Goal: Task Accomplishment & Management: Complete application form

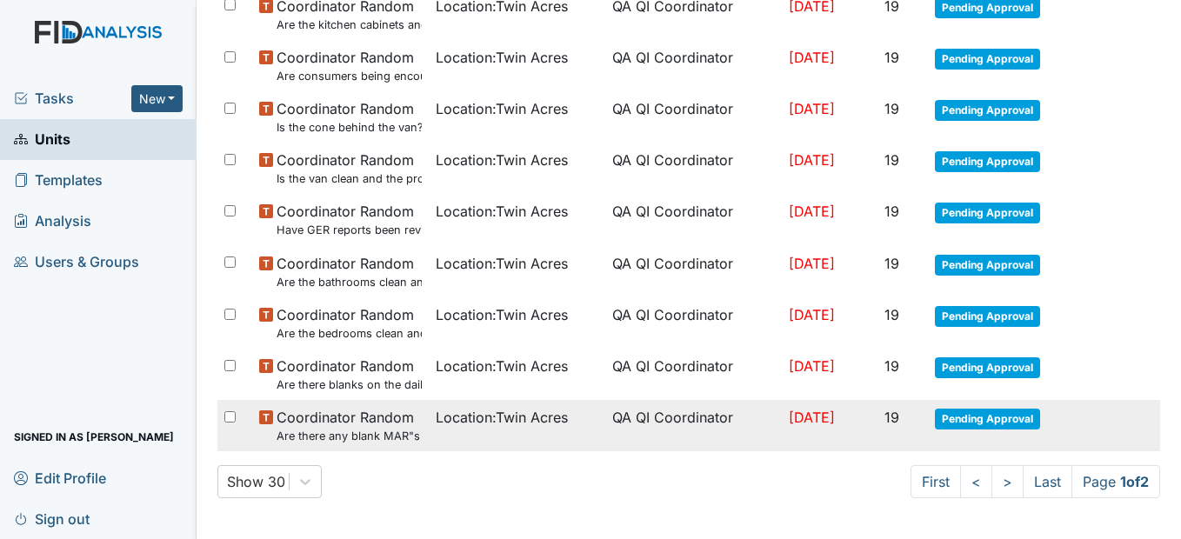
scroll to position [1218, 0]
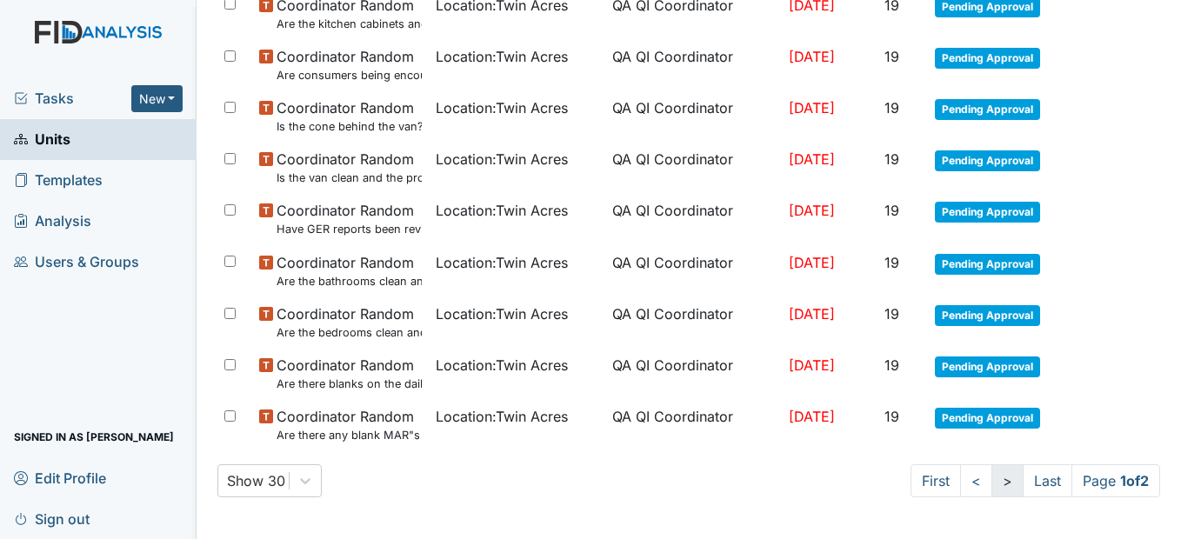
click at [999, 483] on link ">" at bounding box center [1007, 480] width 32 height 33
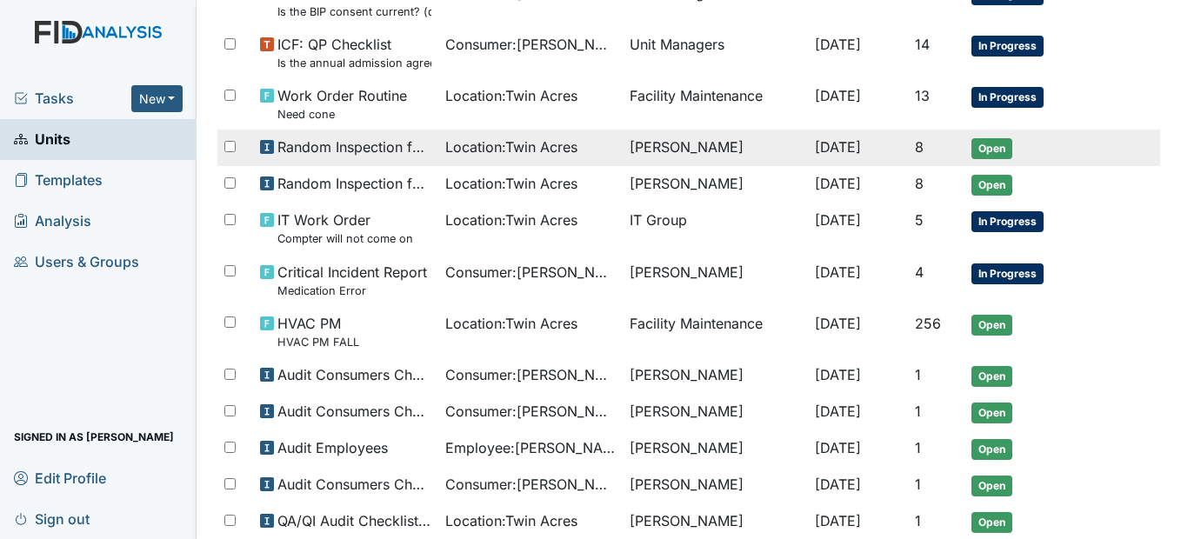
scroll to position [393, 0]
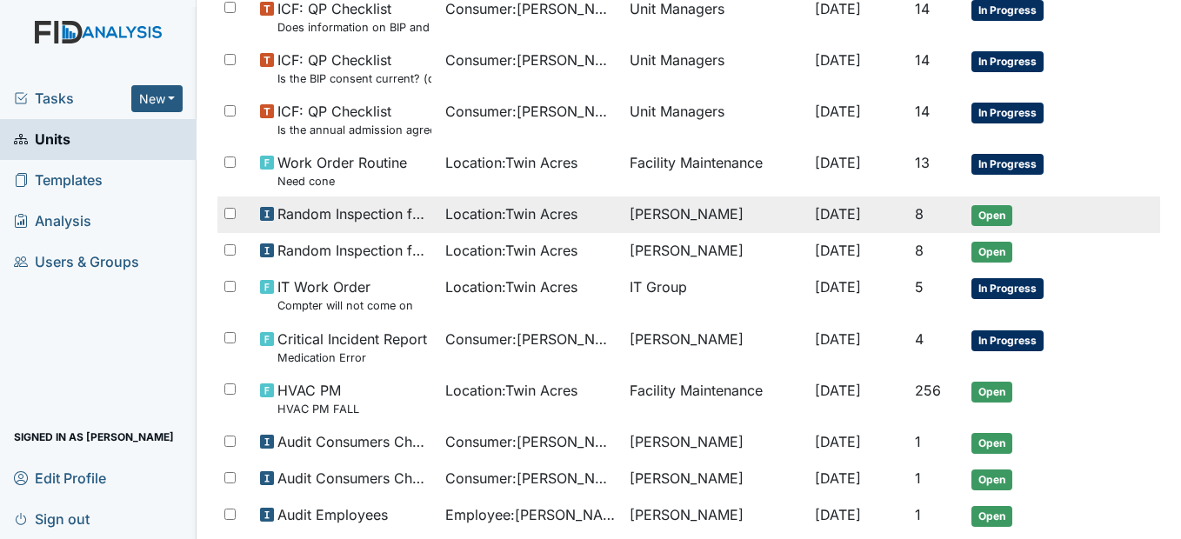
click at [362, 214] on span "Random Inspection for Afternoon" at bounding box center [353, 213] width 153 height 21
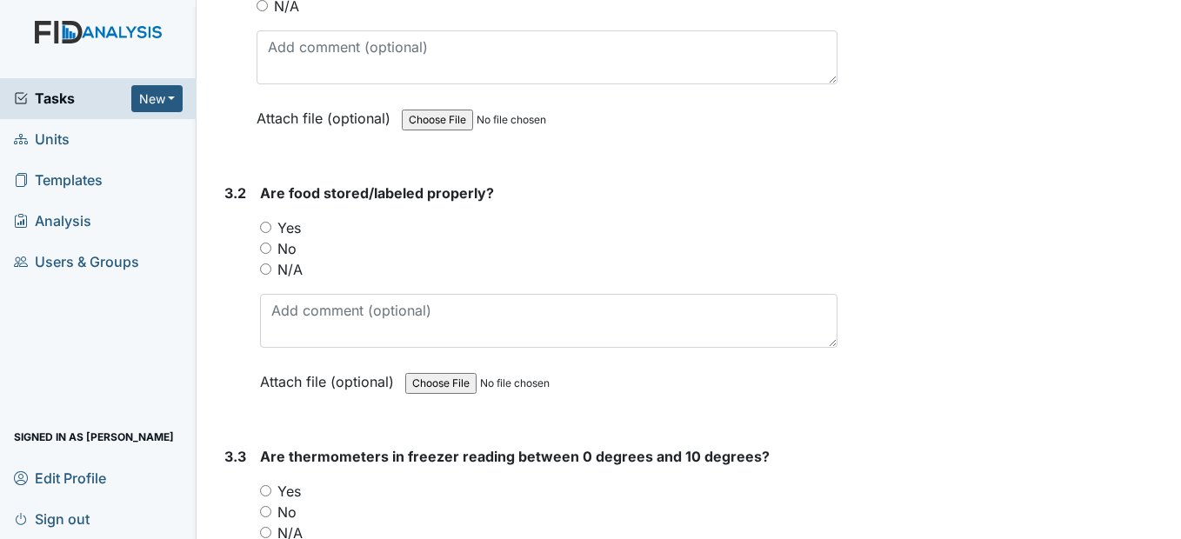
scroll to position [2783, 0]
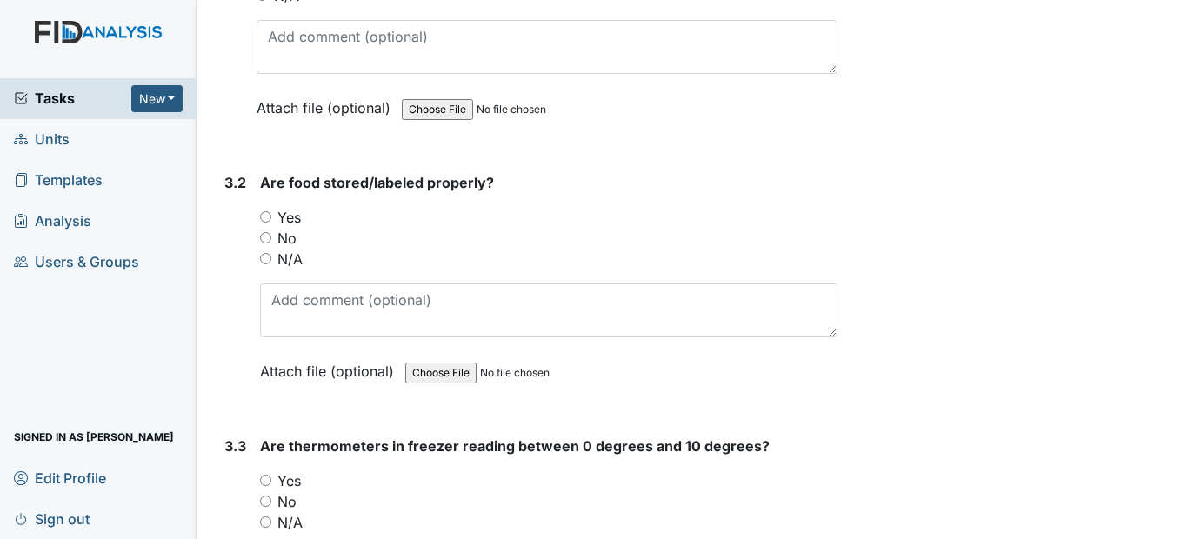
click at [265, 223] on input "Yes" at bounding box center [265, 216] width 11 height 11
radio input "true"
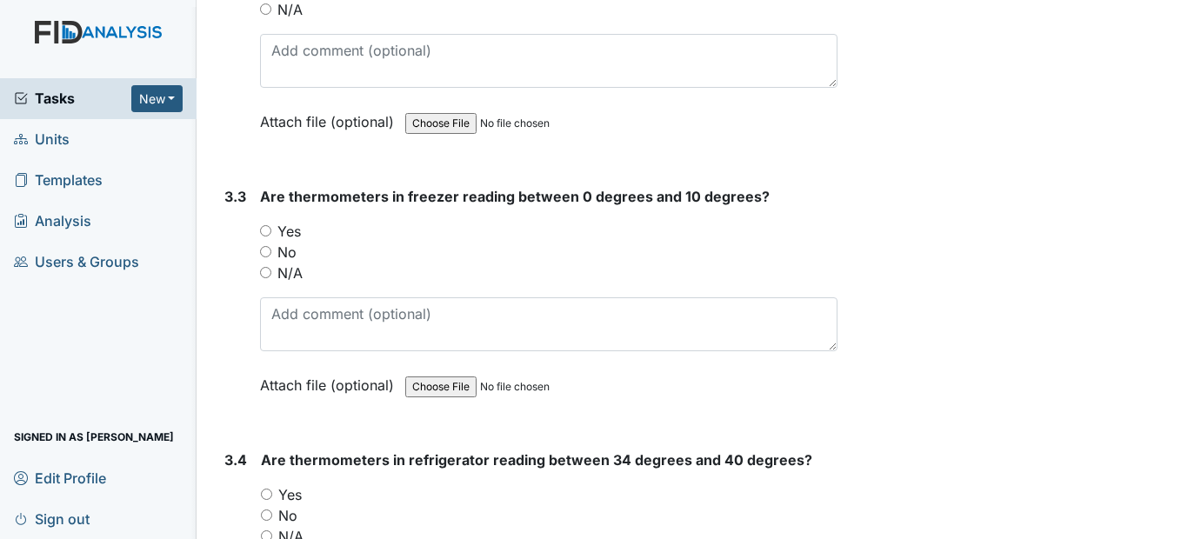
scroll to position [3044, 0]
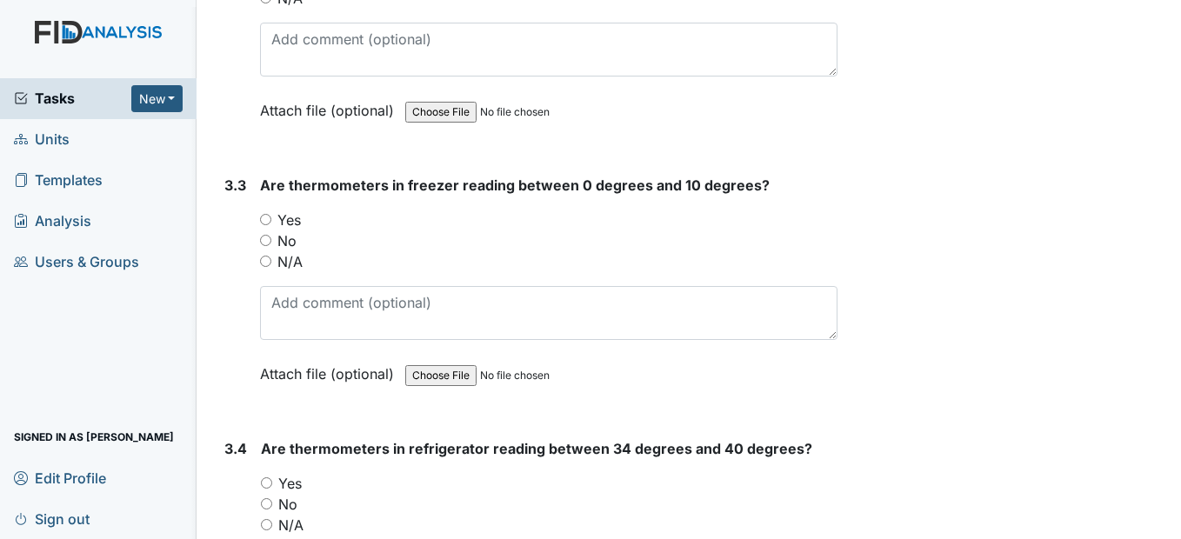
click at [270, 225] on input "Yes" at bounding box center [265, 219] width 11 height 11
radio input "true"
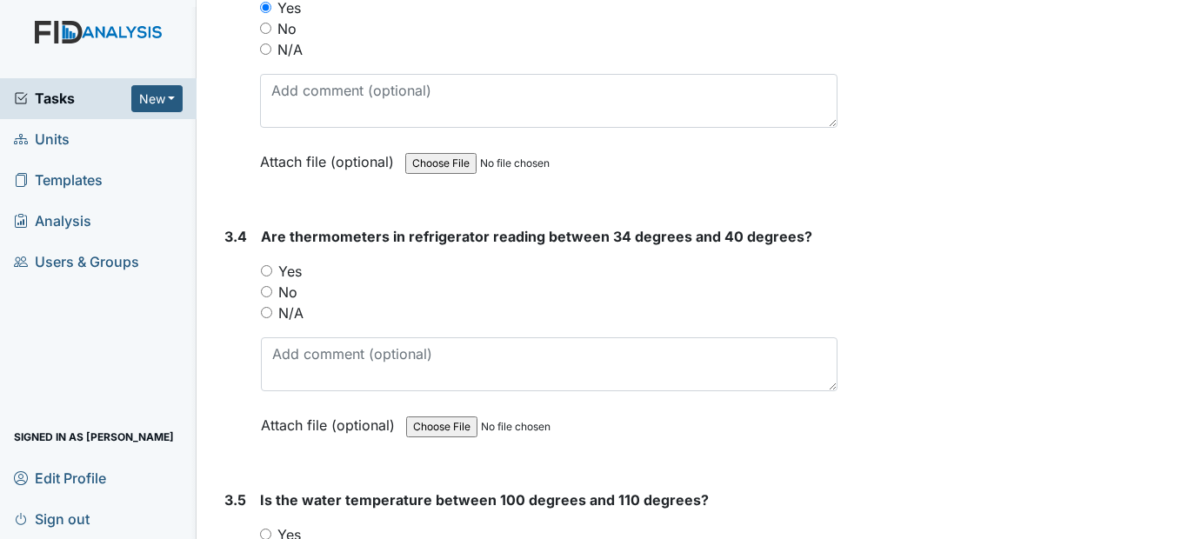
scroll to position [3305, 0]
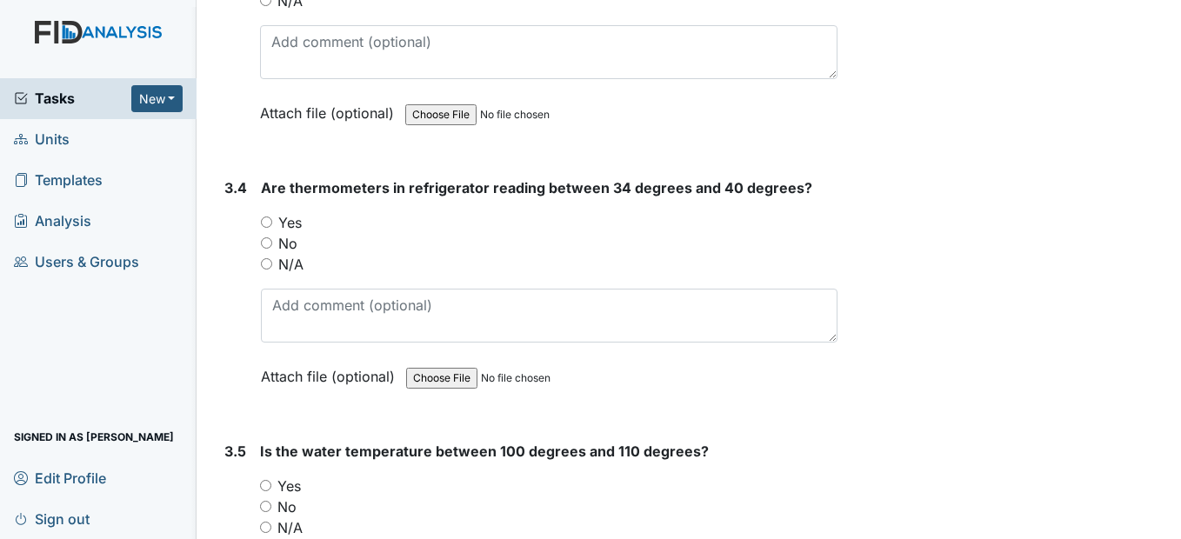
click at [270, 233] on div "Yes" at bounding box center [549, 222] width 576 height 21
click at [264, 228] on input "Yes" at bounding box center [266, 222] width 11 height 11
radio input "true"
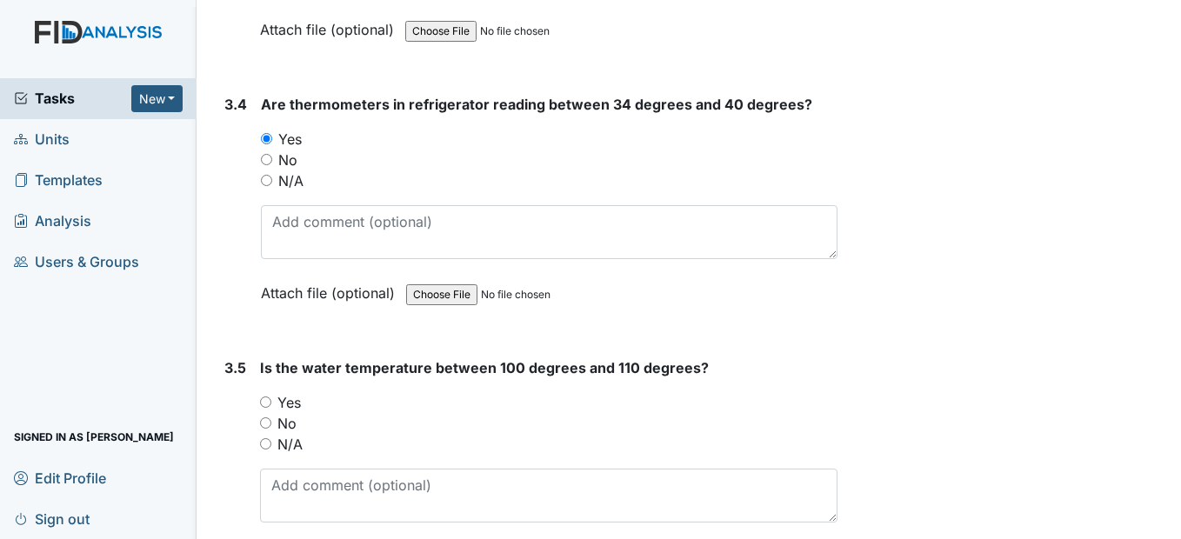
scroll to position [3652, 0]
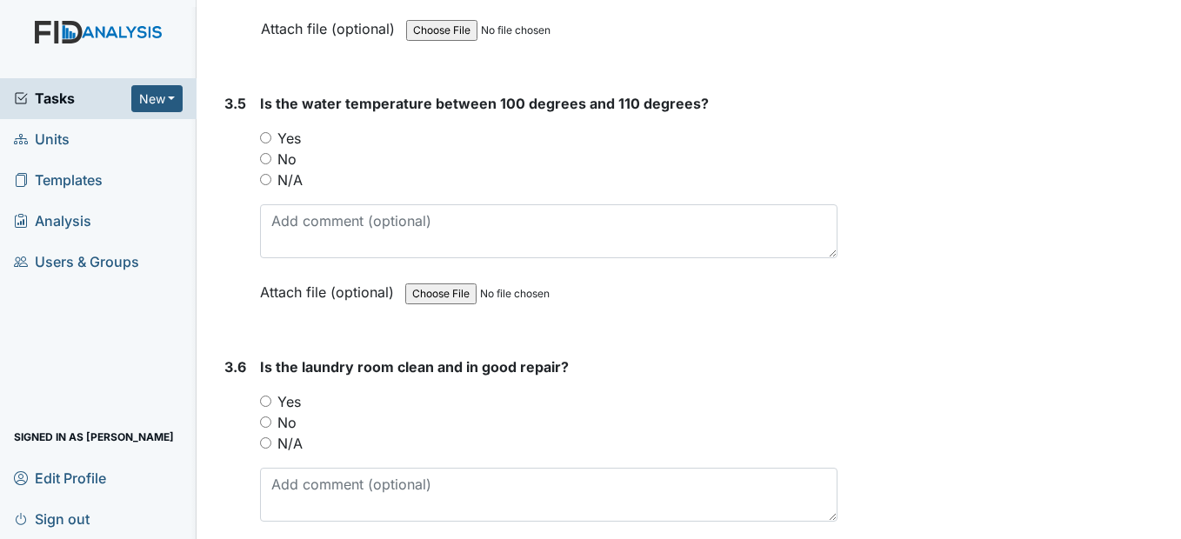
click at [264, 143] on input "Yes" at bounding box center [265, 137] width 11 height 11
radio input "true"
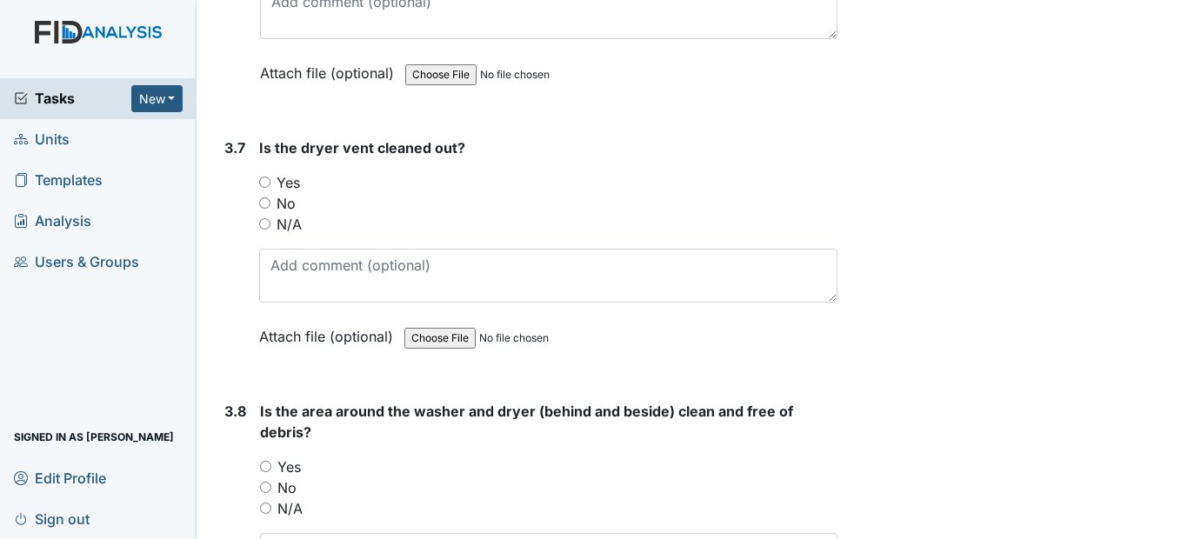
scroll to position [4174, 0]
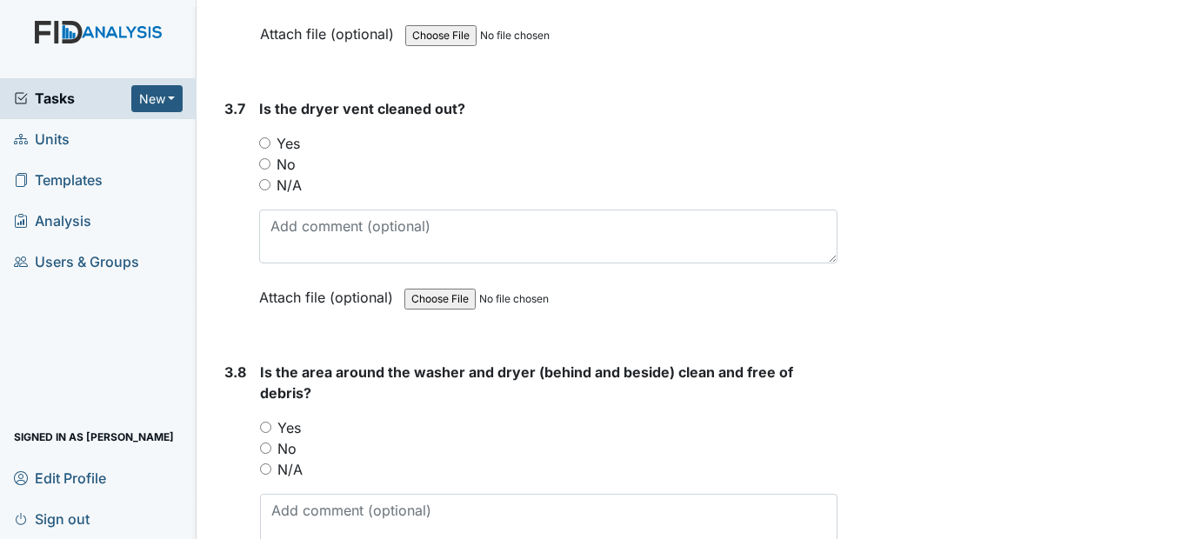
click at [266, 190] on input "N/A" at bounding box center [264, 184] width 11 height 11
radio input "true"
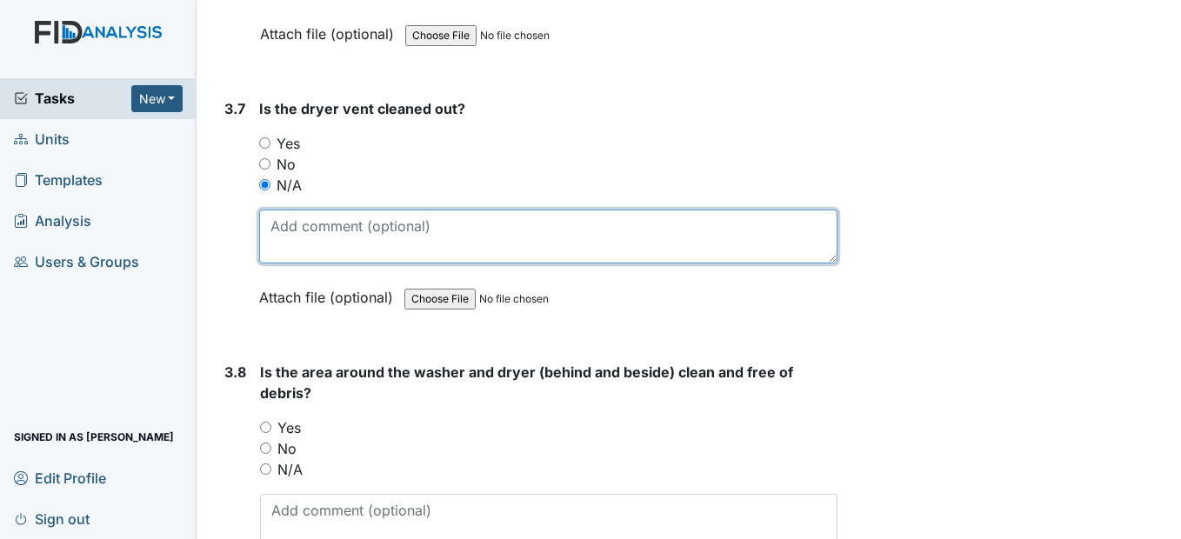
click at [301, 264] on textarea at bounding box center [547, 237] width 577 height 54
click at [390, 264] on textarea "tHEY" at bounding box center [547, 237] width 577 height 54
type textarea "t"
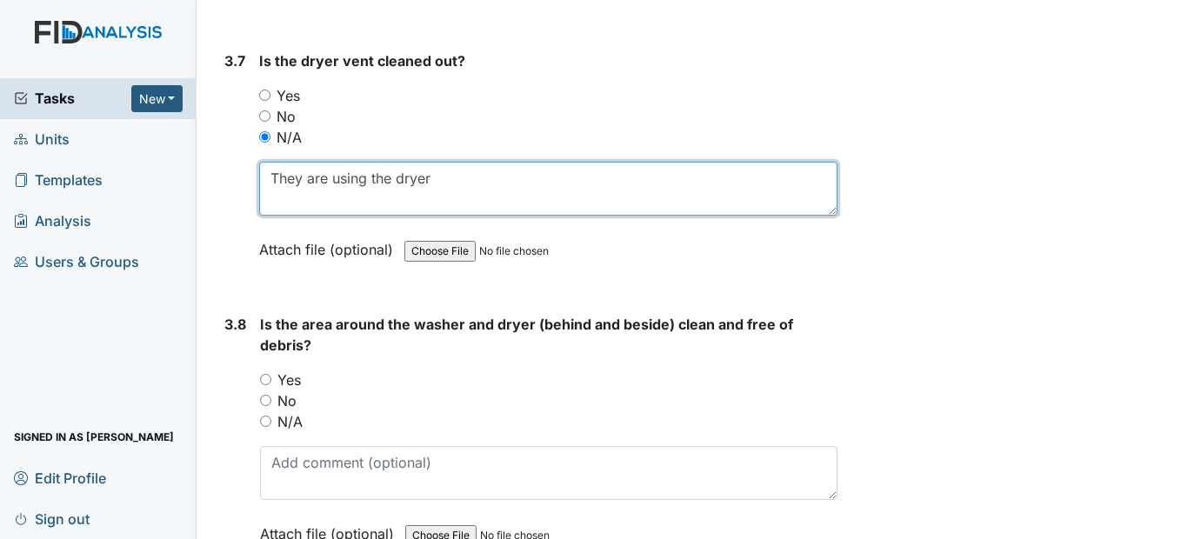
scroll to position [4261, 0]
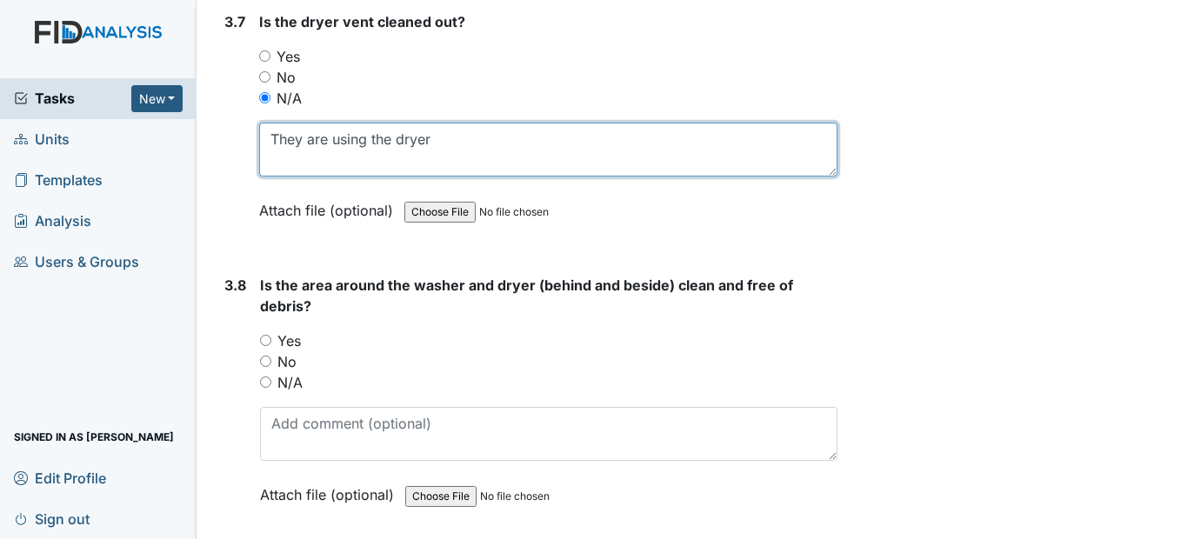
type textarea "They are using the dryer"
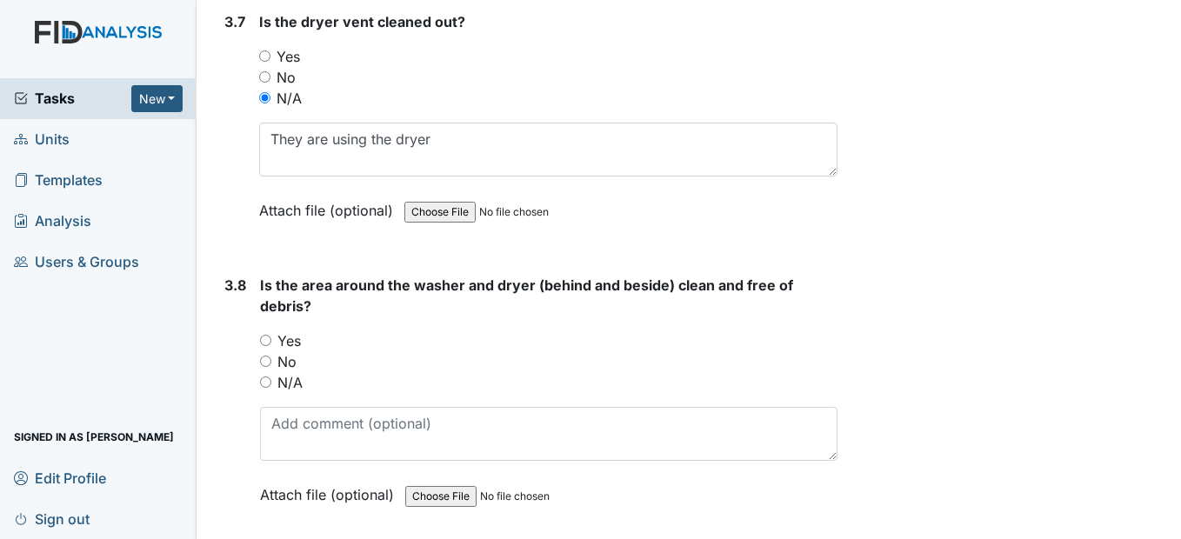
click at [272, 351] on div "Yes" at bounding box center [548, 340] width 577 height 21
click at [269, 346] on input "Yes" at bounding box center [265, 340] width 11 height 11
radio input "true"
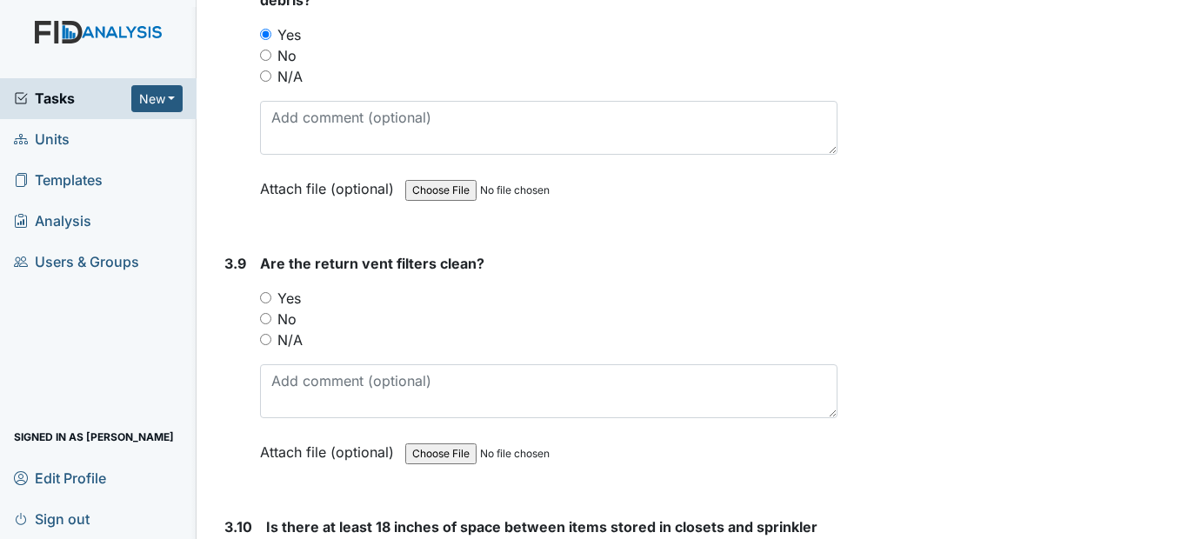
scroll to position [4609, 0]
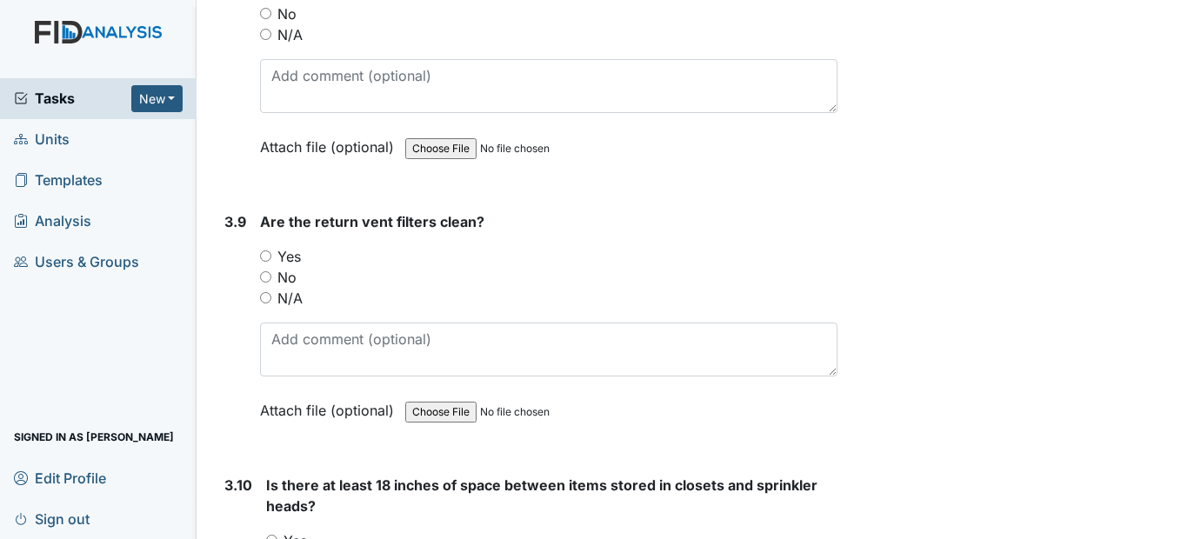
click at [265, 304] on input "N/A" at bounding box center [265, 297] width 11 height 11
radio input "true"
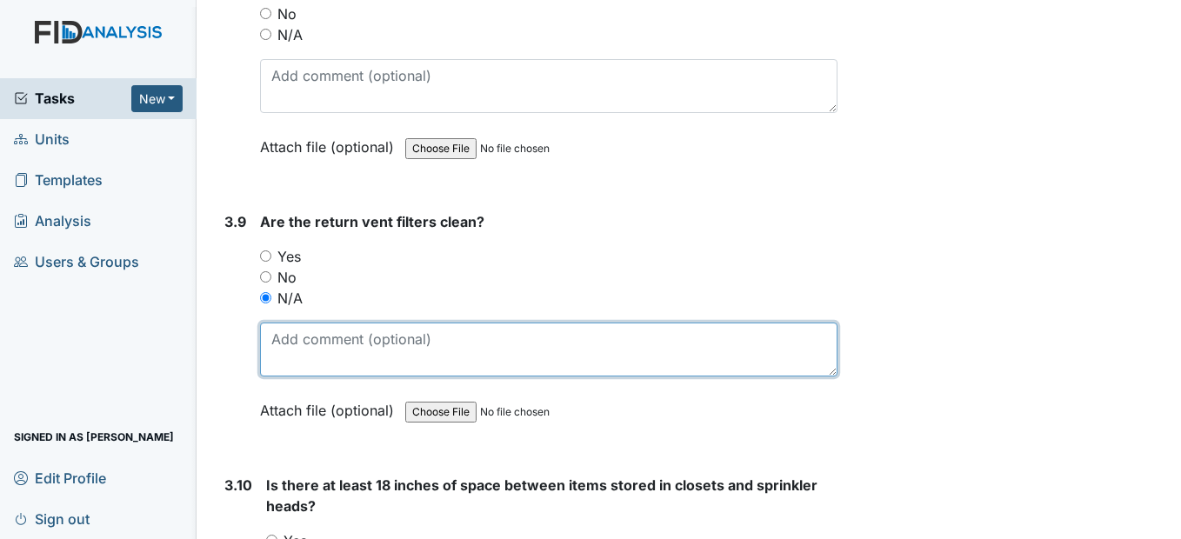
click at [287, 377] on textarea at bounding box center [548, 350] width 577 height 54
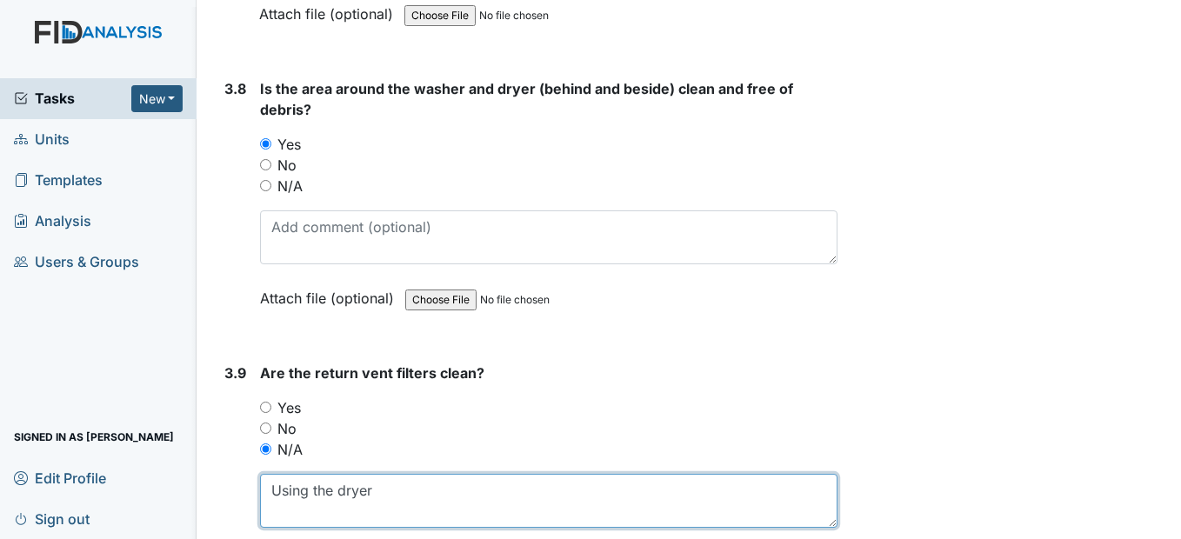
scroll to position [4435, 0]
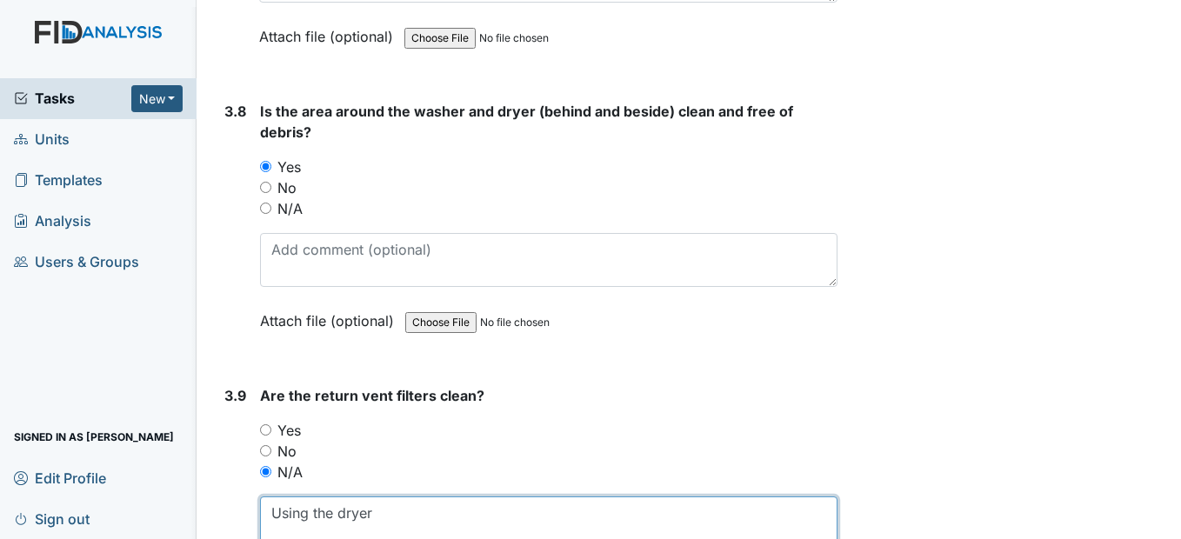
type textarea "Using the dryer"
click at [266, 214] on input "N/A" at bounding box center [265, 208] width 11 height 11
radio input "true"
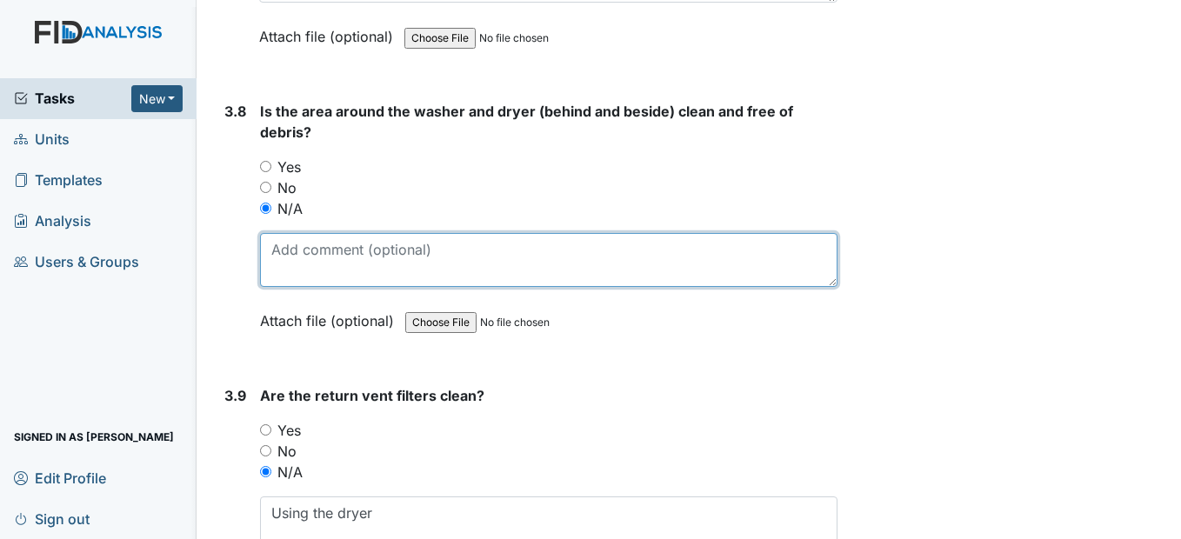
click at [290, 284] on textarea at bounding box center [548, 260] width 577 height 54
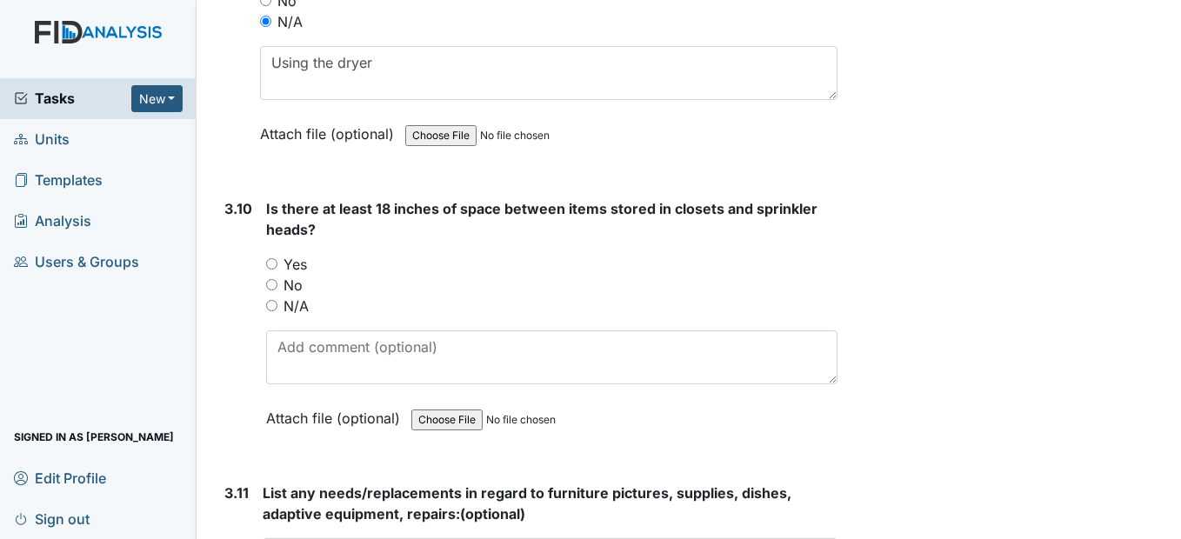
scroll to position [4957, 0]
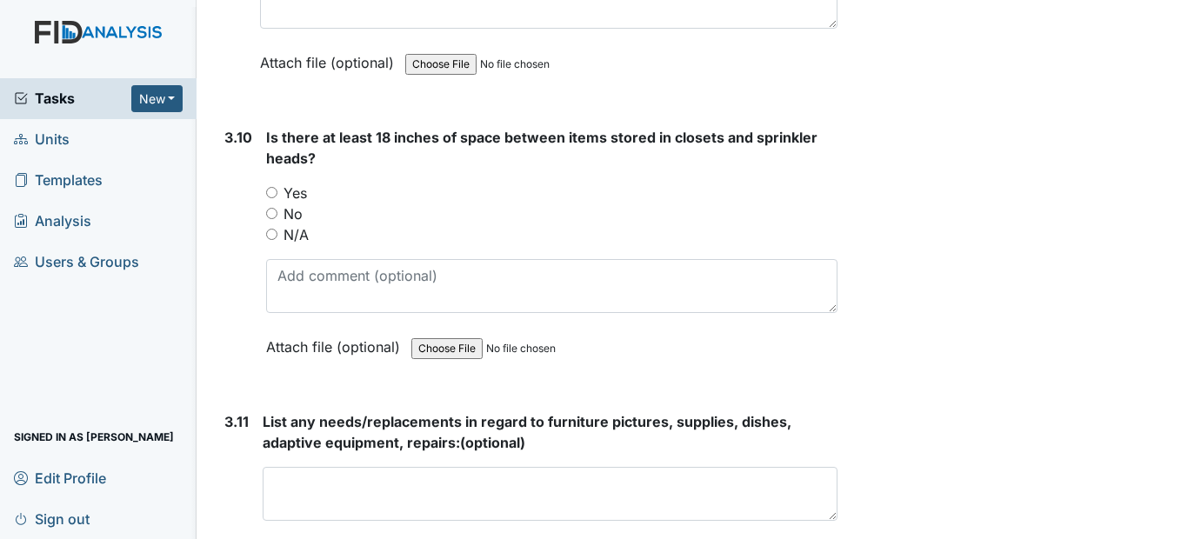
type textarea "using the dryer"
click at [270, 198] on input "Yes" at bounding box center [271, 192] width 11 height 11
radio input "true"
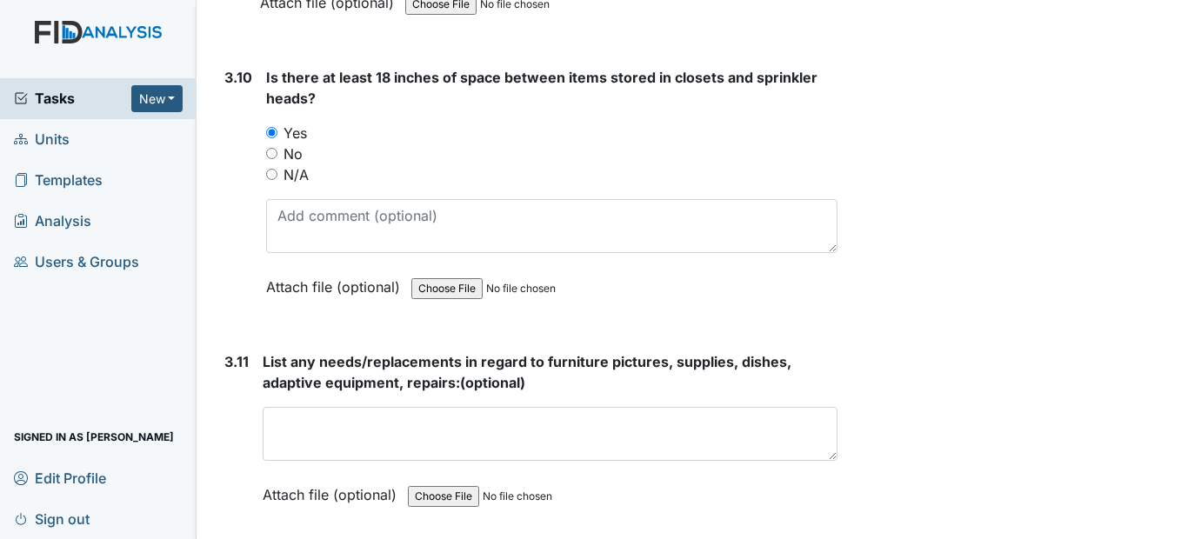
scroll to position [5131, 0]
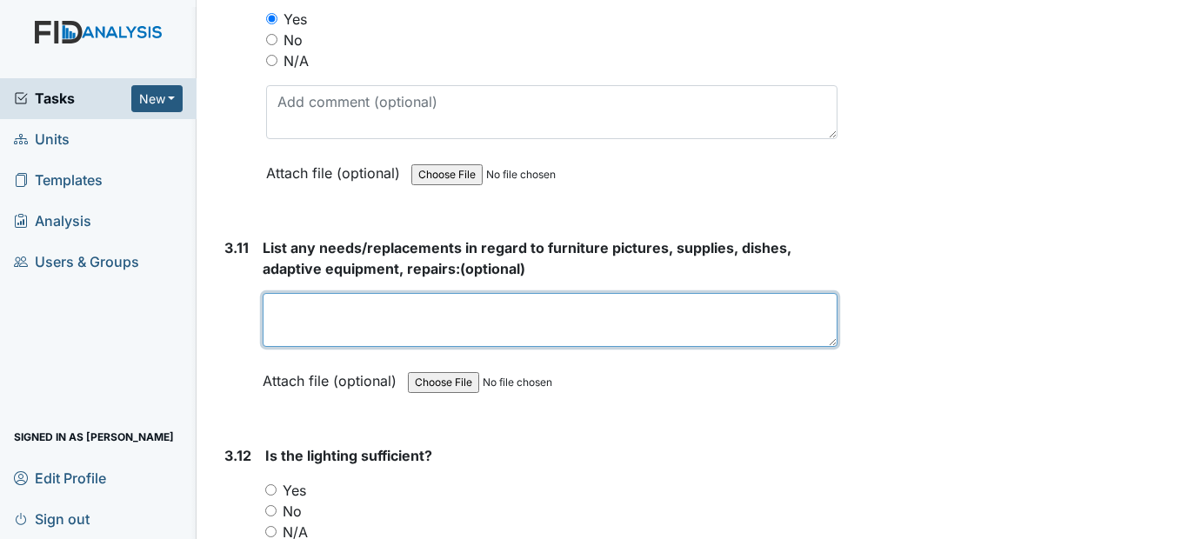
click at [327, 347] on textarea at bounding box center [550, 320] width 574 height 54
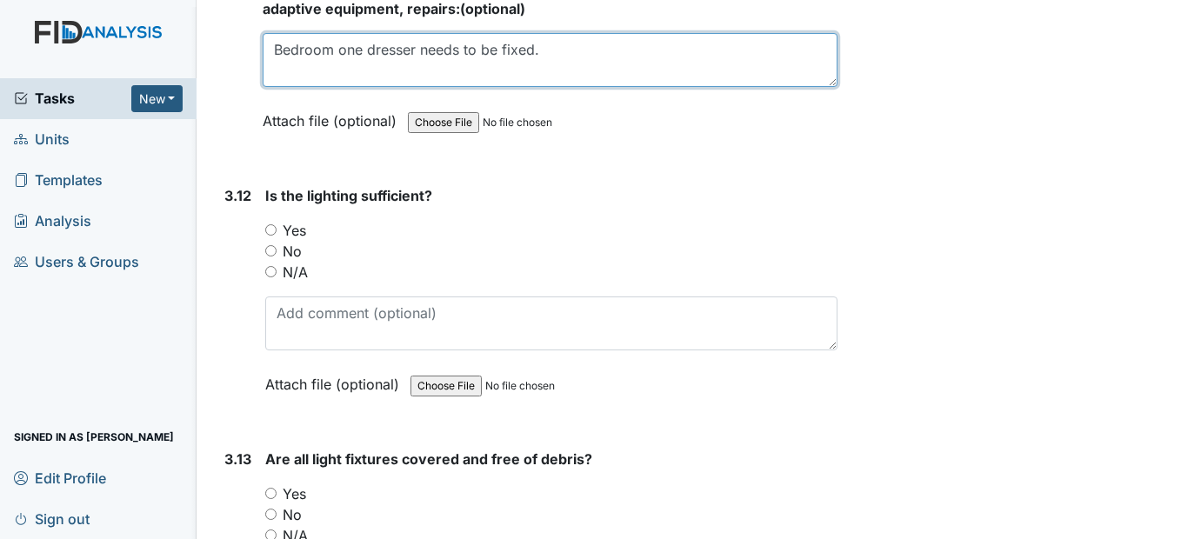
scroll to position [5392, 0]
type textarea "Bedroom one dresser needs to be fixed."
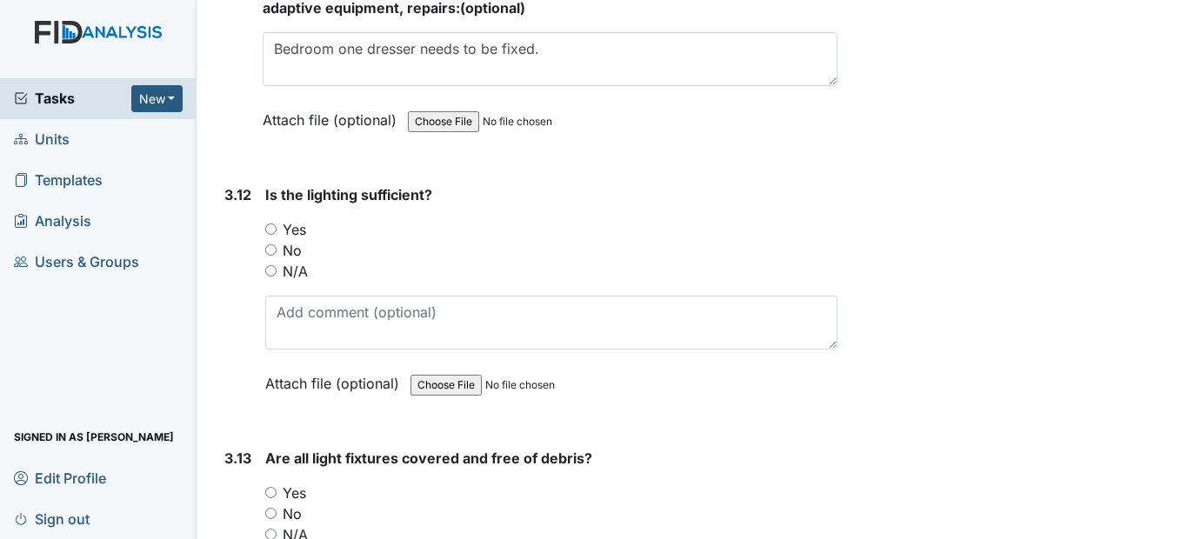
click at [272, 235] on input "Yes" at bounding box center [270, 228] width 11 height 11
radio input "true"
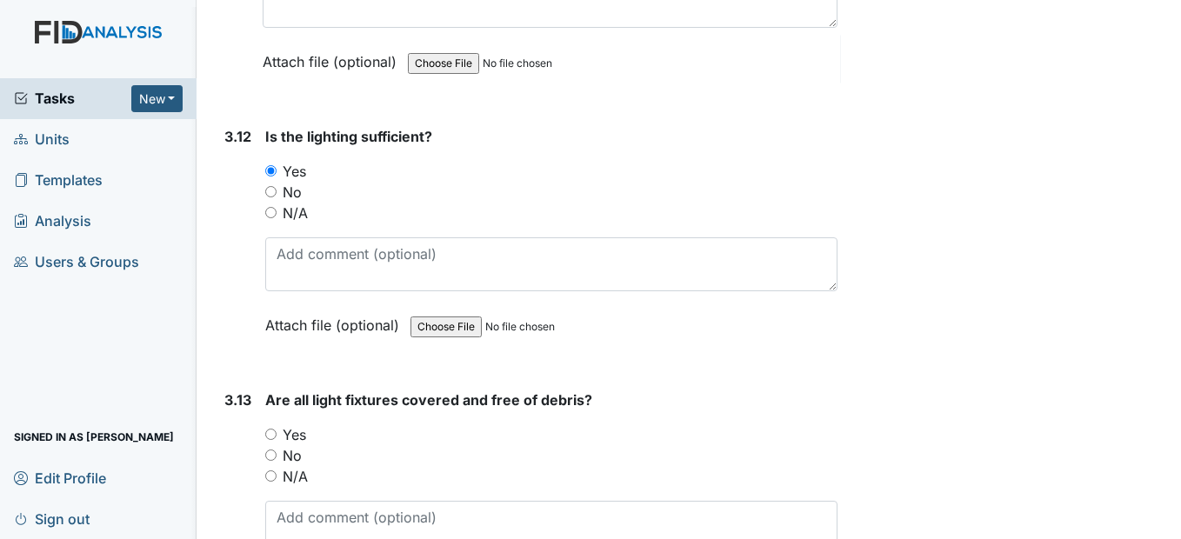
scroll to position [5653, 0]
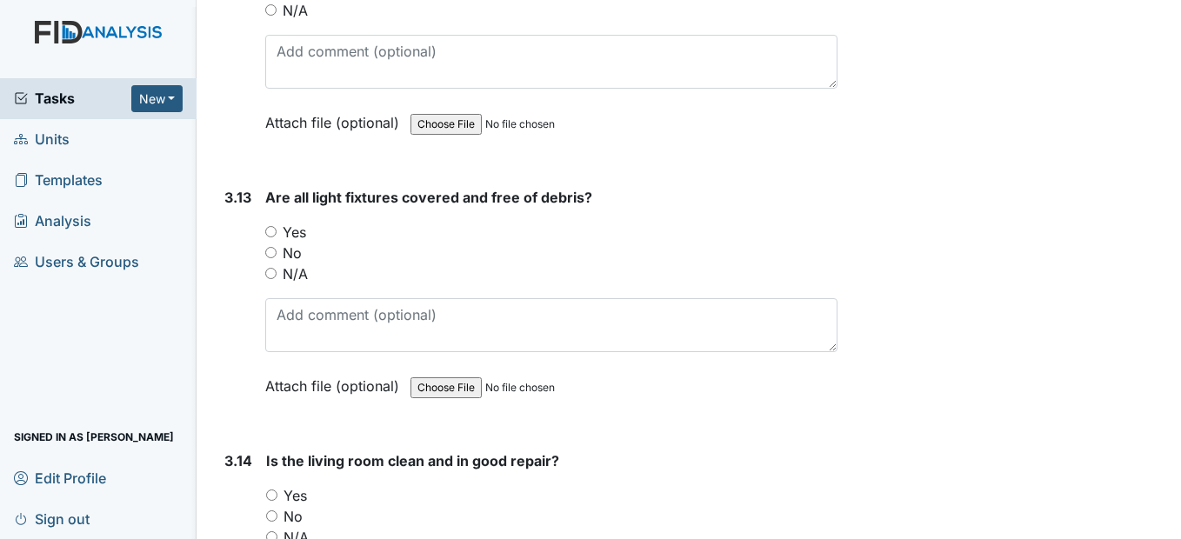
drag, startPoint x: 268, startPoint y: 292, endPoint x: 277, endPoint y: 309, distance: 19.1
click at [268, 258] on input "No" at bounding box center [270, 252] width 11 height 11
radio input "true"
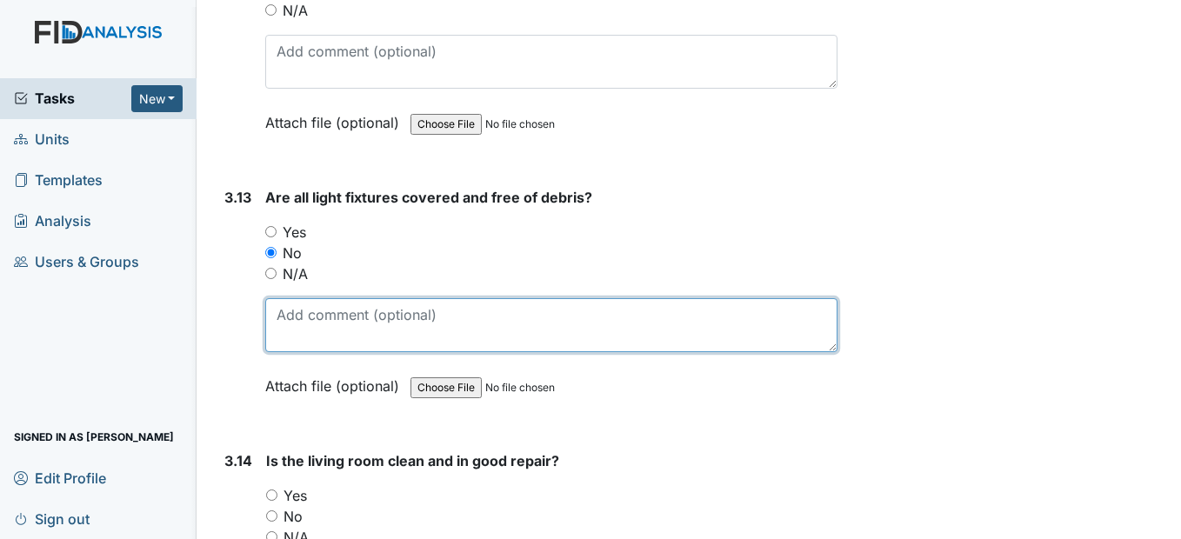
click at [297, 352] on textarea at bounding box center [550, 325] width 571 height 54
type textarea "I"
drag, startPoint x: 487, startPoint y: 359, endPoint x: 241, endPoint y: 307, distance: 251.6
click at [241, 307] on div "3.13 Are all light fixtures covered and free of debris? You must select one of …" at bounding box center [526, 305] width 619 height 236
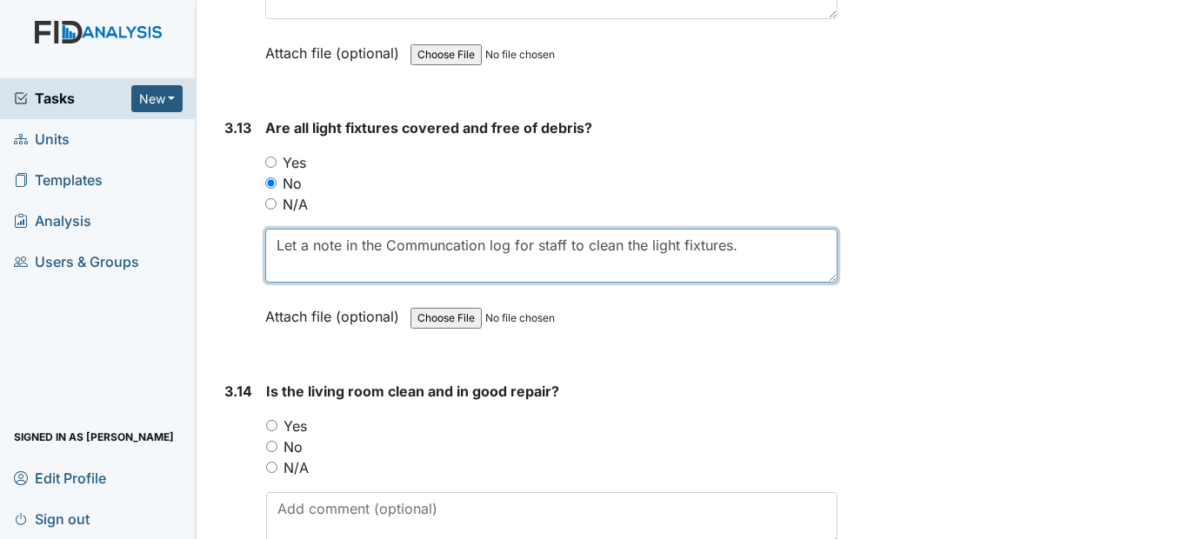
scroll to position [5914, 0]
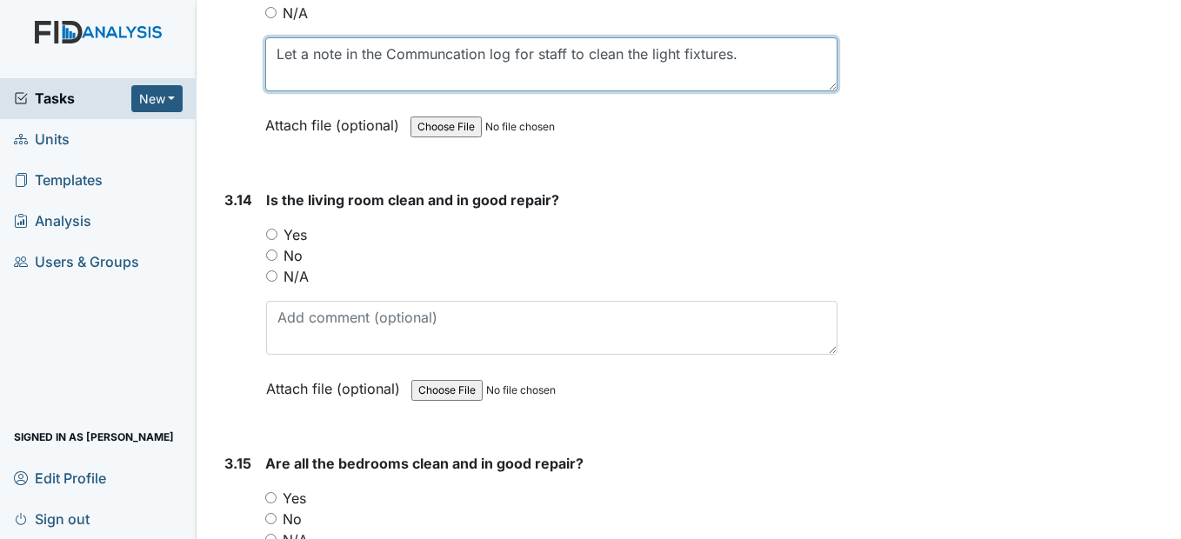
type textarea "Let a note in the Communcation log for staff to clean the light fixtures."
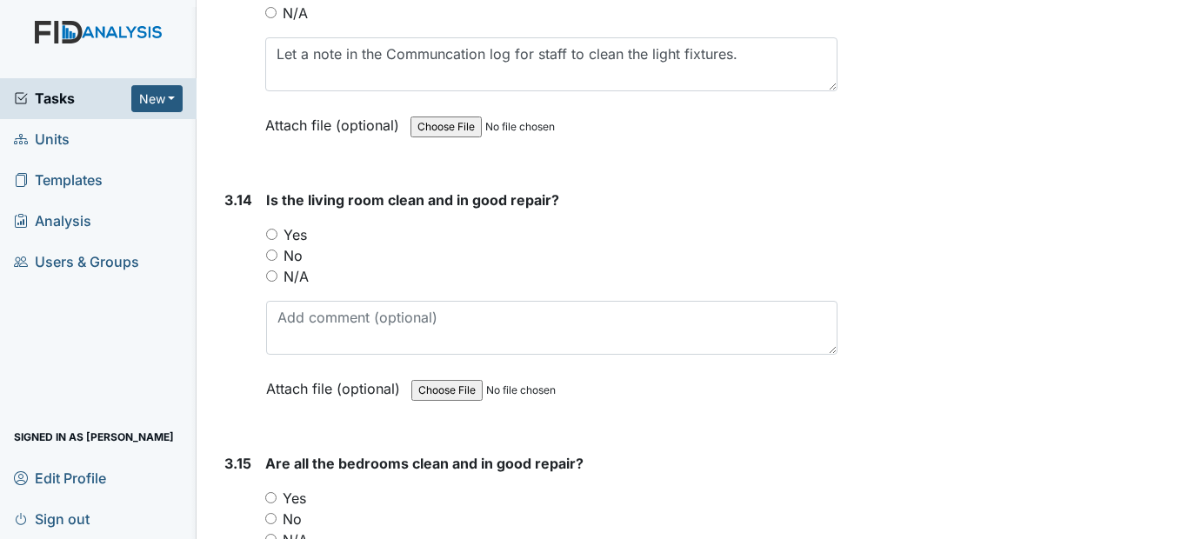
click at [272, 240] on input "Yes" at bounding box center [271, 234] width 11 height 11
radio input "true"
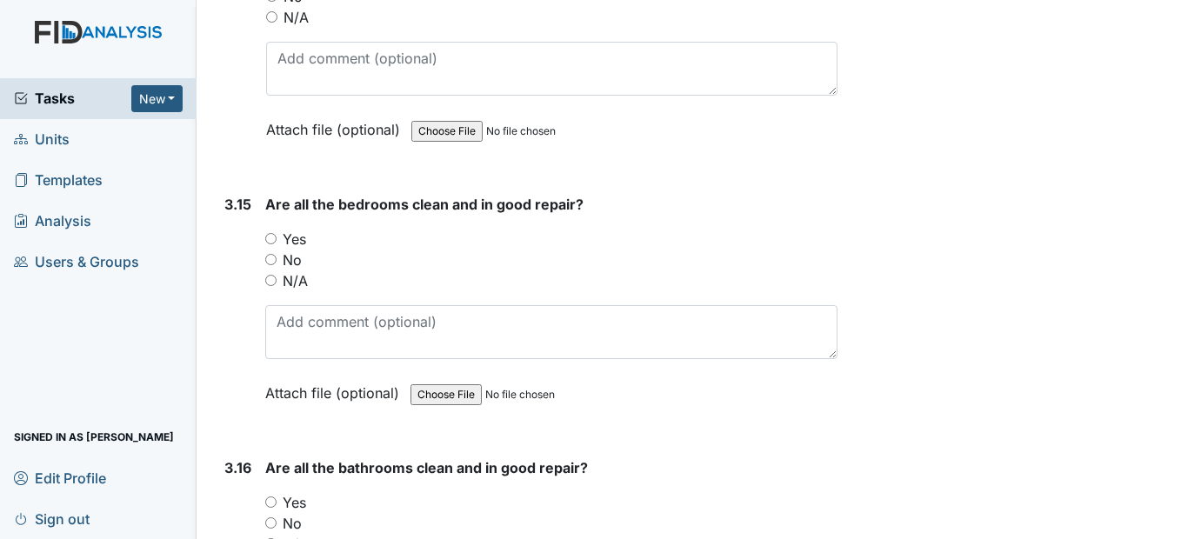
scroll to position [6174, 0]
click at [269, 243] on input "Yes" at bounding box center [270, 236] width 11 height 11
radio input "true"
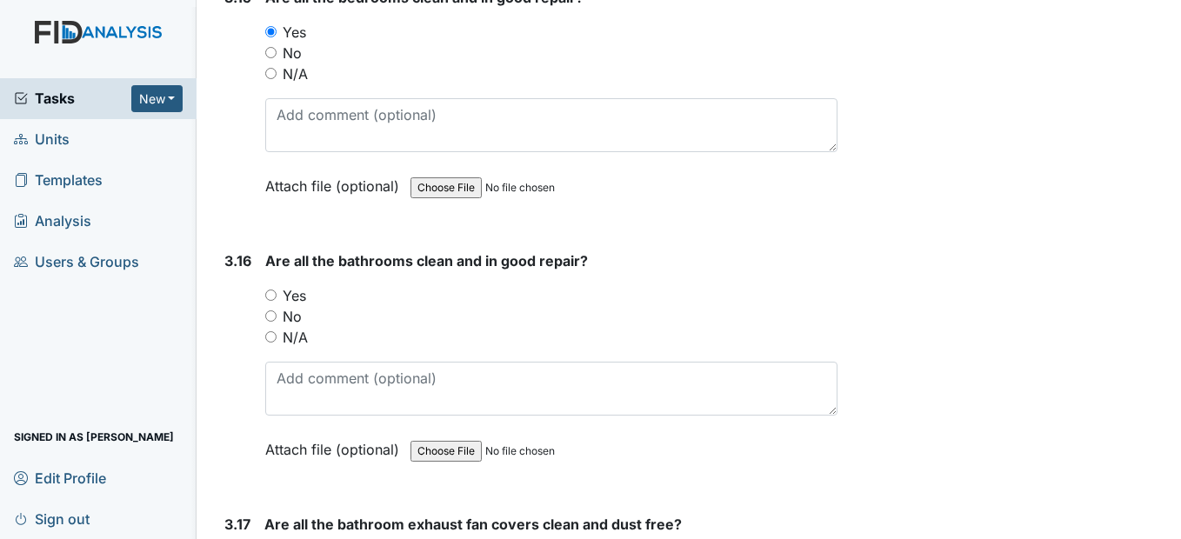
scroll to position [6435, 0]
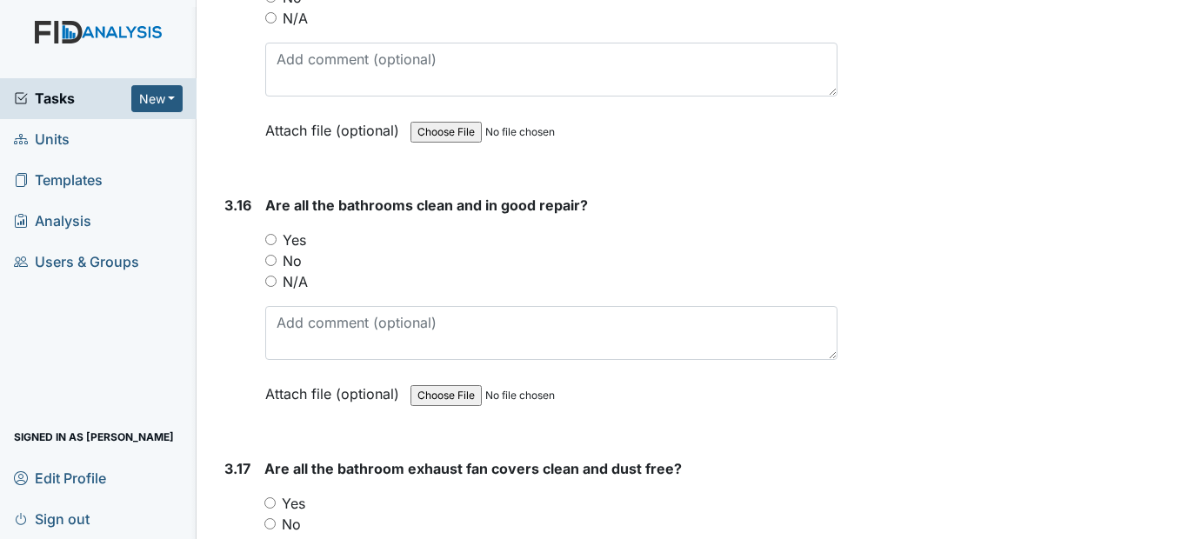
click at [273, 250] on div "Yes" at bounding box center [550, 240] width 571 height 21
click at [275, 245] on input "Yes" at bounding box center [270, 239] width 11 height 11
radio input "true"
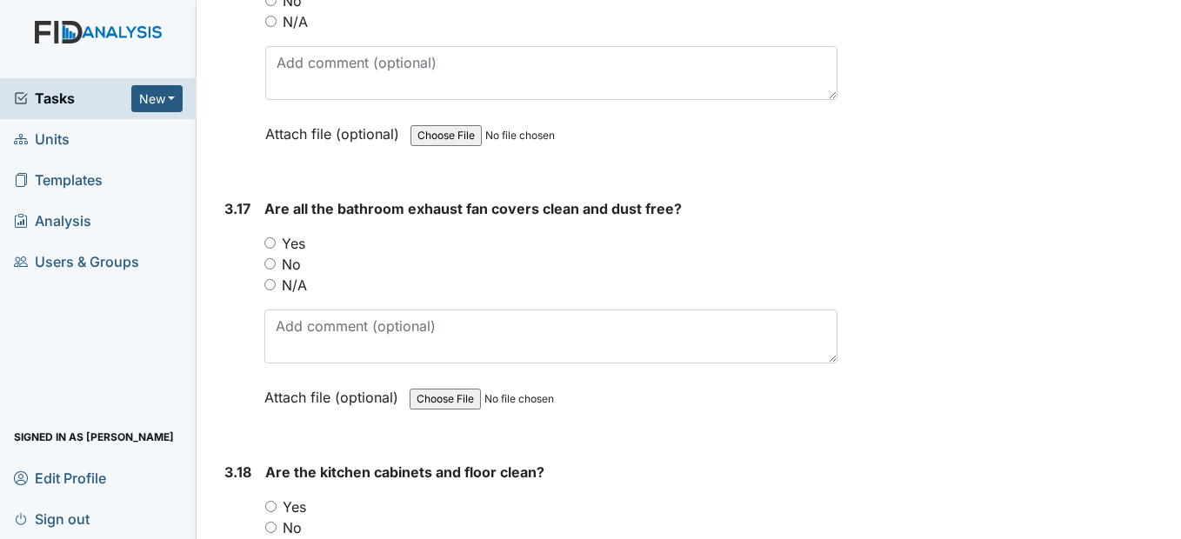
scroll to position [6696, 0]
click at [270, 248] on input "Yes" at bounding box center [269, 242] width 11 height 11
radio input "true"
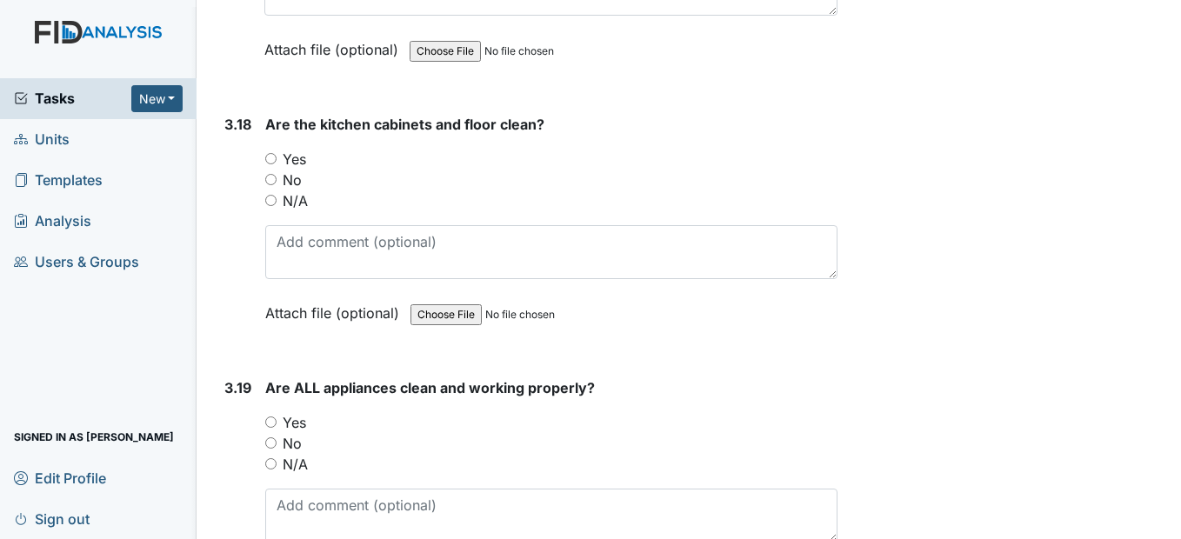
scroll to position [7044, 0]
click at [274, 169] on div "Yes" at bounding box center [550, 158] width 571 height 21
click at [274, 163] on input "Yes" at bounding box center [270, 157] width 11 height 11
radio input "true"
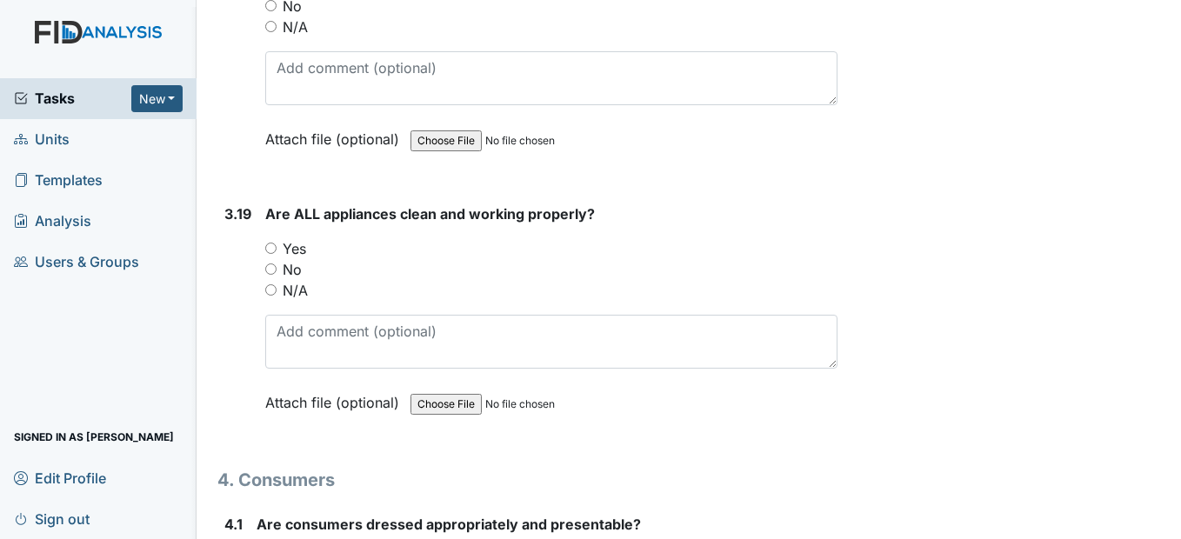
scroll to position [7218, 0]
click at [272, 253] on input "Yes" at bounding box center [270, 247] width 11 height 11
radio input "true"
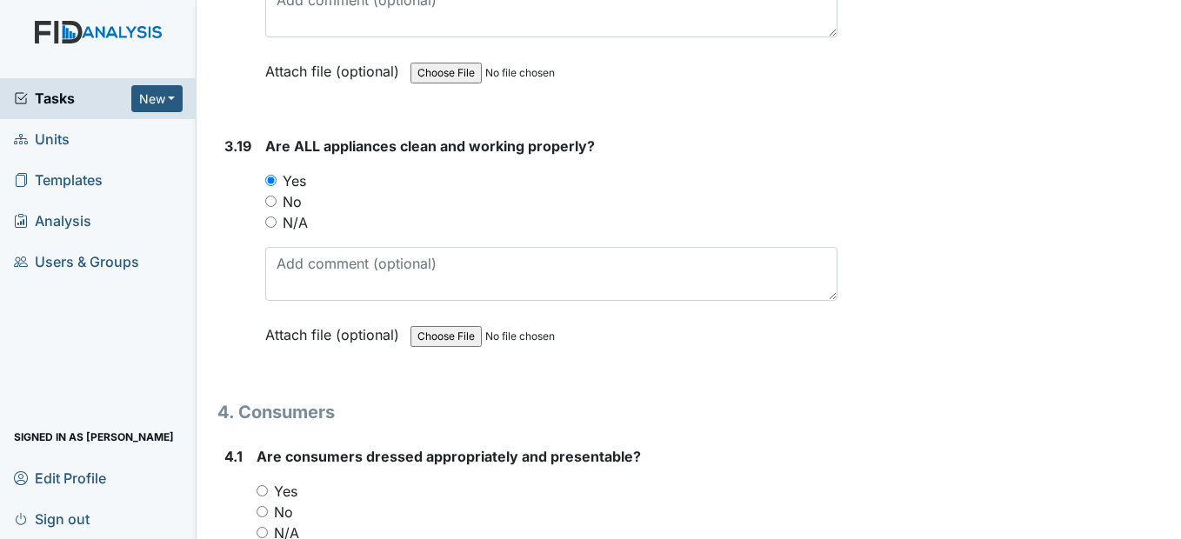
scroll to position [7479, 0]
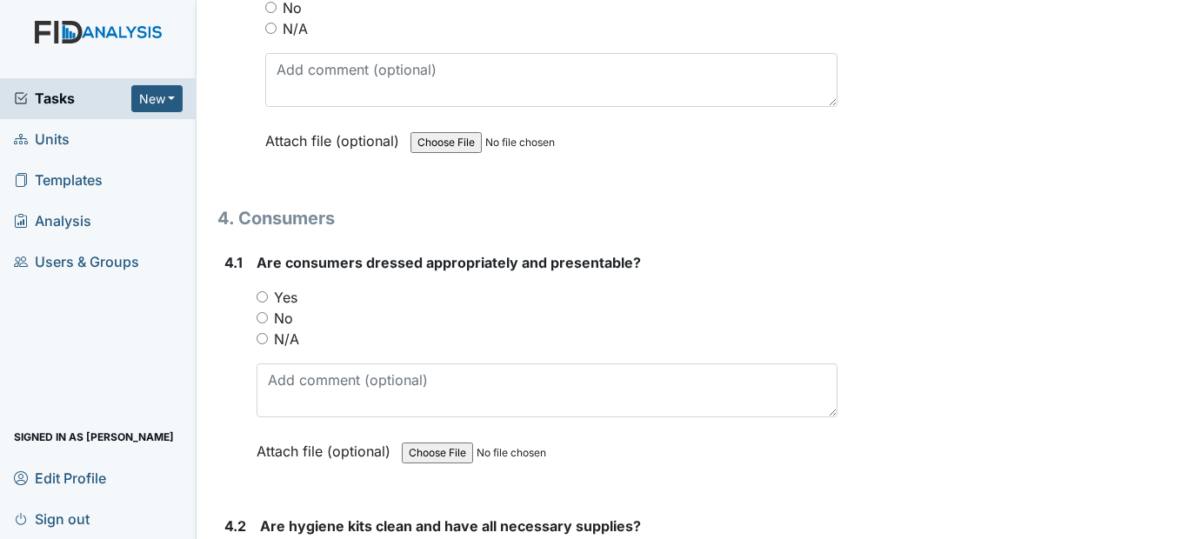
click at [268, 303] on input "Yes" at bounding box center [262, 296] width 11 height 11
radio input "true"
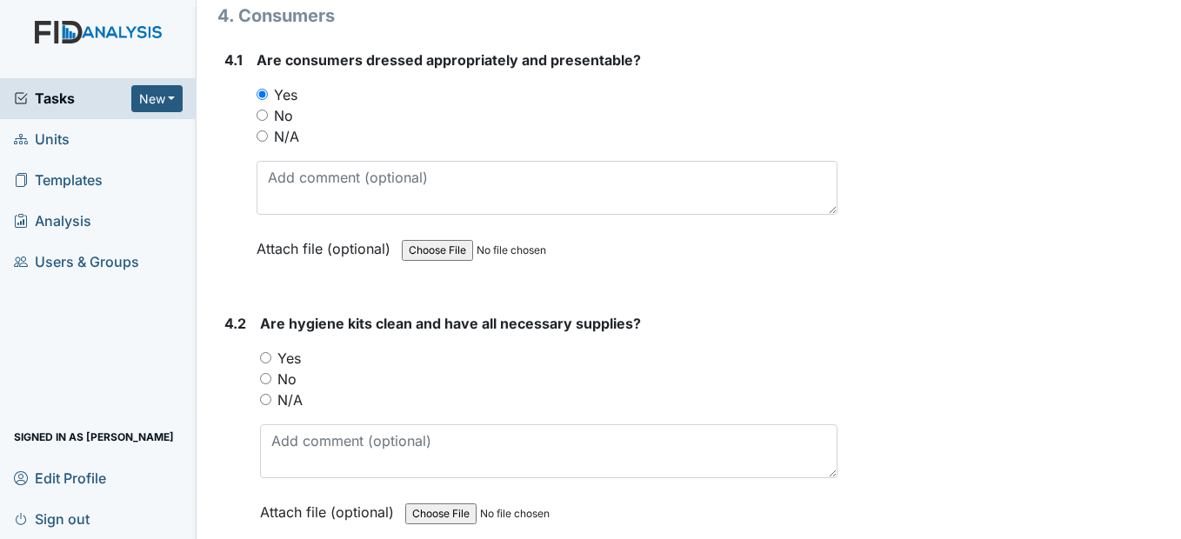
scroll to position [7740, 0]
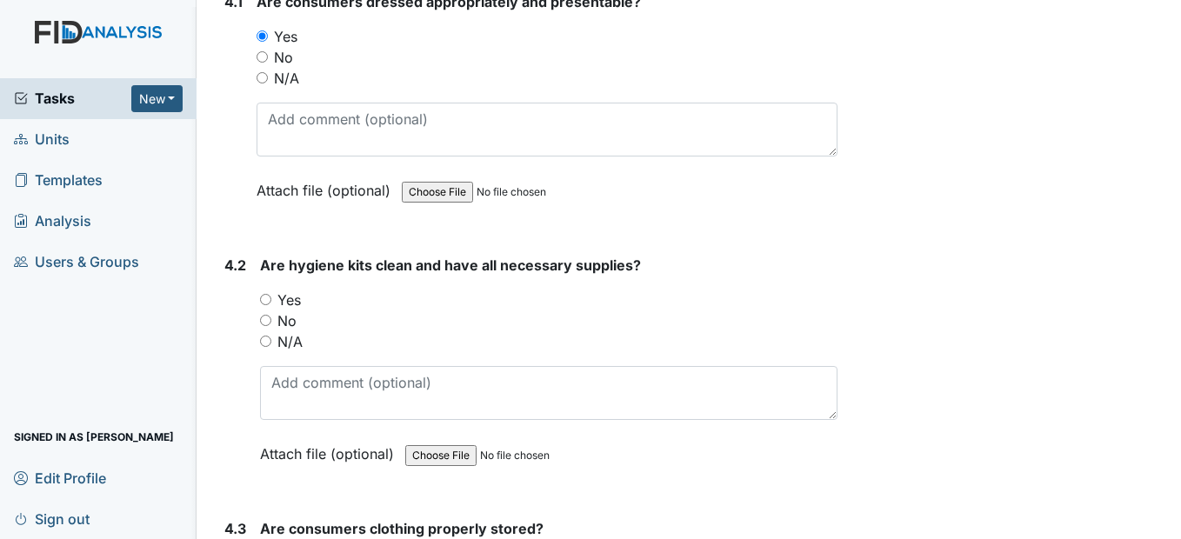
click at [266, 305] on input "Yes" at bounding box center [265, 299] width 11 height 11
radio input "true"
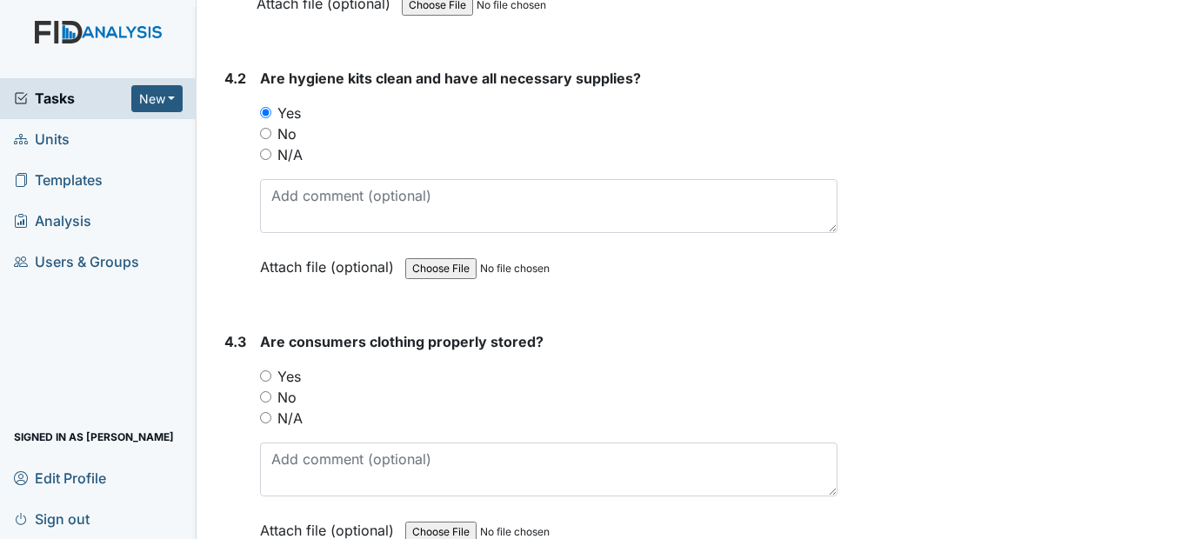
scroll to position [8001, 0]
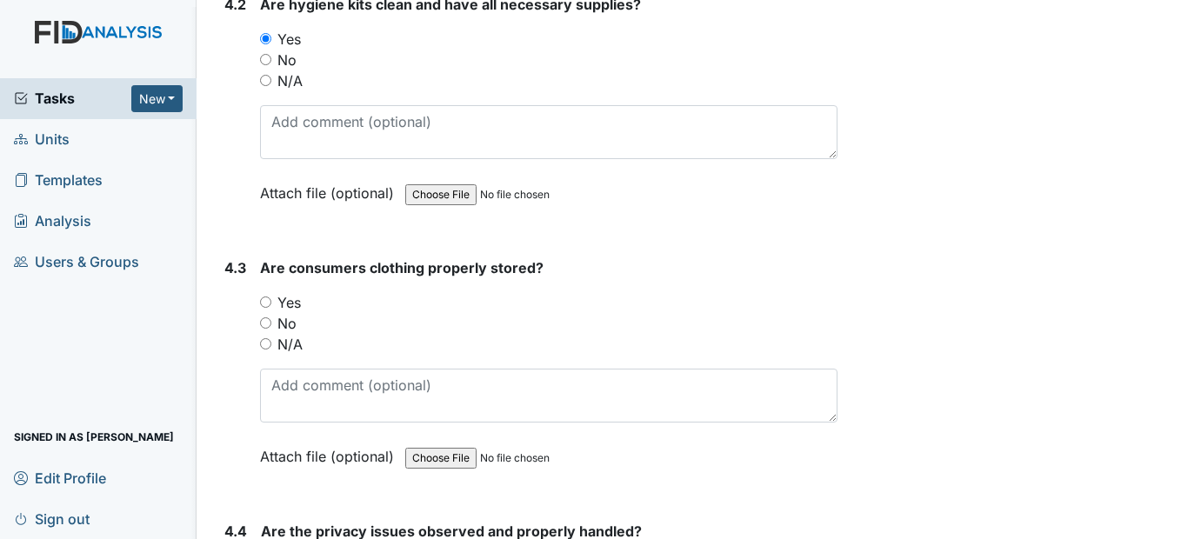
click at [267, 308] on input "Yes" at bounding box center [265, 302] width 11 height 11
radio input "true"
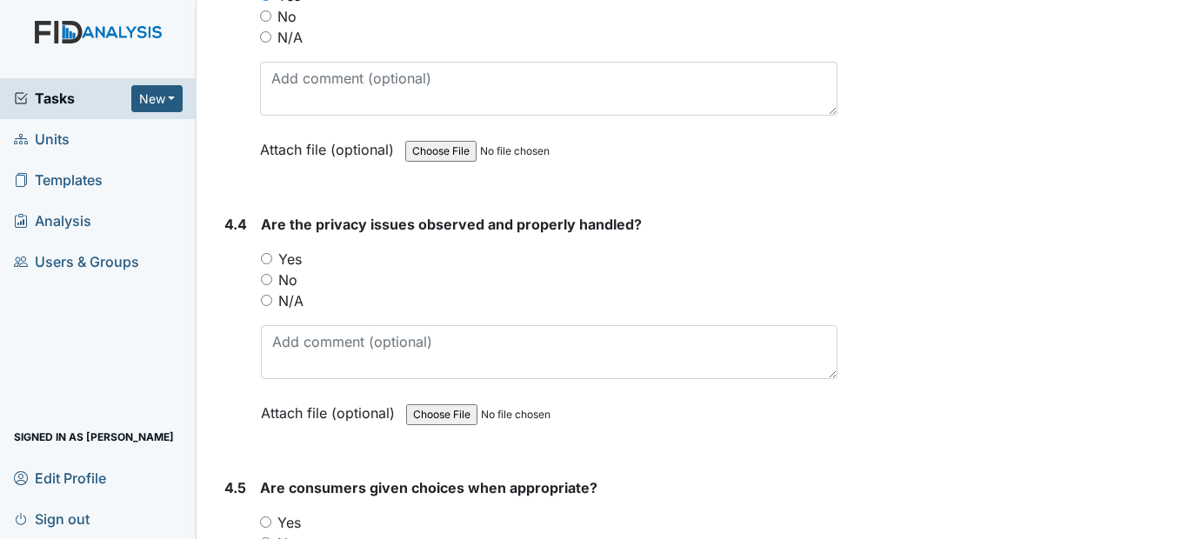
scroll to position [8349, 0]
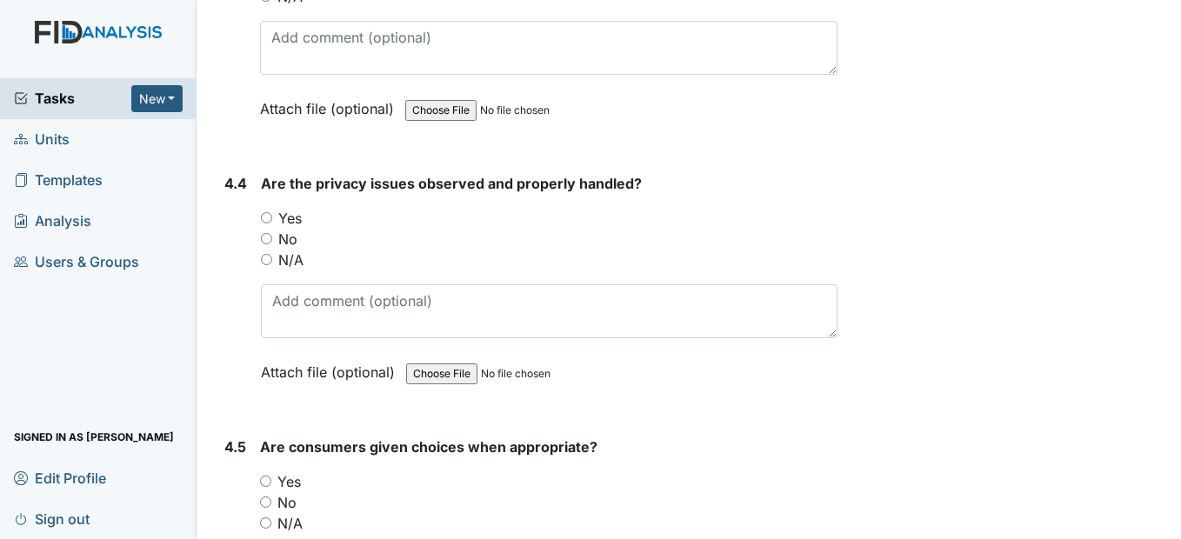
click at [269, 223] on input "Yes" at bounding box center [266, 217] width 11 height 11
radio input "true"
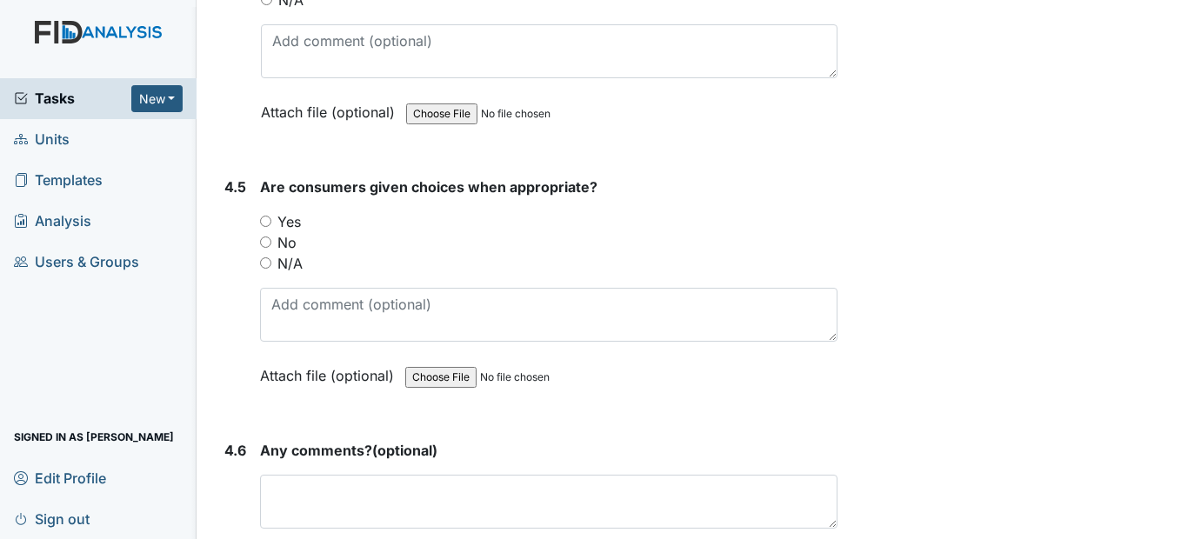
scroll to position [8609, 0]
click at [267, 226] on input "Yes" at bounding box center [265, 220] width 11 height 11
radio input "true"
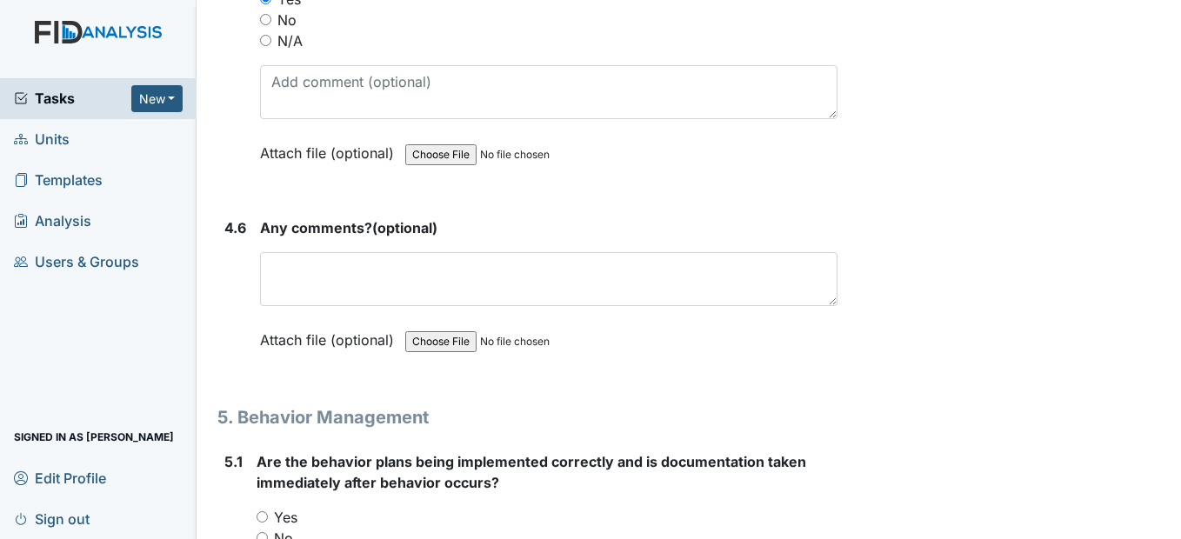
scroll to position [8870, 0]
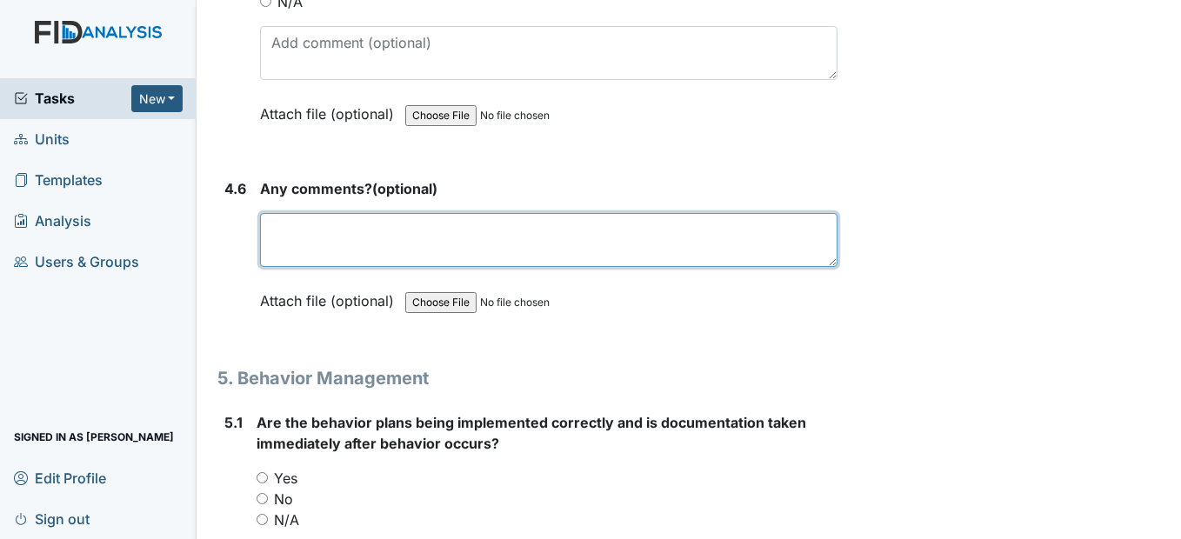
click at [298, 267] on textarea at bounding box center [548, 240] width 577 height 54
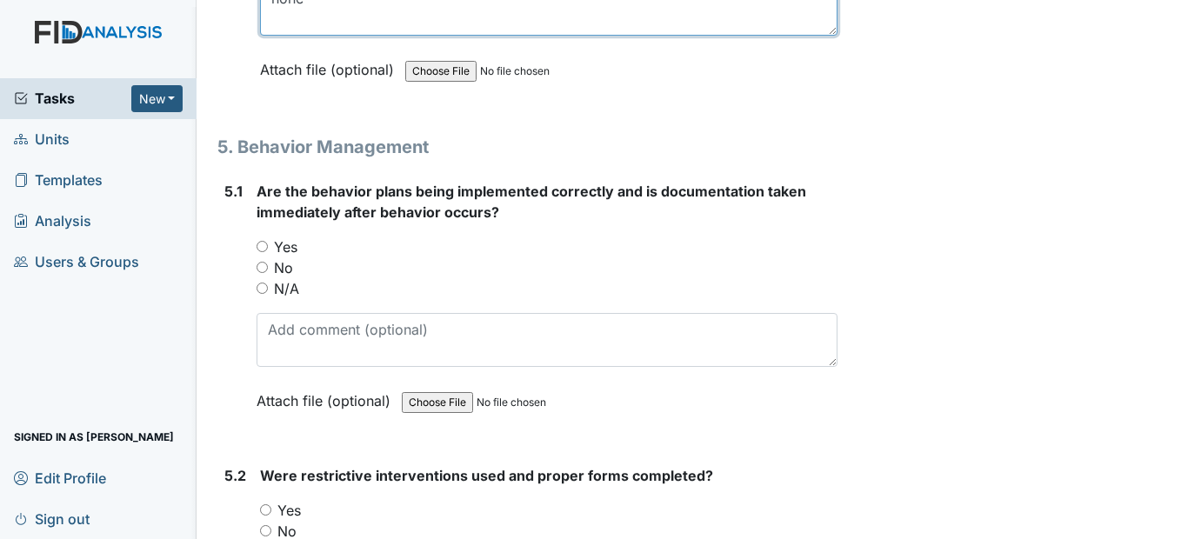
scroll to position [9131, 0]
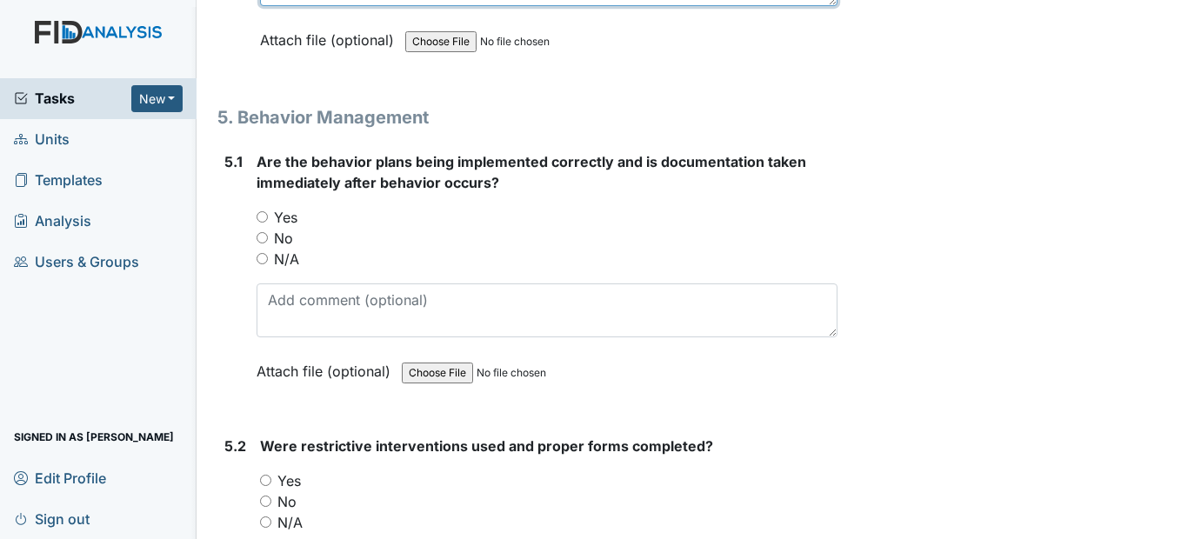
type textarea "none"
click at [258, 223] on input "Yes" at bounding box center [262, 216] width 11 height 11
radio input "true"
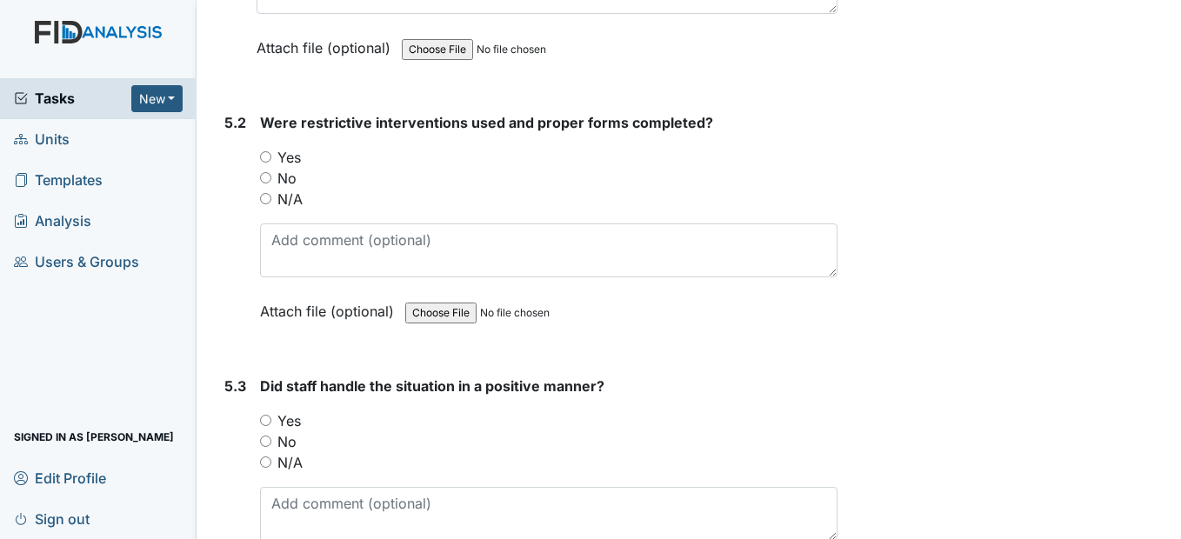
scroll to position [9479, 0]
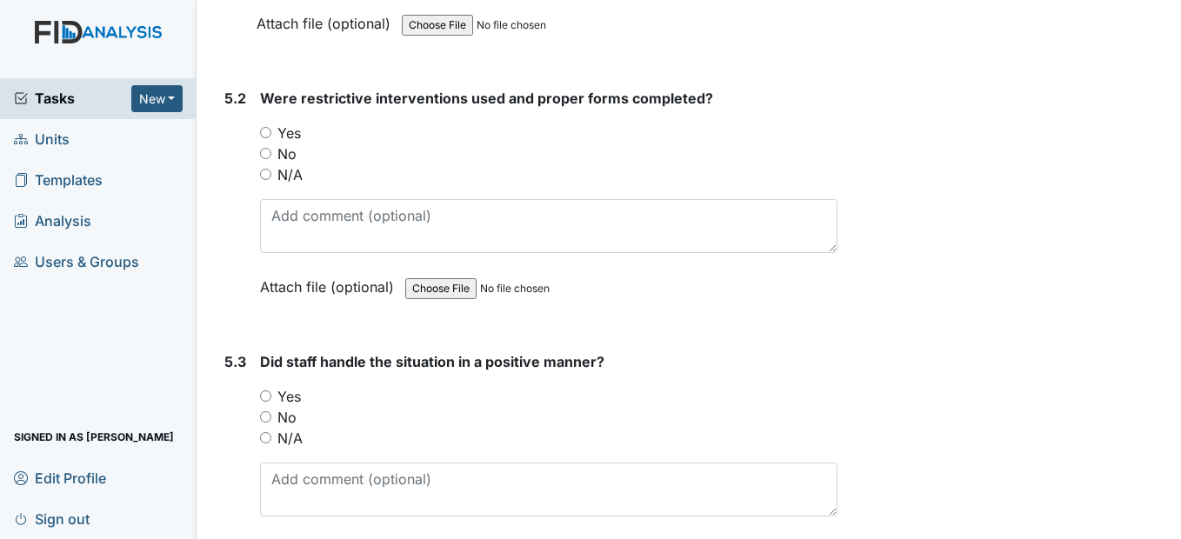
click at [270, 180] on input "N/A" at bounding box center [265, 174] width 11 height 11
radio input "true"
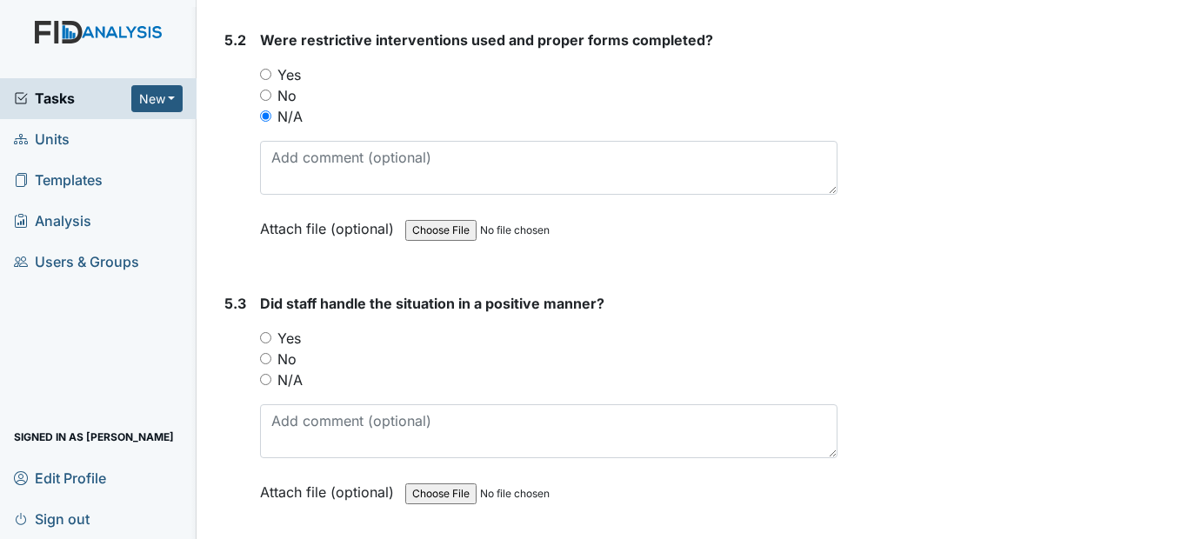
scroll to position [9566, 0]
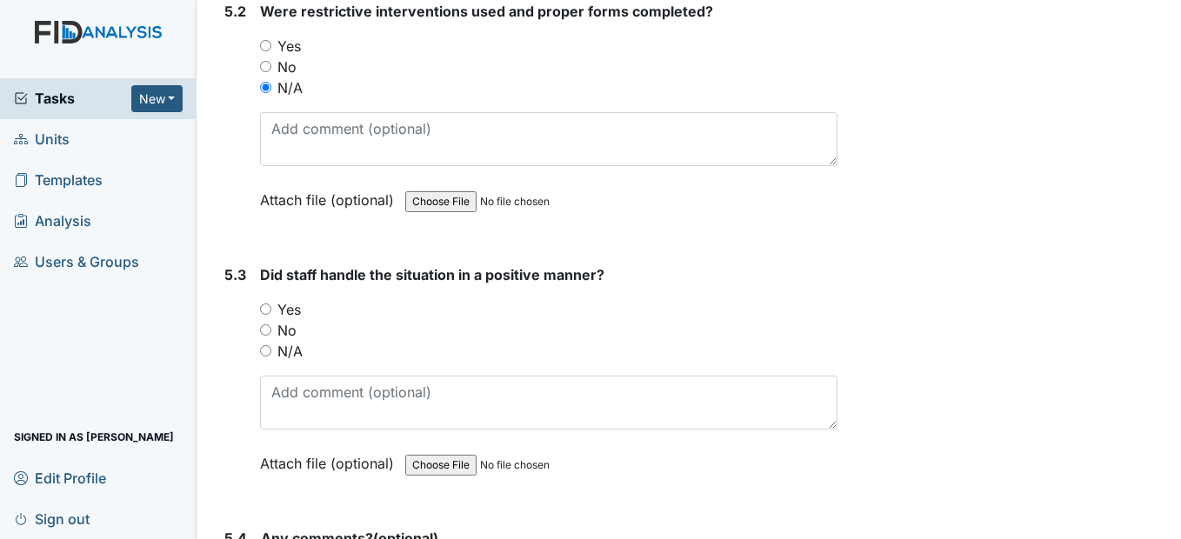
click at [265, 357] on input "N/A" at bounding box center [265, 350] width 11 height 11
radio input "true"
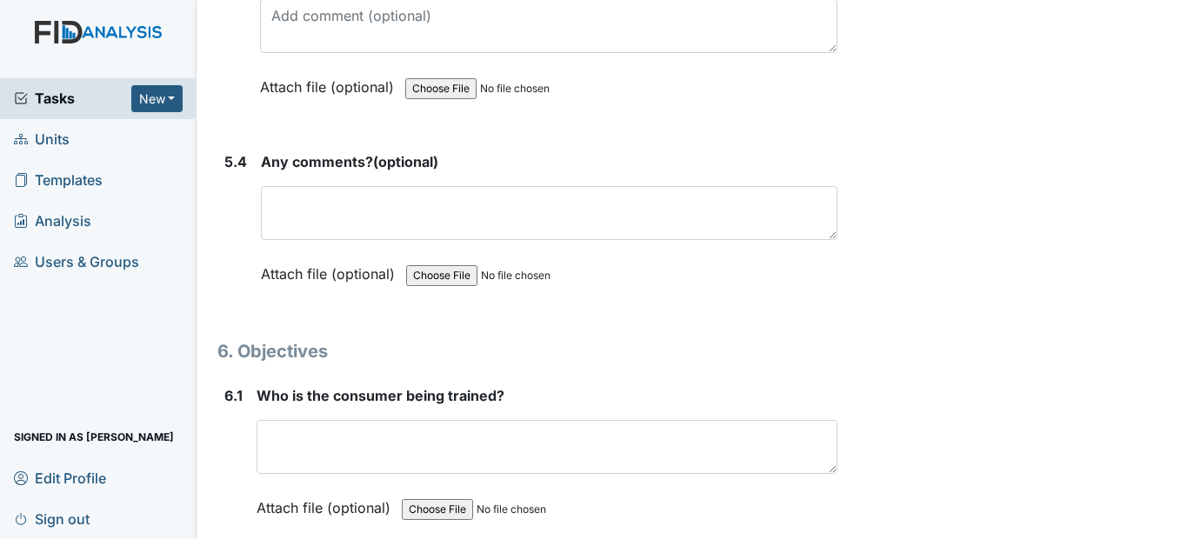
scroll to position [9914, 0]
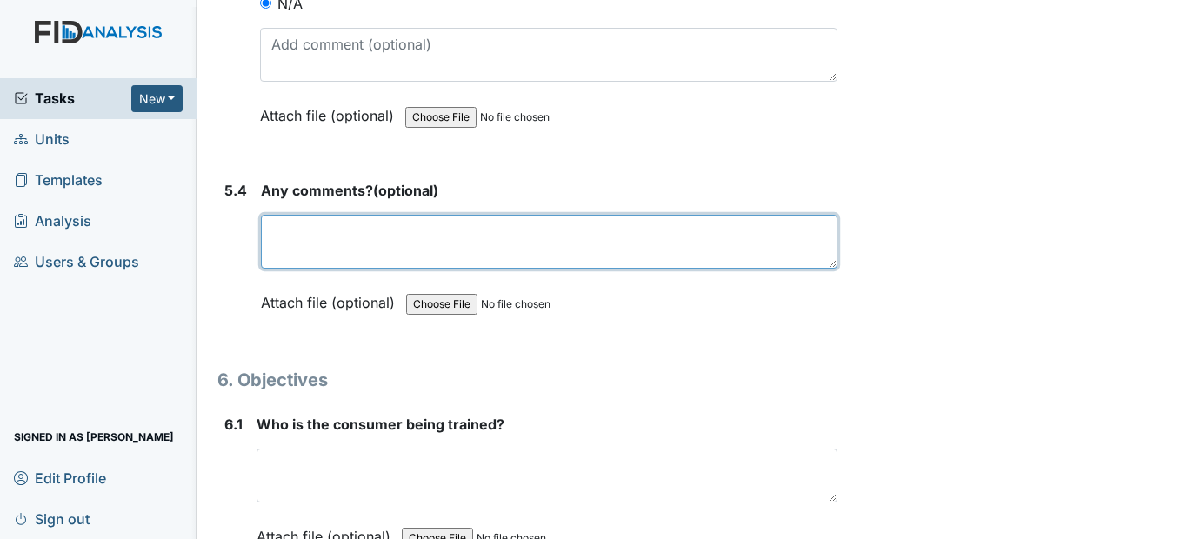
drag, startPoint x: 295, startPoint y: 284, endPoint x: 285, endPoint y: 257, distance: 28.6
click at [291, 269] on textarea at bounding box center [549, 242] width 576 height 54
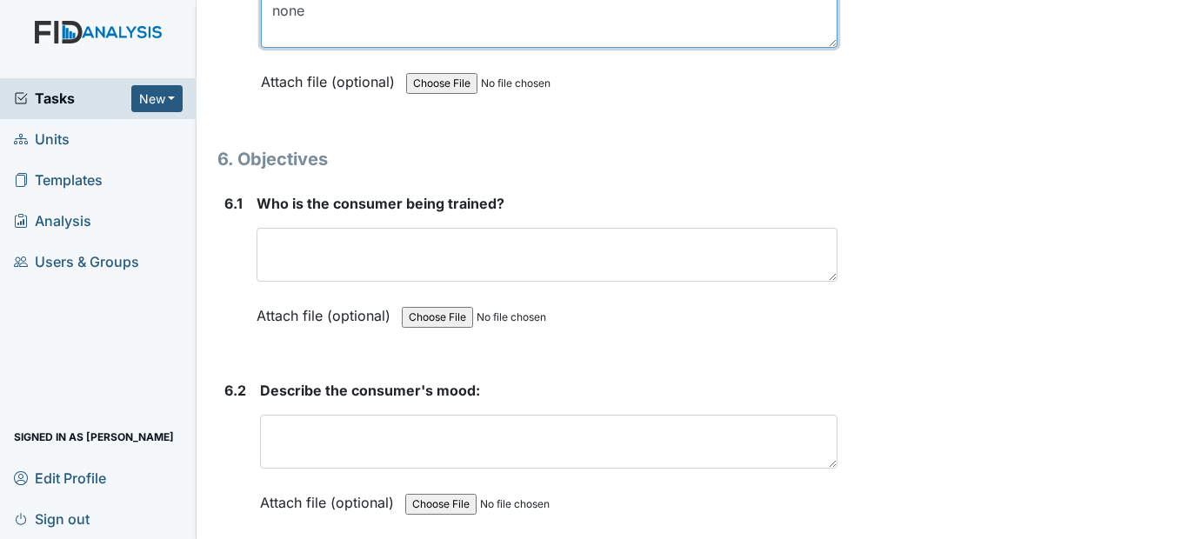
scroll to position [10175, 0]
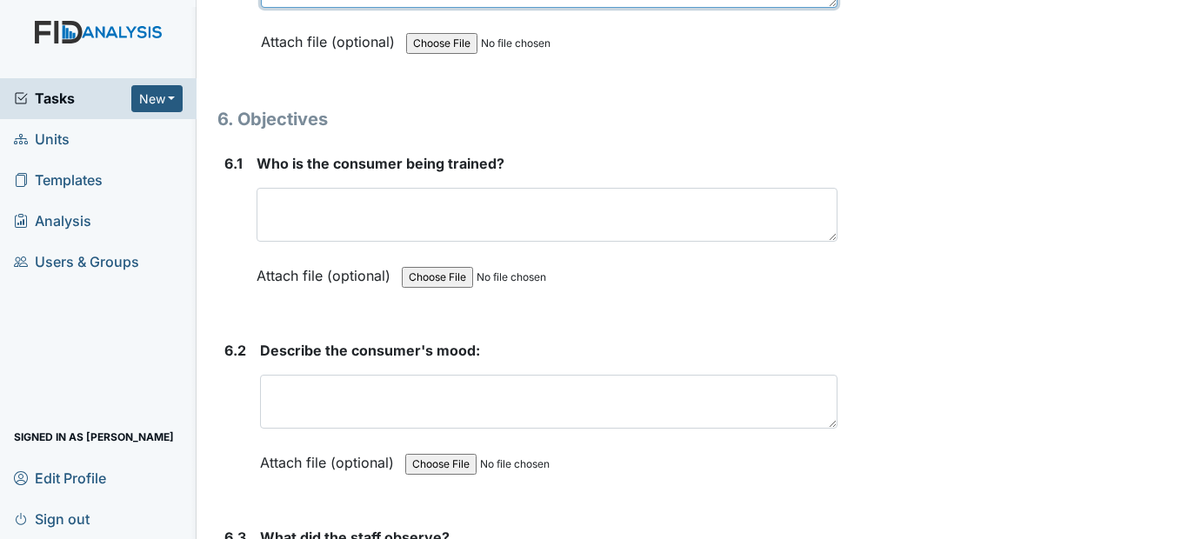
type textarea "none"
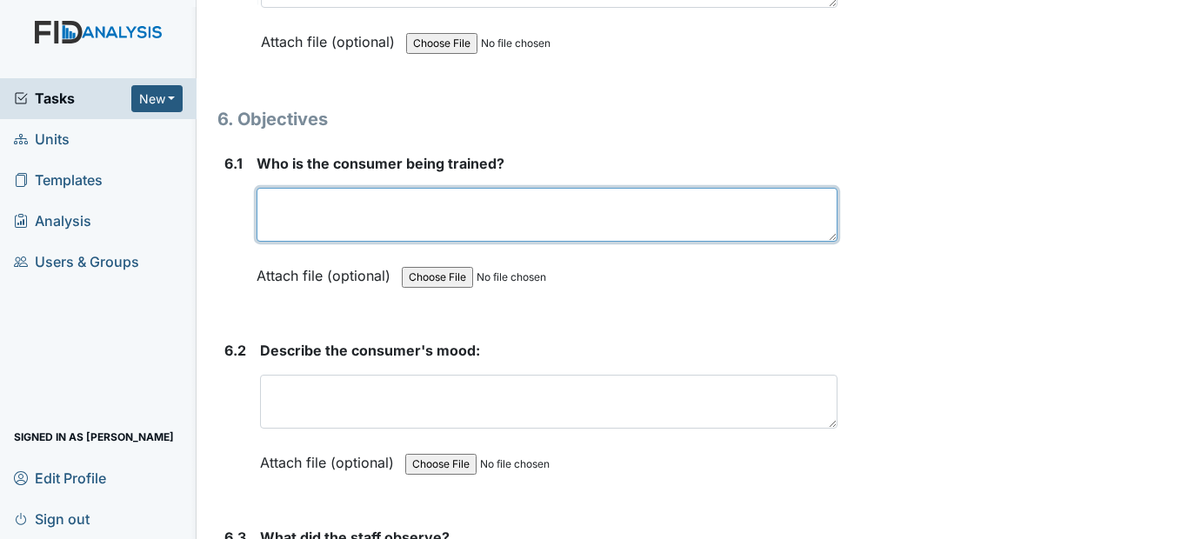
click at [310, 242] on textarea at bounding box center [547, 215] width 580 height 54
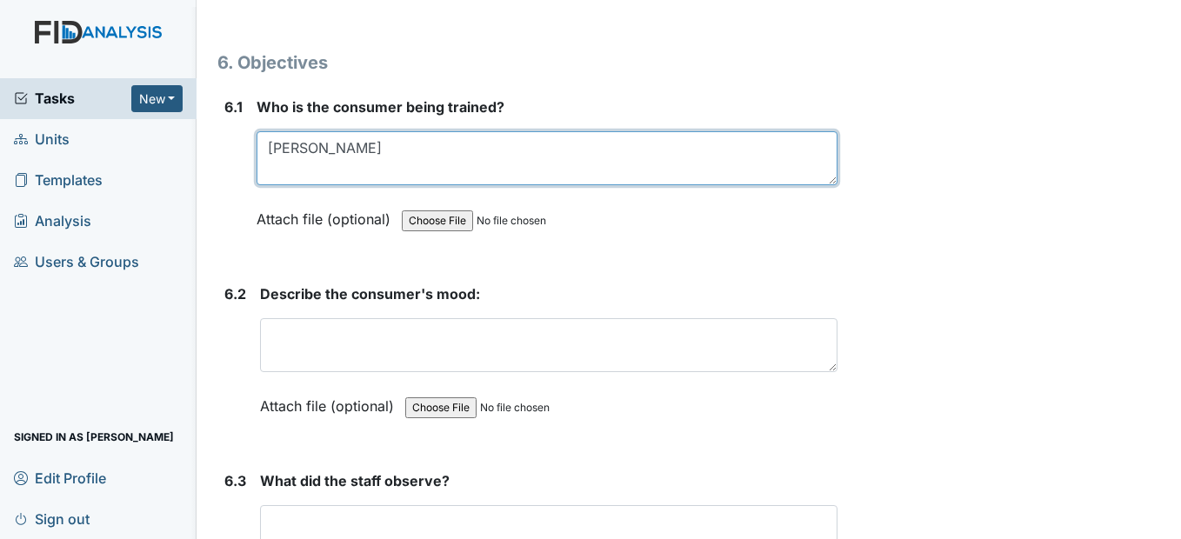
scroll to position [10349, 0]
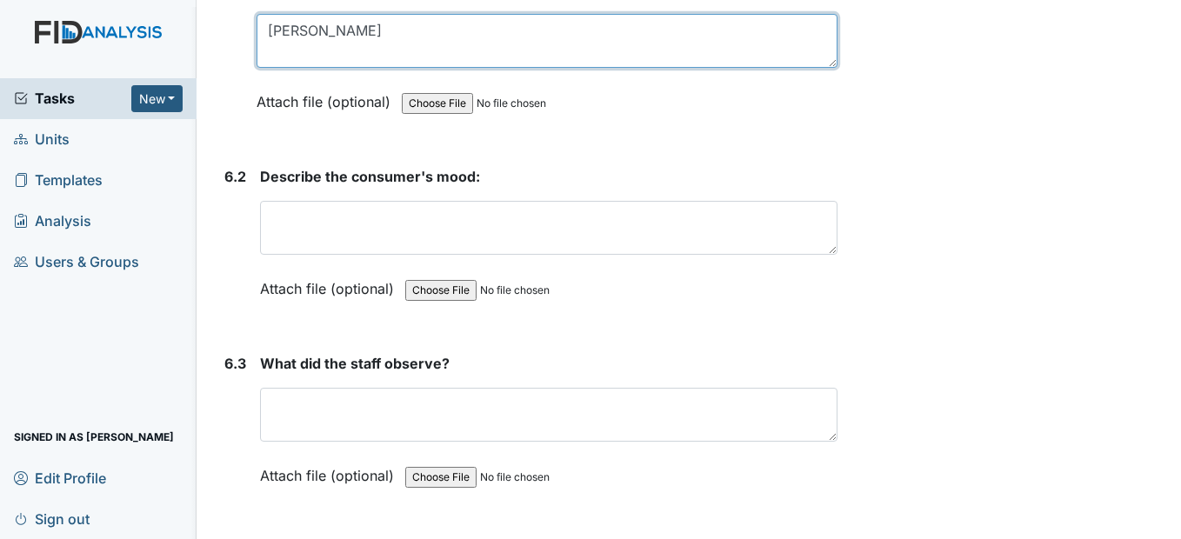
type textarea "Marquita McMurrin"
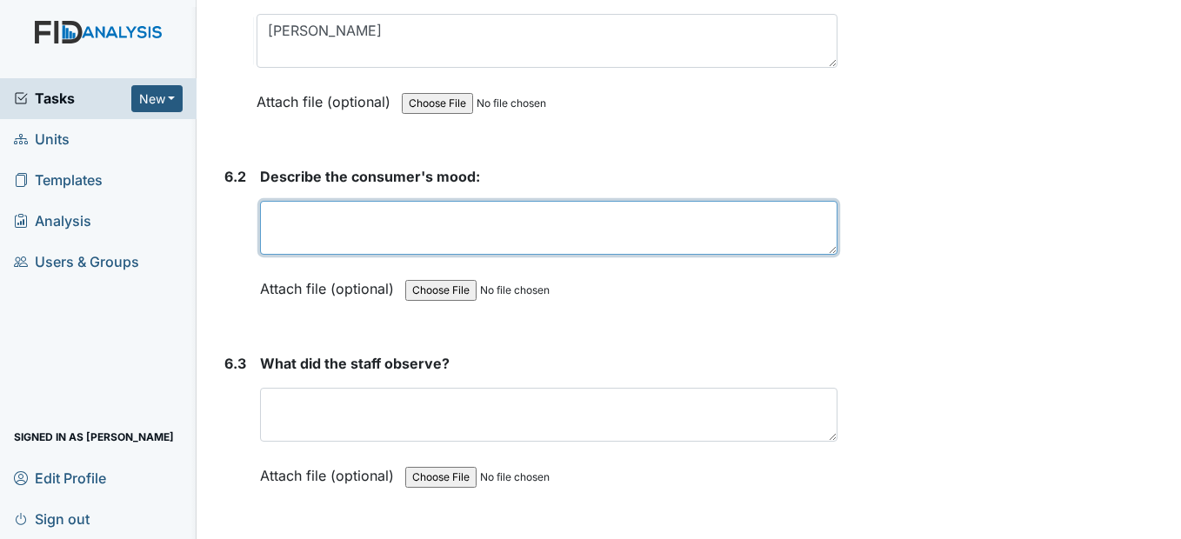
click at [298, 255] on textarea at bounding box center [548, 228] width 577 height 54
click at [297, 255] on textarea "Good" at bounding box center [548, 228] width 577 height 54
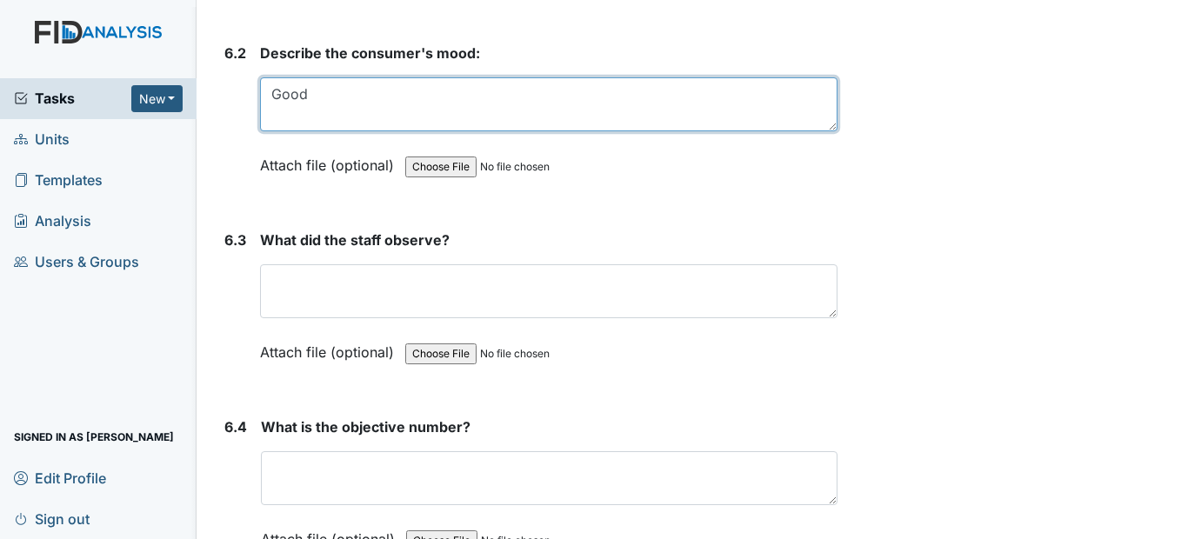
scroll to position [10523, 0]
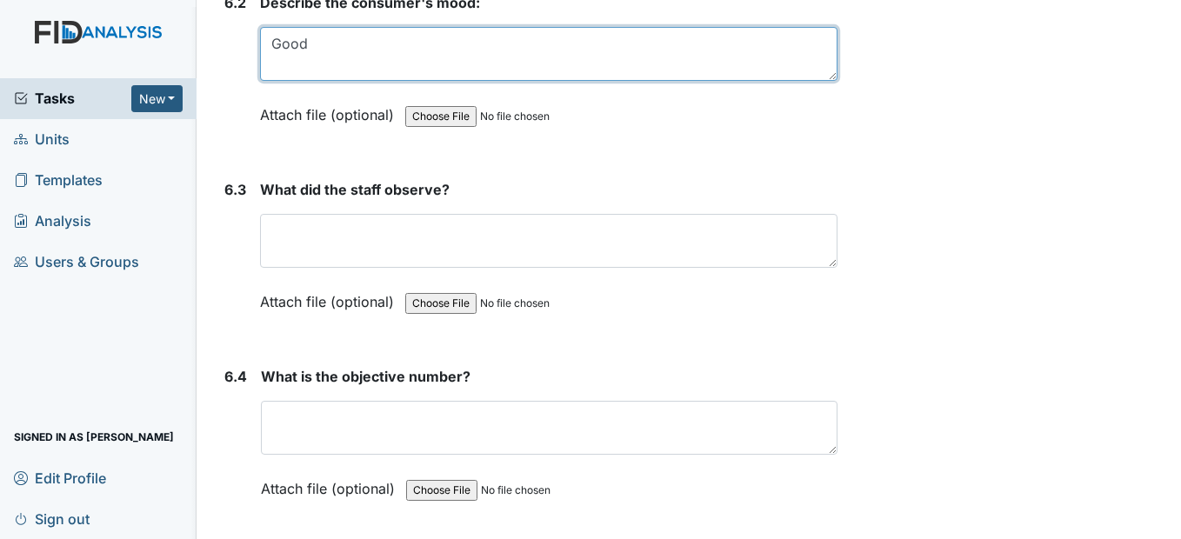
type textarea "Good"
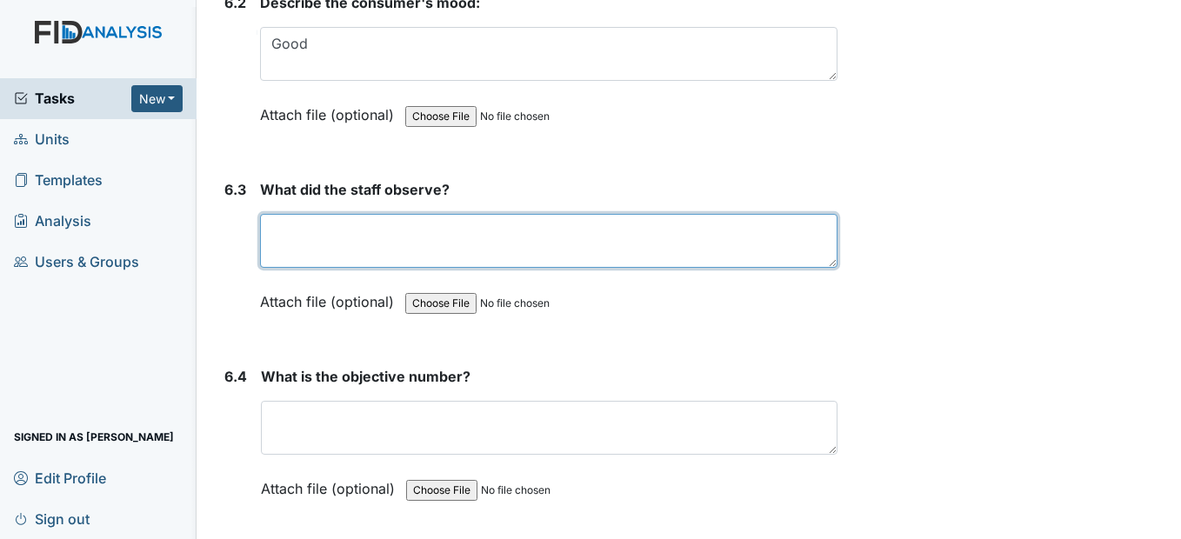
click at [294, 268] on textarea at bounding box center [548, 241] width 577 height 54
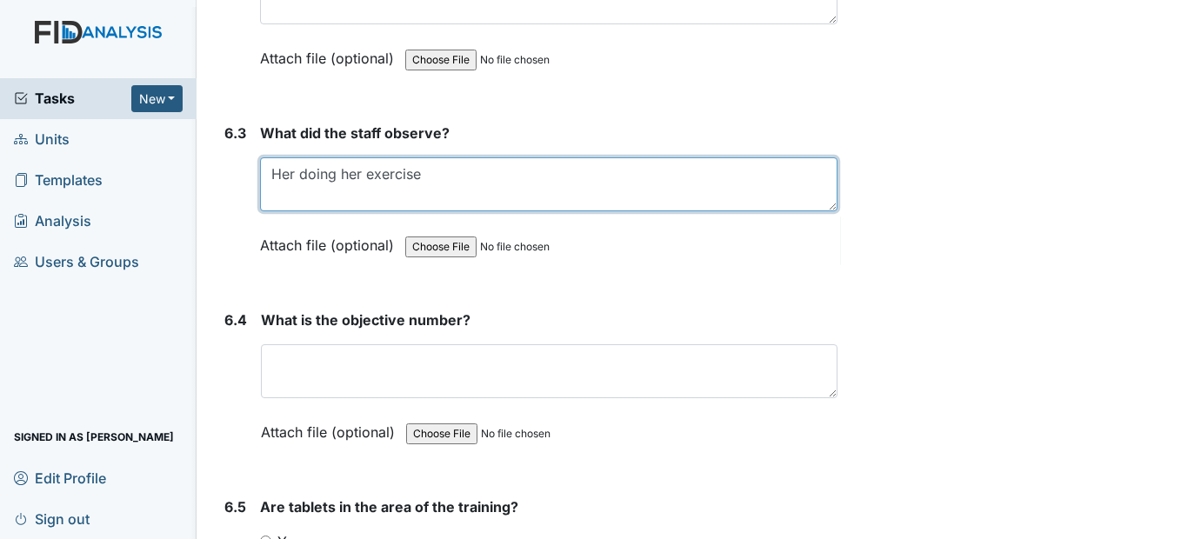
scroll to position [10610, 0]
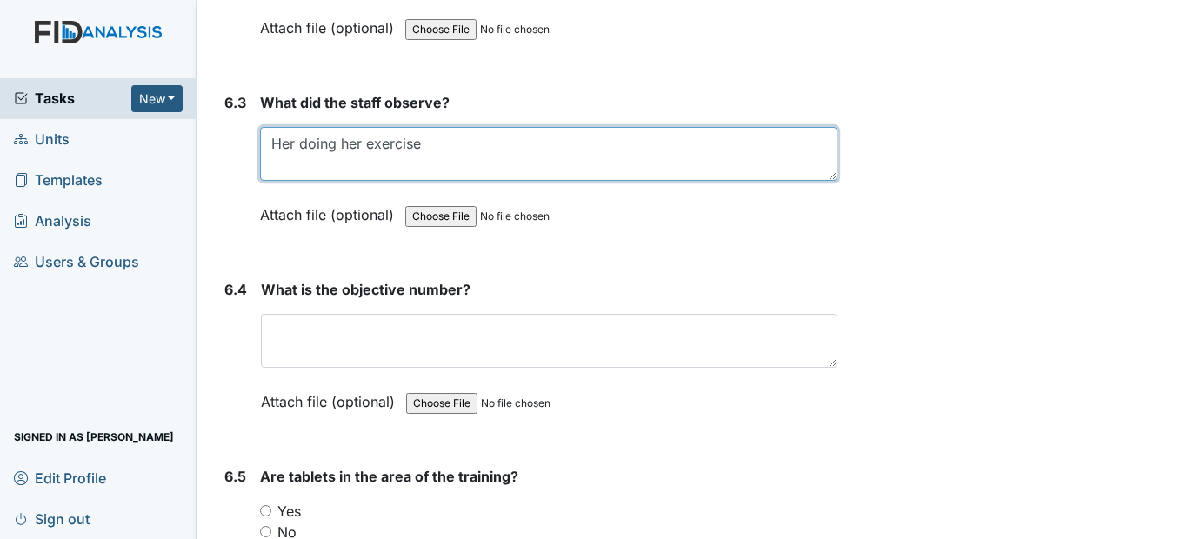
type textarea "Her doing her exercise"
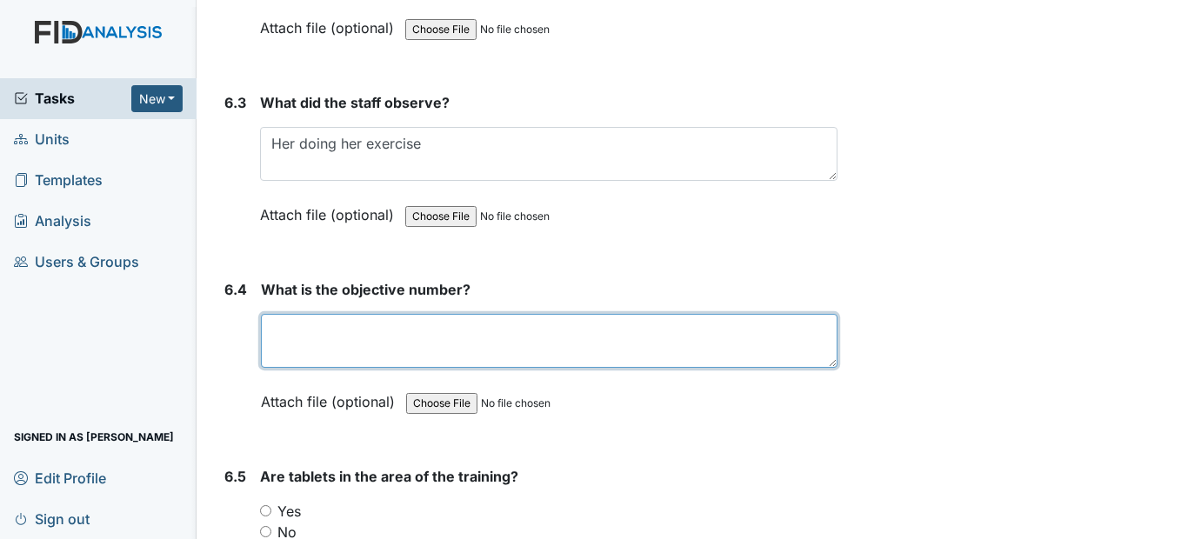
click at [387, 368] on textarea at bounding box center [549, 341] width 576 height 54
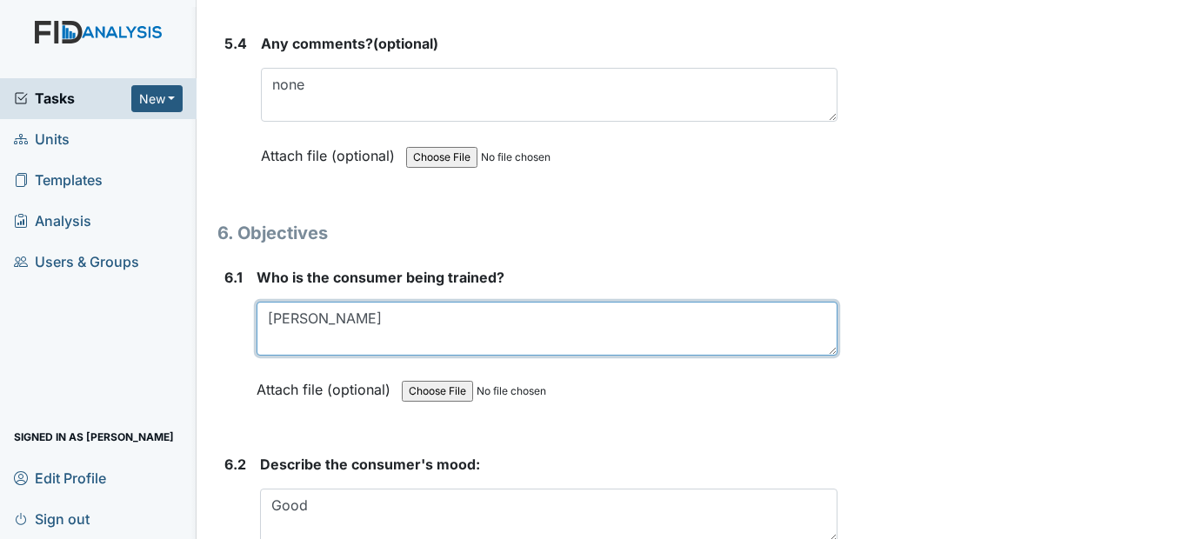
drag, startPoint x: 325, startPoint y: 59, endPoint x: 77, endPoint y: -33, distance: 265.2
click at [77, 0] on html "Tasks New Form Inspection Document Bundle Units Templates Analysis Users & Grou…" at bounding box center [590, 269] width 1181 height 539
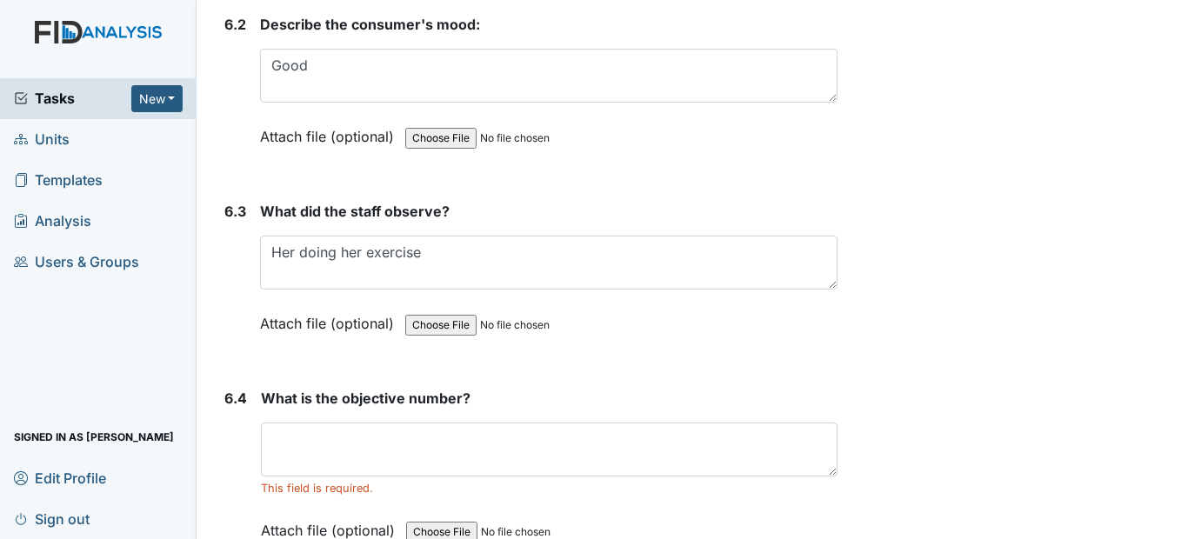
scroll to position [10569, 0]
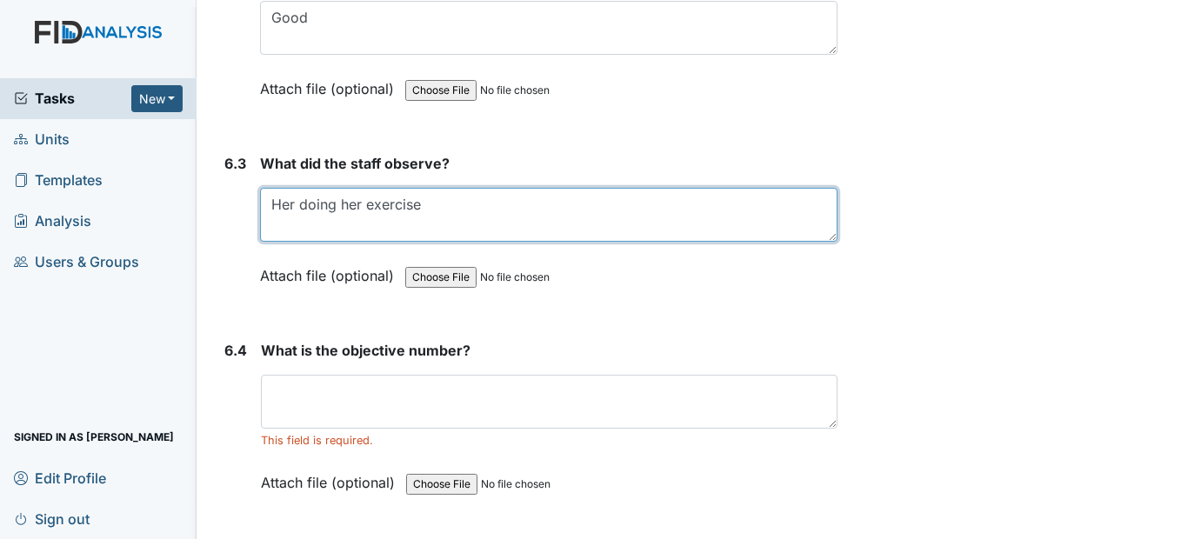
drag, startPoint x: 434, startPoint y: 249, endPoint x: 214, endPoint y: 198, distance: 225.7
paste textarea "DIL039: Table Place setting (2nd M-F)"
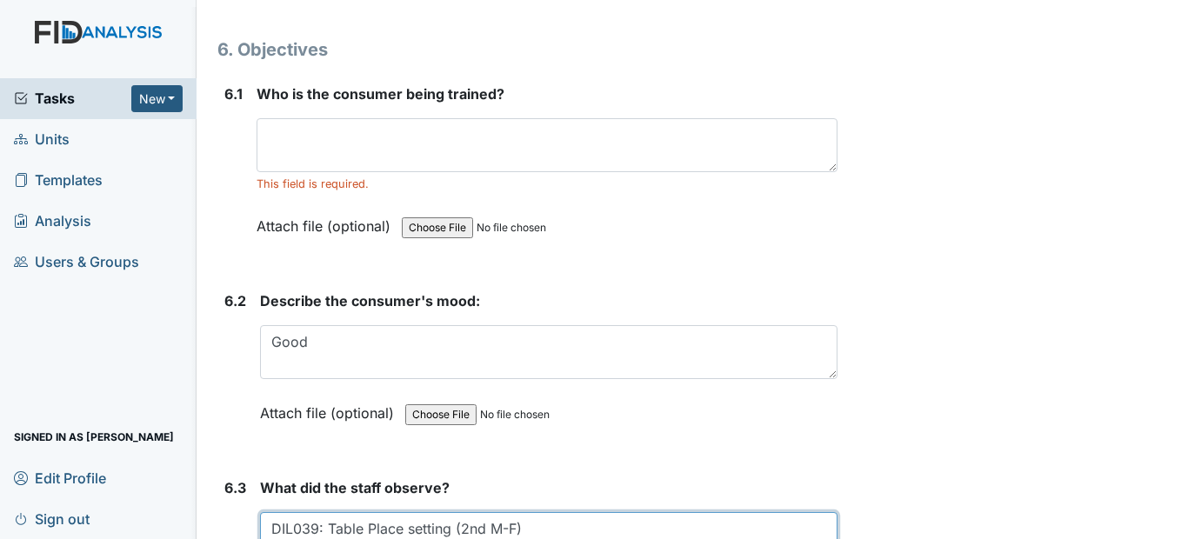
scroll to position [10221, 0]
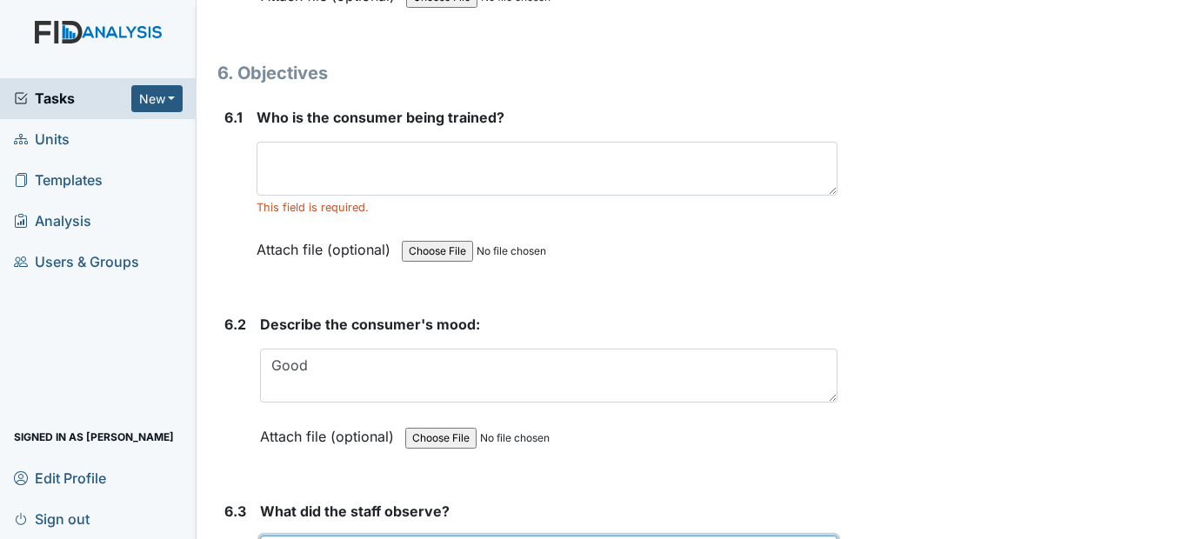
type textarea "DIL039: Table Place setting (2nd M-F)"
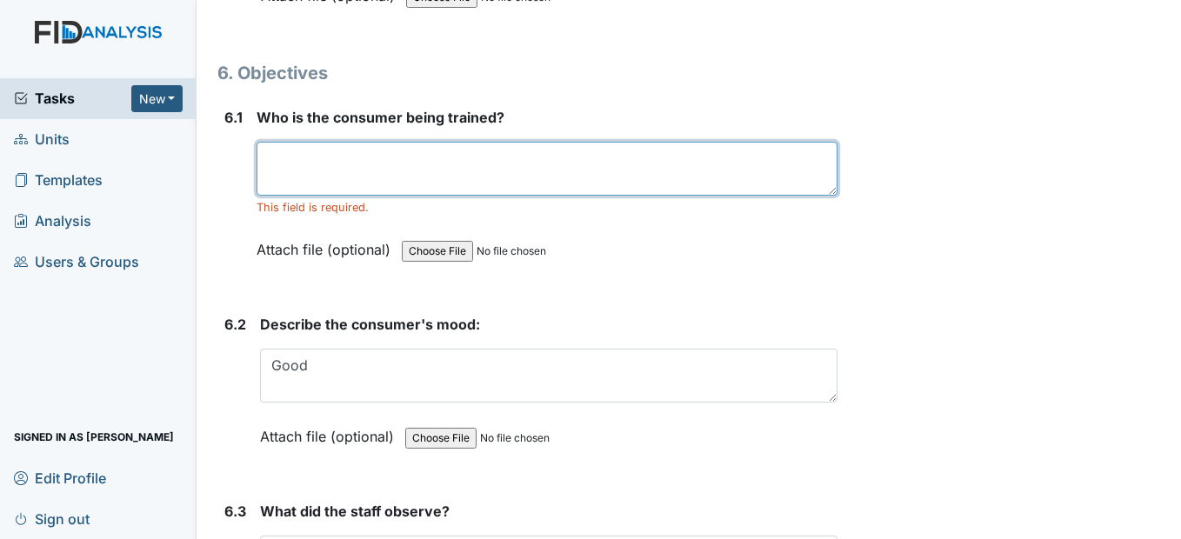
click at [323, 196] on textarea at bounding box center [547, 169] width 580 height 54
drag, startPoint x: 285, startPoint y: 201, endPoint x: 217, endPoint y: 183, distance: 70.0
click at [217, 183] on div "6.1 Who is the consumer being trained? Debora This field is required. Attach fi…" at bounding box center [526, 196] width 619 height 179
paste textarea "h Bennett"
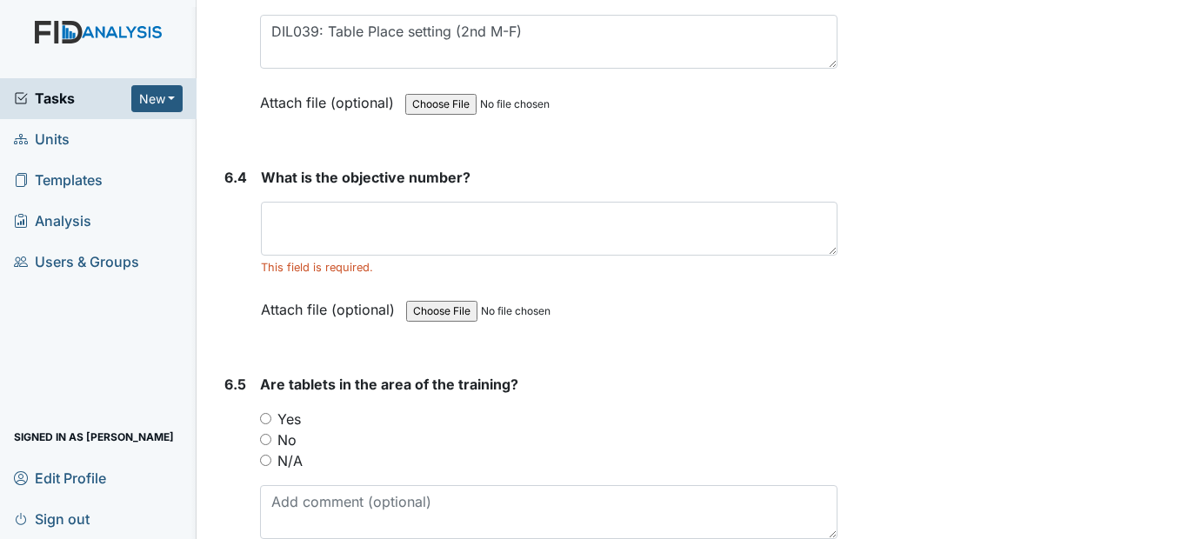
scroll to position [10743, 0]
type textarea "Deborah Bennett"
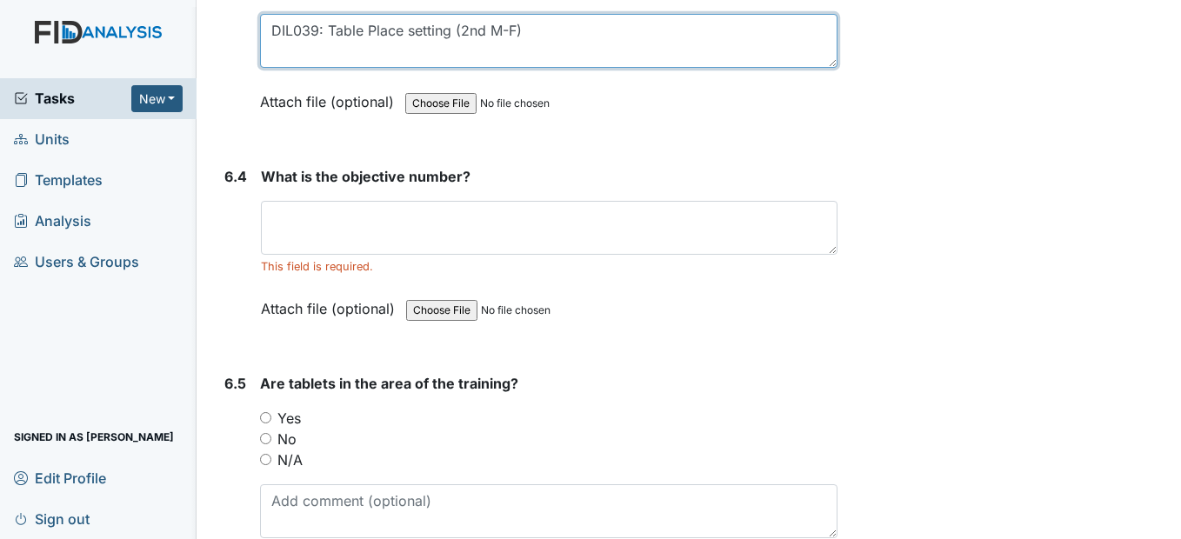
drag, startPoint x: 525, startPoint y: 69, endPoint x: 263, endPoint y: 37, distance: 264.6
click at [263, 37] on div "What did the staff observe? DIL039: Table Place setting (2nd M-F) This field is…" at bounding box center [548, 51] width 577 height 145
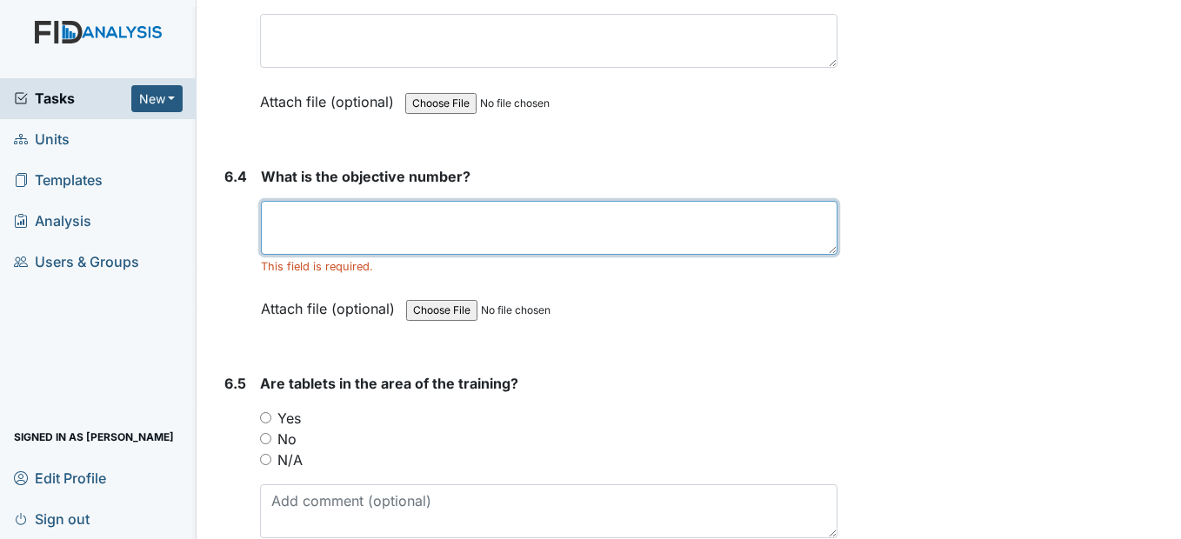
click at [310, 261] on div "What is the objective number? This field is required. Attach file (optional) Yo…" at bounding box center [549, 248] width 576 height 165
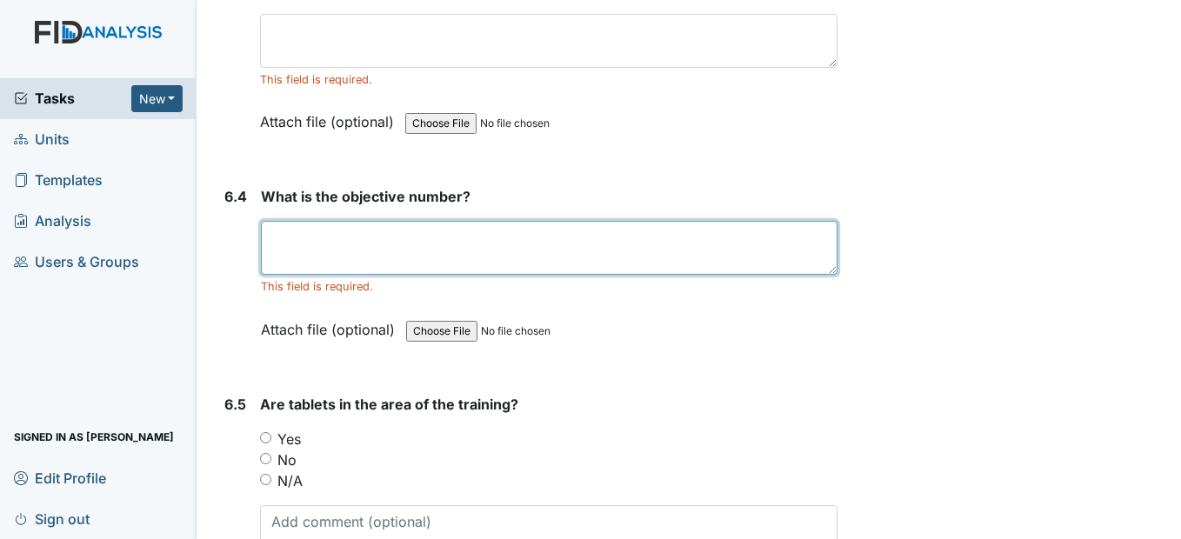
drag, startPoint x: 310, startPoint y: 258, endPoint x: 290, endPoint y: 286, distance: 34.3
paste textarea "DIL039: Table Place setting (2nd M-F)"
type textarea "DIL039: Table Place setting (2nd M-F)"
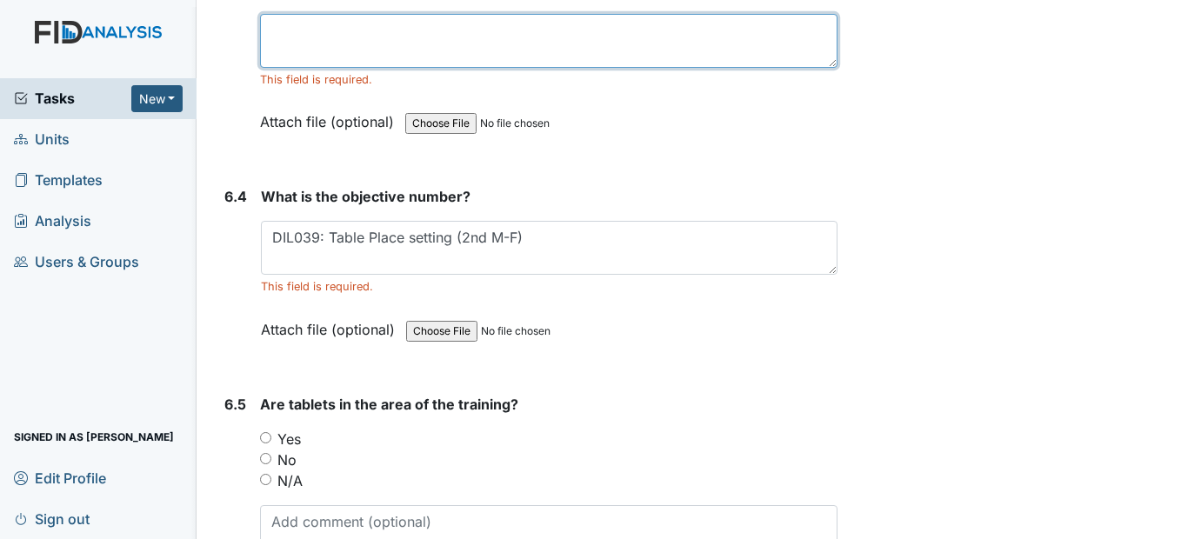
click at [311, 68] on textarea at bounding box center [548, 41] width 577 height 54
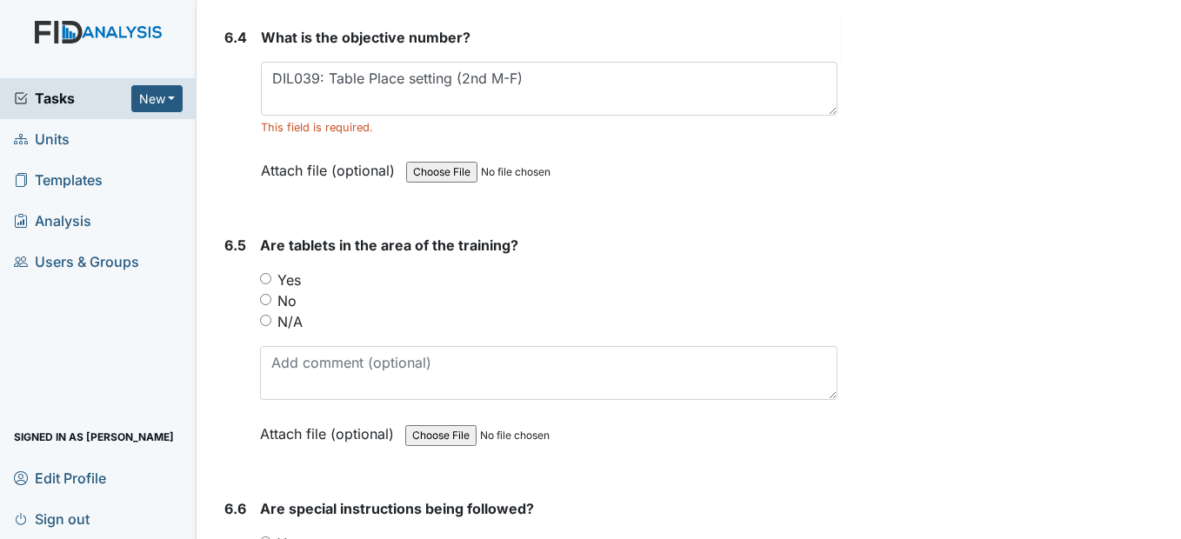
scroll to position [10917, 0]
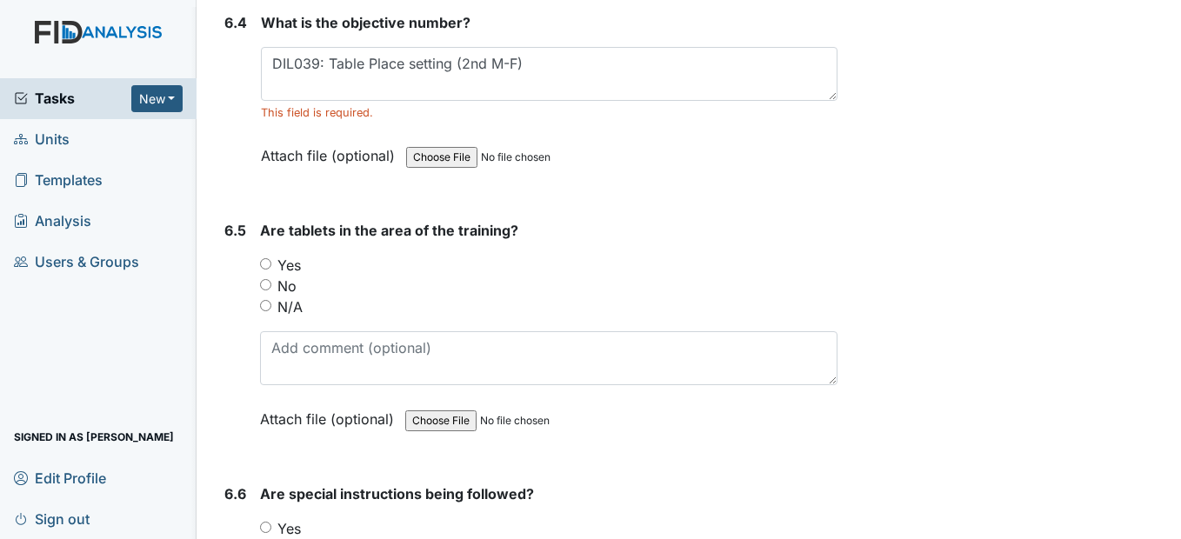
type textarea "DeDe placing her mat on the table"
click at [263, 270] on input "Yes" at bounding box center [265, 263] width 11 height 11
radio input "true"
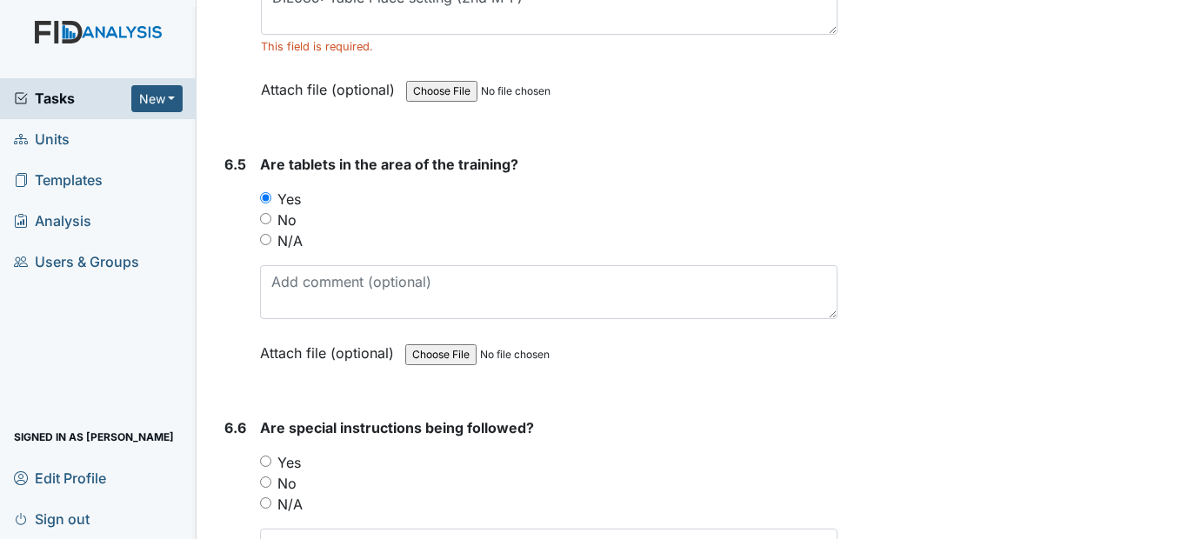
scroll to position [11177, 0]
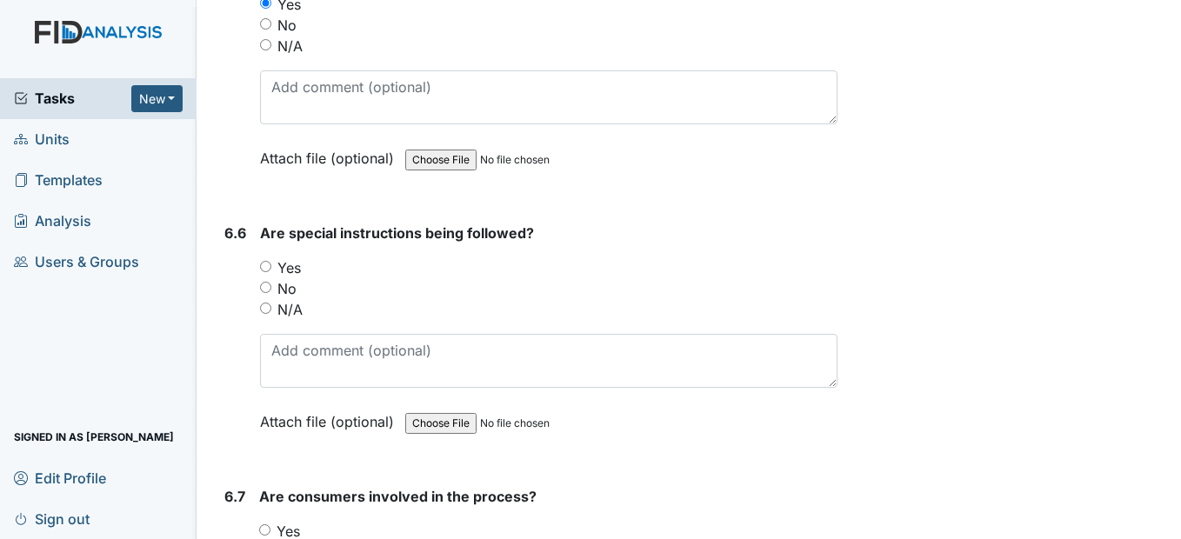
click at [264, 272] on input "Yes" at bounding box center [265, 266] width 11 height 11
radio input "true"
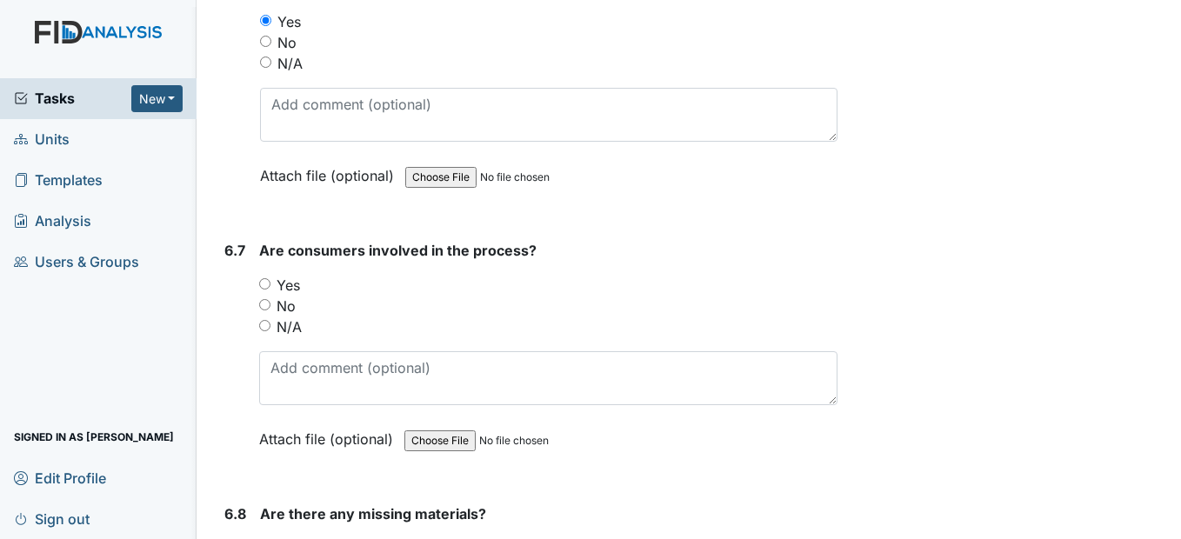
scroll to position [11438, 0]
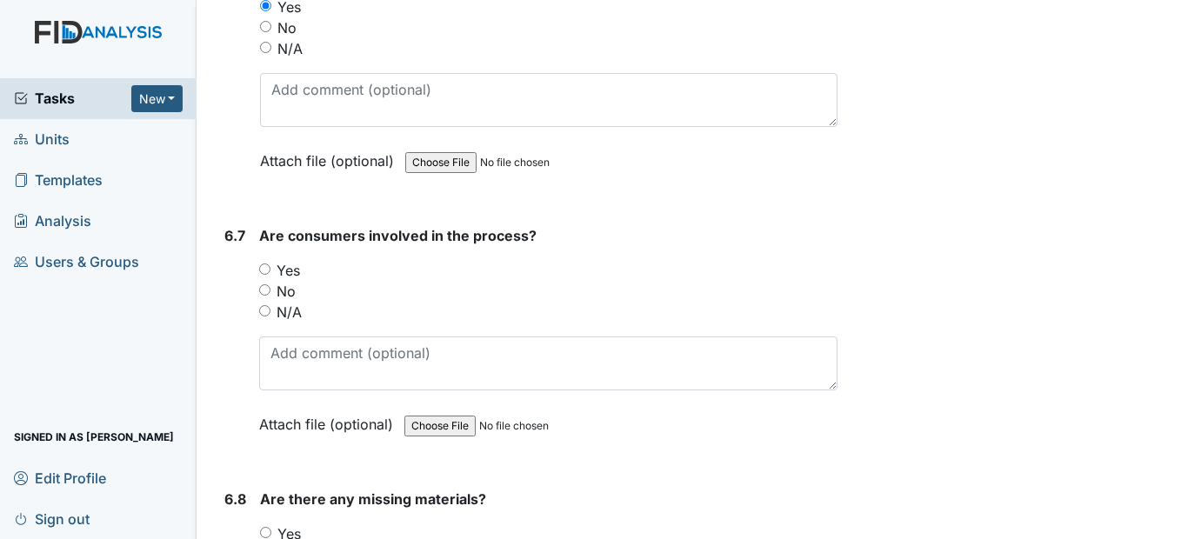
click at [272, 281] on div "Yes" at bounding box center [547, 270] width 577 height 21
click at [262, 275] on input "Yes" at bounding box center [264, 269] width 11 height 11
radio input "true"
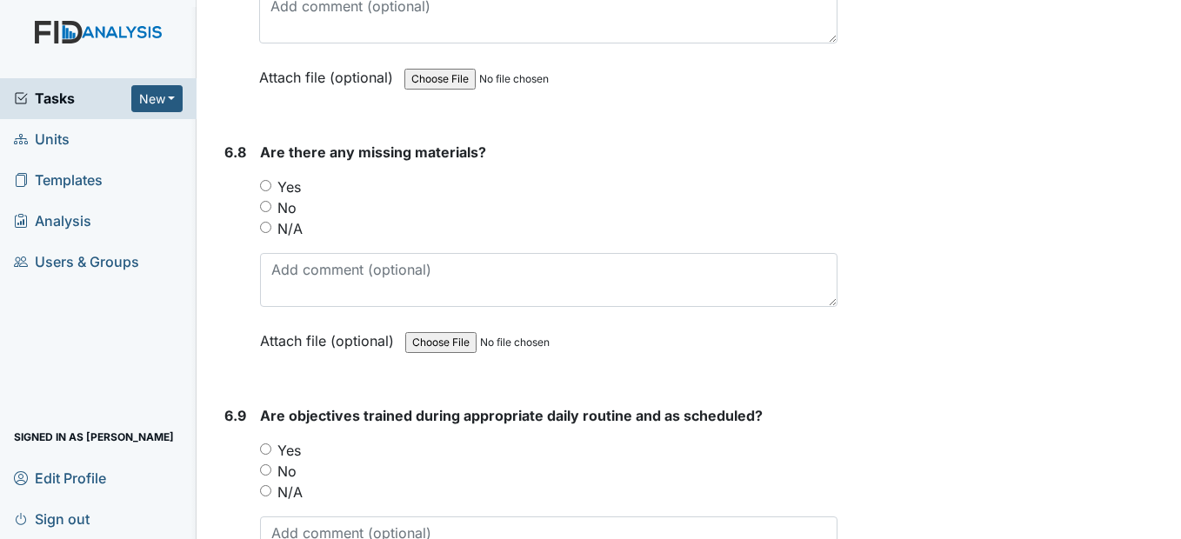
scroll to position [11786, 0]
click at [269, 211] on input "No" at bounding box center [265, 205] width 11 height 11
radio input "true"
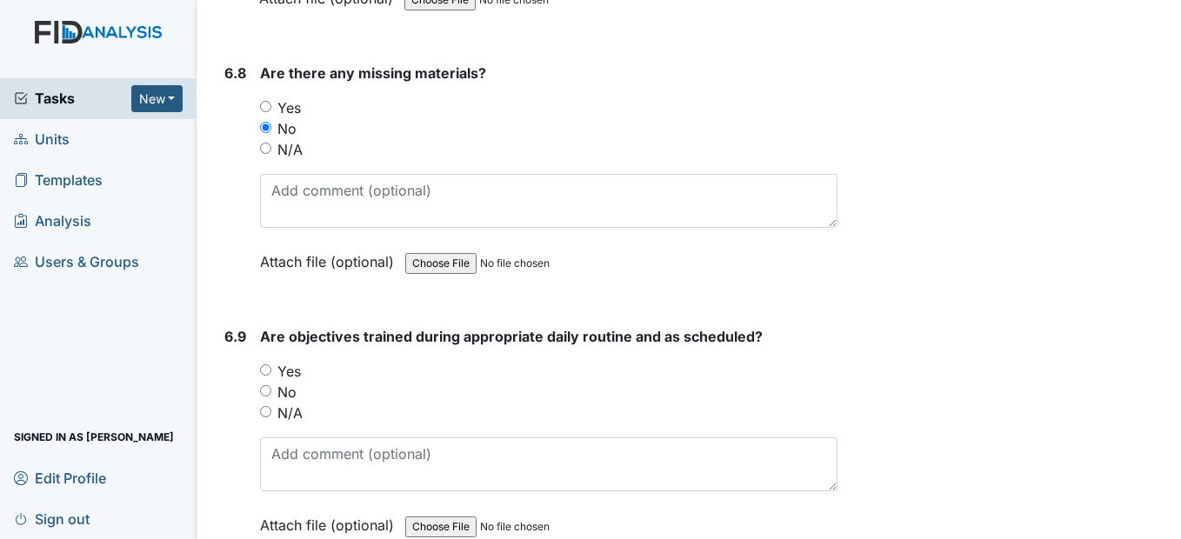
scroll to position [12047, 0]
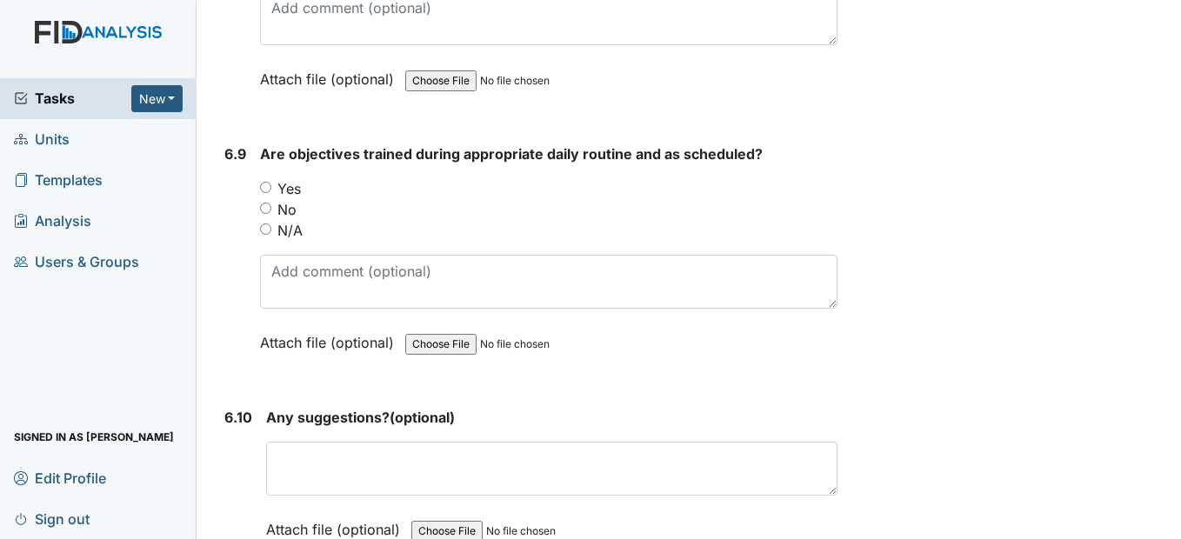
click at [265, 193] on input "Yes" at bounding box center [265, 187] width 11 height 11
radio input "true"
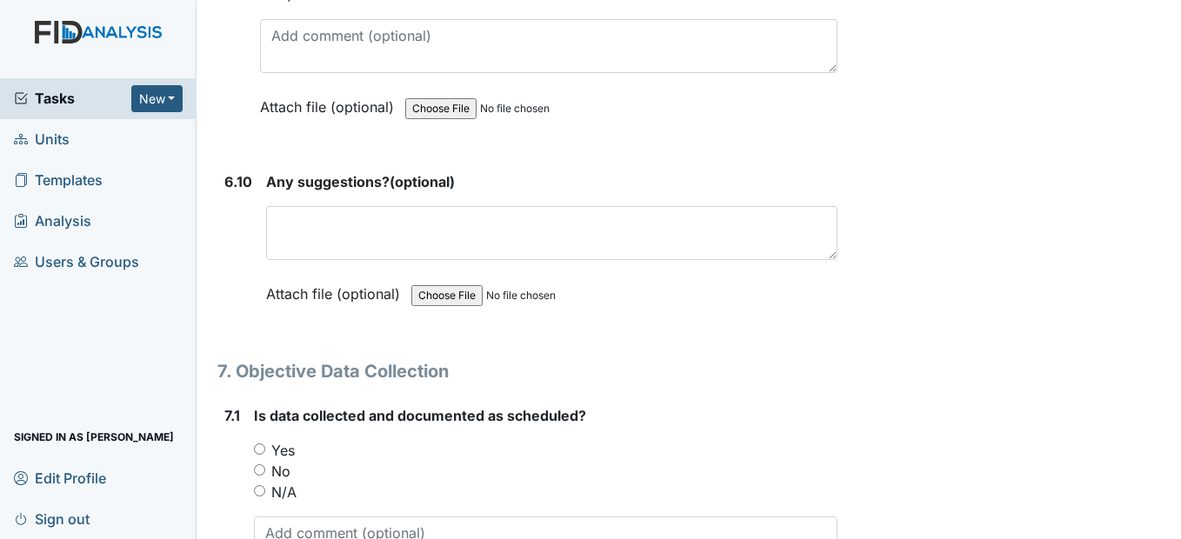
scroll to position [12308, 0]
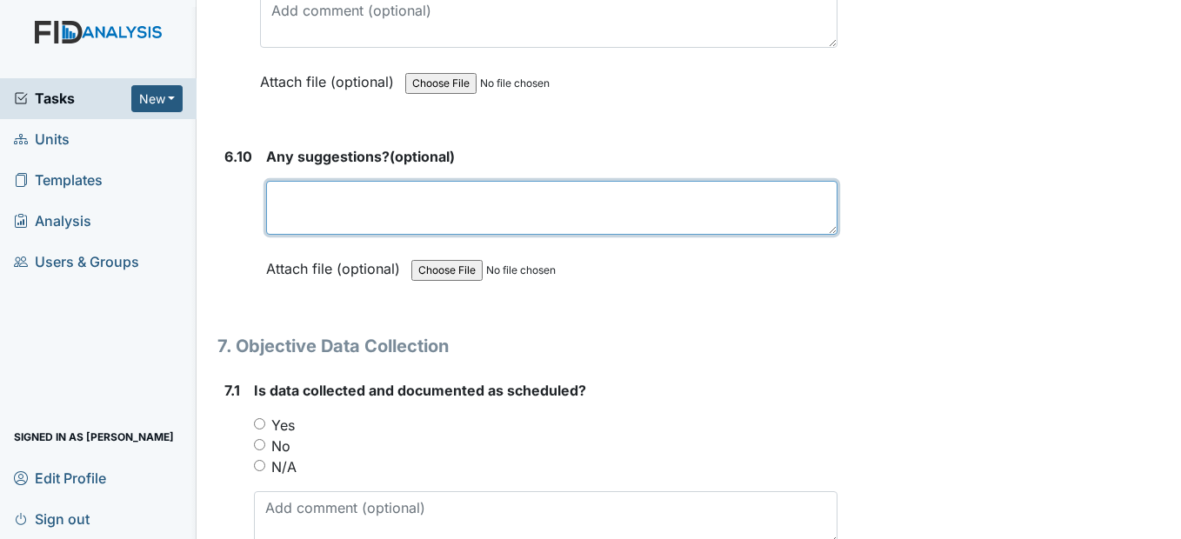
click at [317, 235] on textarea at bounding box center [551, 208] width 570 height 54
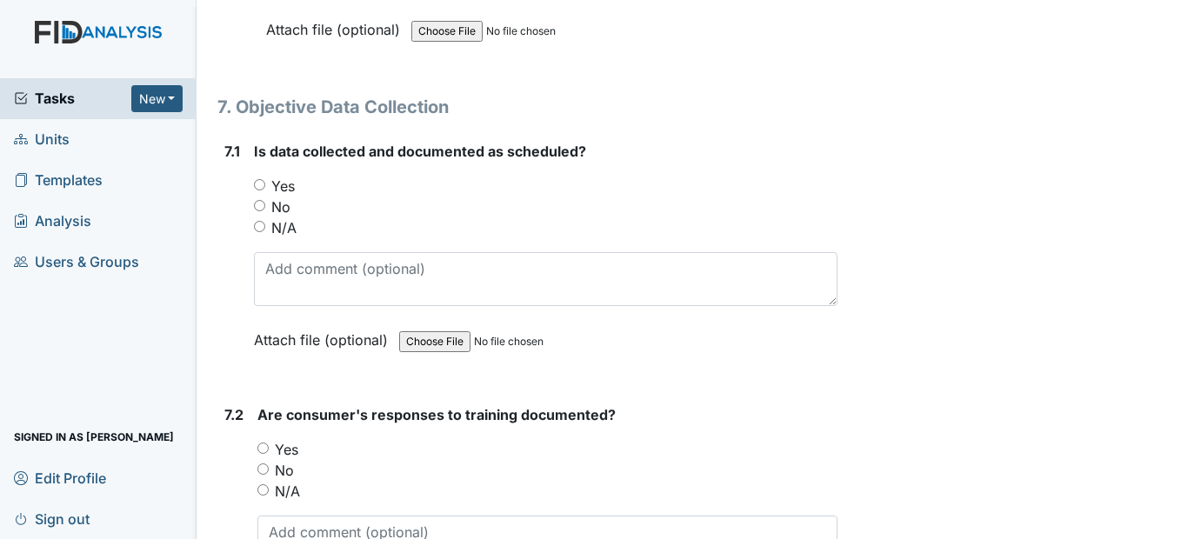
scroll to position [12569, 0]
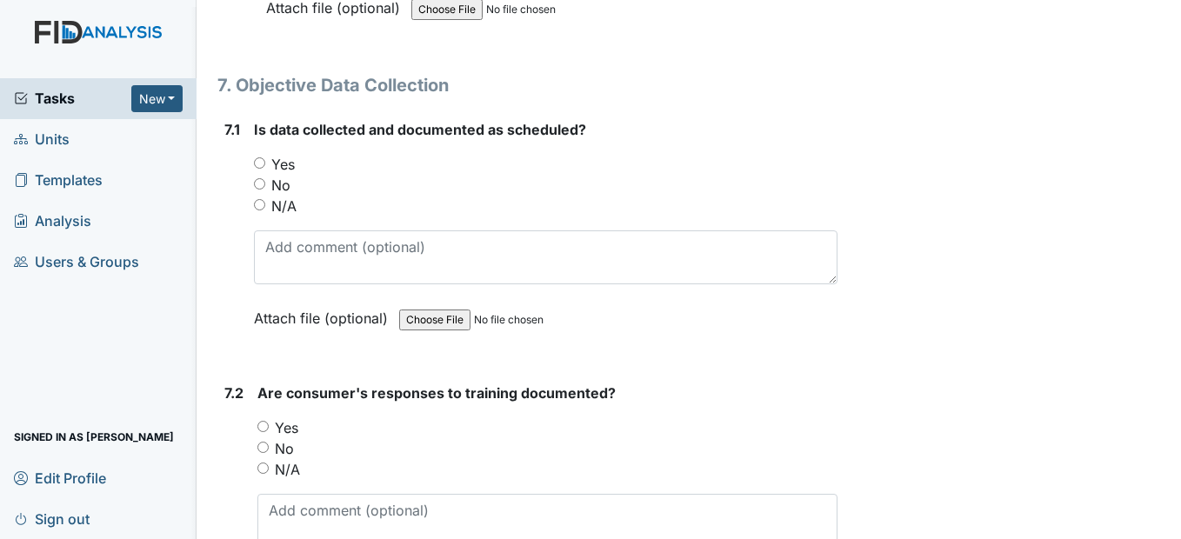
type textarea "none"
click at [256, 169] on input "Yes" at bounding box center [259, 162] width 11 height 11
radio input "true"
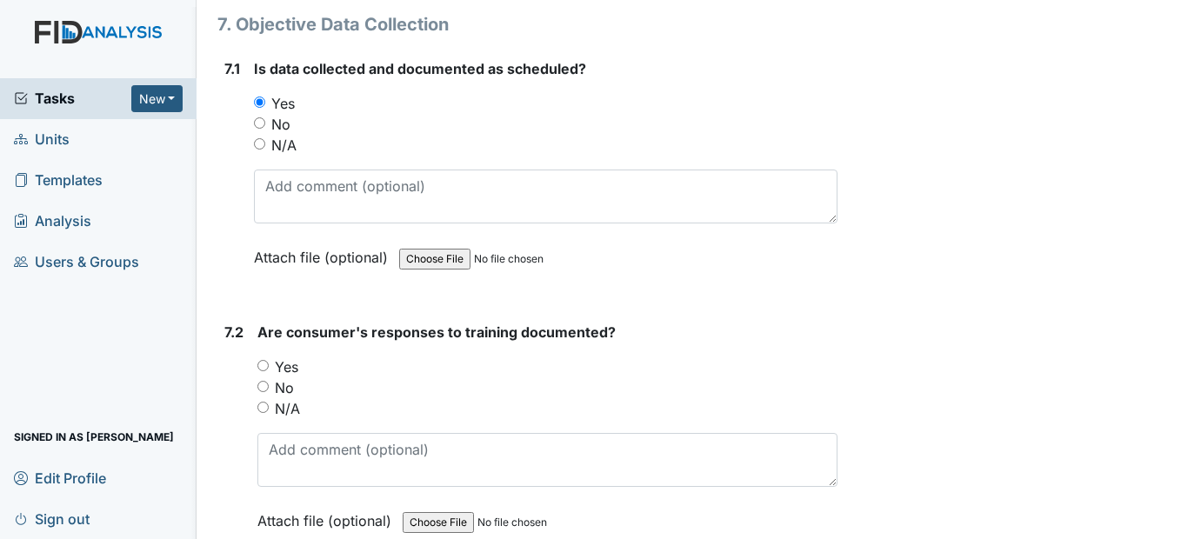
scroll to position [12743, 0]
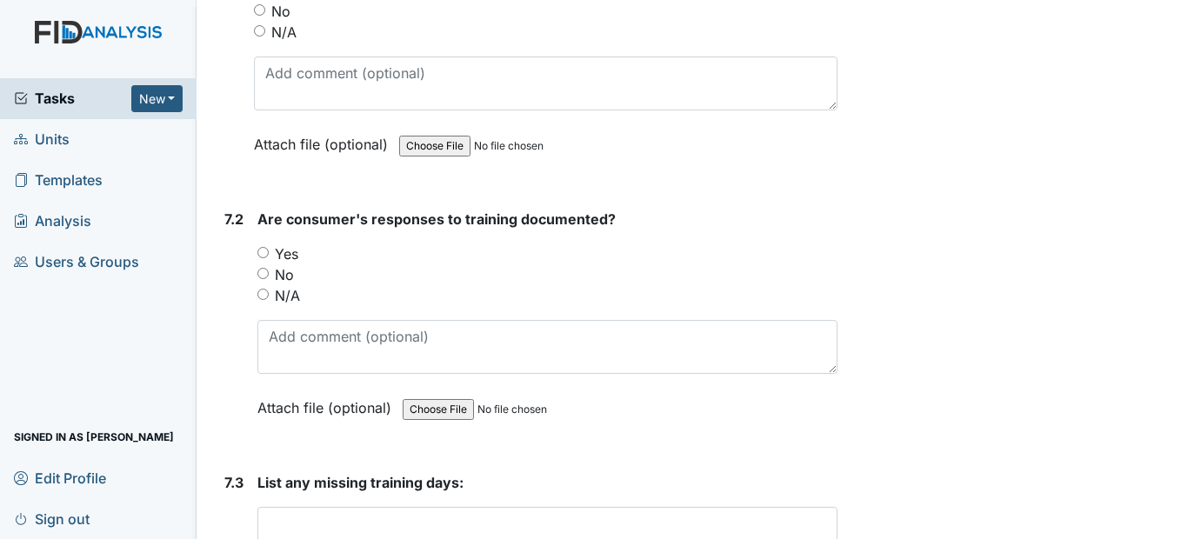
click at [261, 258] on input "Yes" at bounding box center [262, 252] width 11 height 11
radio input "true"
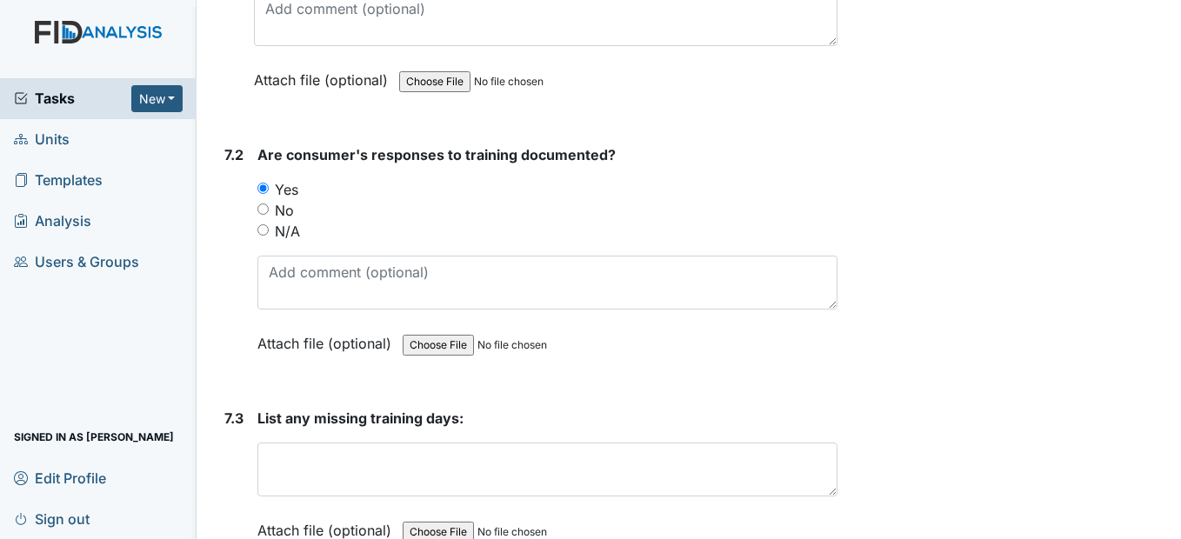
scroll to position [13004, 0]
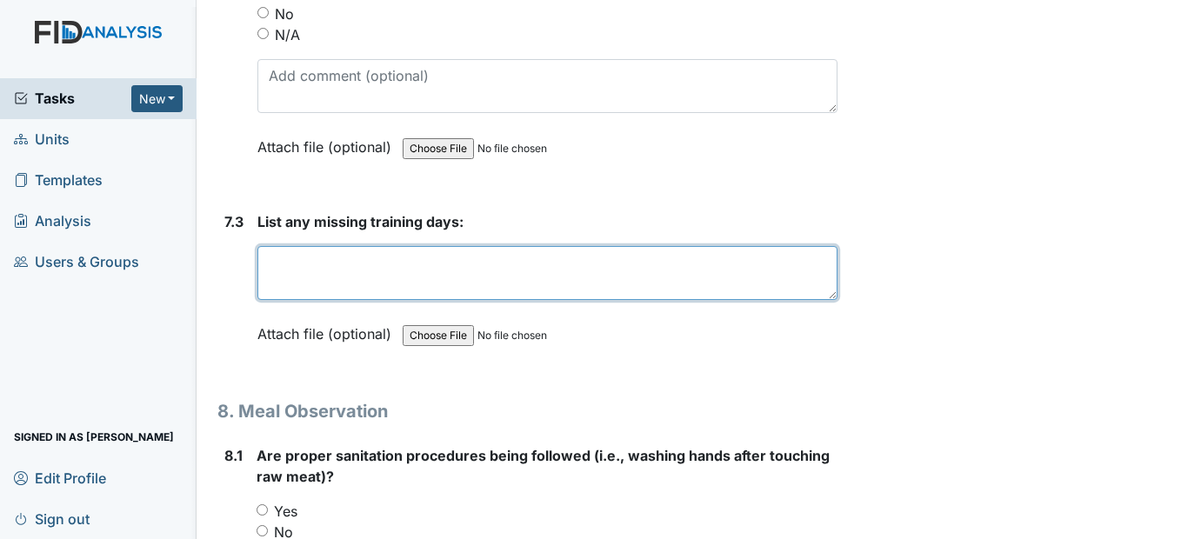
click at [318, 300] on textarea at bounding box center [546, 273] width 579 height 54
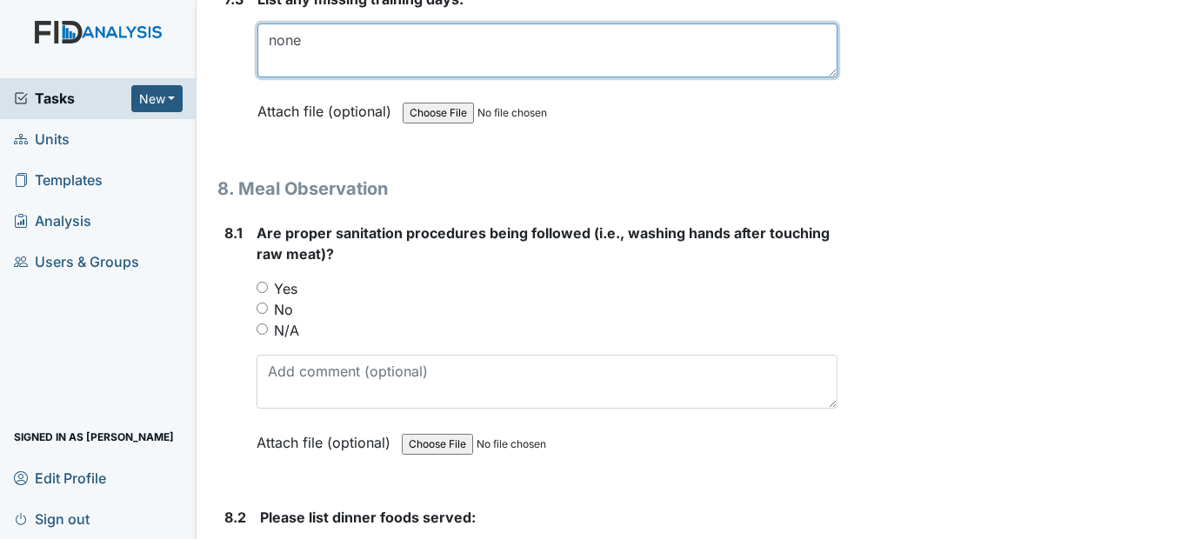
scroll to position [13265, 0]
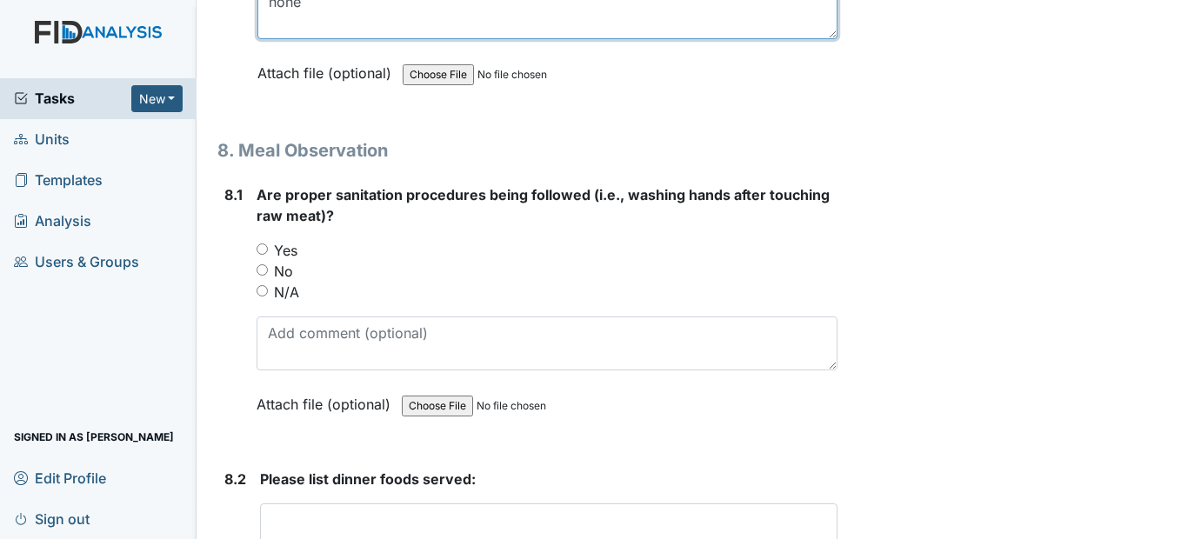
type textarea "none"
click at [259, 255] on input "Yes" at bounding box center [262, 248] width 11 height 11
radio input "true"
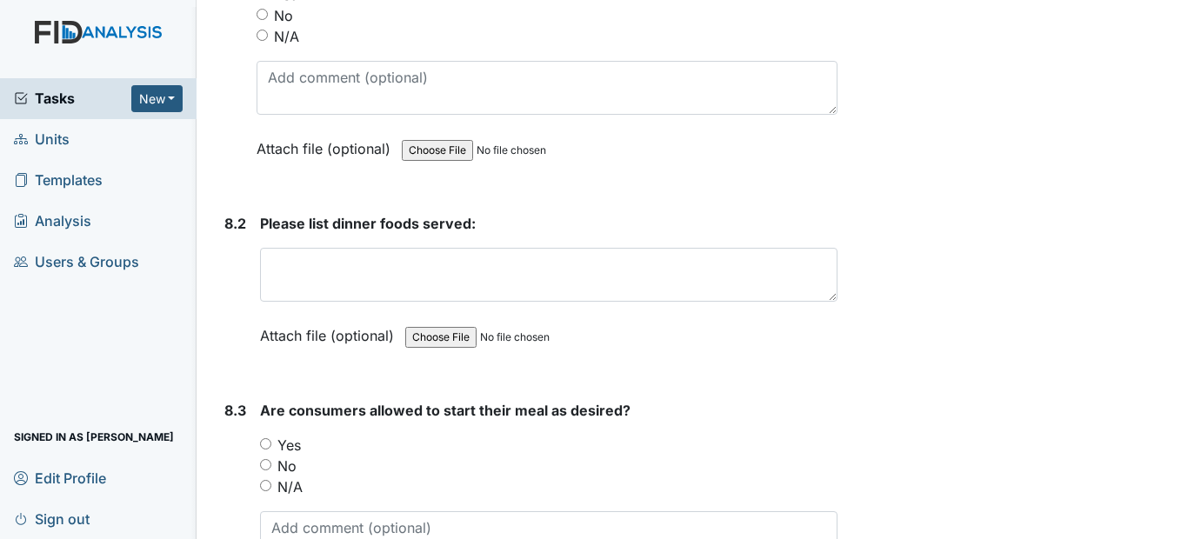
scroll to position [13525, 0]
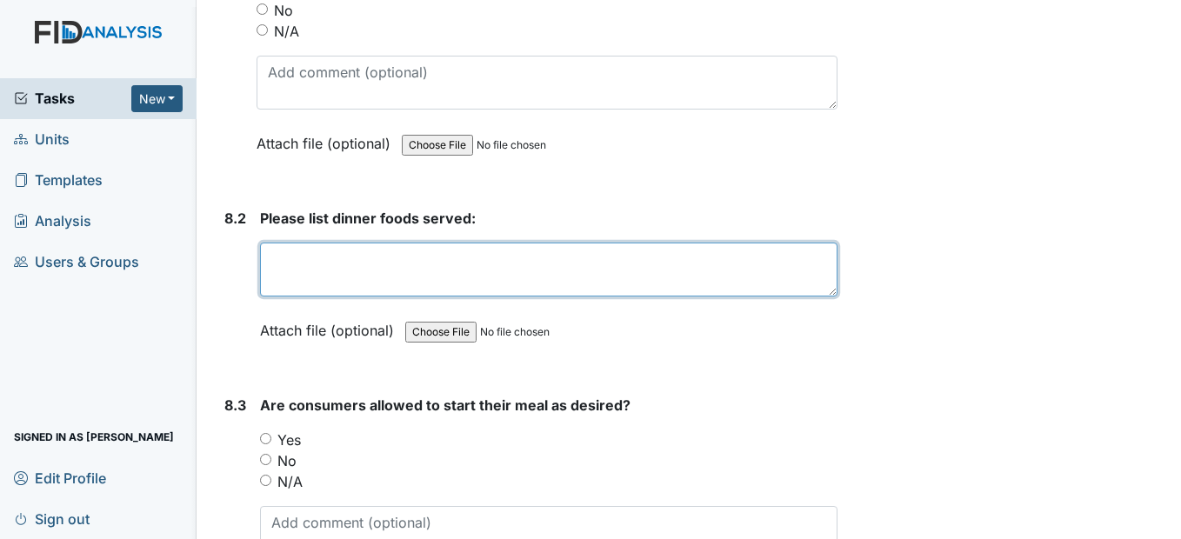
click at [273, 297] on textarea at bounding box center [548, 270] width 577 height 54
click at [295, 297] on textarea at bounding box center [548, 270] width 577 height 54
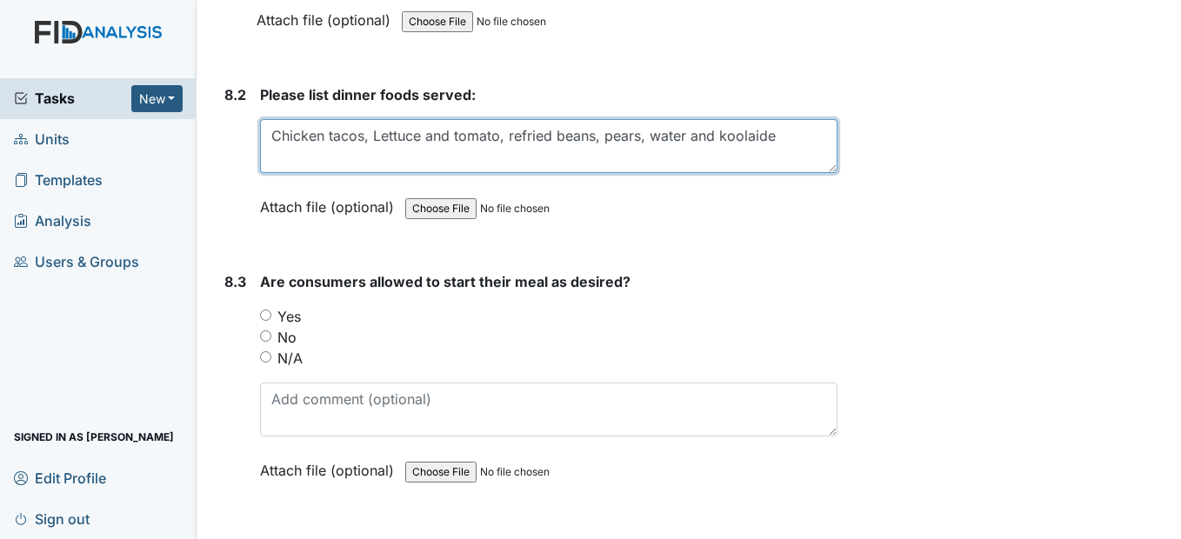
scroll to position [13699, 0]
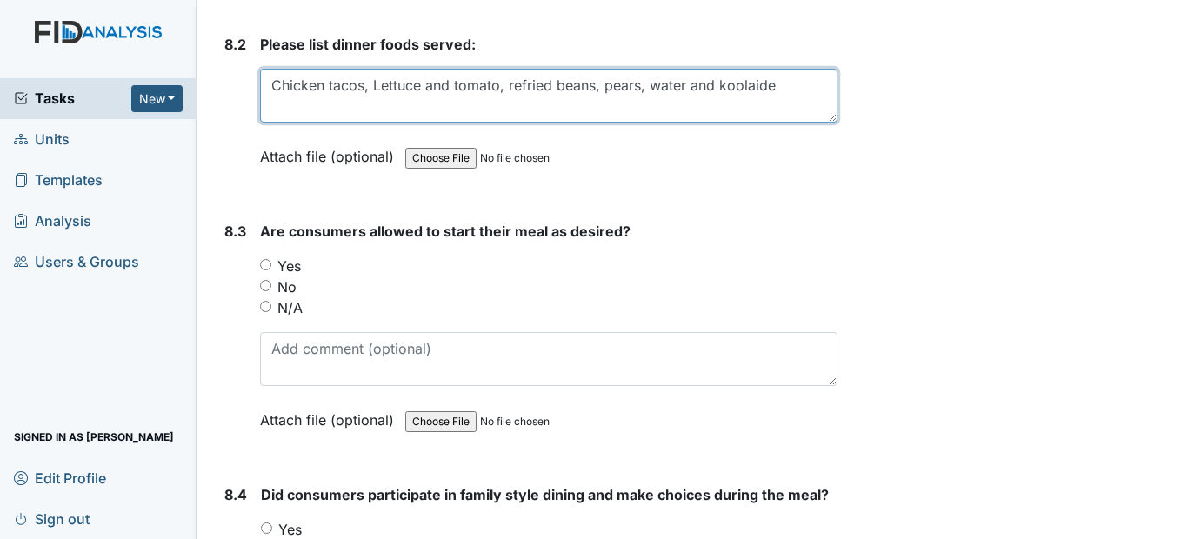
type textarea "Chicken tacos, Lettuce and tomato, refried beans, pears, water and koolaide"
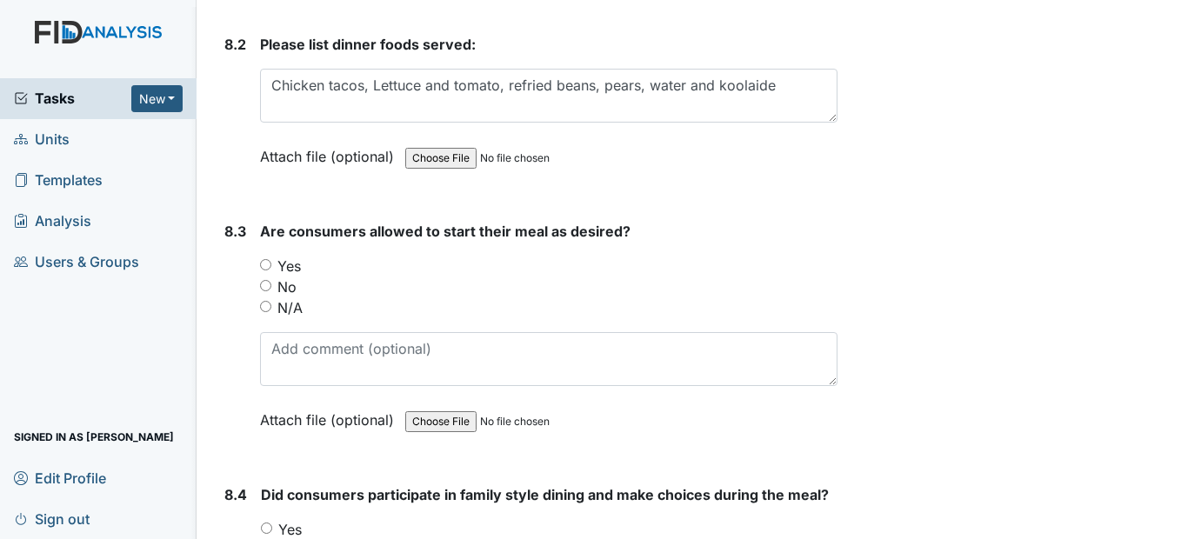
click at [264, 270] on input "Yes" at bounding box center [265, 264] width 11 height 11
radio input "true"
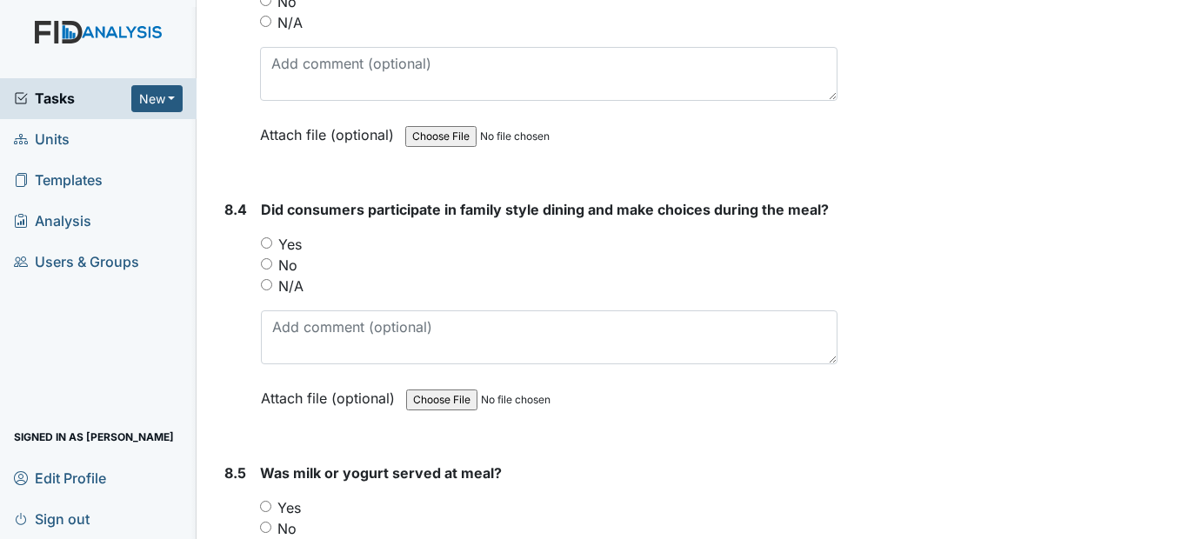
scroll to position [14047, 0]
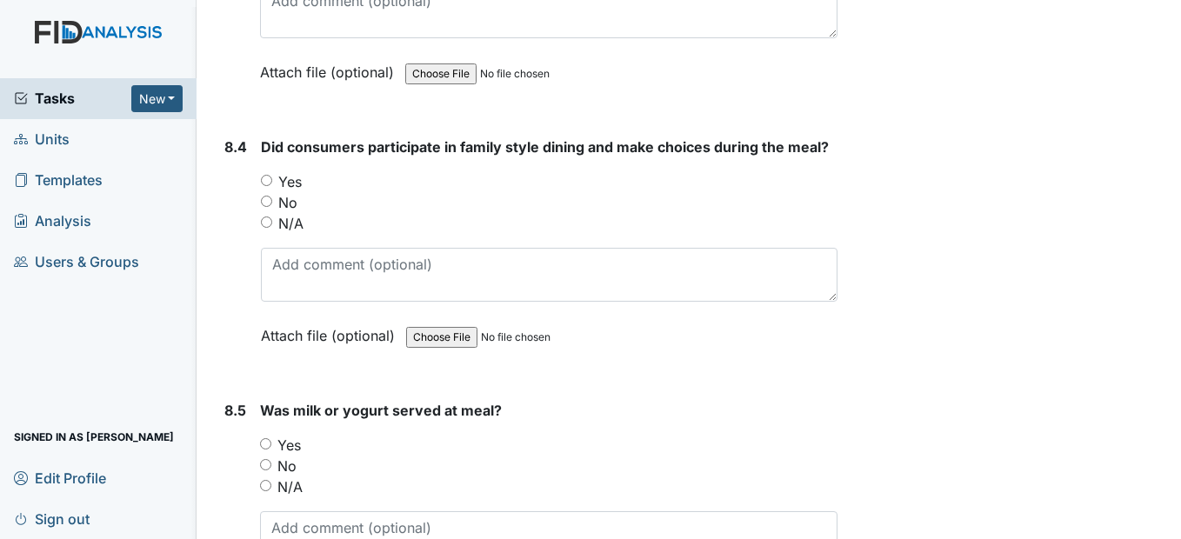
click at [264, 186] on input "Yes" at bounding box center [266, 180] width 11 height 11
radio input "true"
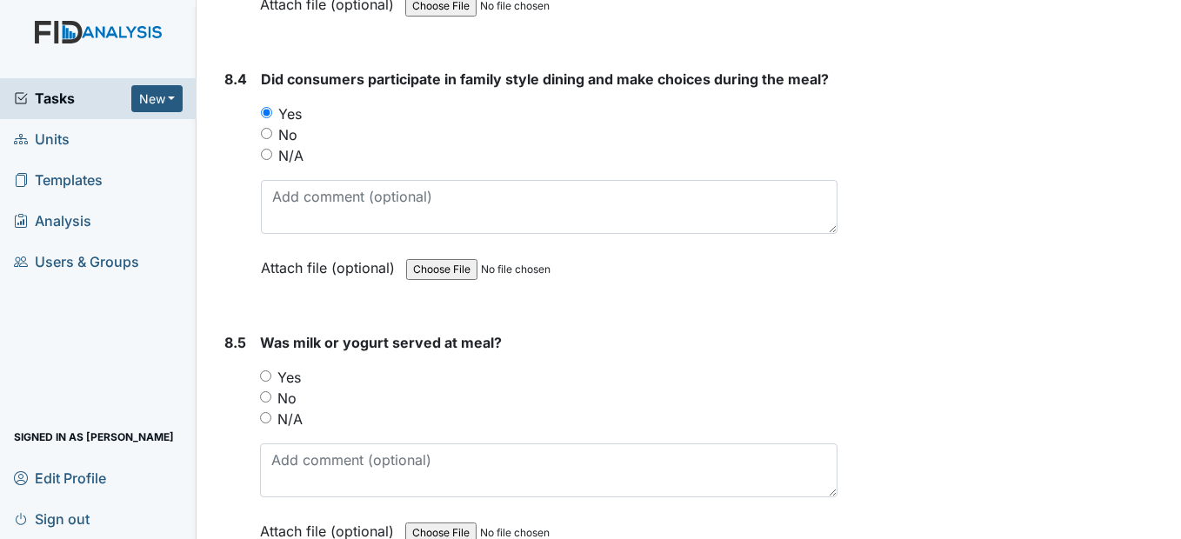
scroll to position [14221, 0]
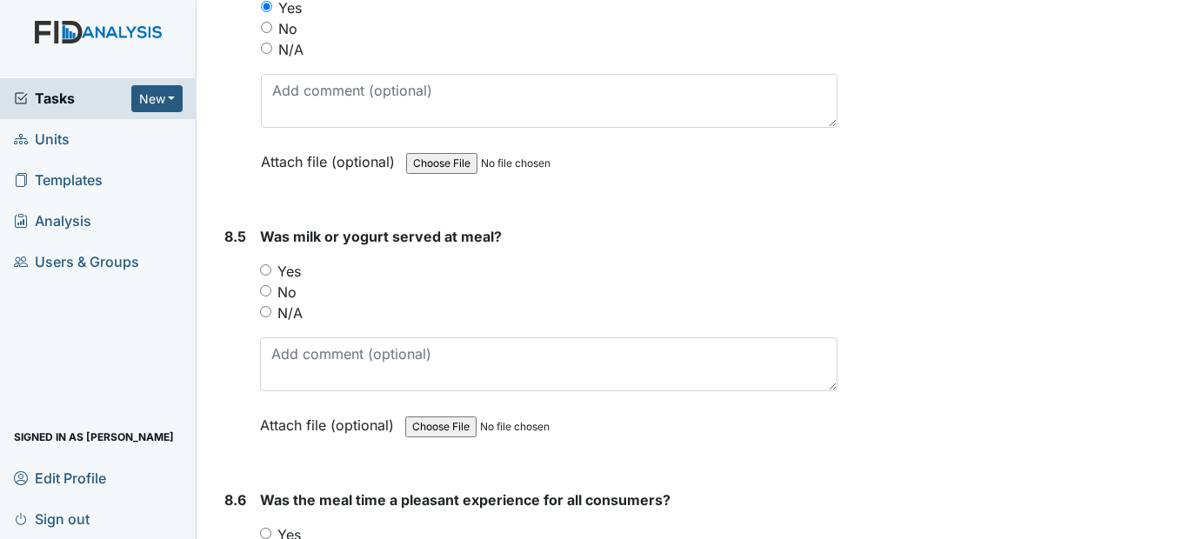
click at [270, 297] on input "No" at bounding box center [265, 290] width 11 height 11
radio input "true"
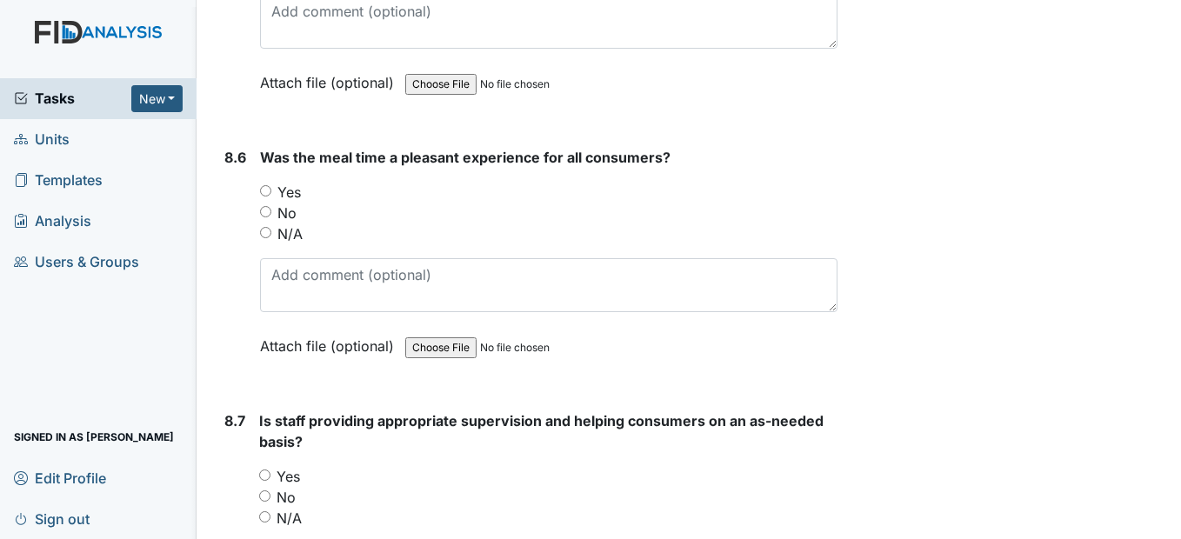
scroll to position [14569, 0]
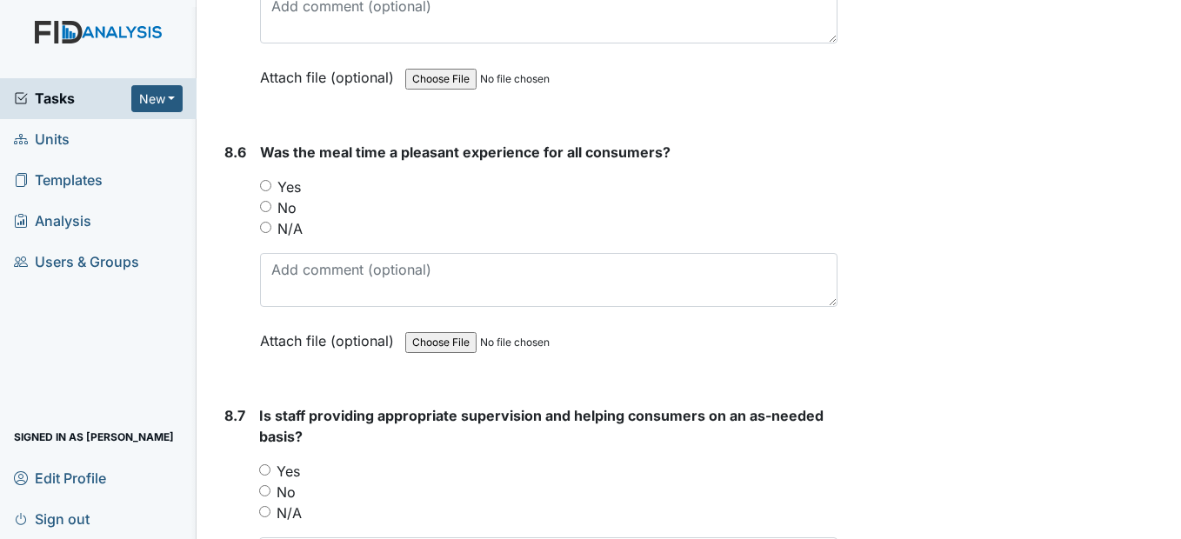
click at [264, 191] on input "Yes" at bounding box center [265, 185] width 11 height 11
radio input "true"
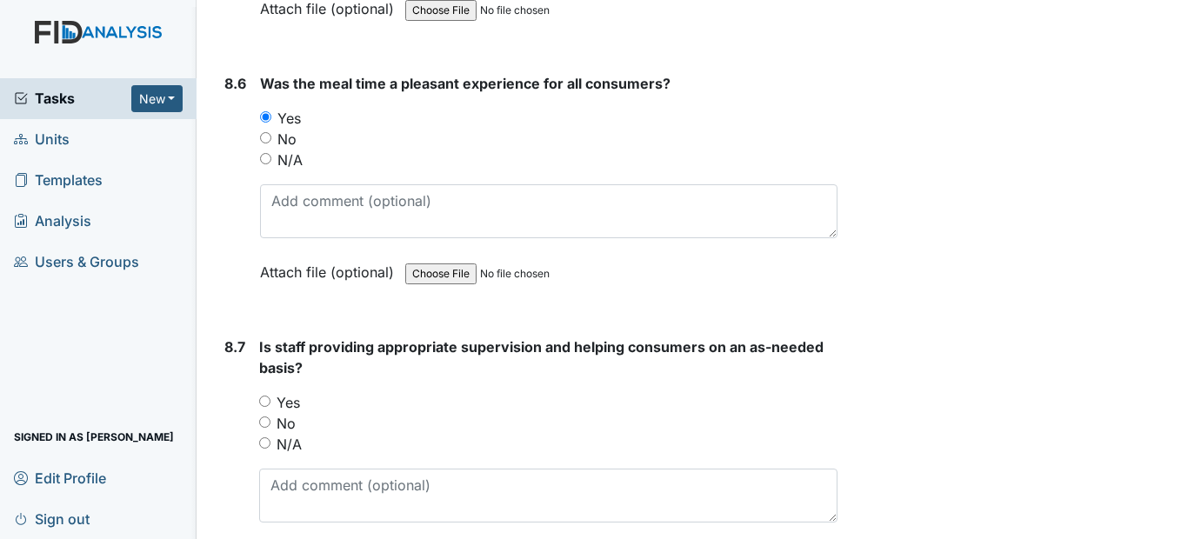
scroll to position [14830, 0]
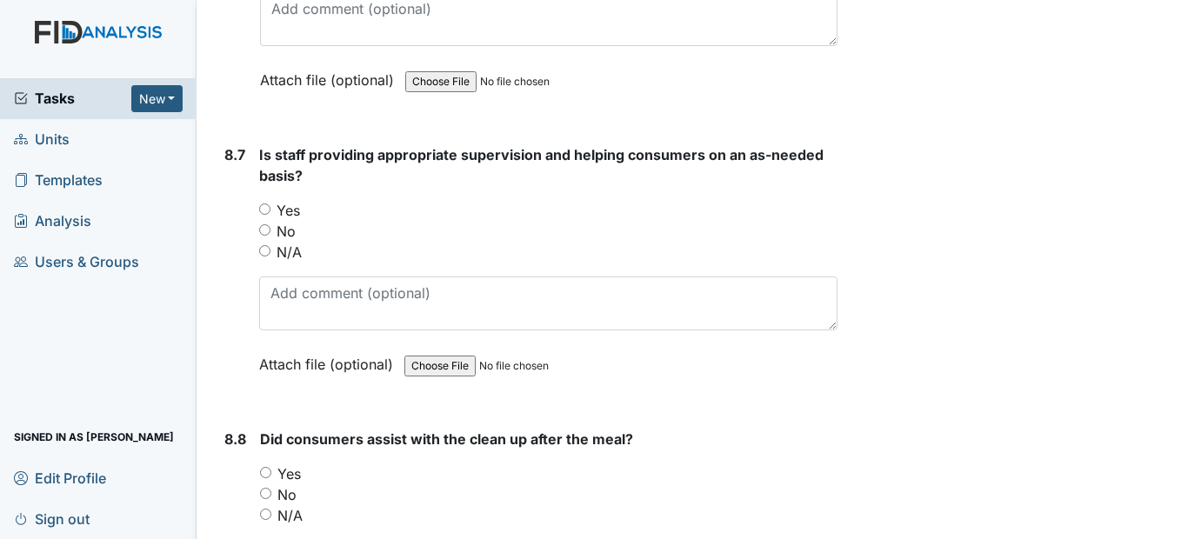
click at [268, 215] on input "Yes" at bounding box center [264, 208] width 11 height 11
radio input "true"
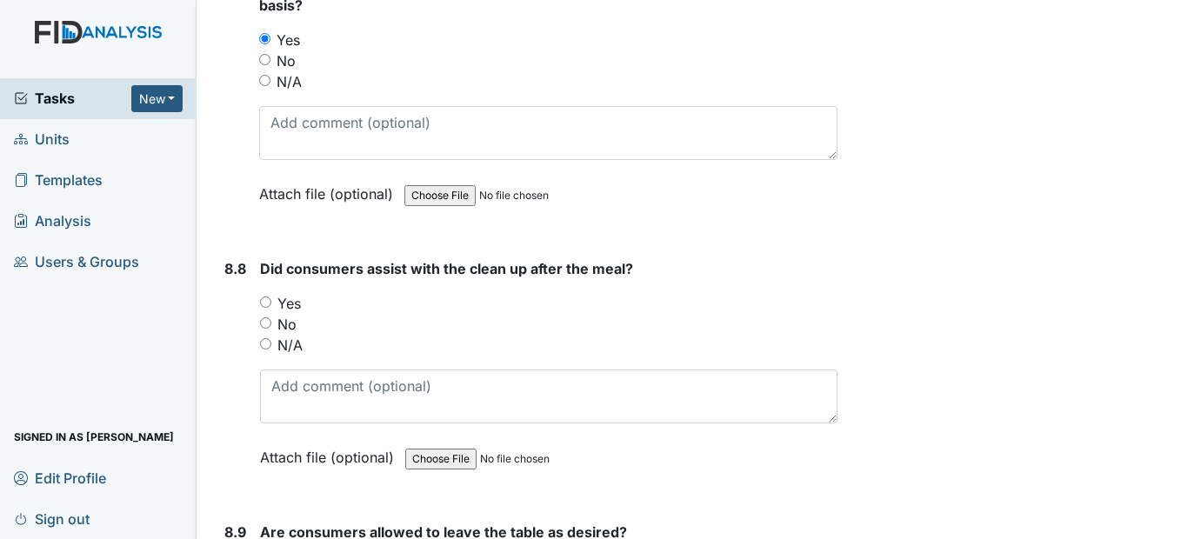
scroll to position [15004, 0]
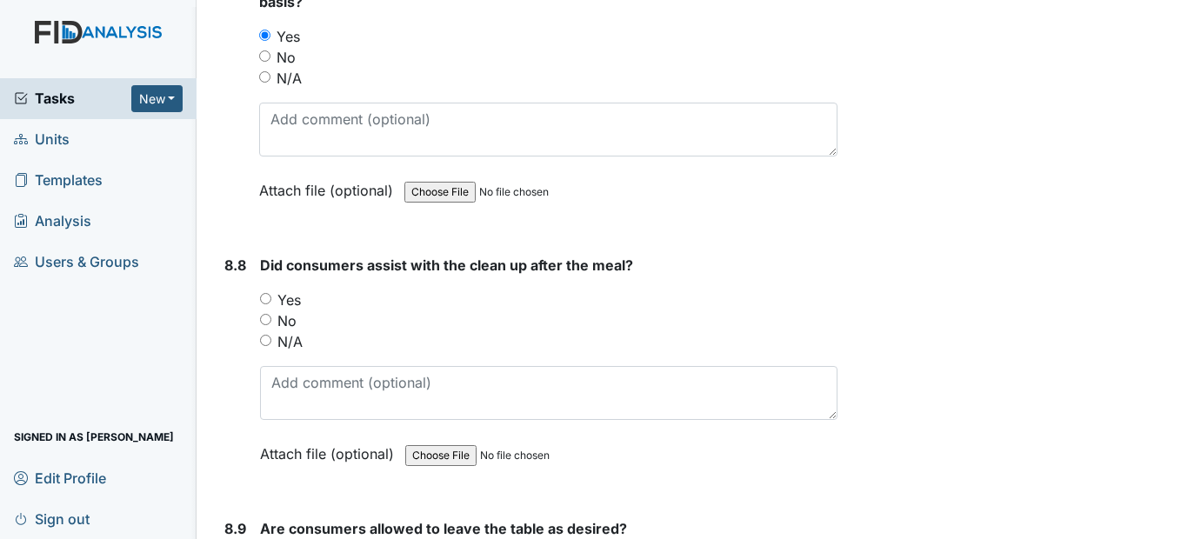
click at [268, 304] on input "Yes" at bounding box center [265, 298] width 11 height 11
radio input "true"
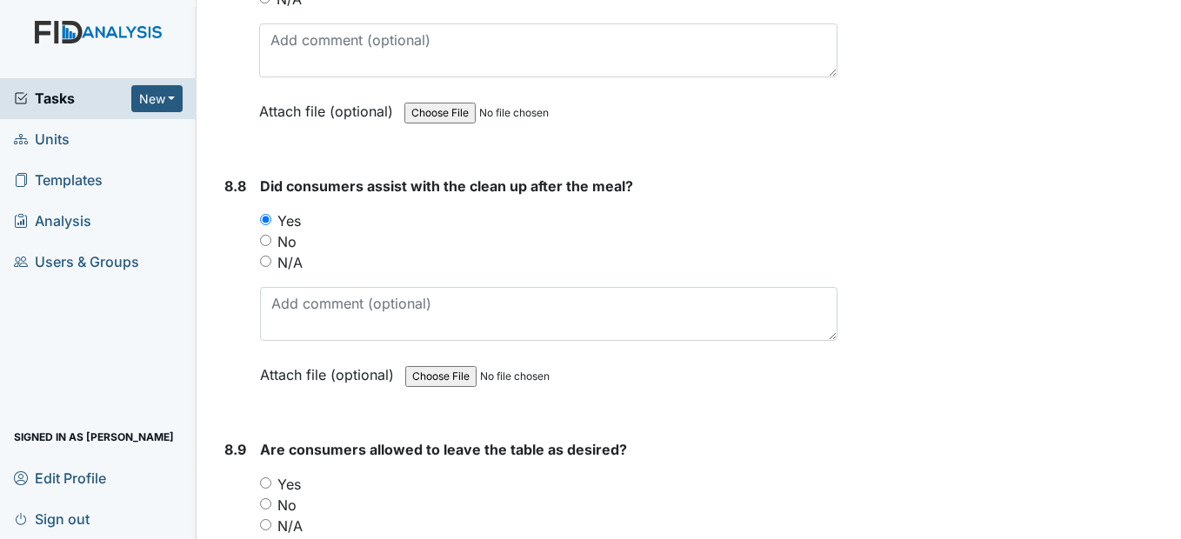
scroll to position [15352, 0]
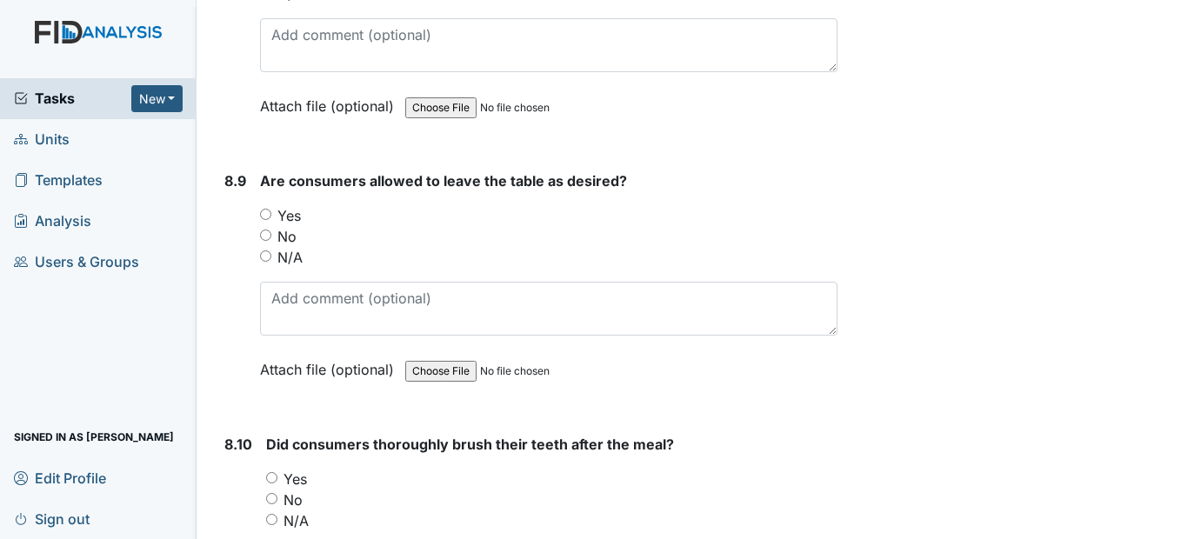
click at [266, 220] on input "Yes" at bounding box center [265, 214] width 11 height 11
radio input "true"
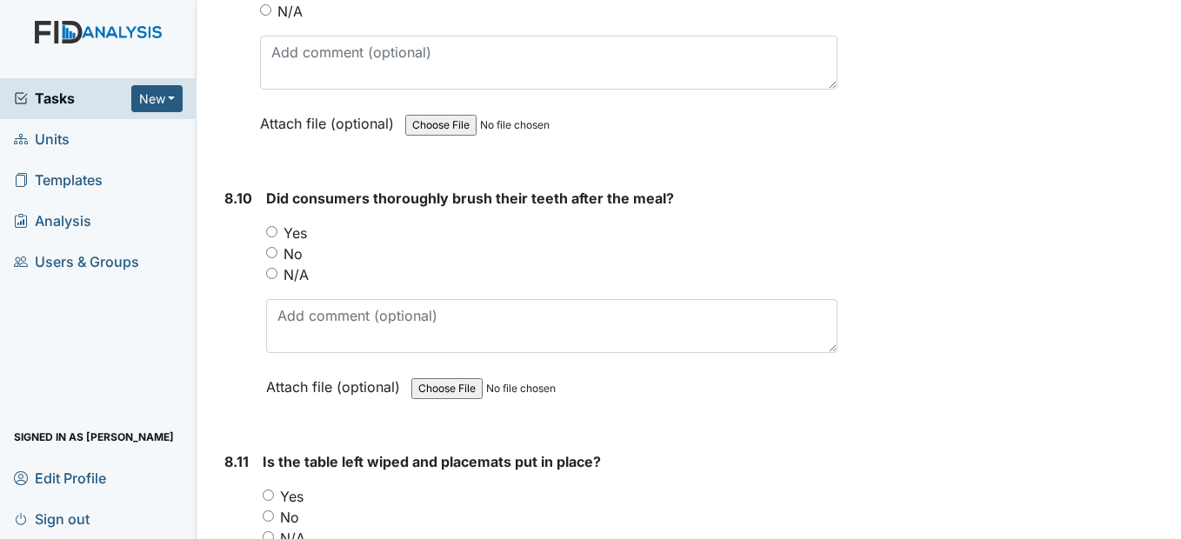
scroll to position [15613, 0]
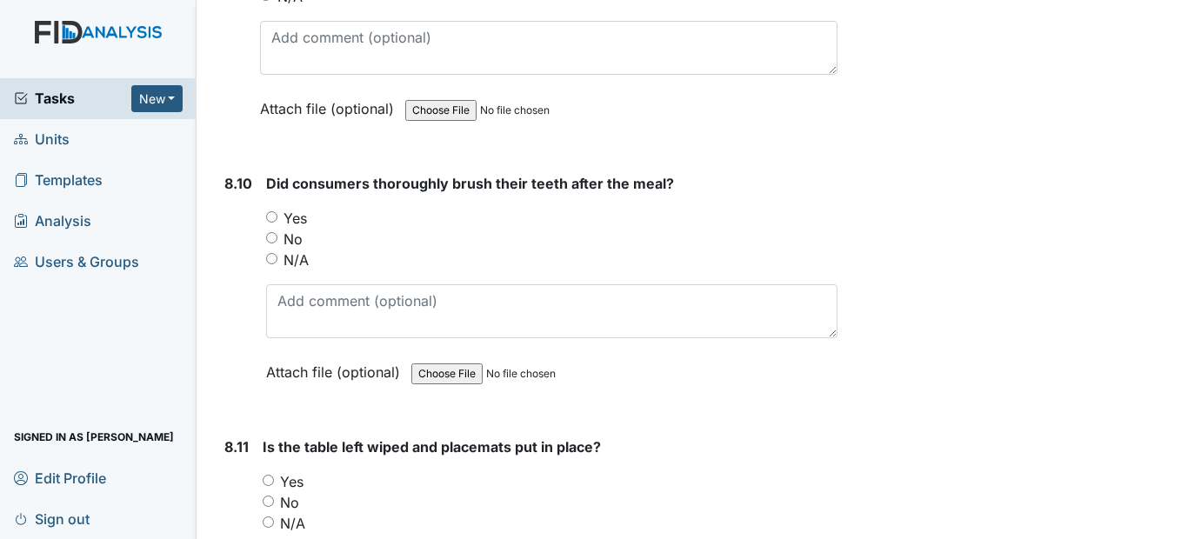
click at [270, 223] on input "Yes" at bounding box center [271, 216] width 11 height 11
radio input "true"
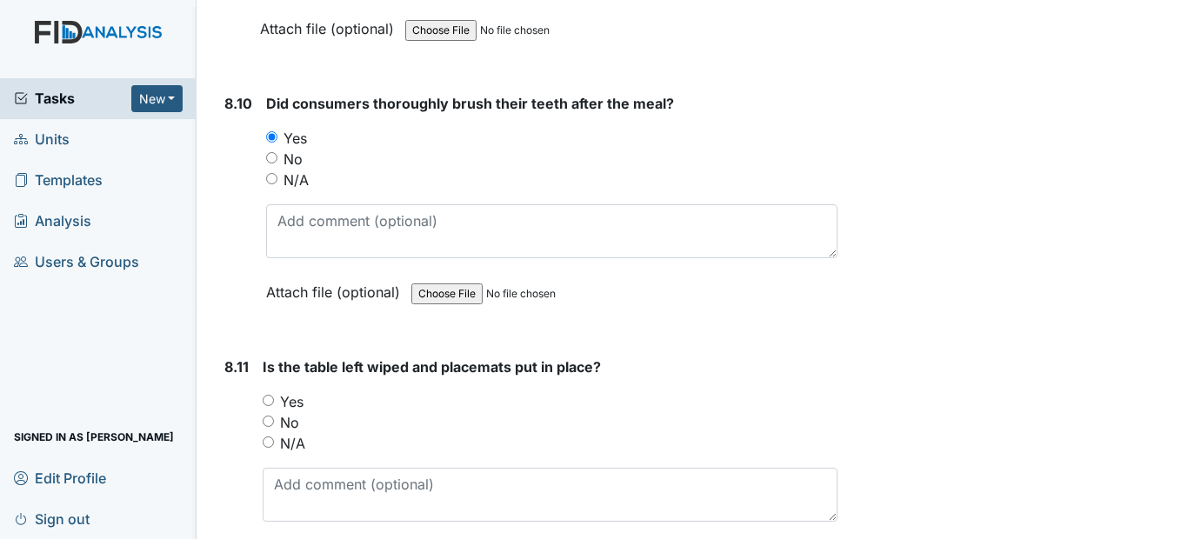
scroll to position [15874, 0]
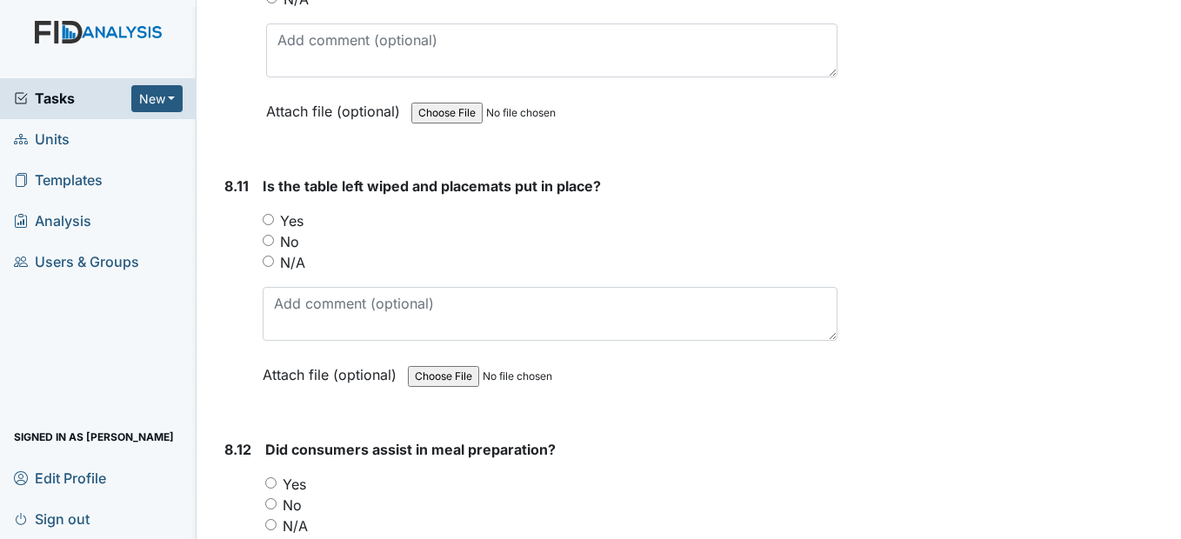
click at [267, 225] on input "Yes" at bounding box center [268, 219] width 11 height 11
radio input "true"
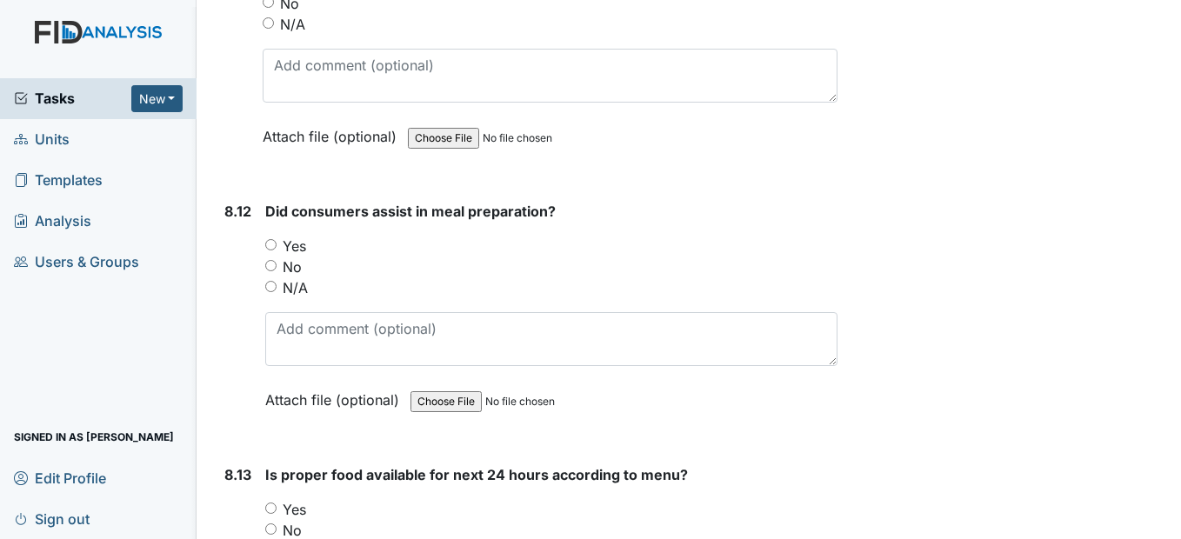
scroll to position [16134, 0]
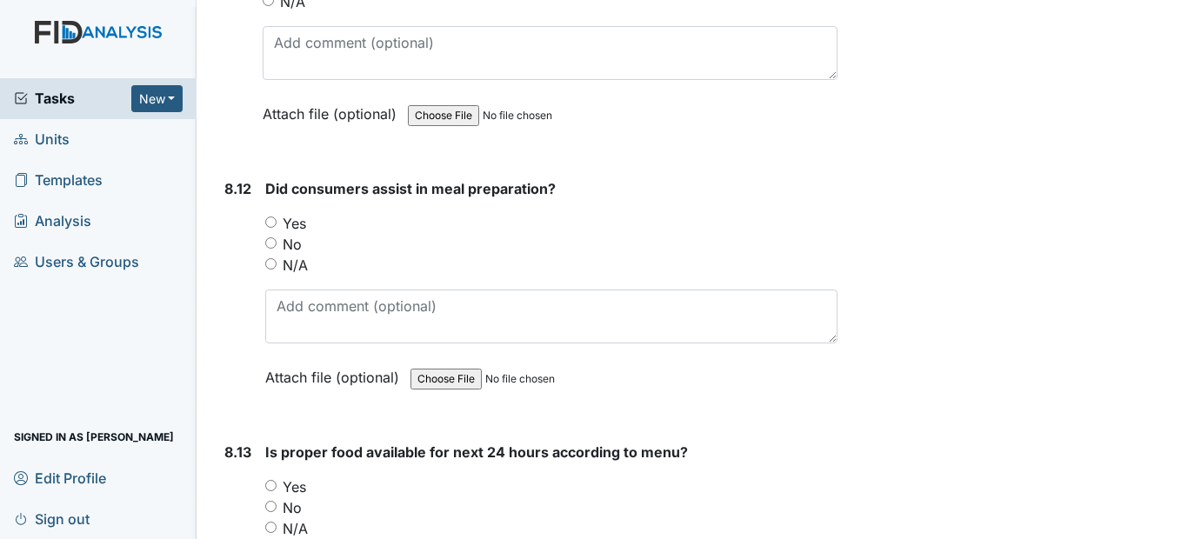
click at [270, 228] on input "Yes" at bounding box center [270, 222] width 11 height 11
radio input "true"
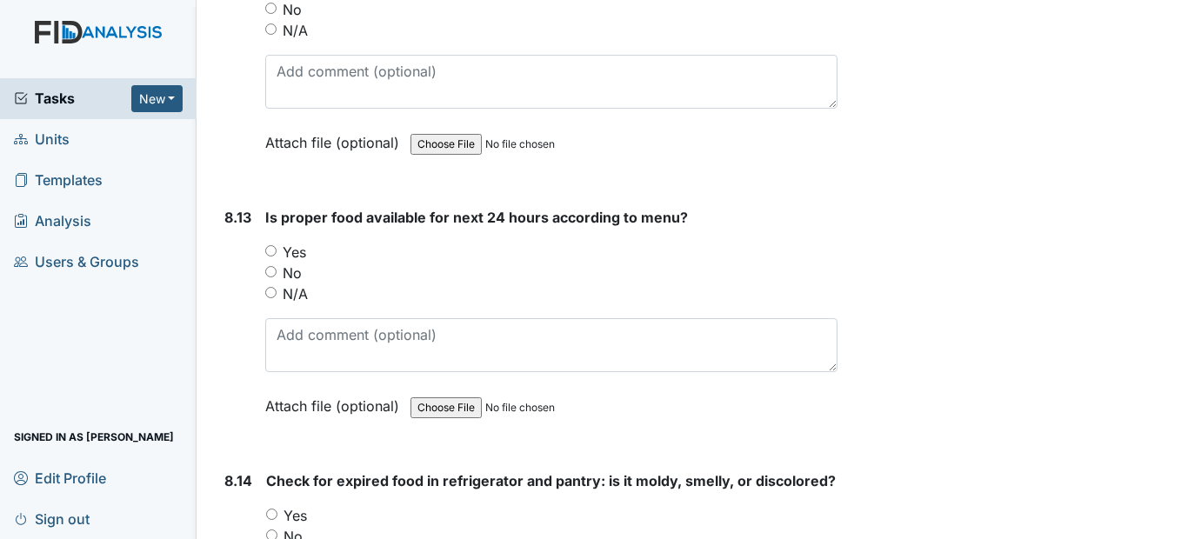
scroll to position [16395, 0]
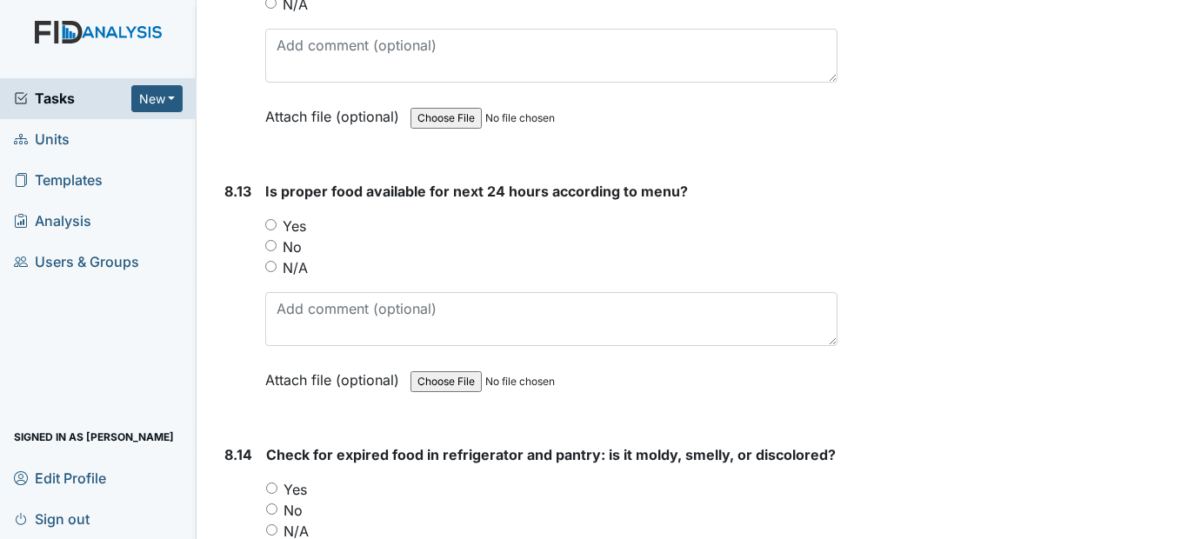
click at [275, 230] on input "Yes" at bounding box center [270, 224] width 11 height 11
radio input "true"
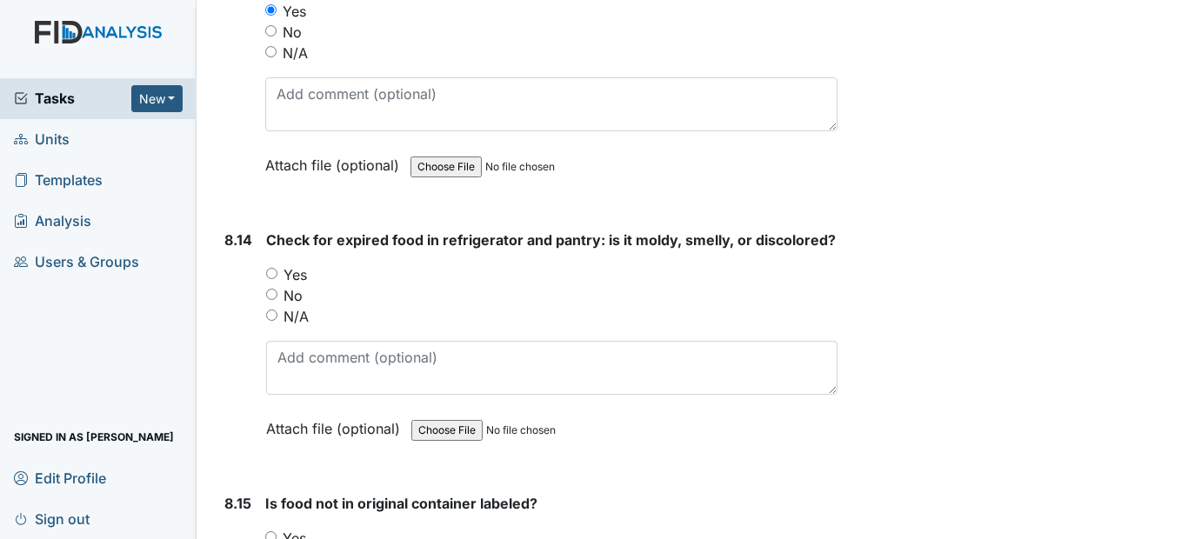
scroll to position [16656, 0]
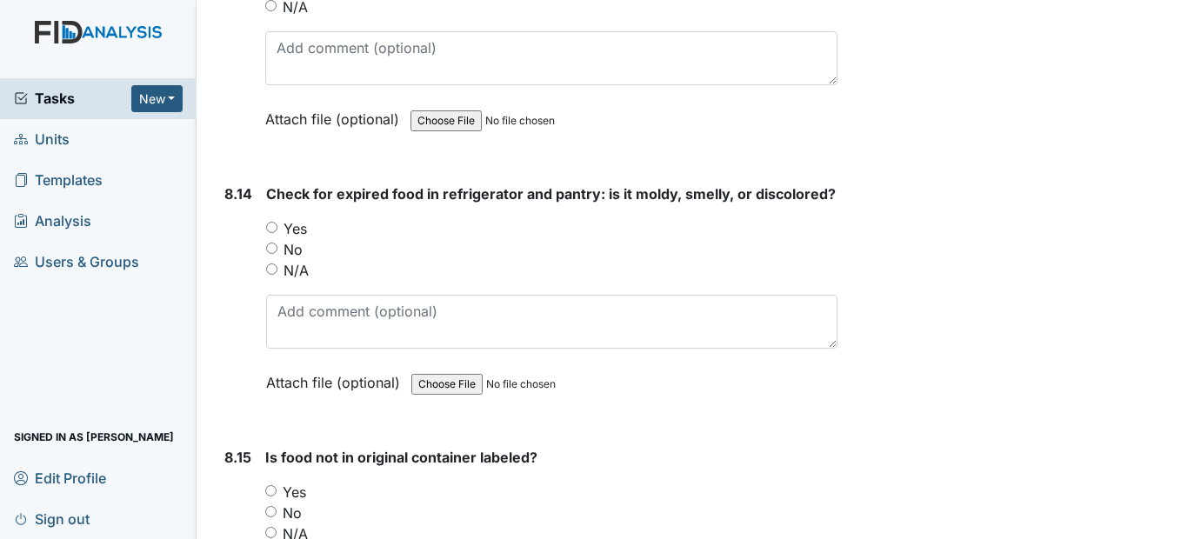
click at [266, 233] on input "Yes" at bounding box center [271, 227] width 11 height 11
radio input "true"
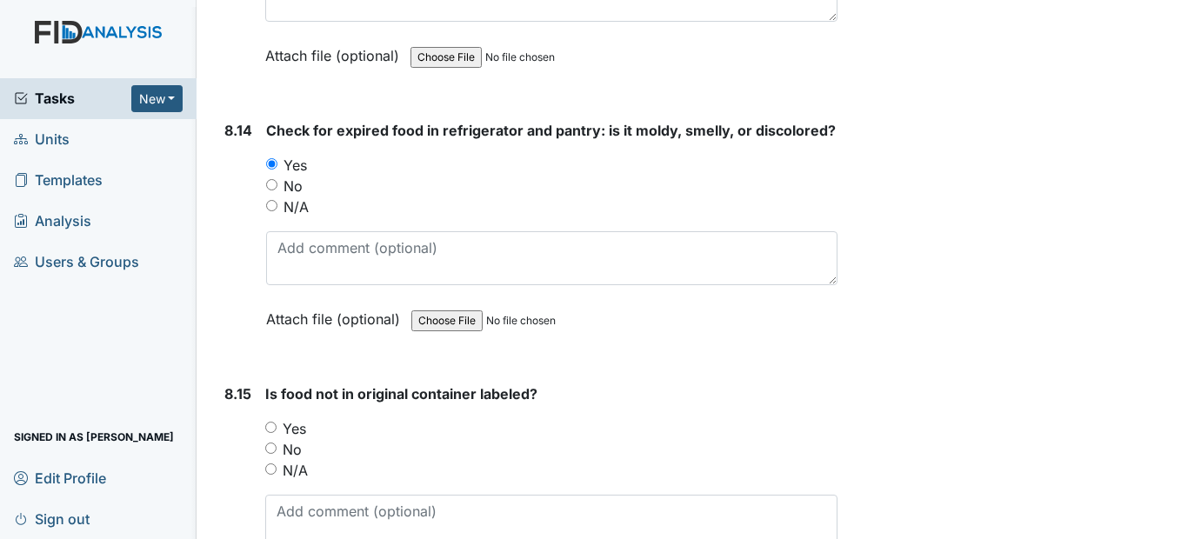
scroll to position [16830, 0]
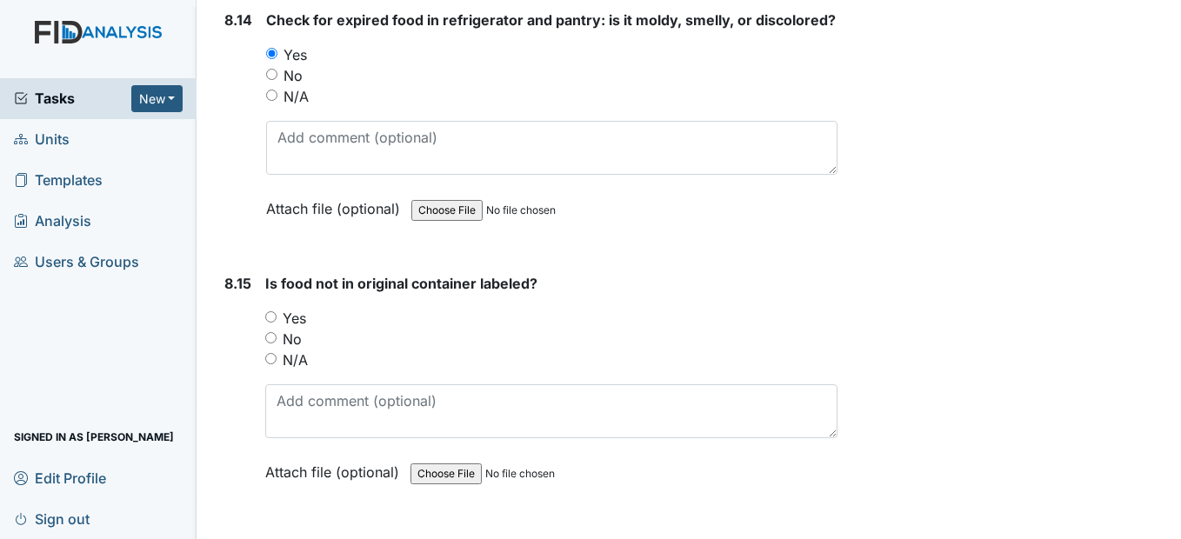
click at [272, 323] on input "Yes" at bounding box center [270, 316] width 11 height 11
radio input "true"
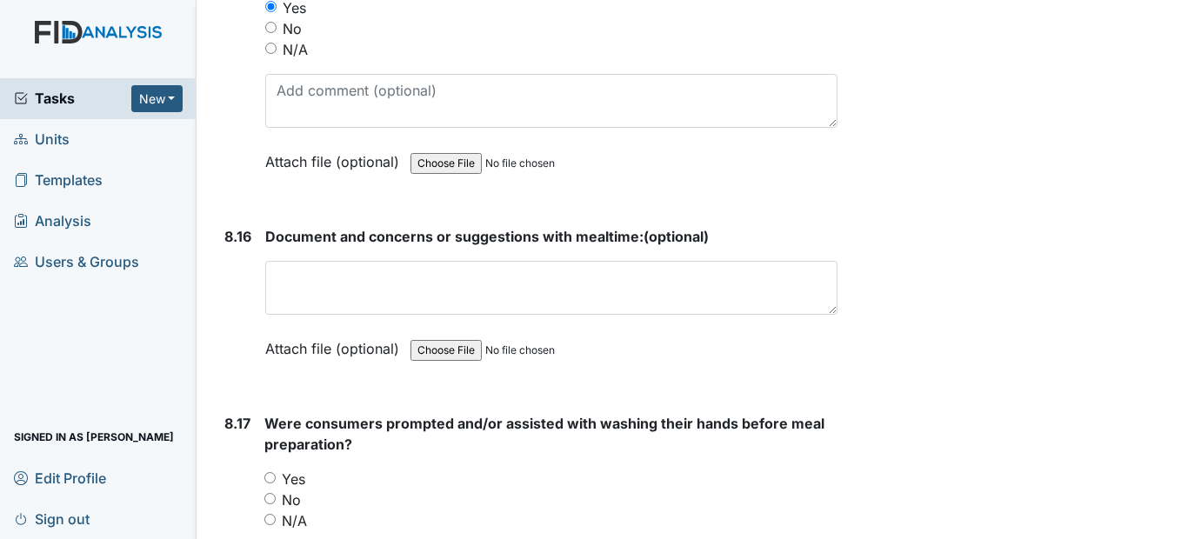
scroll to position [17178, 0]
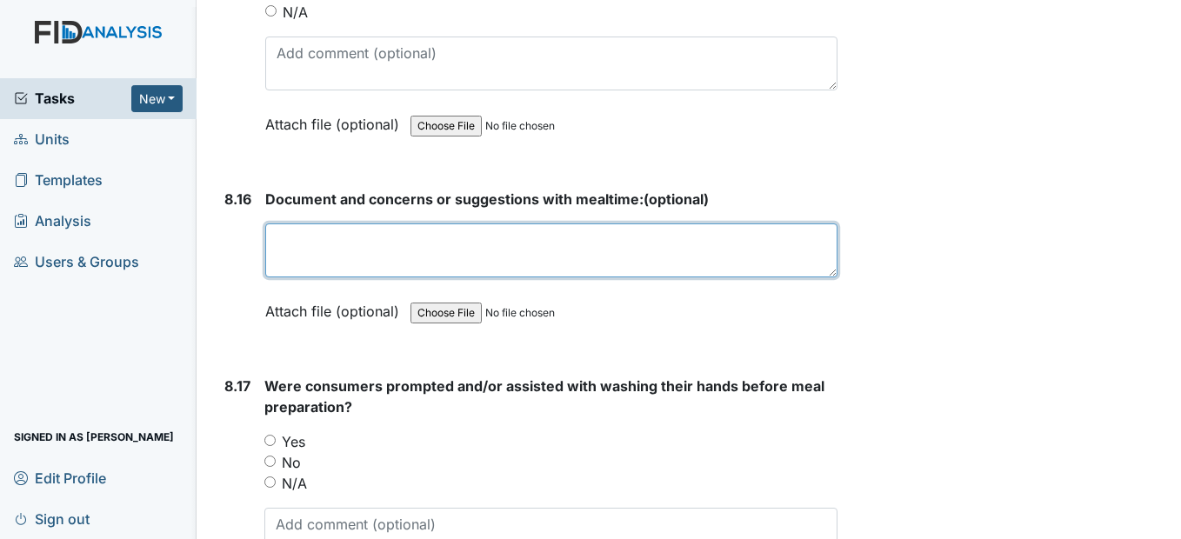
drag, startPoint x: 332, startPoint y: 322, endPoint x: 323, endPoint y: 310, distance: 14.8
click at [331, 277] on textarea at bounding box center [550, 250] width 571 height 54
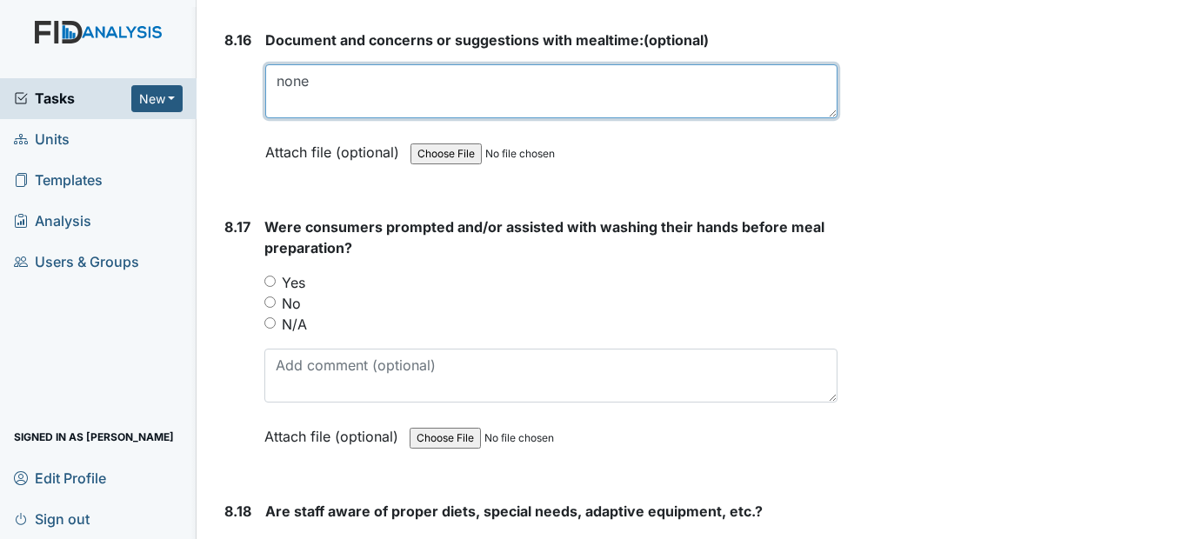
scroll to position [17352, 0]
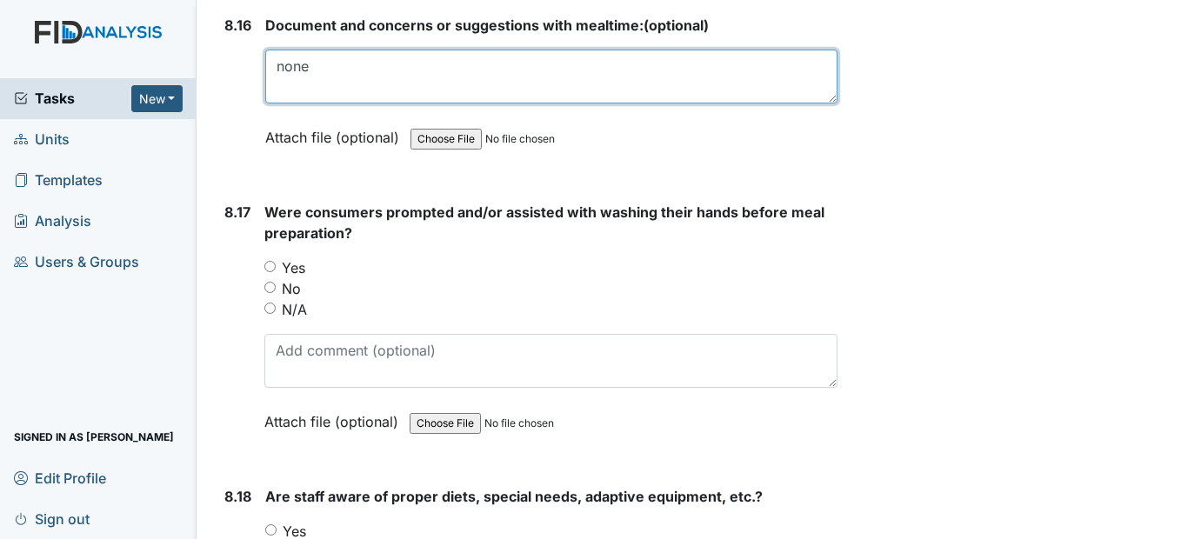
type textarea "none"
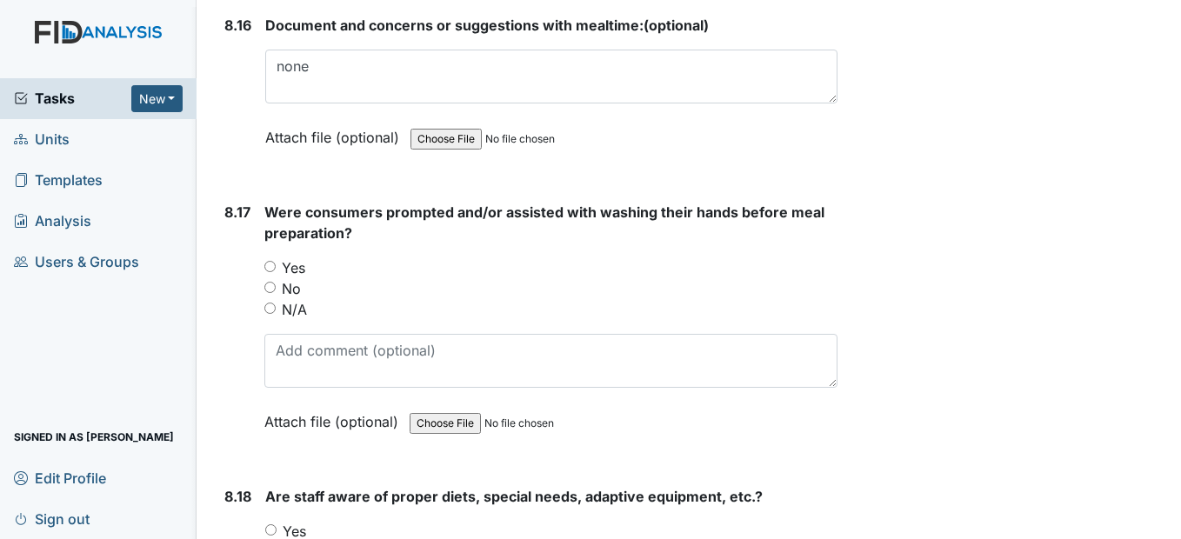
click at [270, 272] on input "Yes" at bounding box center [269, 266] width 11 height 11
radio input "true"
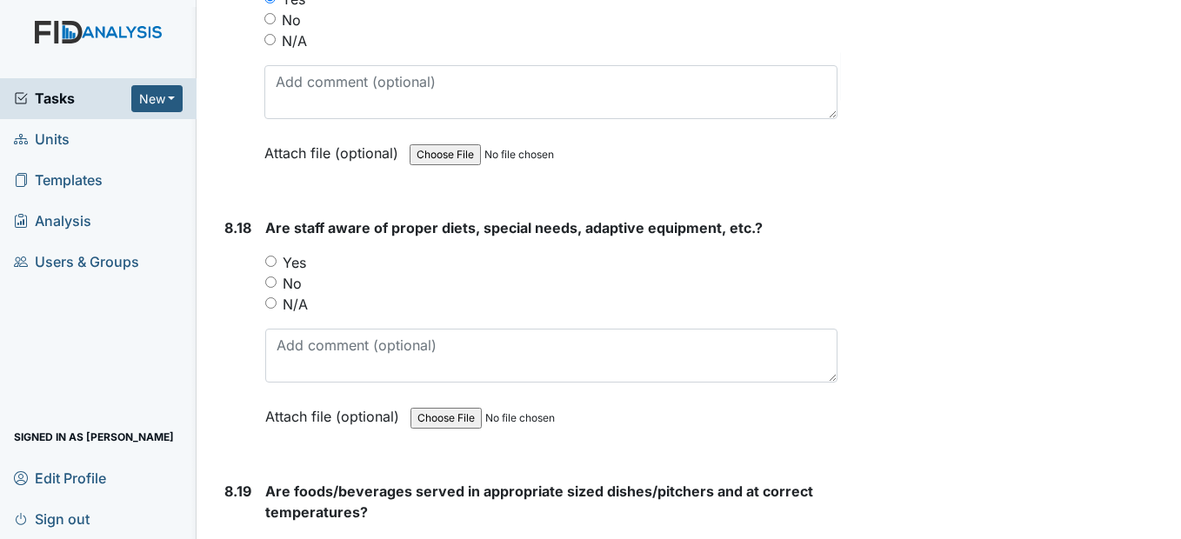
scroll to position [17700, 0]
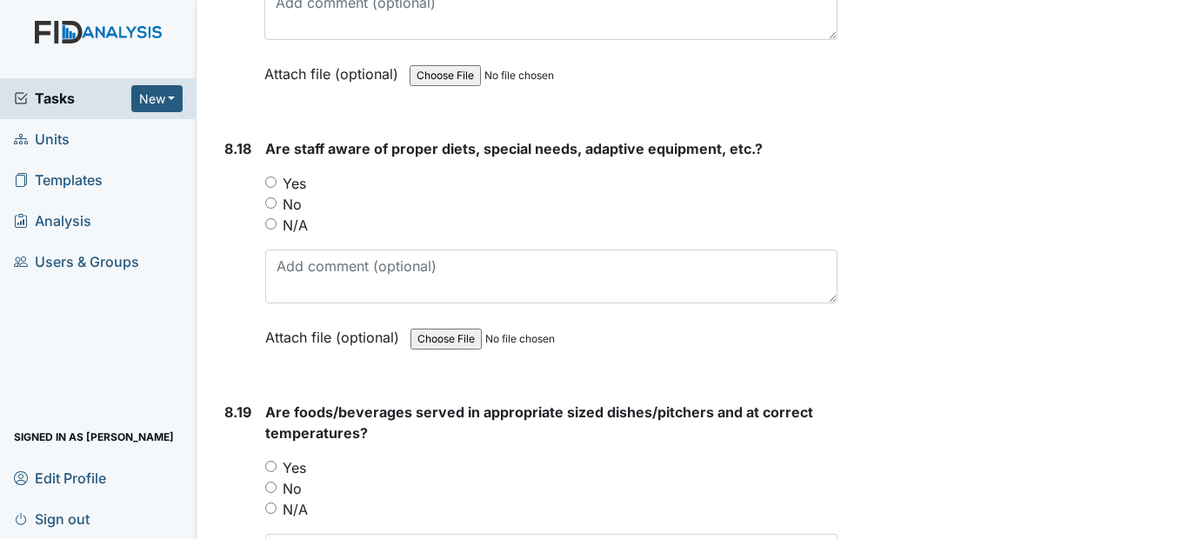
click at [268, 188] on input "Yes" at bounding box center [270, 182] width 11 height 11
radio input "true"
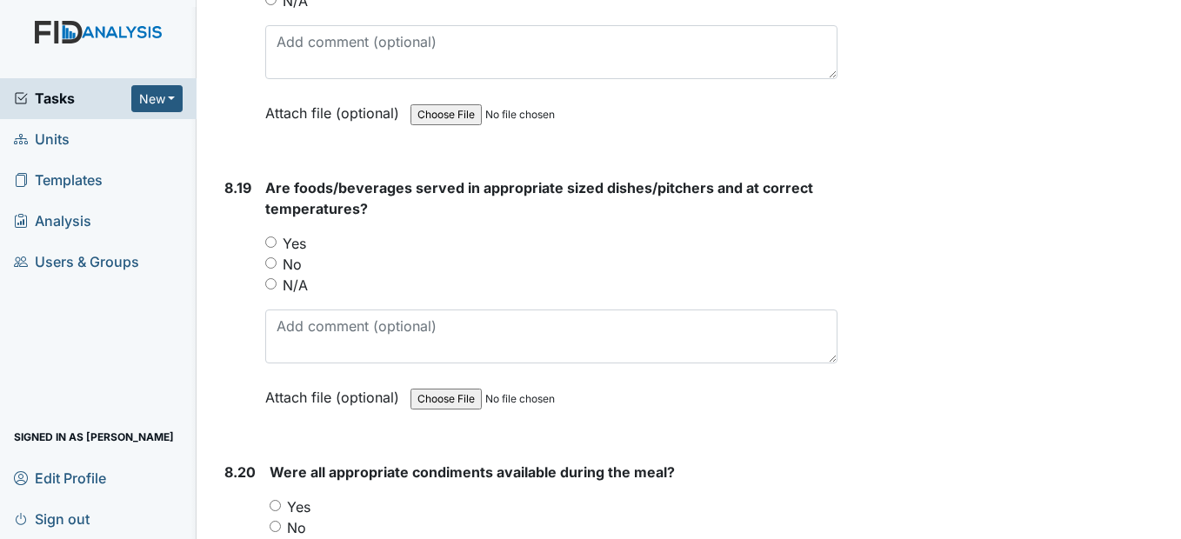
scroll to position [17961, 0]
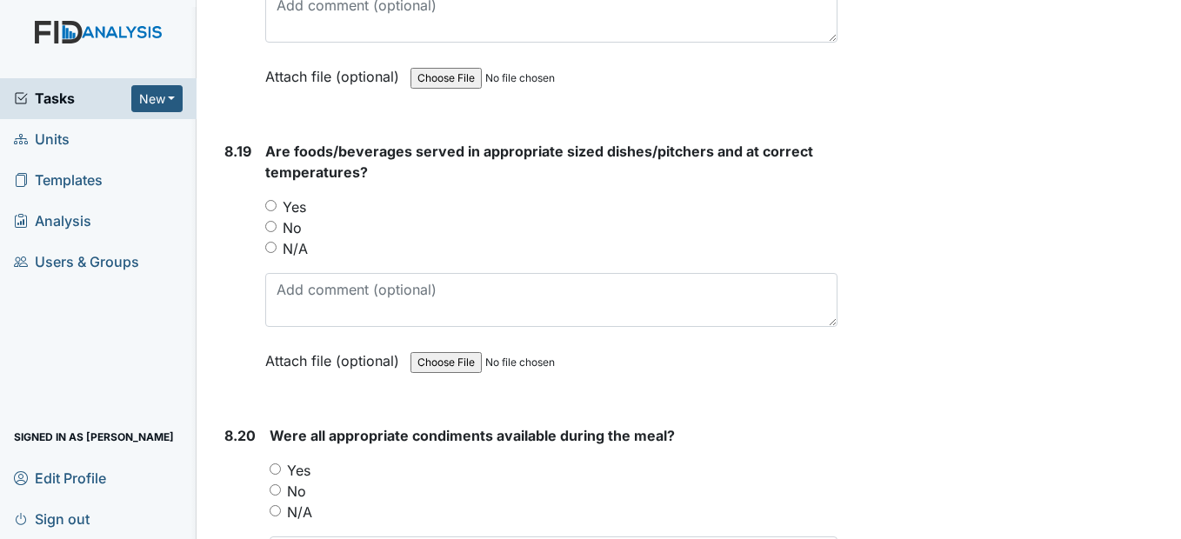
click at [268, 211] on input "Yes" at bounding box center [270, 205] width 11 height 11
radio input "true"
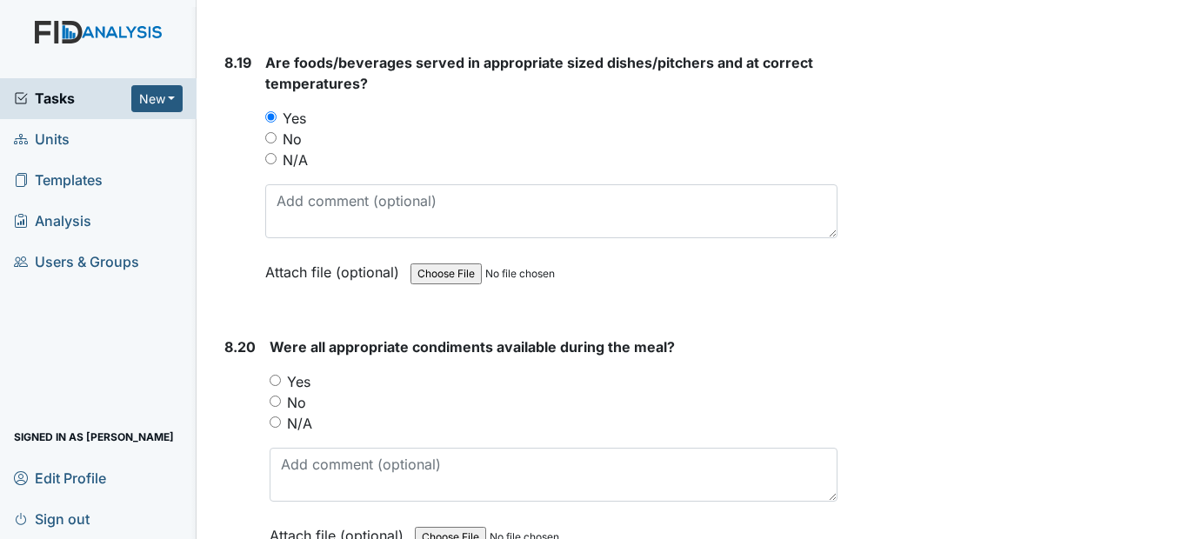
scroll to position [18222, 0]
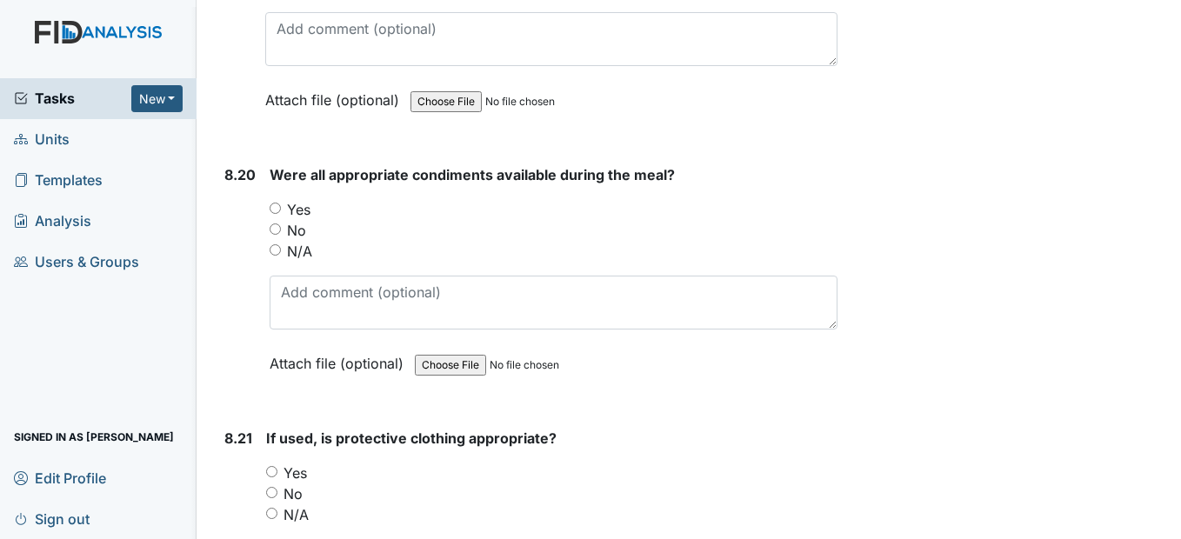
click at [279, 214] on input "Yes" at bounding box center [275, 208] width 11 height 11
radio input "true"
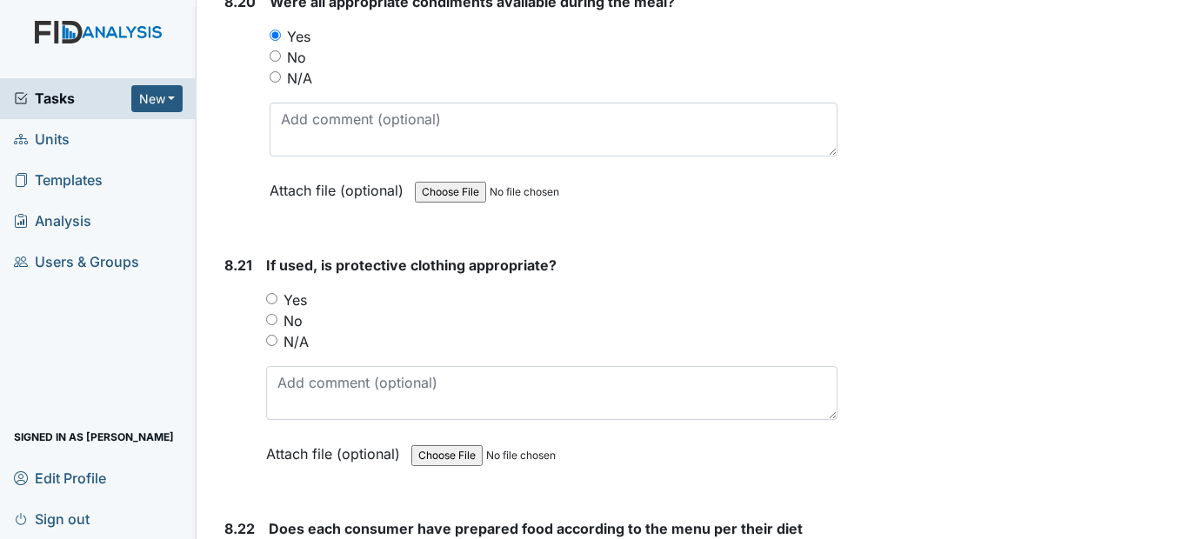
scroll to position [18395, 0]
click at [275, 304] on input "Yes" at bounding box center [271, 297] width 11 height 11
radio input "true"
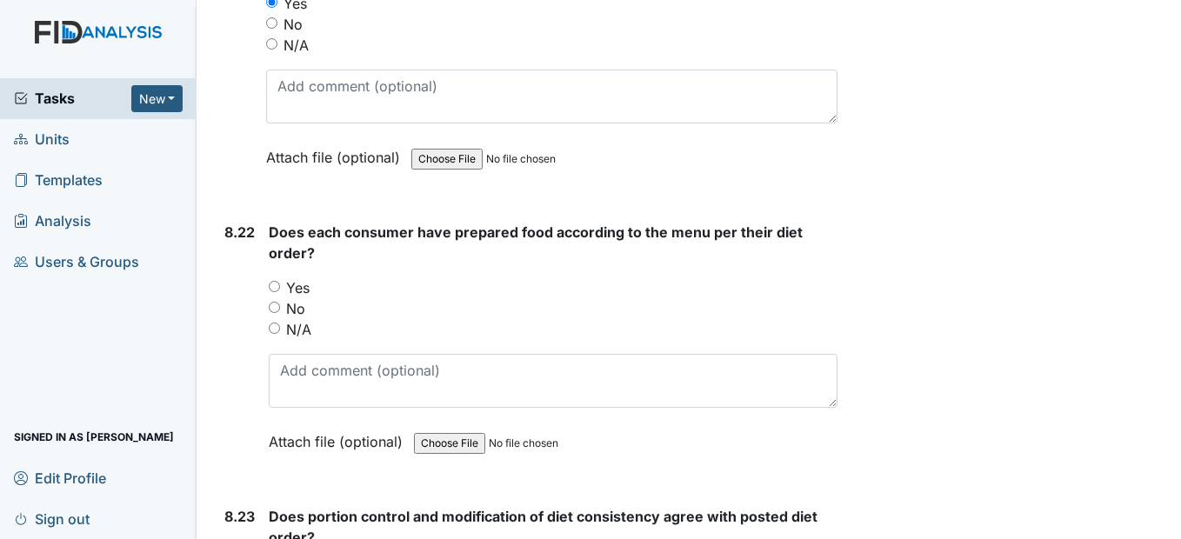
scroll to position [18743, 0]
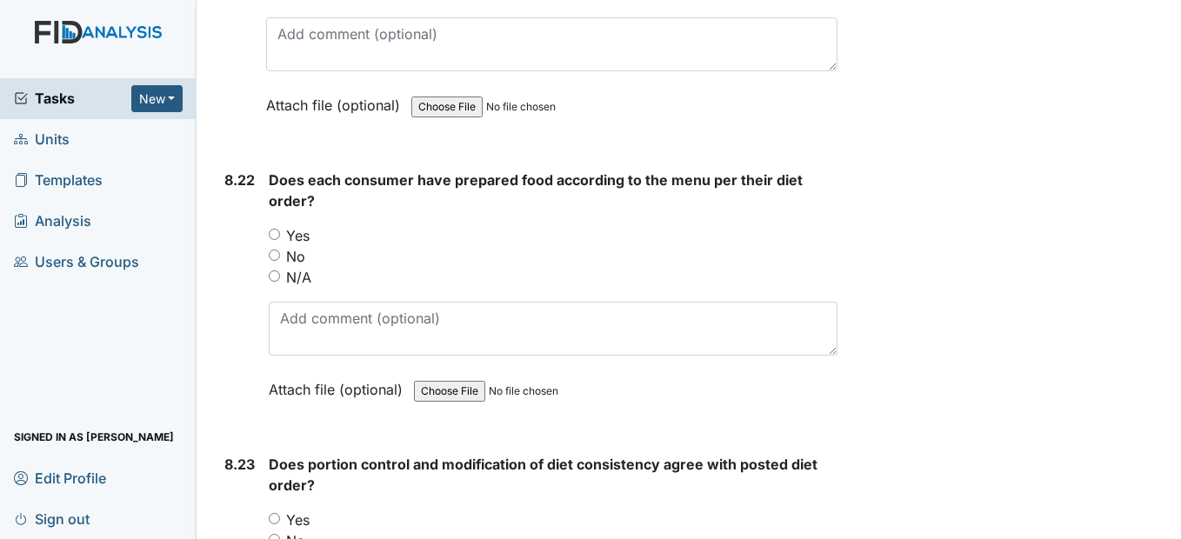
click at [275, 240] on input "Yes" at bounding box center [274, 234] width 11 height 11
radio input "true"
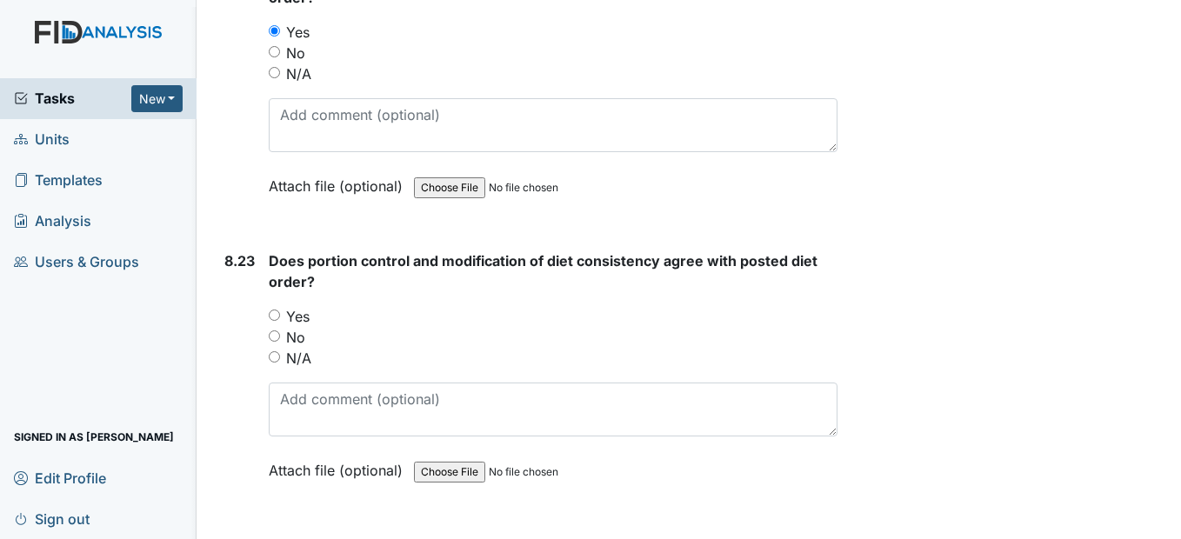
scroll to position [19004, 0]
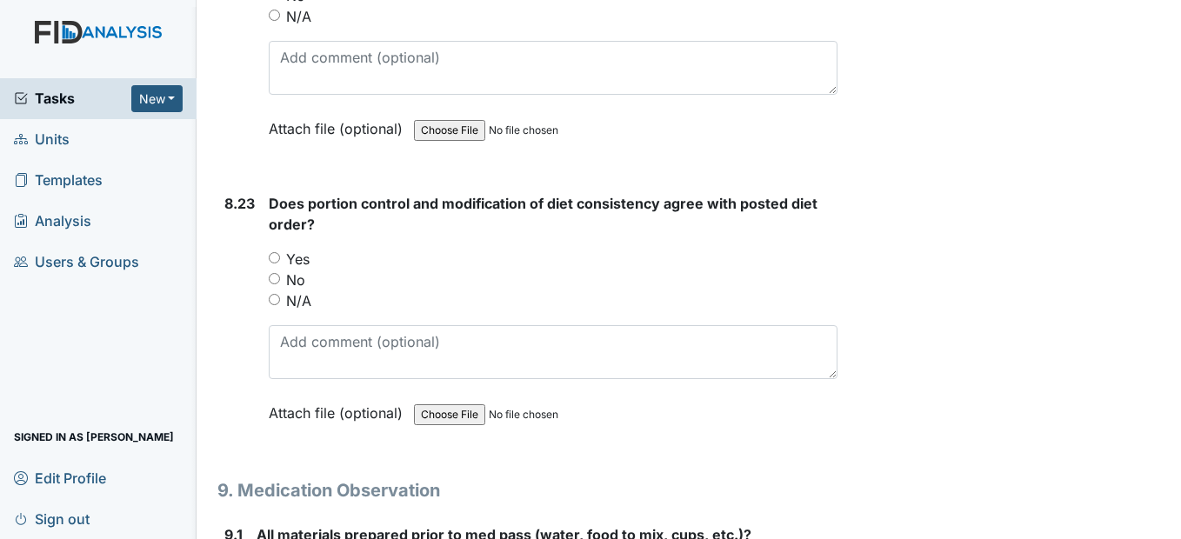
click at [272, 264] on input "Yes" at bounding box center [274, 257] width 11 height 11
radio input "true"
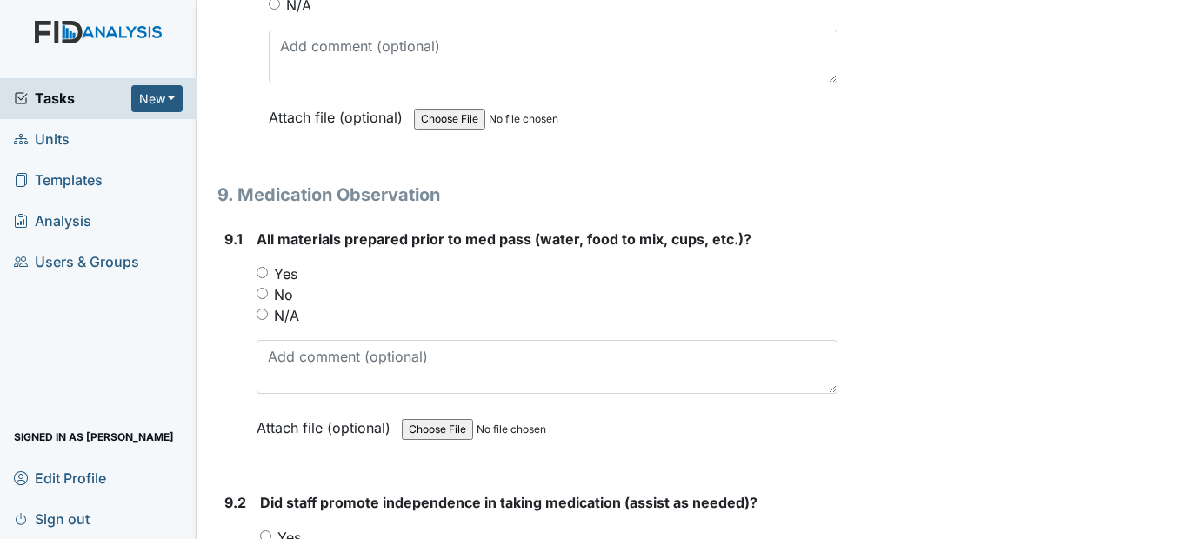
scroll to position [19352, 0]
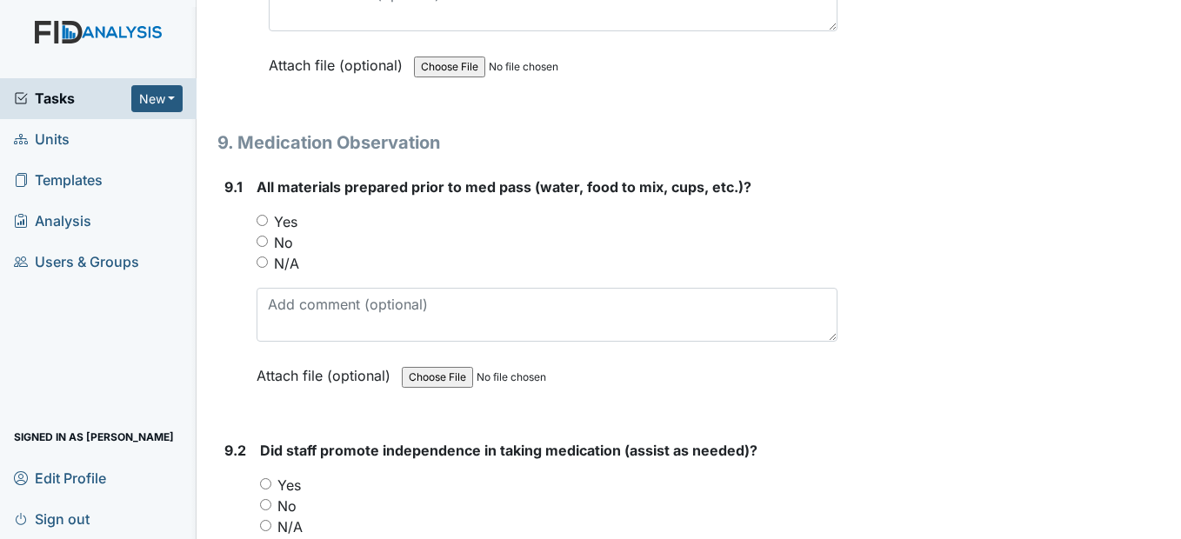
click at [264, 226] on input "Yes" at bounding box center [262, 220] width 11 height 11
radio input "true"
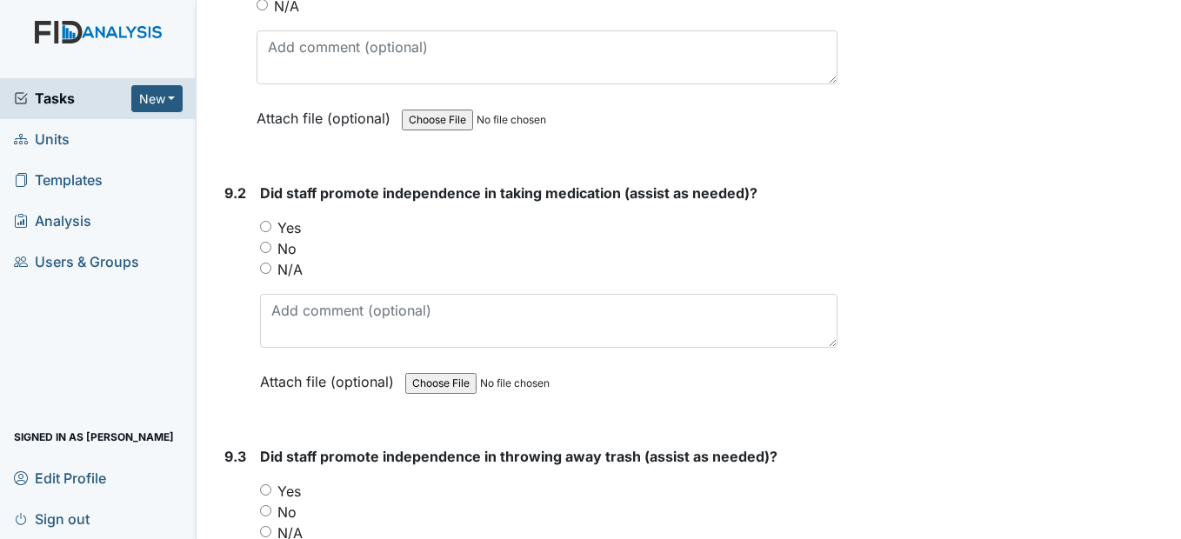
scroll to position [19613, 0]
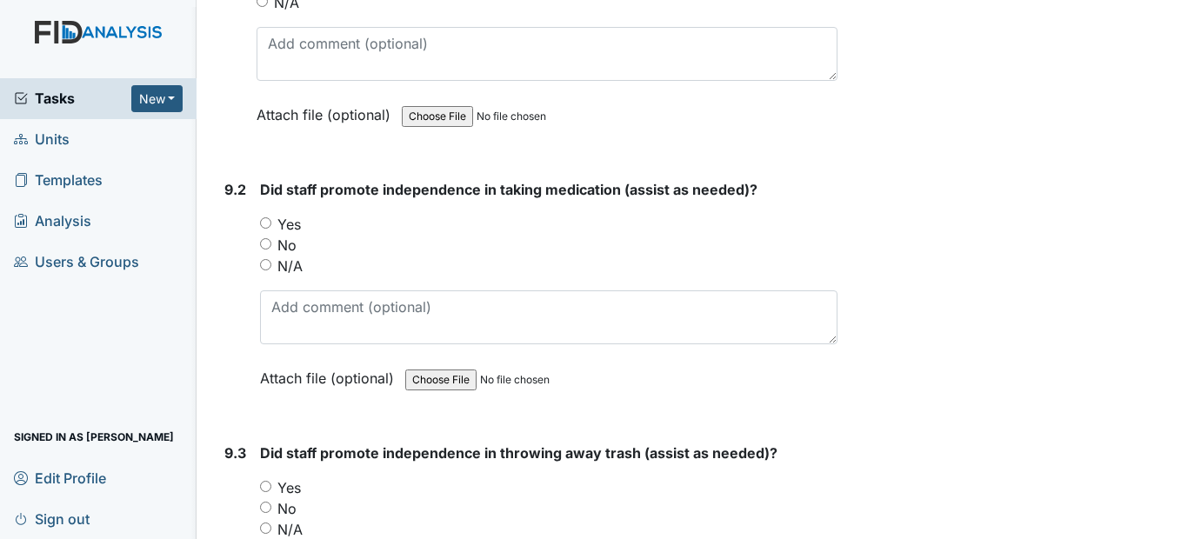
click at [264, 229] on input "Yes" at bounding box center [265, 222] width 11 height 11
radio input "true"
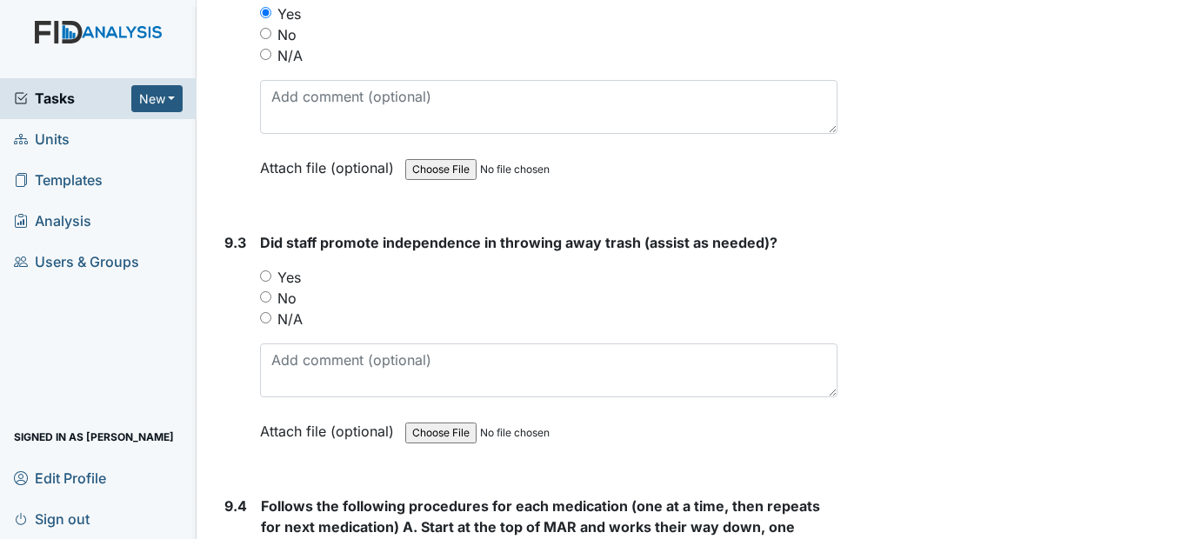
scroll to position [19874, 0]
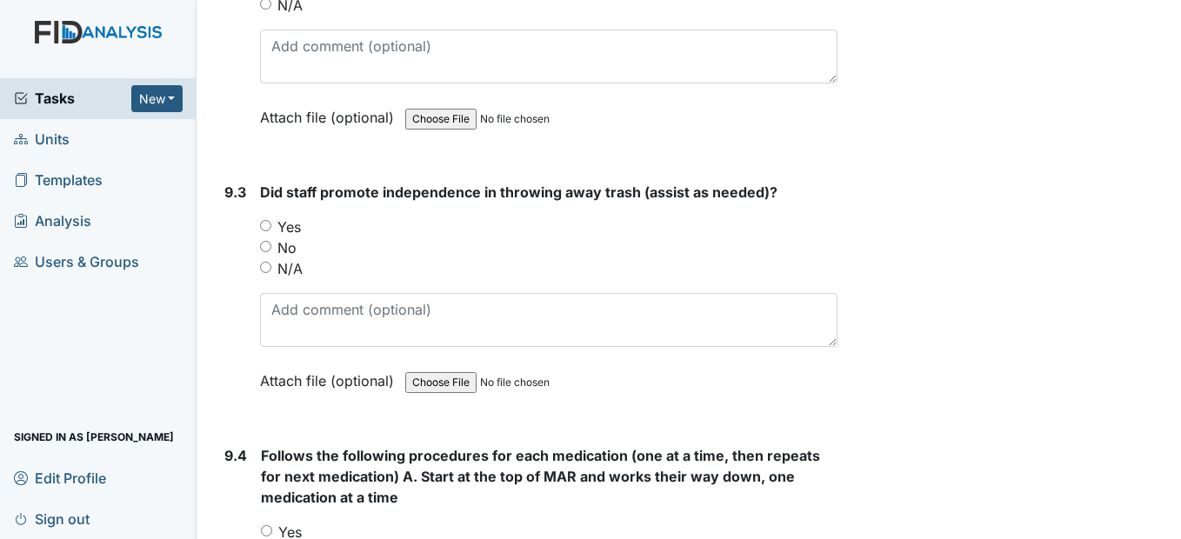
click at [270, 231] on input "Yes" at bounding box center [265, 225] width 11 height 11
radio input "true"
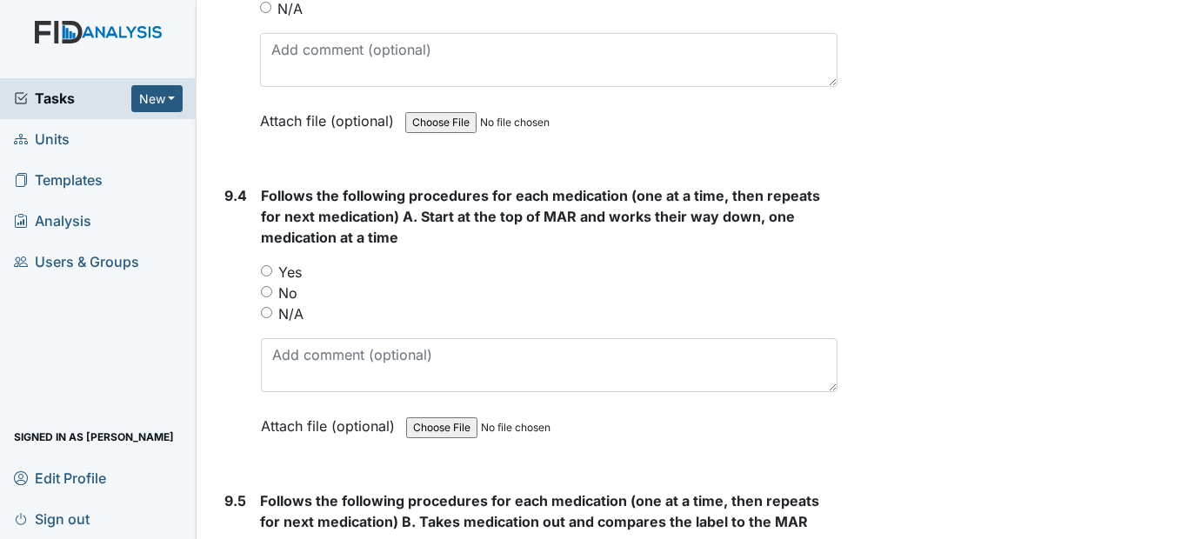
scroll to position [20135, 0]
click at [260, 326] on div "9.4 Follows the following procedures for each medication (one at a time, then r…" at bounding box center [526, 322] width 619 height 277
drag, startPoint x: 263, startPoint y: 330, endPoint x: 274, endPoint y: 335, distance: 12.5
click at [264, 276] on input "Yes" at bounding box center [266, 269] width 11 height 11
radio input "true"
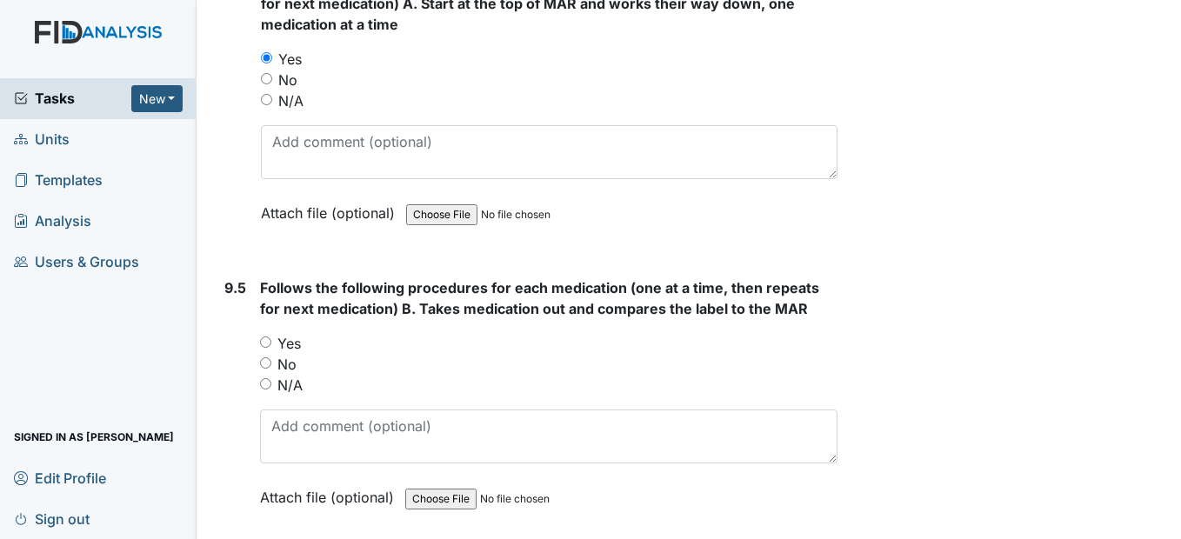
scroll to position [20396, 0]
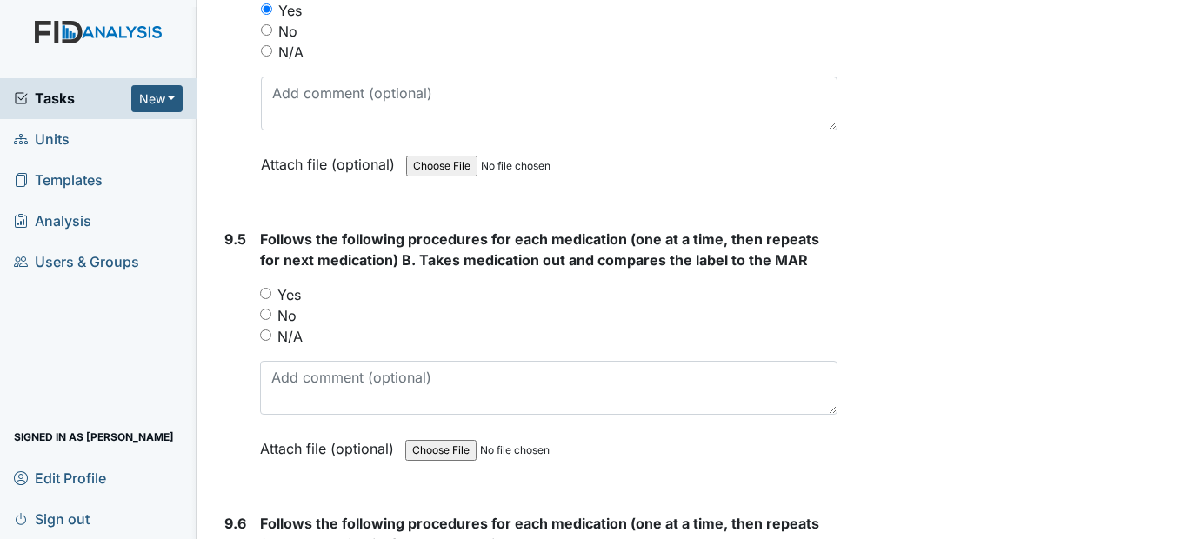
click at [264, 299] on input "Yes" at bounding box center [265, 293] width 11 height 11
radio input "true"
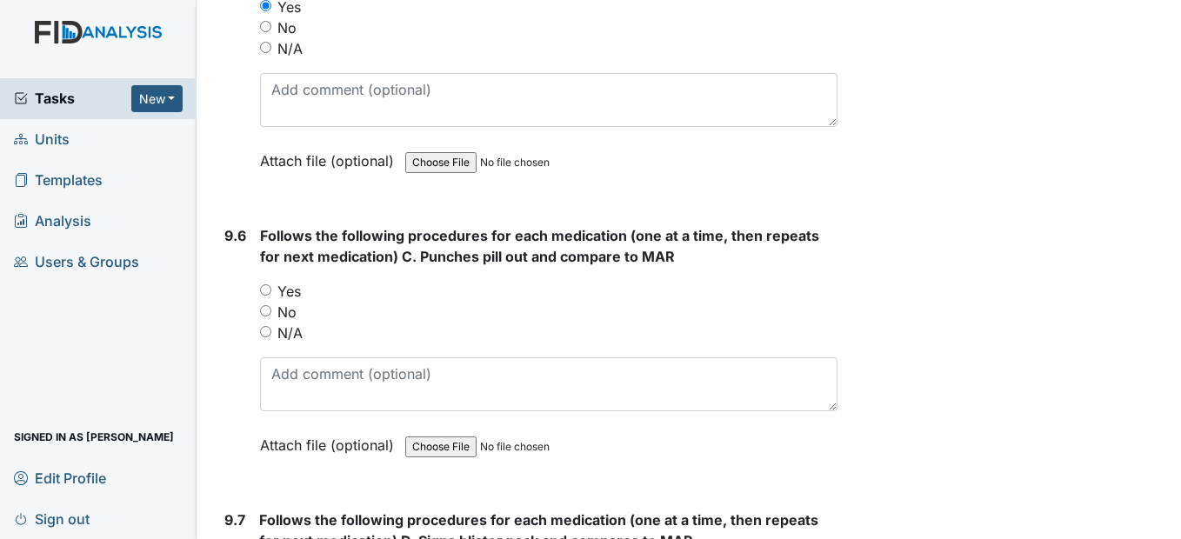
scroll to position [20743, 0]
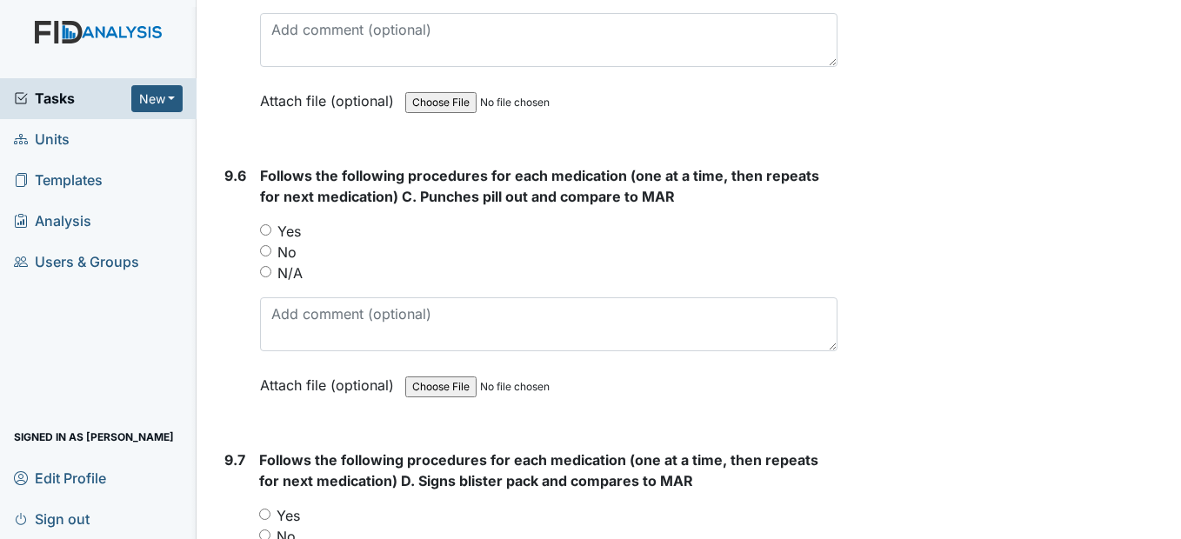
click at [268, 236] on input "Yes" at bounding box center [265, 229] width 11 height 11
radio input "true"
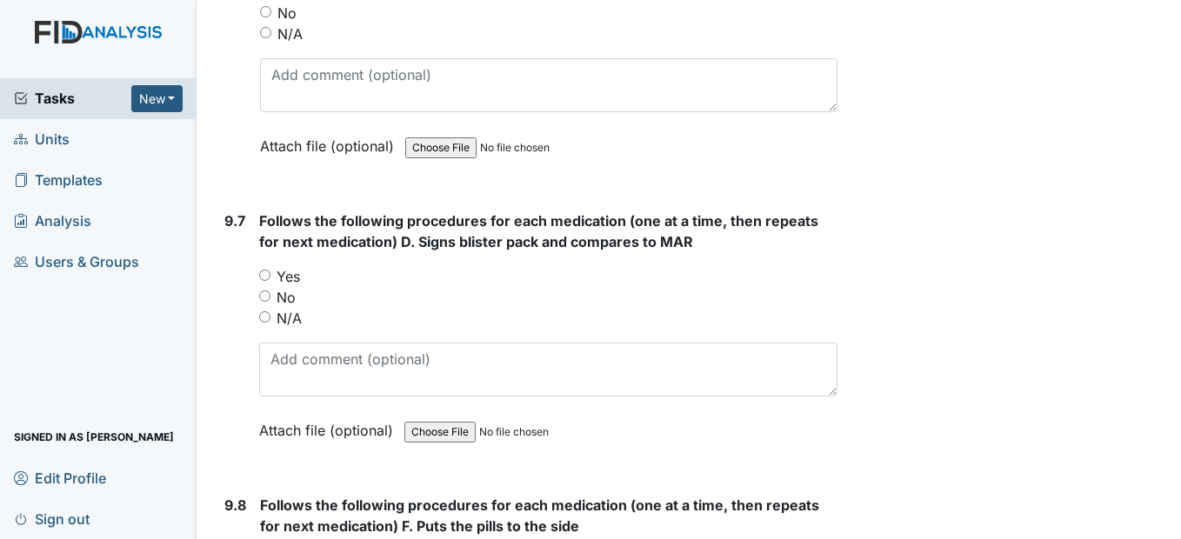
scroll to position [21004, 0]
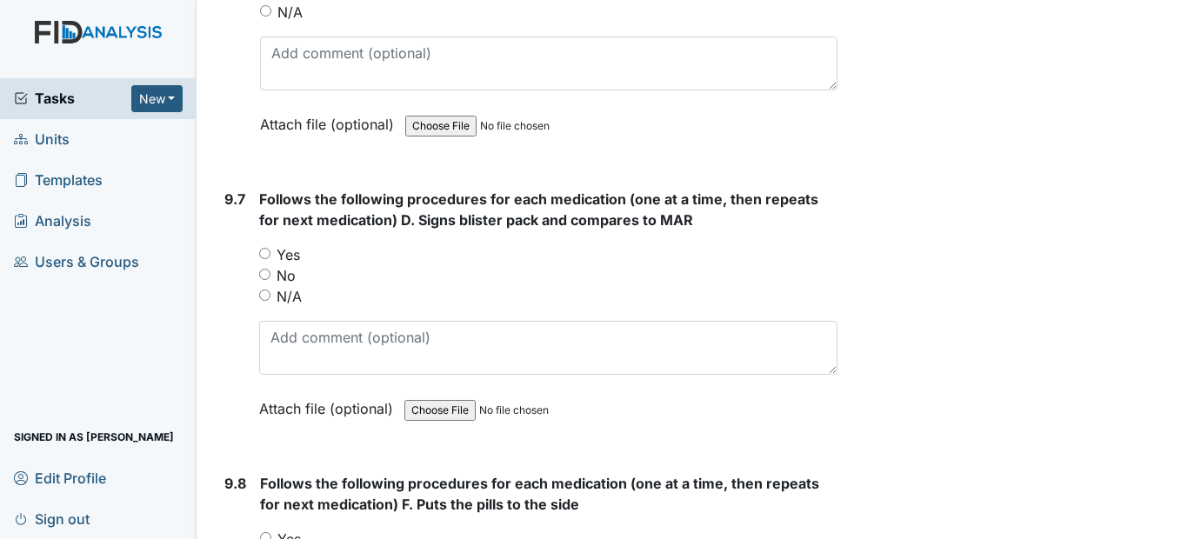
click at [260, 259] on input "Yes" at bounding box center [264, 253] width 11 height 11
radio input "true"
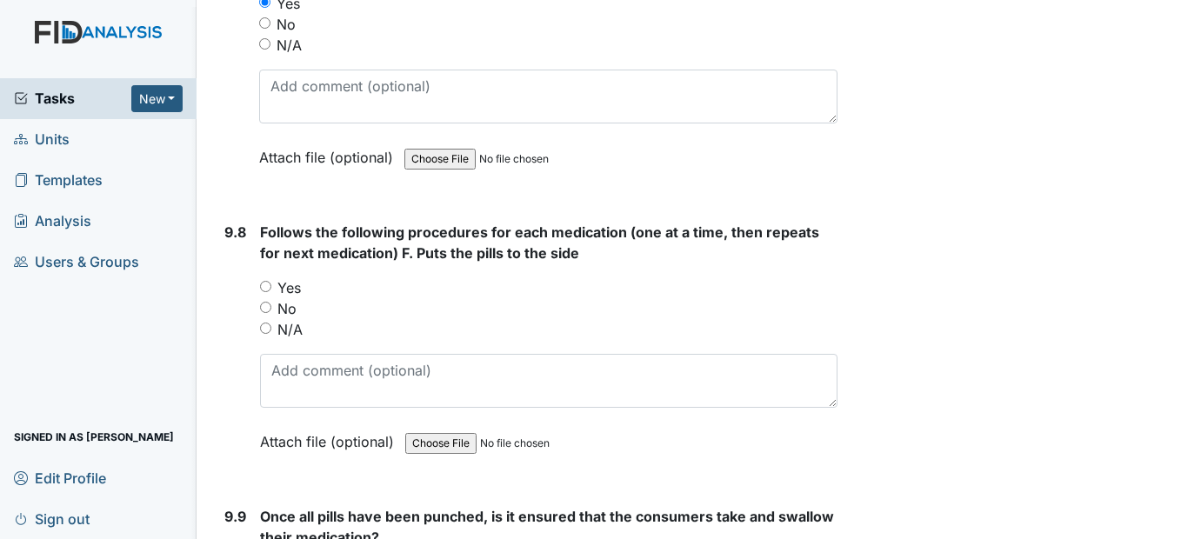
scroll to position [21352, 0]
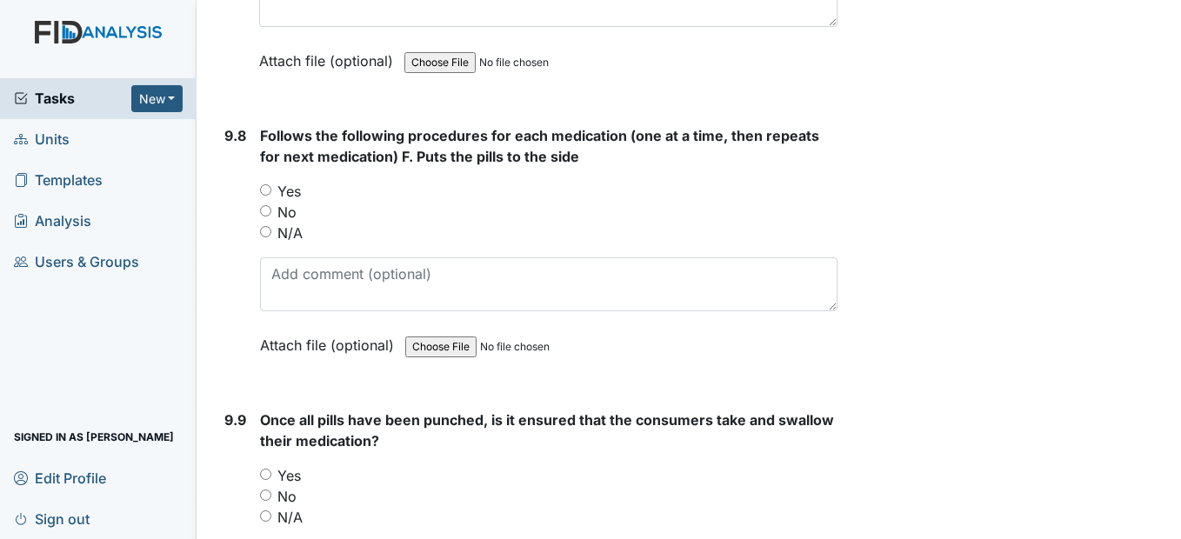
click at [270, 196] on input "Yes" at bounding box center [265, 189] width 11 height 11
radio input "true"
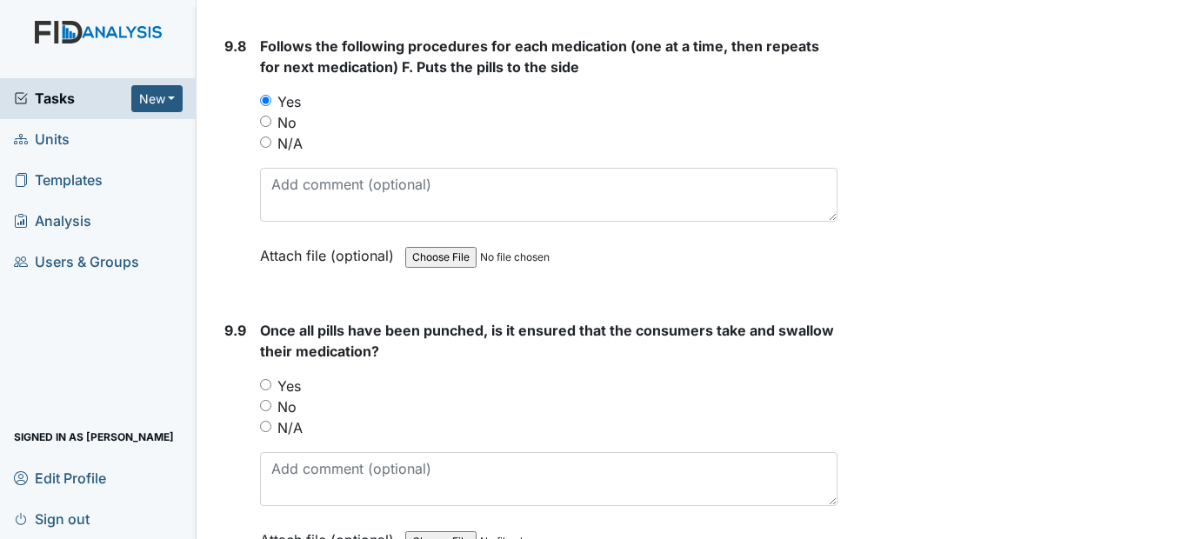
scroll to position [21613, 0]
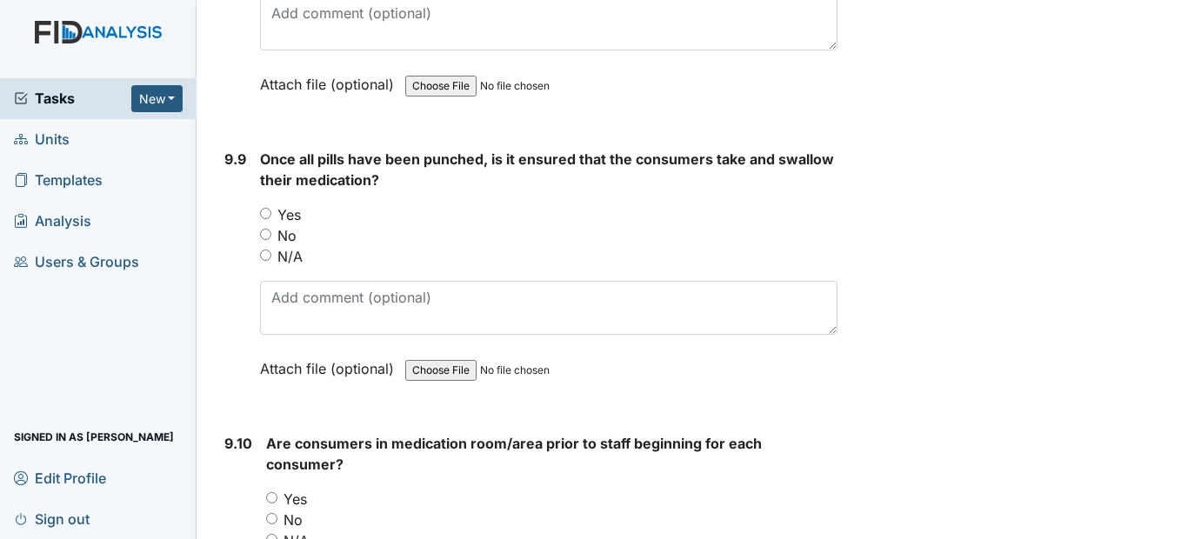
click at [267, 219] on input "Yes" at bounding box center [265, 213] width 11 height 11
radio input "true"
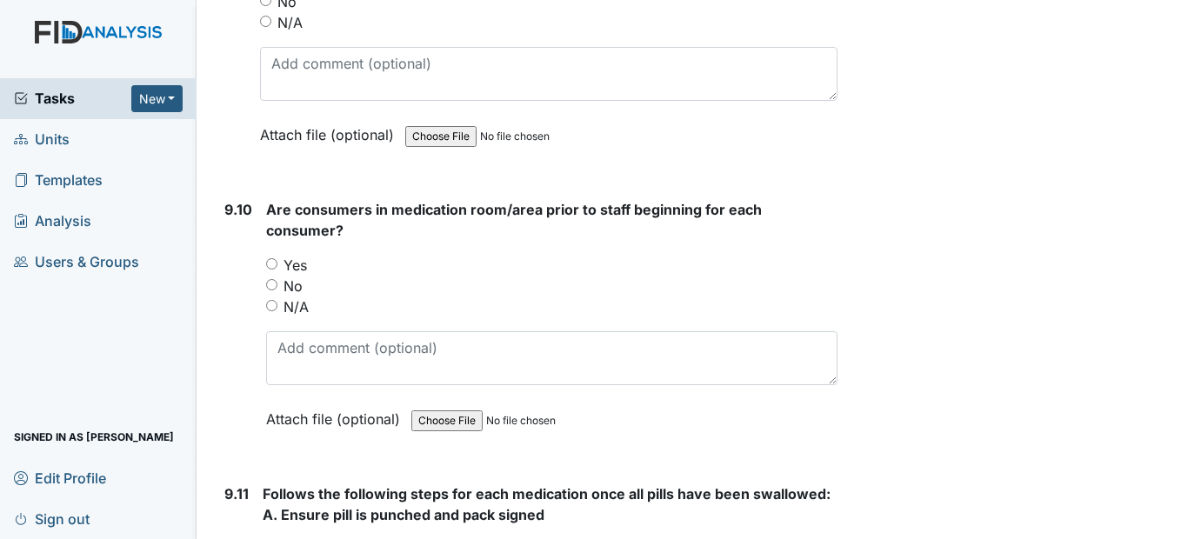
scroll to position [21961, 0]
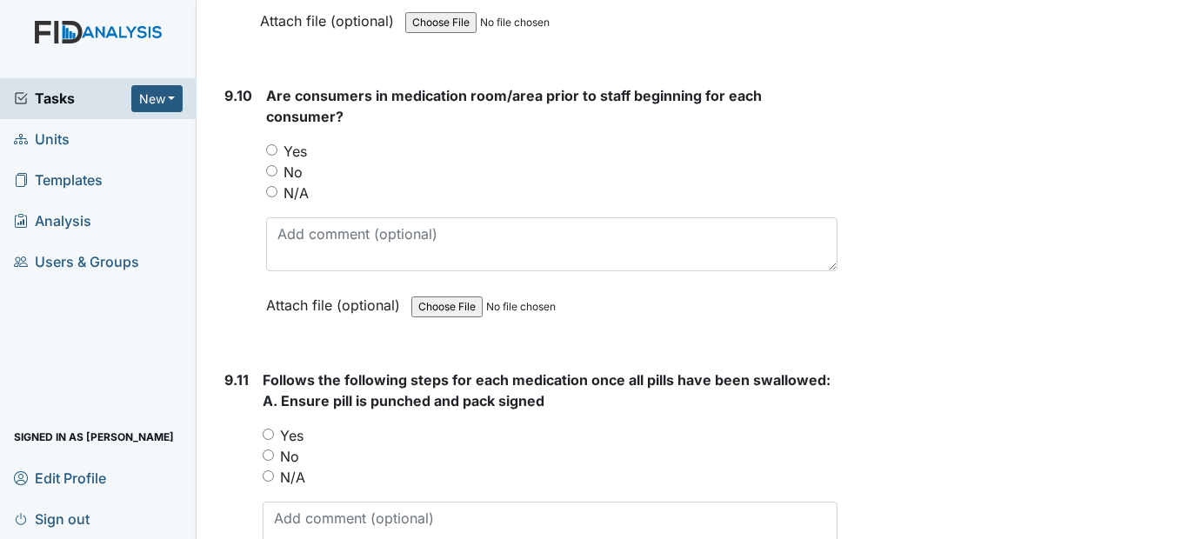
click at [274, 156] on input "Yes" at bounding box center [271, 149] width 11 height 11
radio input "true"
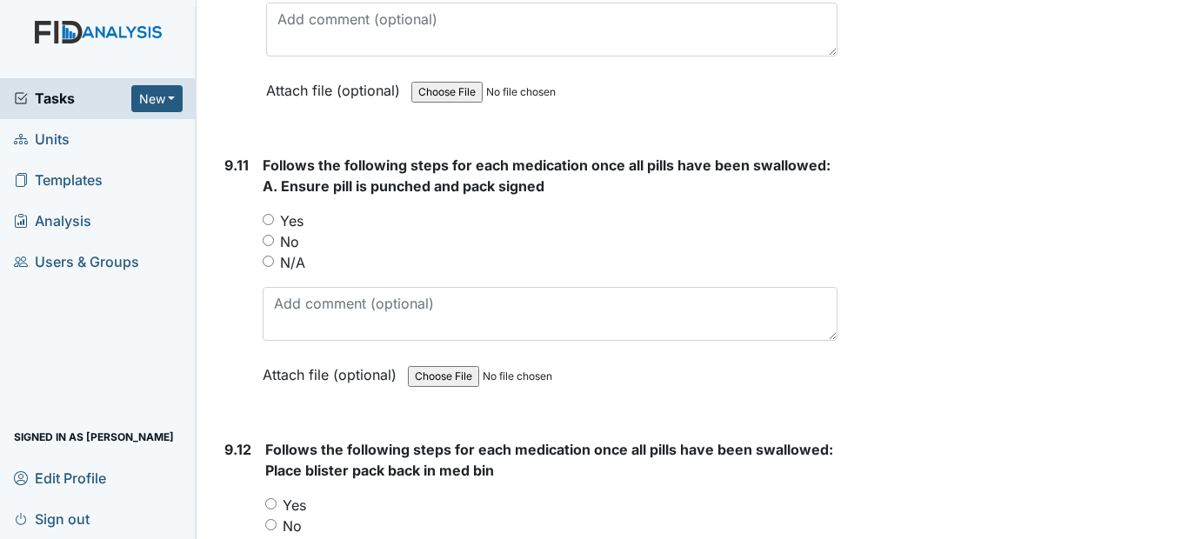
scroll to position [22222, 0]
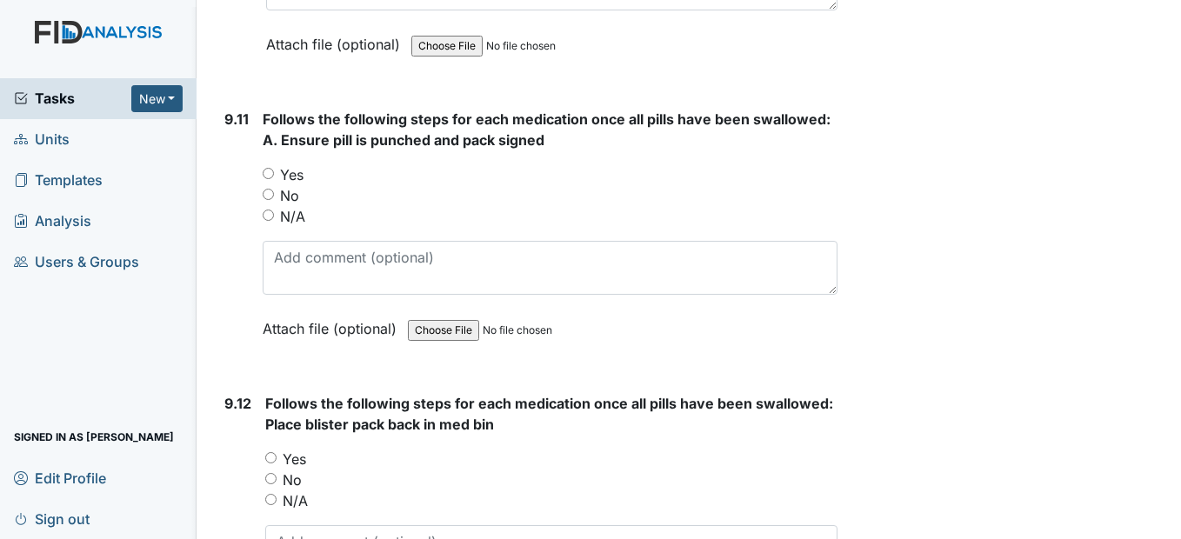
click at [265, 179] on input "Yes" at bounding box center [268, 173] width 11 height 11
radio input "true"
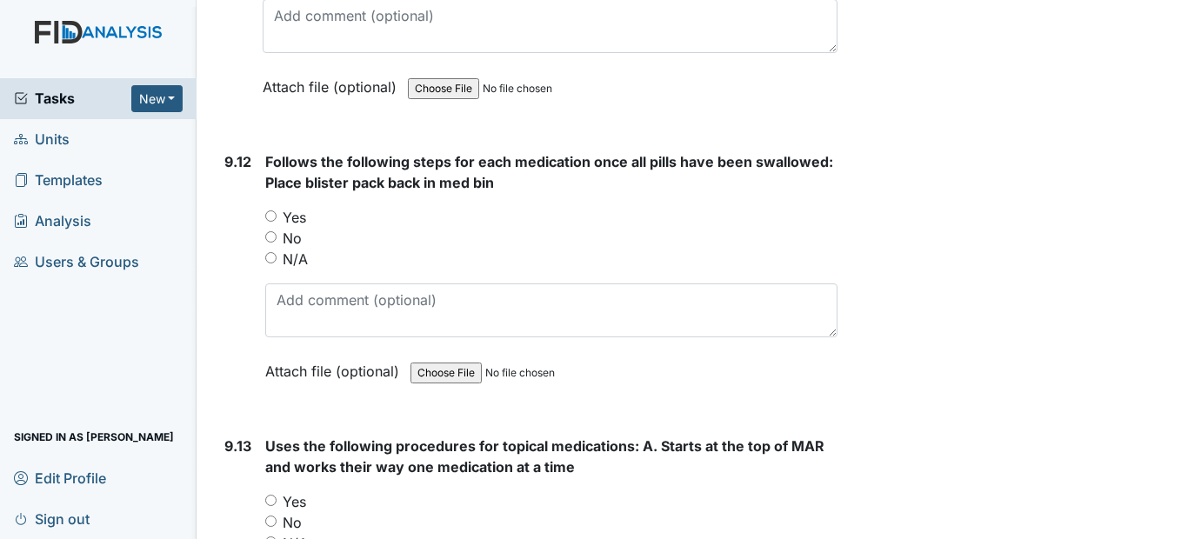
scroll to position [22483, 0]
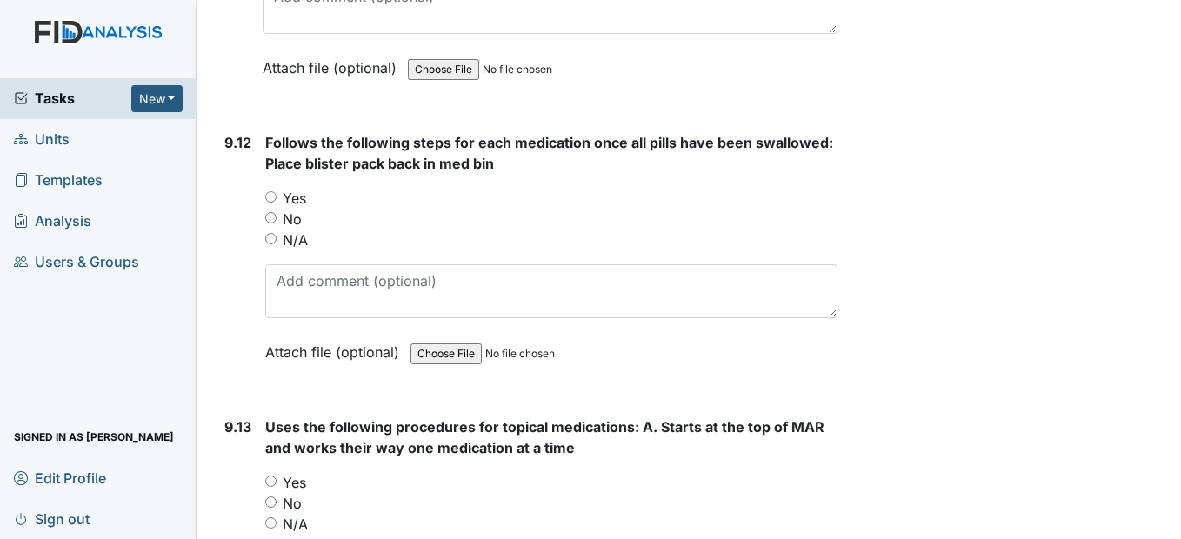
click at [272, 203] on input "Yes" at bounding box center [270, 196] width 11 height 11
radio input "true"
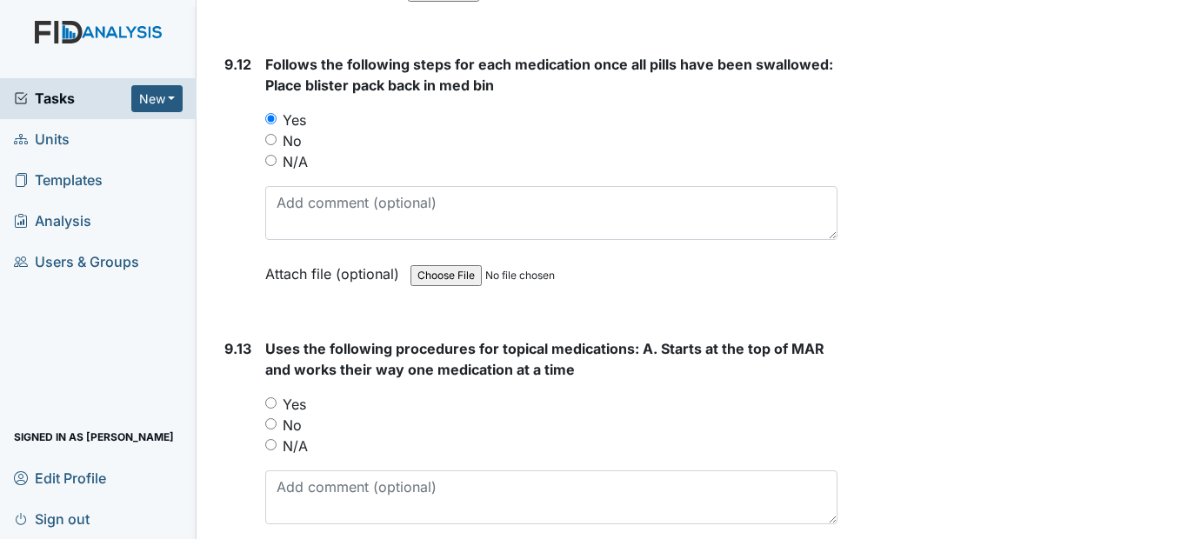
scroll to position [22831, 0]
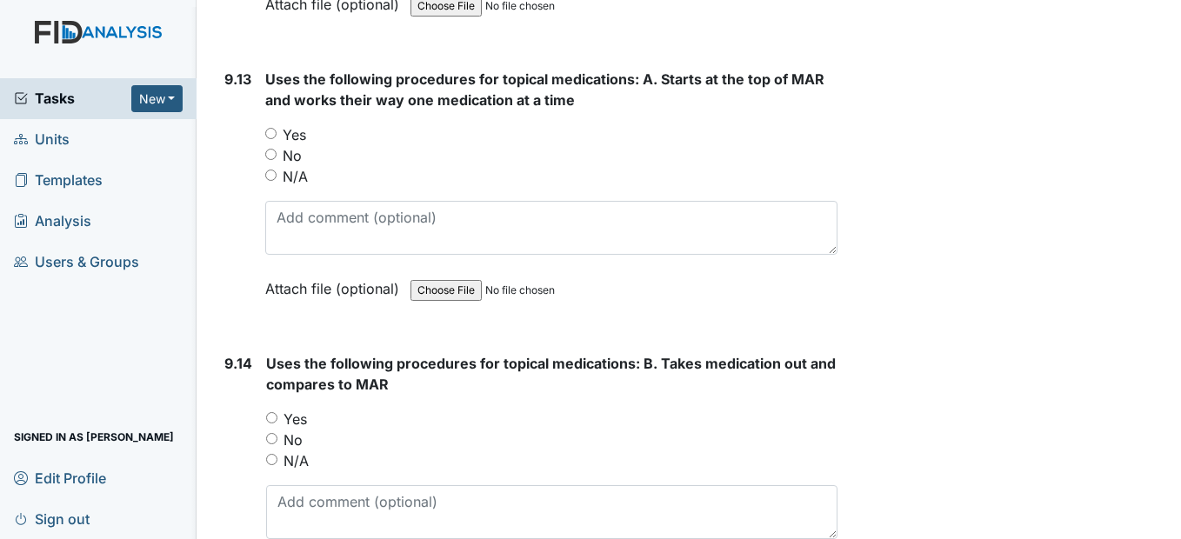
click at [271, 139] on input "Yes" at bounding box center [270, 133] width 11 height 11
radio input "true"
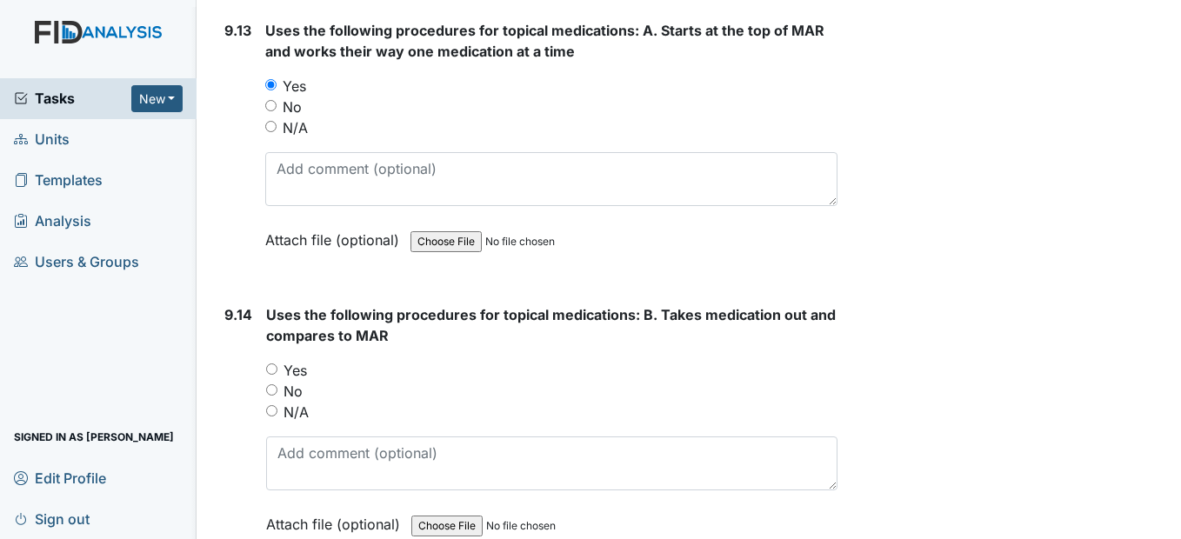
scroll to position [23092, 0]
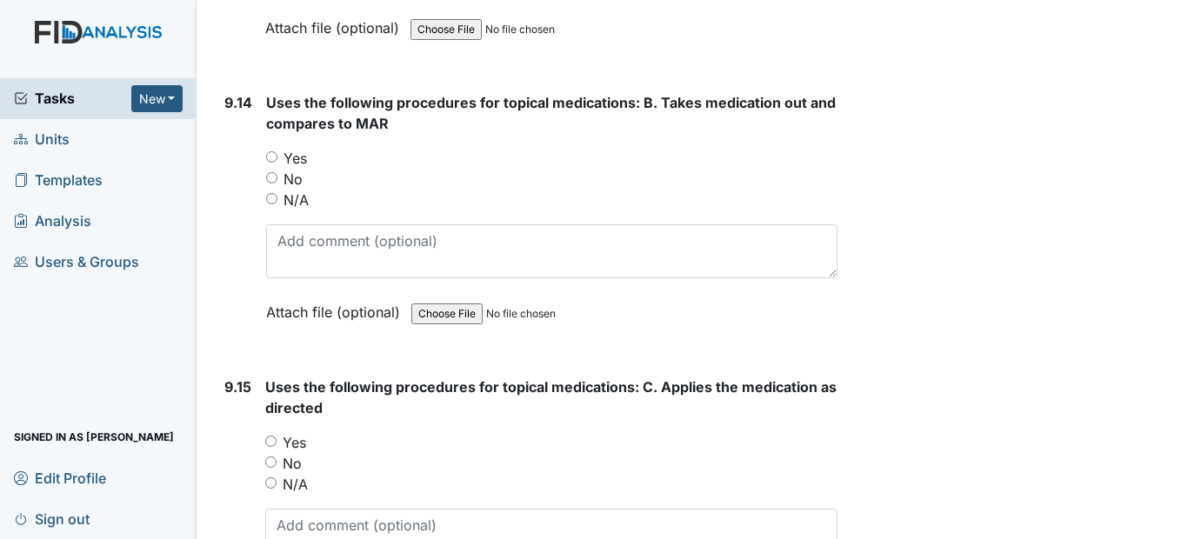
click at [274, 163] on input "Yes" at bounding box center [271, 156] width 11 height 11
radio input "true"
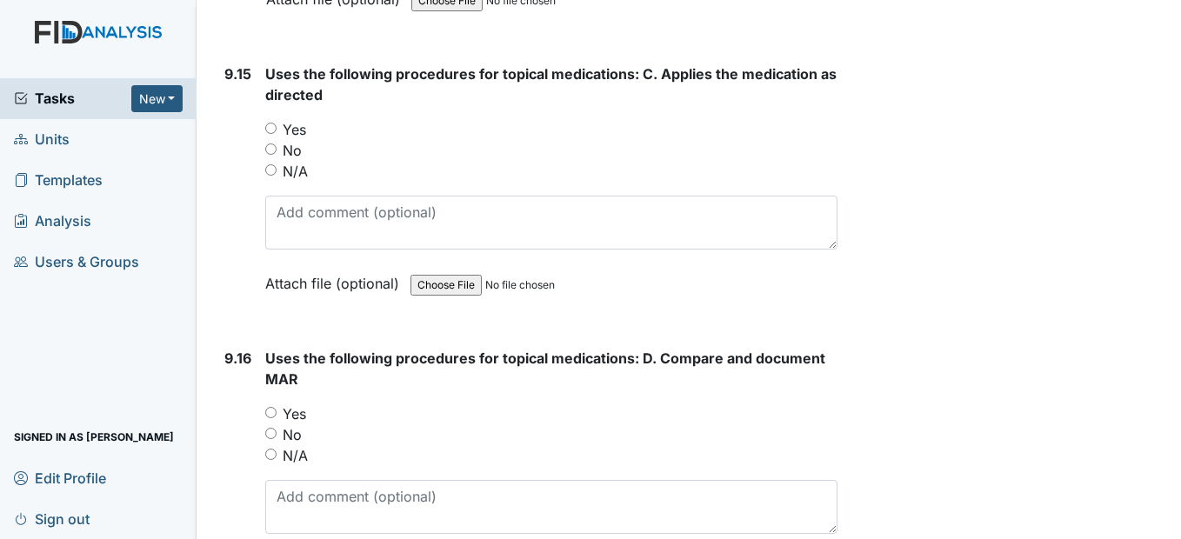
scroll to position [23439, 0]
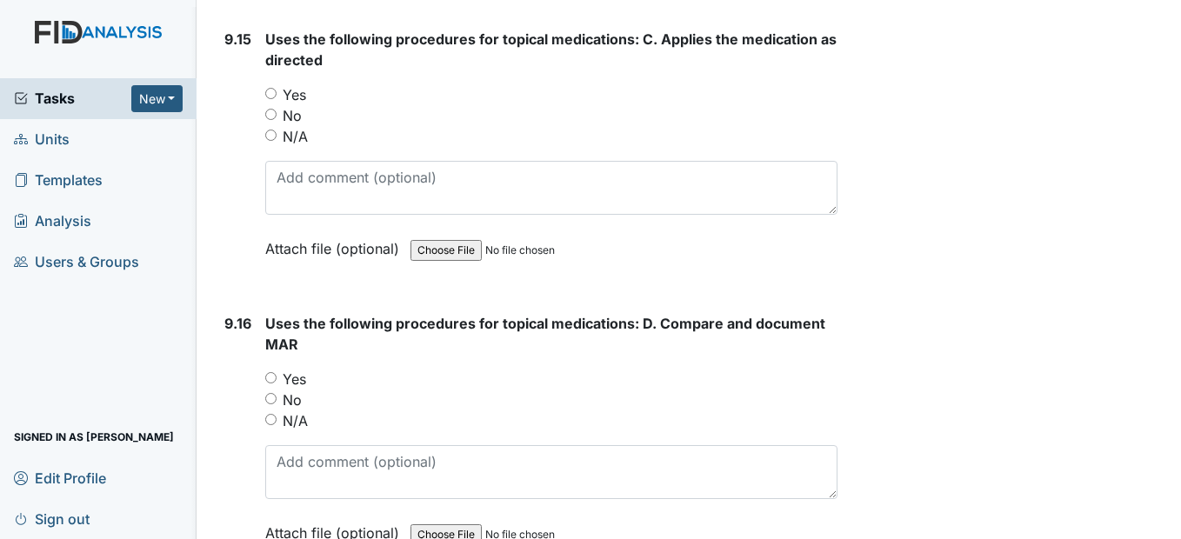
click at [268, 99] on input "Yes" at bounding box center [270, 93] width 11 height 11
radio input "true"
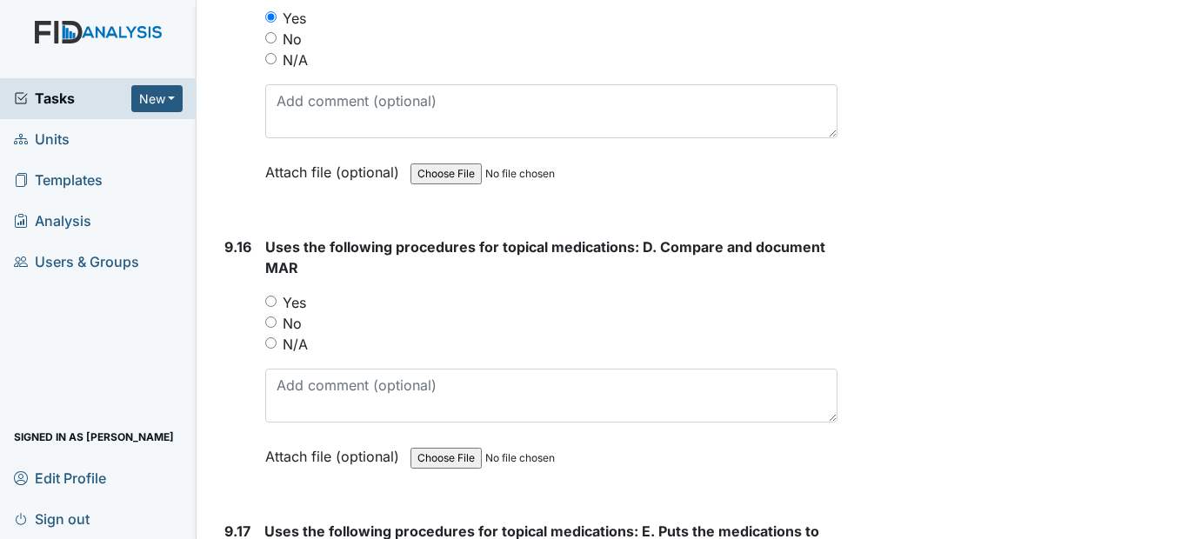
scroll to position [23700, 0]
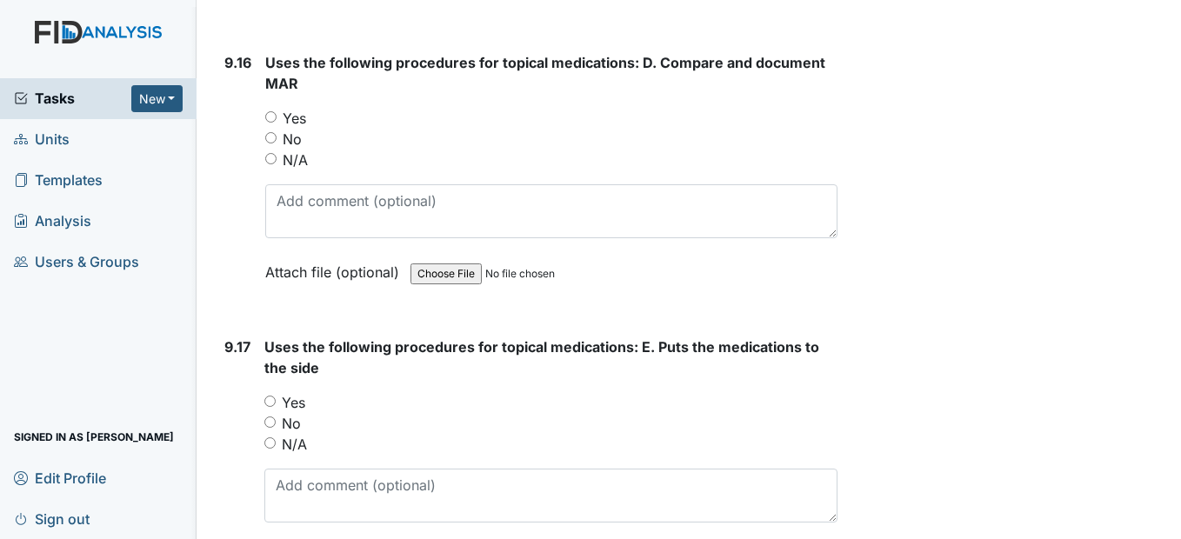
click at [270, 123] on input "Yes" at bounding box center [270, 116] width 11 height 11
radio input "true"
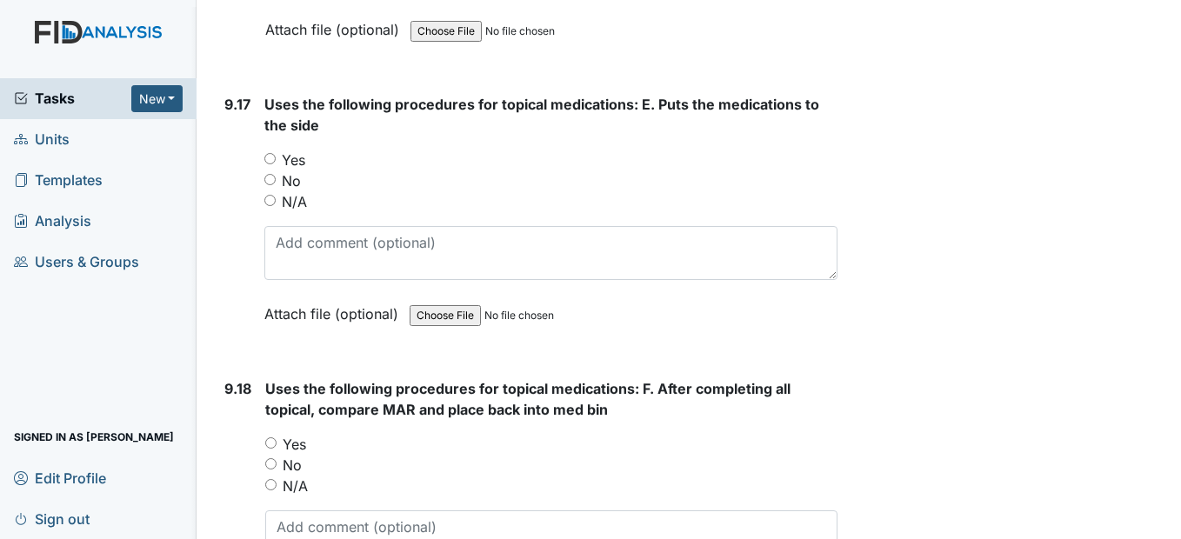
scroll to position [23961, 0]
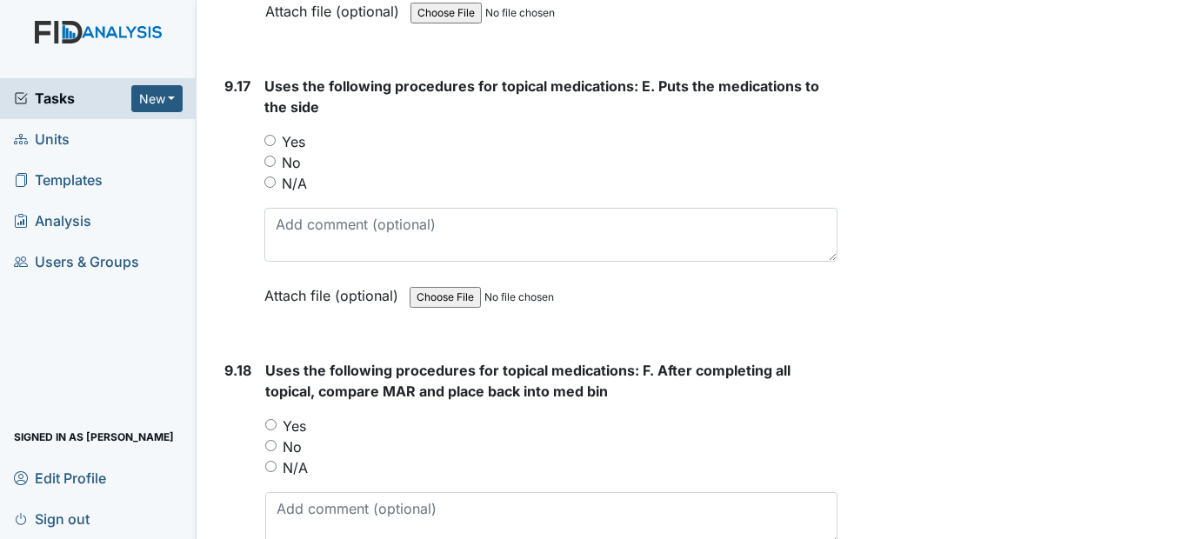
drag, startPoint x: 271, startPoint y: 200, endPoint x: 308, endPoint y: 201, distance: 36.5
click at [271, 146] on input "Yes" at bounding box center [269, 140] width 11 height 11
radio input "true"
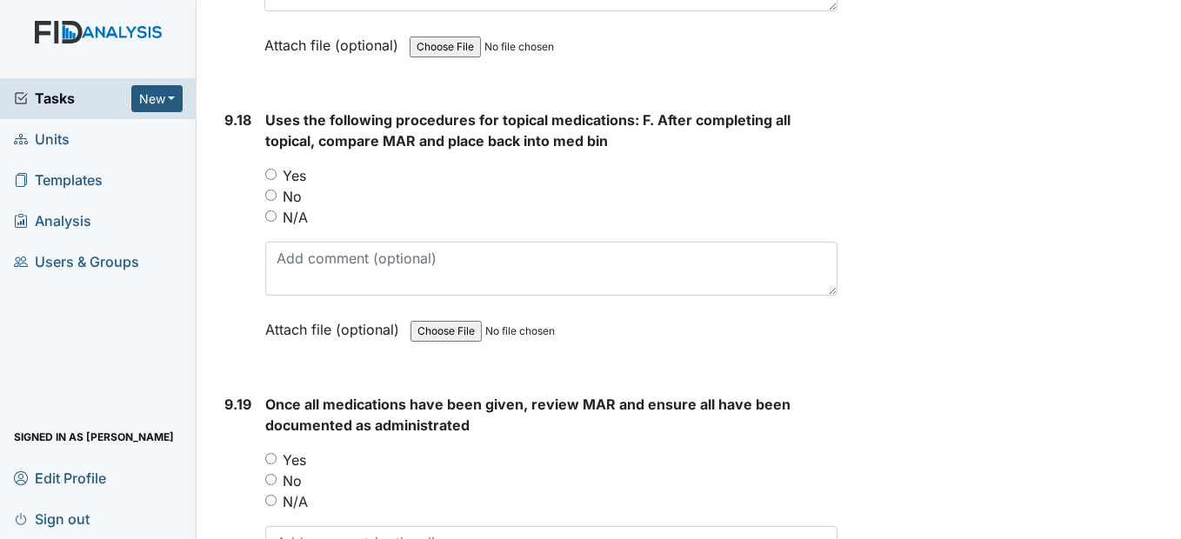
scroll to position [24222, 0]
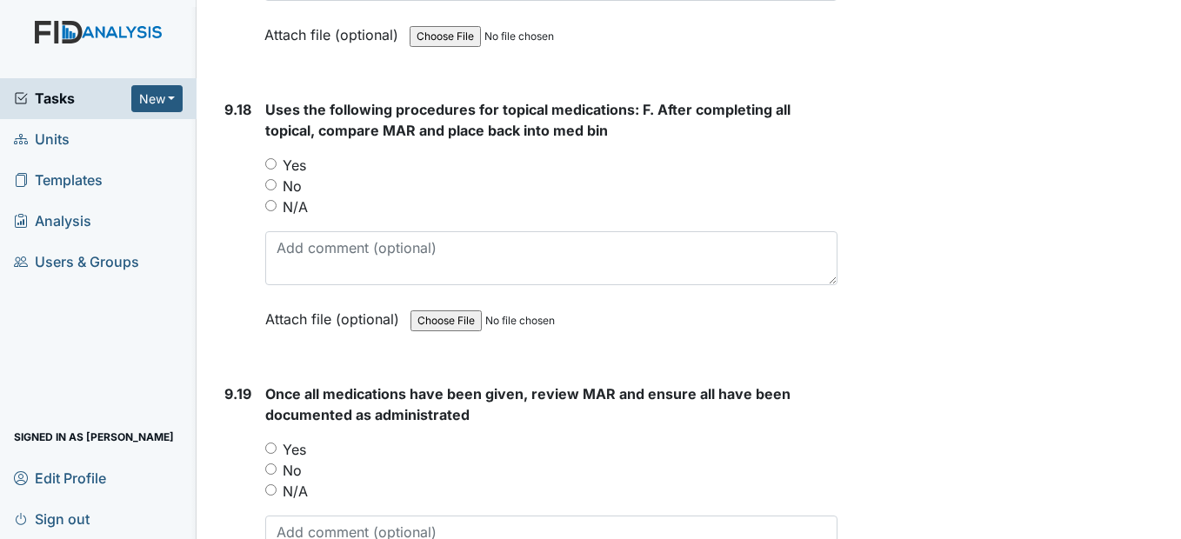
click at [274, 170] on input "Yes" at bounding box center [270, 163] width 11 height 11
radio input "true"
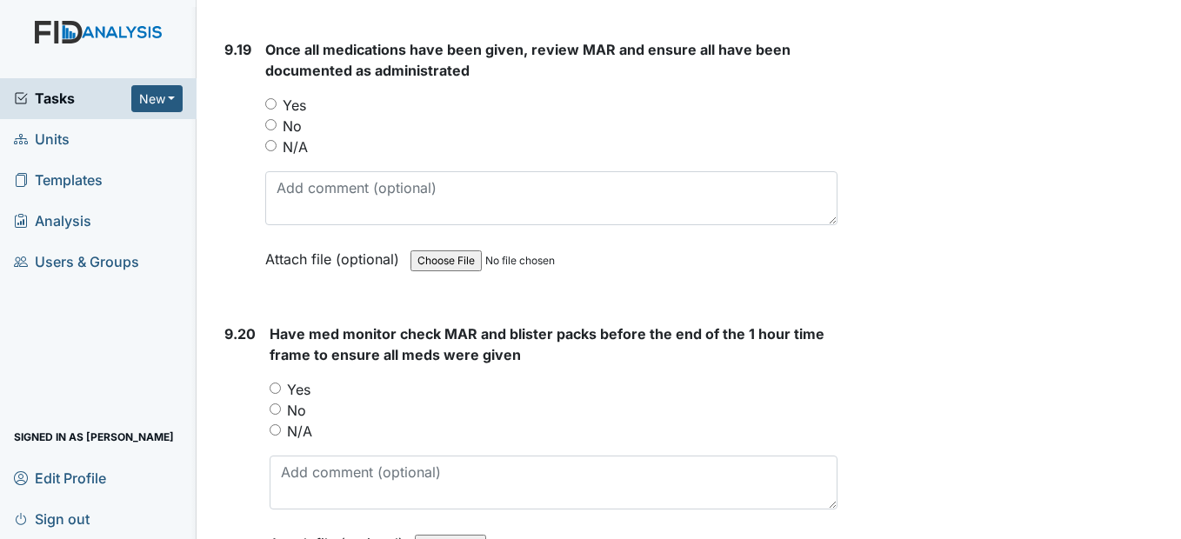
scroll to position [24570, 0]
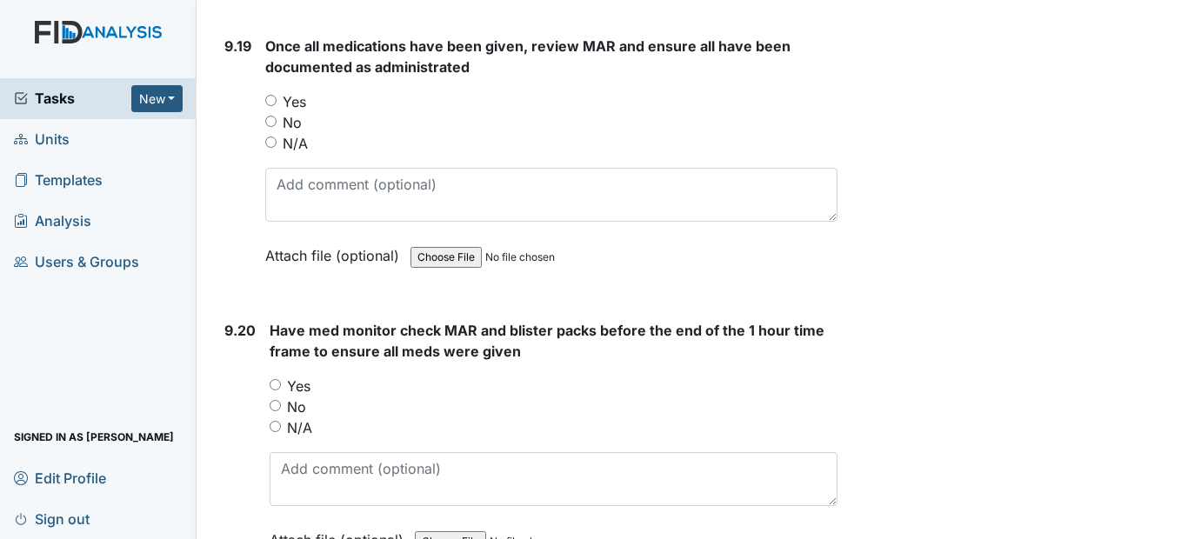
click at [273, 106] on input "Yes" at bounding box center [270, 100] width 11 height 11
radio input "true"
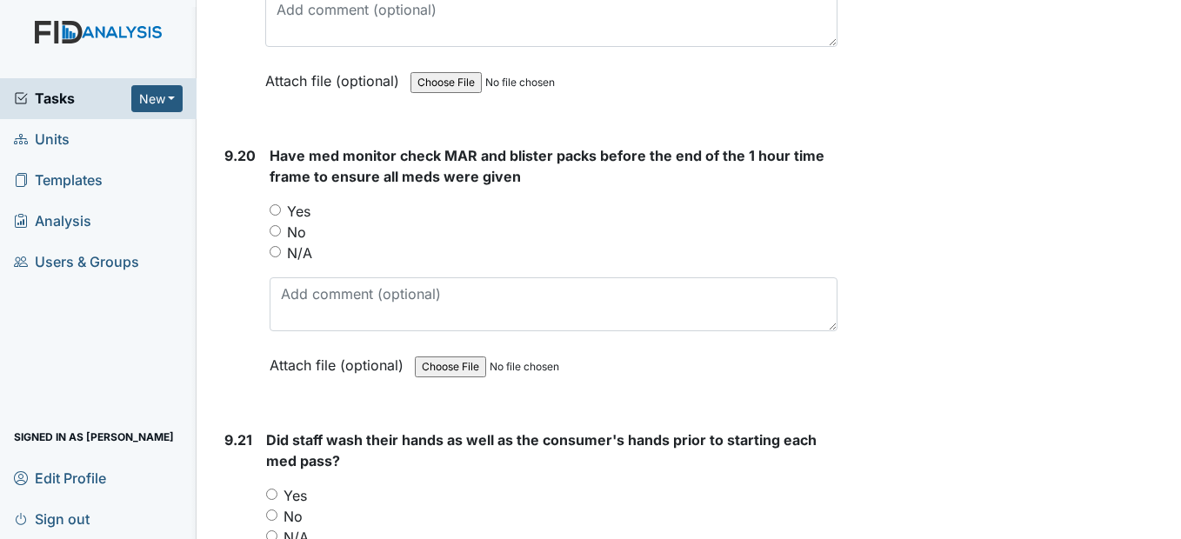
scroll to position [24831, 0]
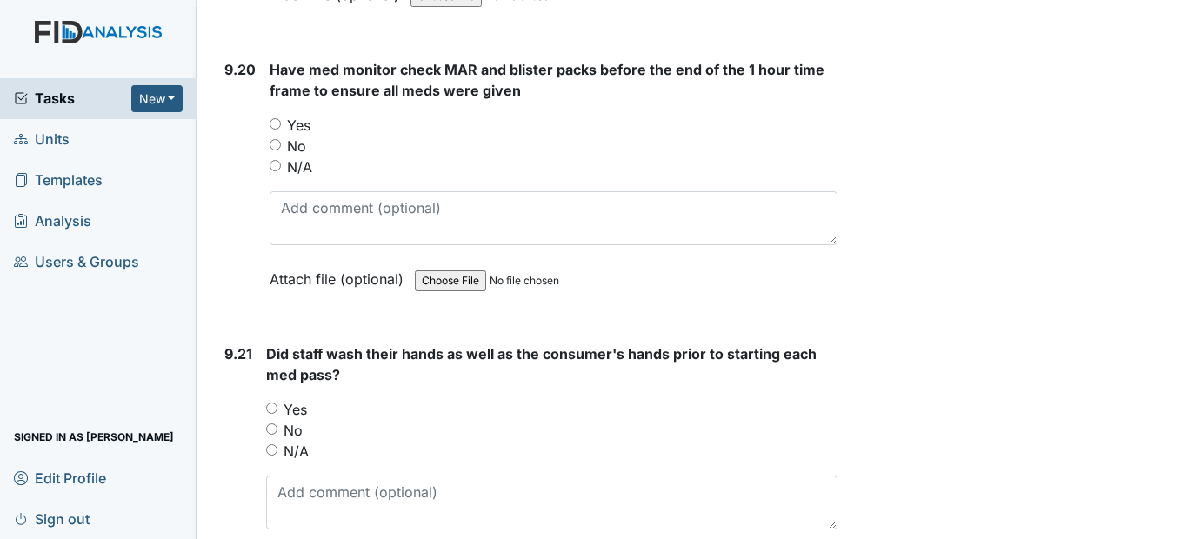
click at [277, 130] on input "Yes" at bounding box center [275, 123] width 11 height 11
radio input "true"
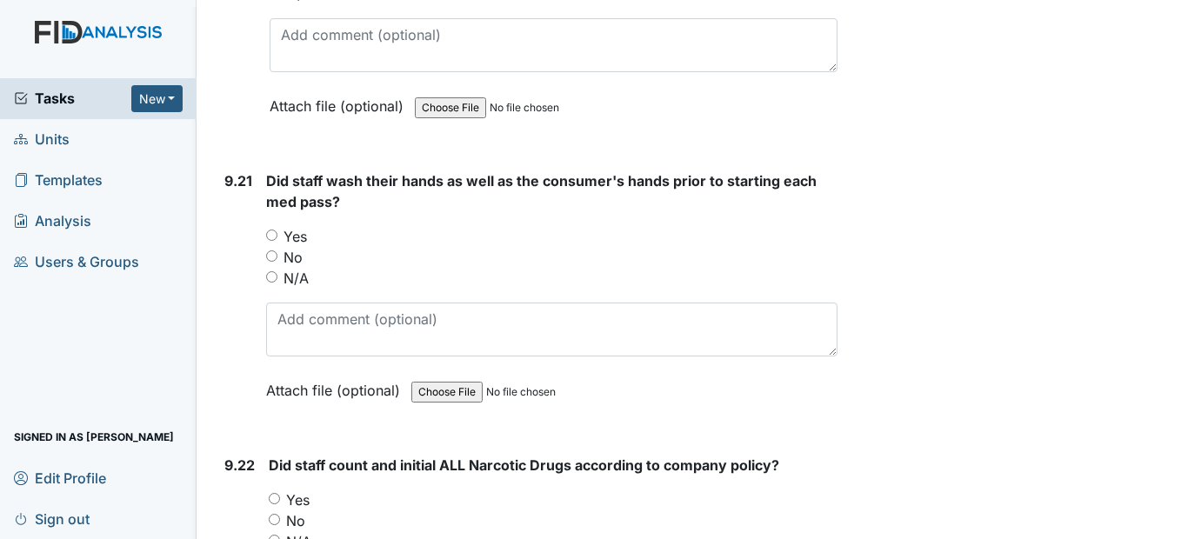
scroll to position [25092, 0]
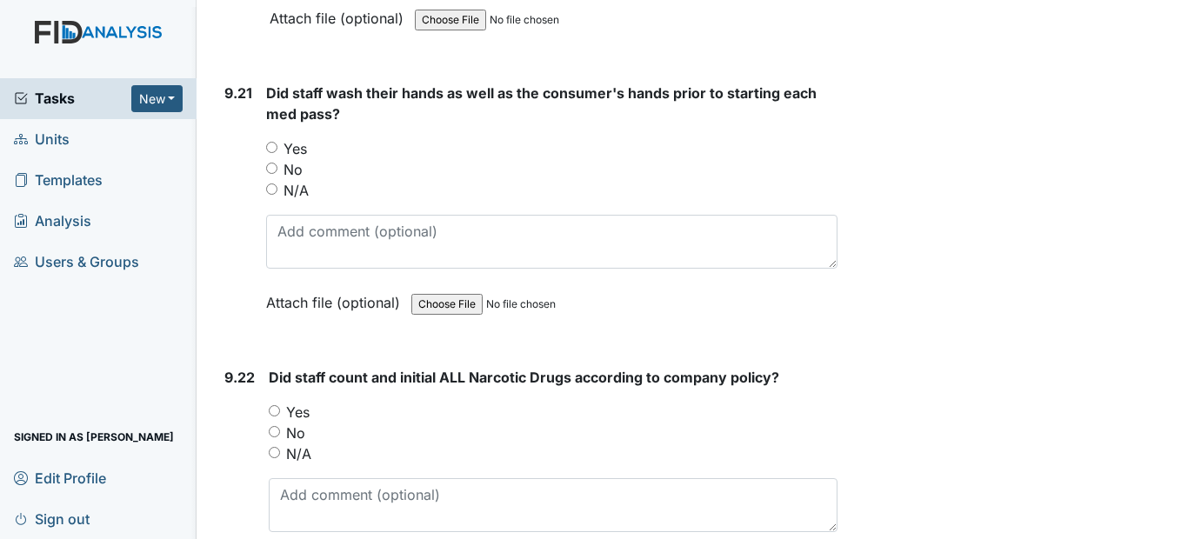
click at [276, 153] on input "Yes" at bounding box center [271, 147] width 11 height 11
radio input "true"
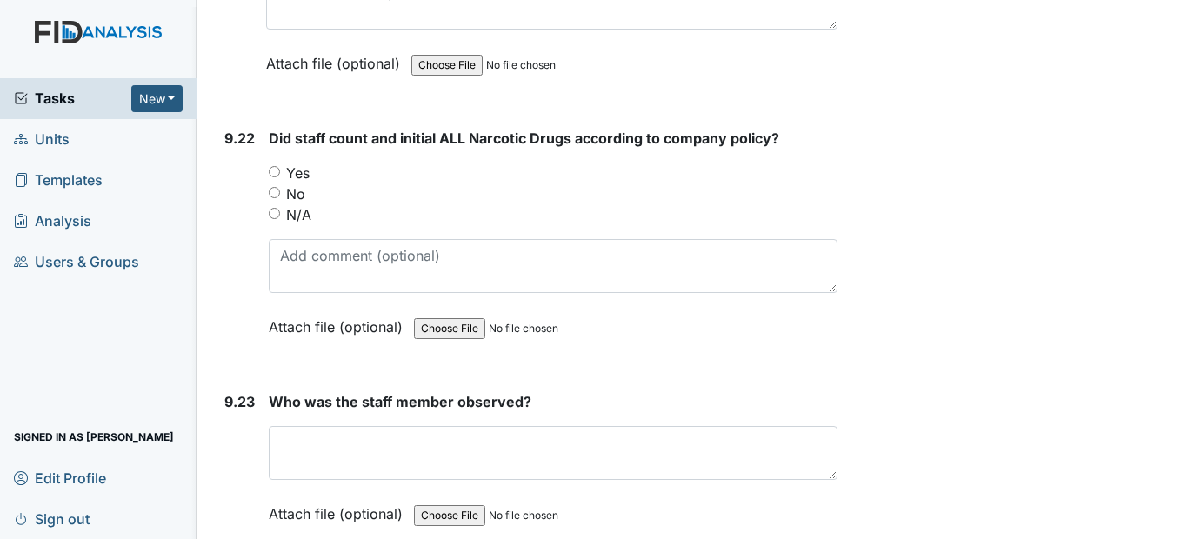
scroll to position [25440, 0]
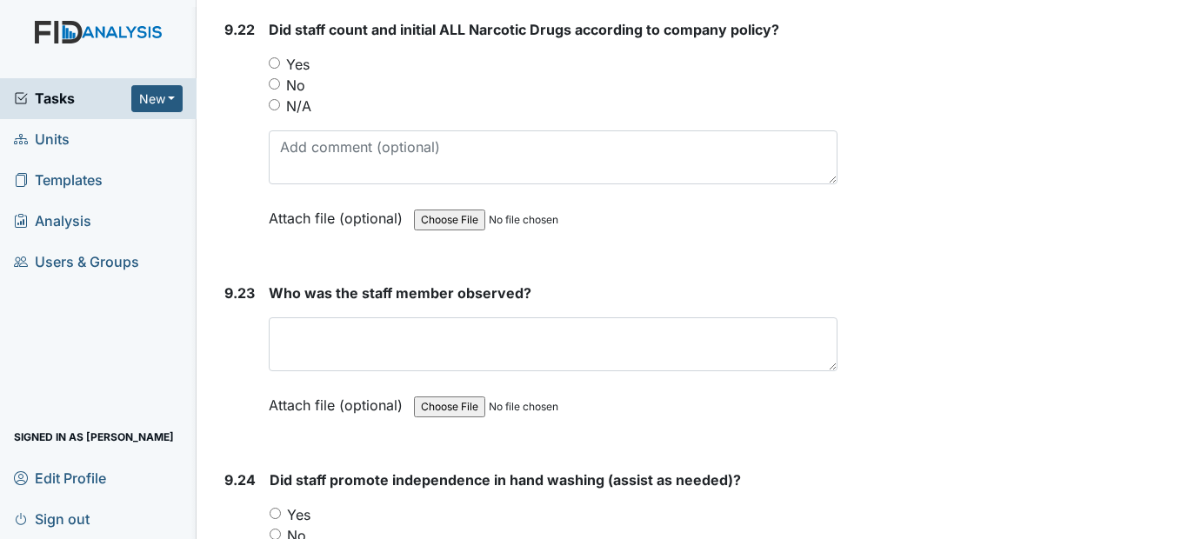
drag, startPoint x: 270, startPoint y: 117, endPoint x: 277, endPoint y: 123, distance: 9.2
click at [270, 75] on div "Yes" at bounding box center [553, 64] width 568 height 21
click at [277, 69] on input "Yes" at bounding box center [274, 62] width 11 height 11
radio input "true"
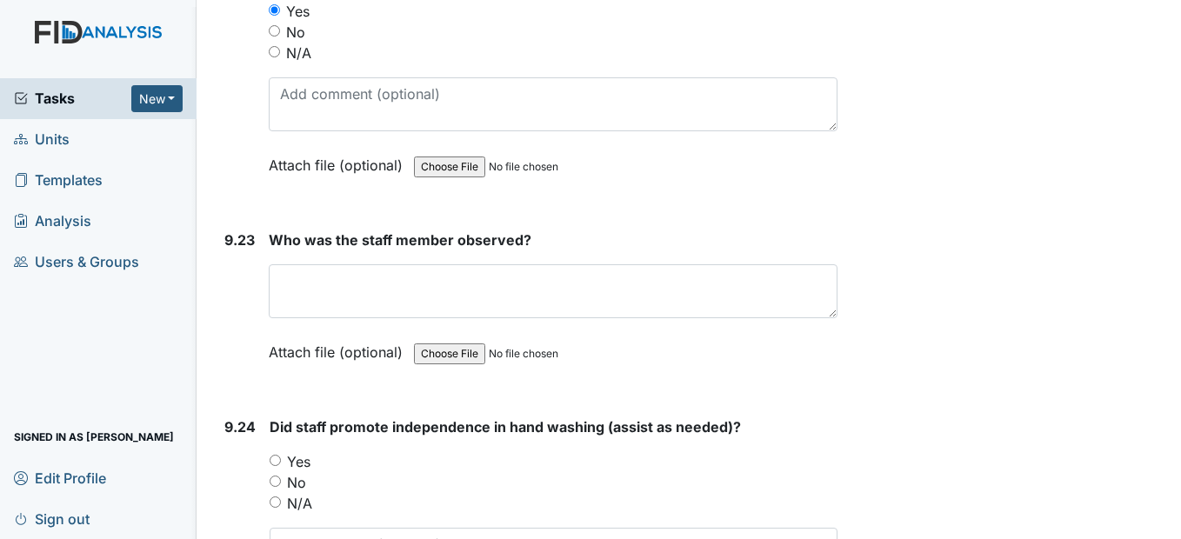
scroll to position [25700, 0]
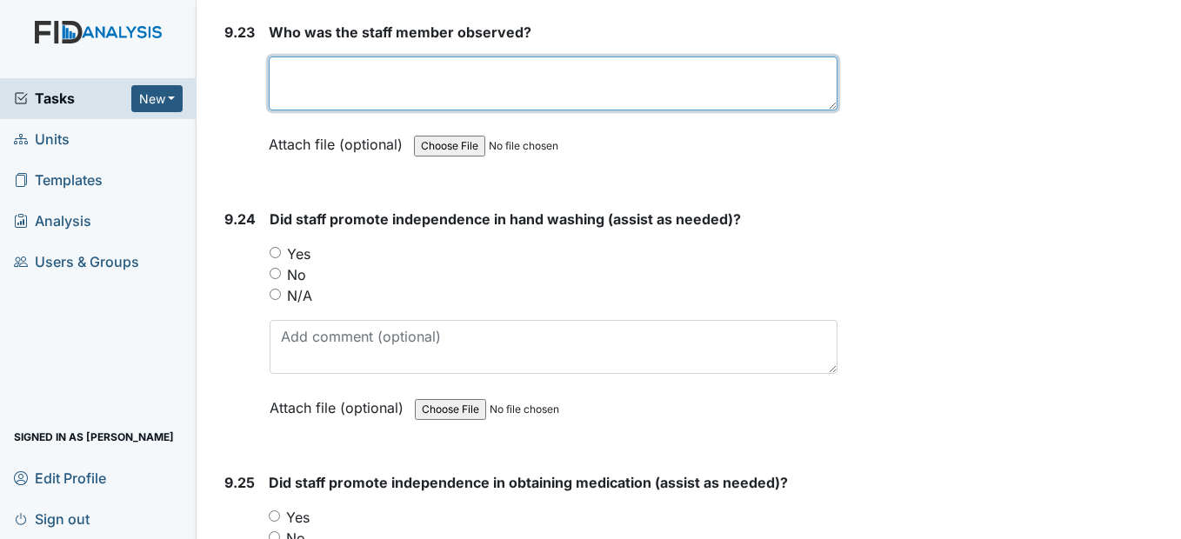
click at [334, 110] on textarea at bounding box center [553, 84] width 568 height 54
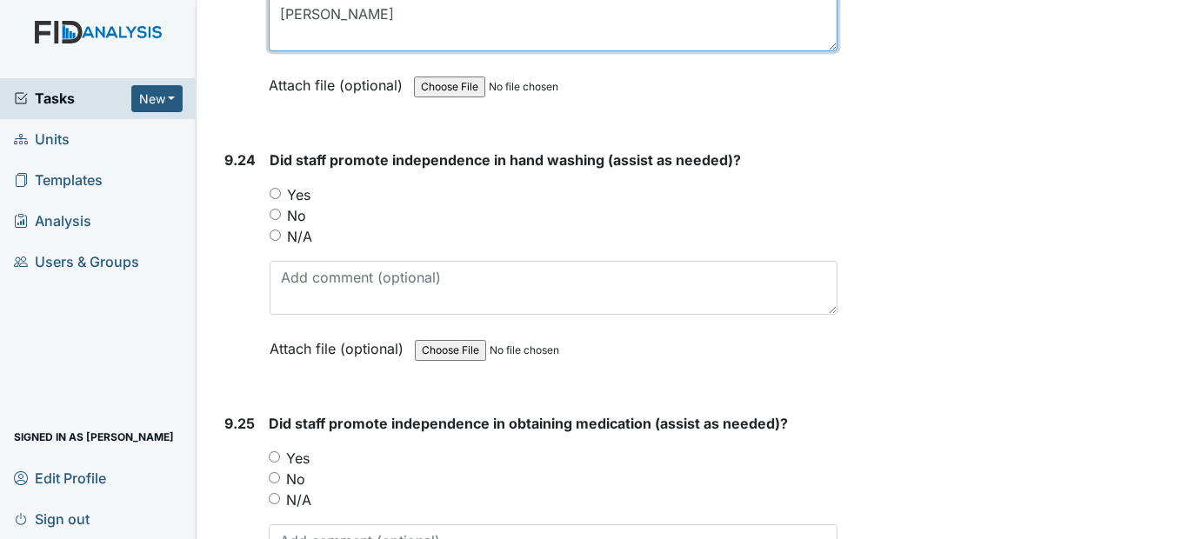
scroll to position [25874, 0]
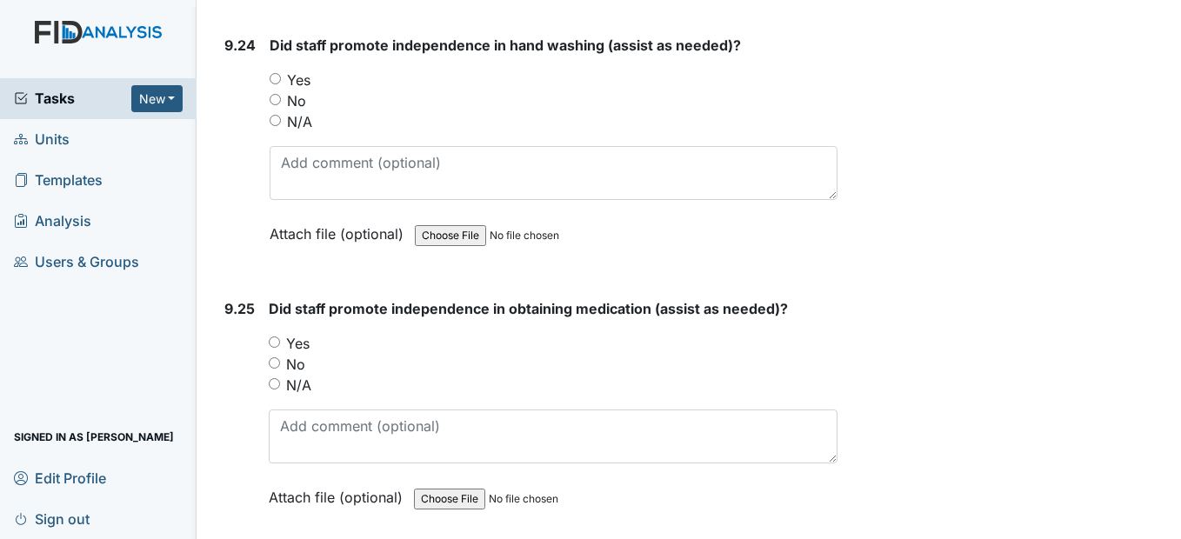
type textarea "Pam Smith"
click at [278, 84] on input "Yes" at bounding box center [275, 78] width 11 height 11
radio input "true"
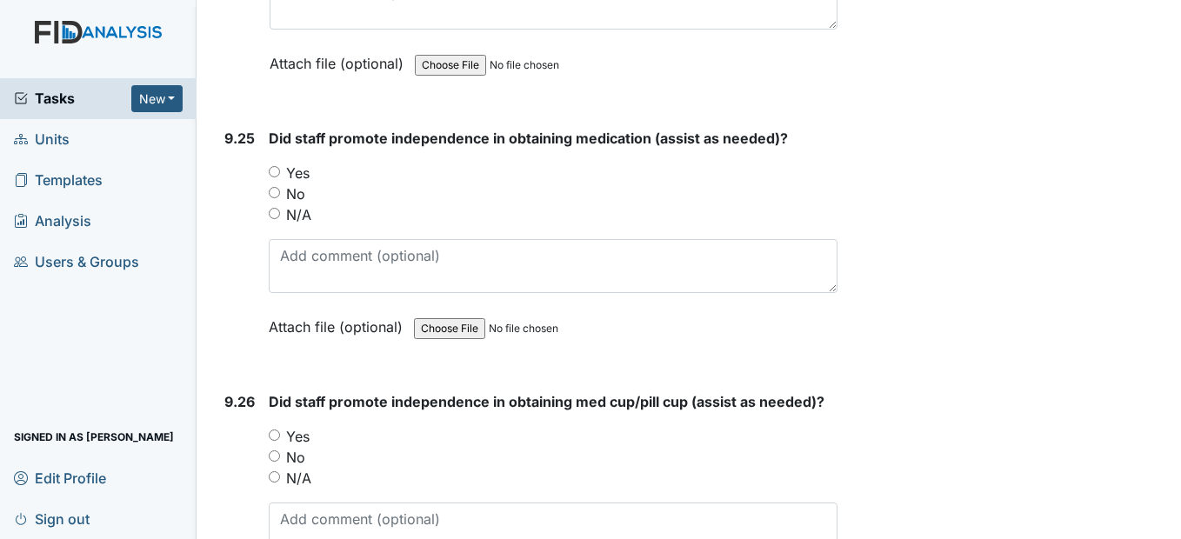
scroll to position [26048, 0]
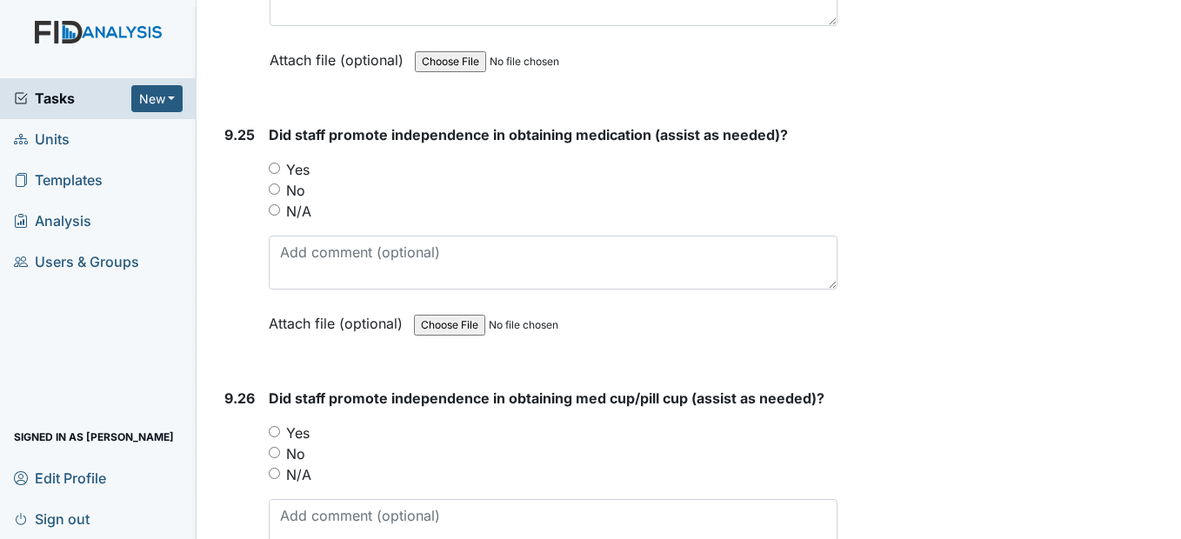
click at [281, 180] on div "Yes" at bounding box center [553, 169] width 568 height 21
click at [270, 180] on div "Yes" at bounding box center [553, 169] width 568 height 21
click at [271, 174] on input "Yes" at bounding box center [274, 168] width 11 height 11
radio input "true"
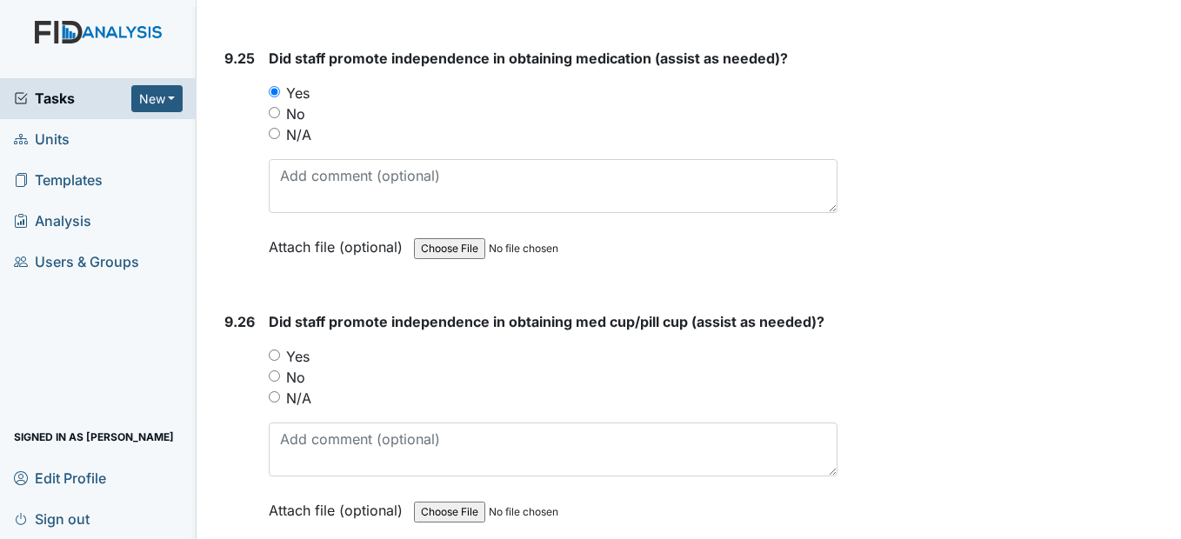
scroll to position [26309, 0]
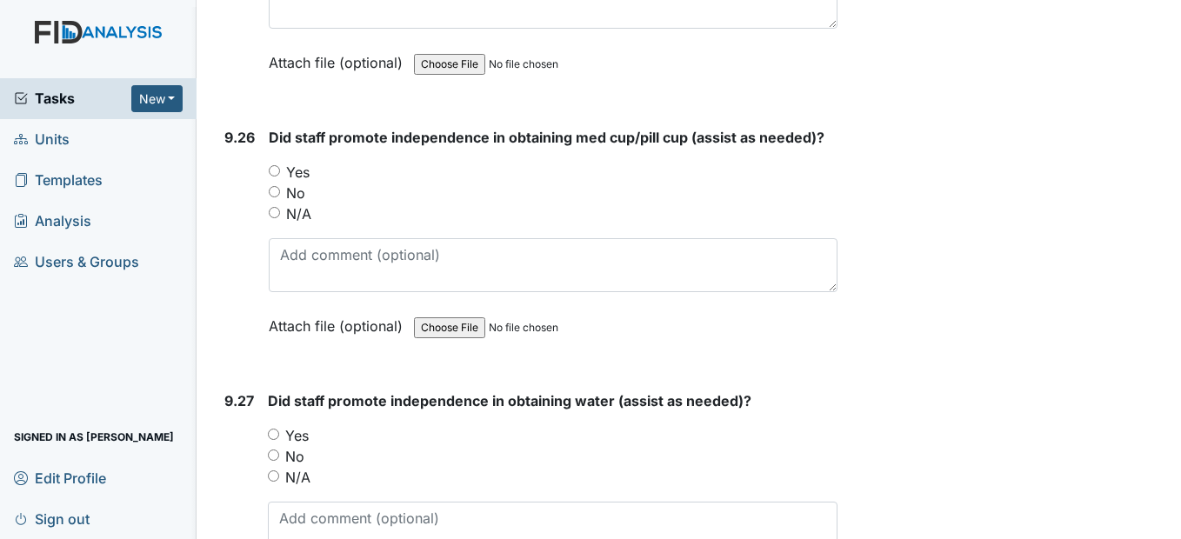
click at [277, 177] on input "Yes" at bounding box center [274, 170] width 11 height 11
radio input "true"
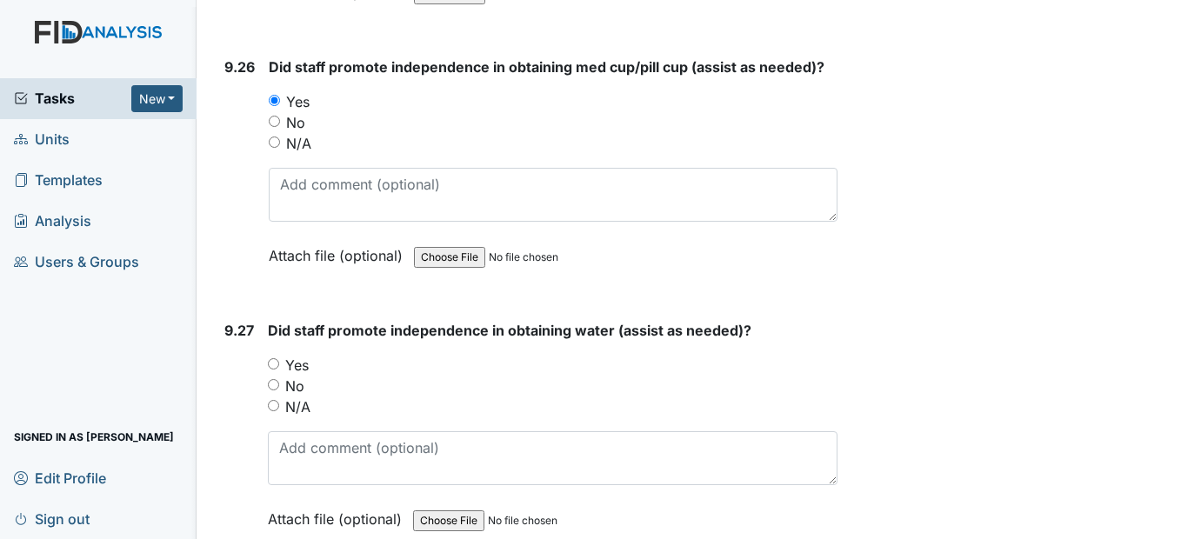
scroll to position [26483, 0]
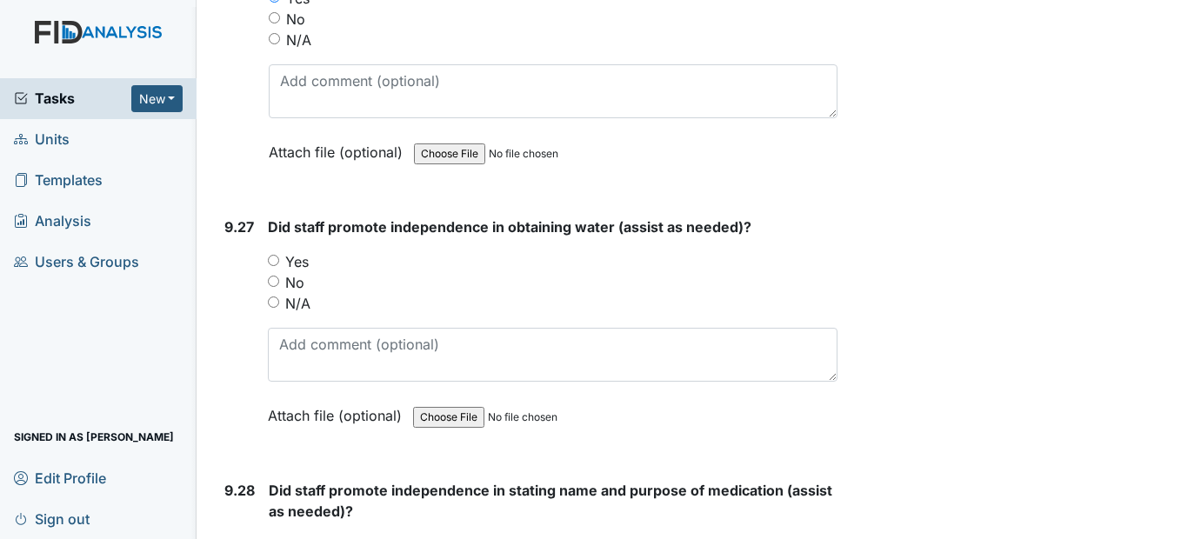
click at [272, 266] on input "Yes" at bounding box center [273, 260] width 11 height 11
radio input "true"
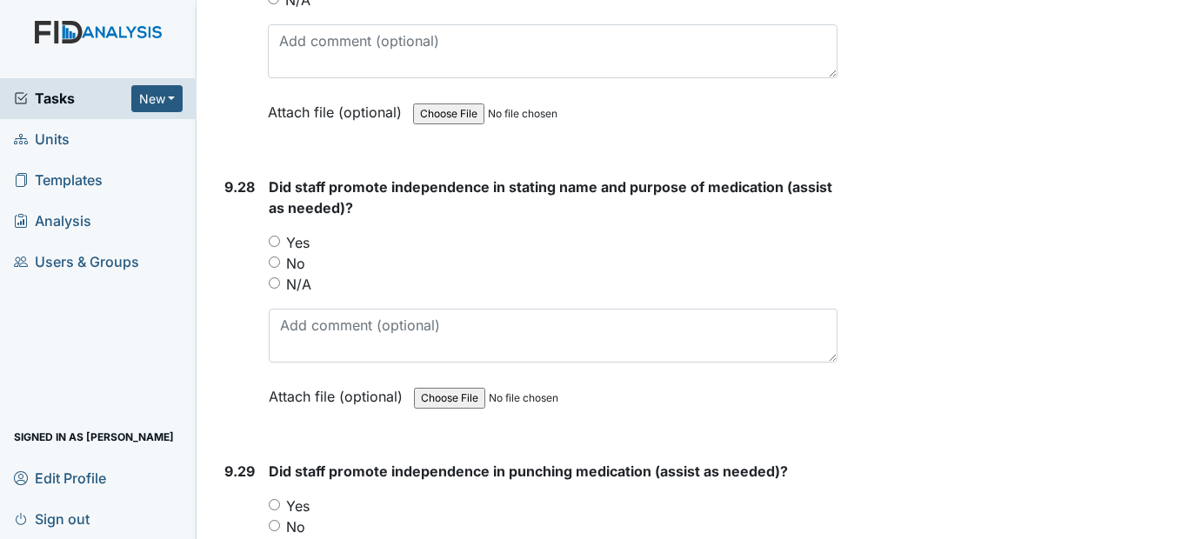
scroll to position [26831, 0]
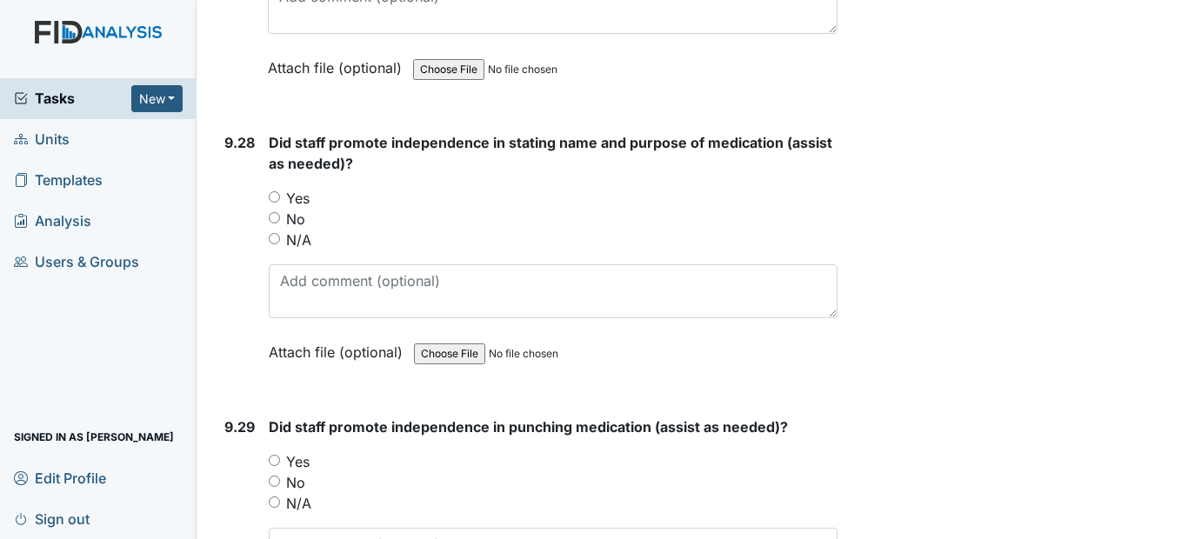
click at [273, 203] on input "Yes" at bounding box center [274, 196] width 11 height 11
radio input "true"
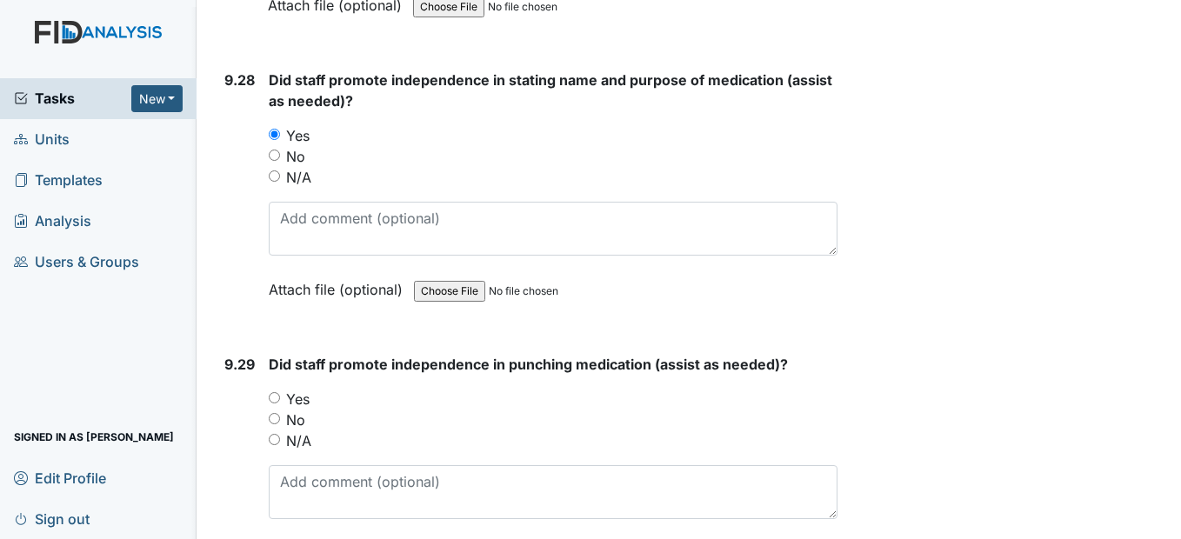
scroll to position [27092, 0]
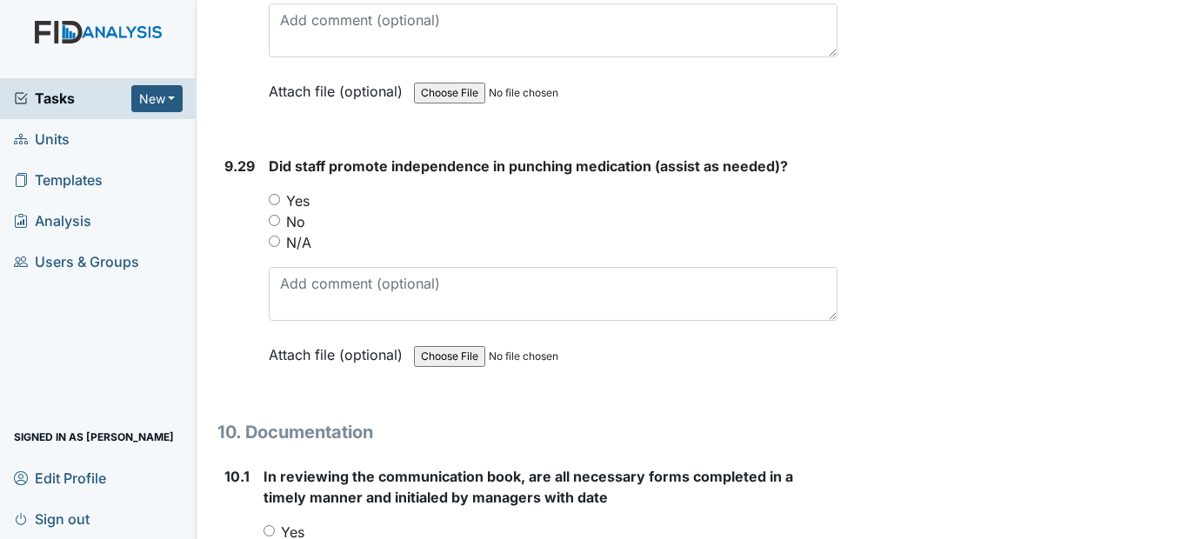
click at [276, 205] on input "Yes" at bounding box center [274, 199] width 11 height 11
radio input "true"
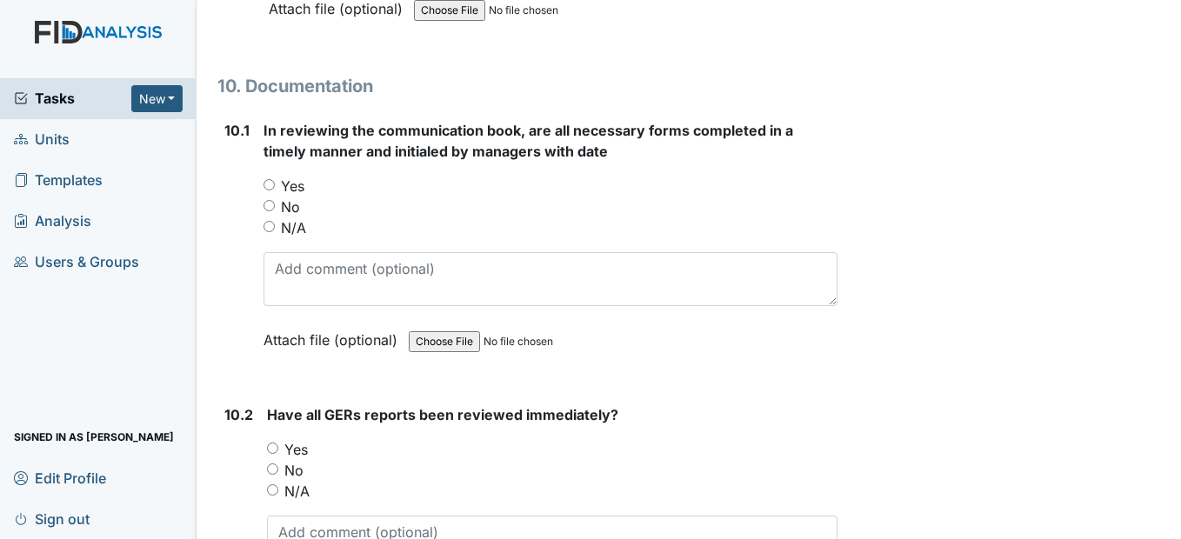
scroll to position [27440, 0]
click at [267, 189] on input "Yes" at bounding box center [269, 182] width 11 height 11
radio input "true"
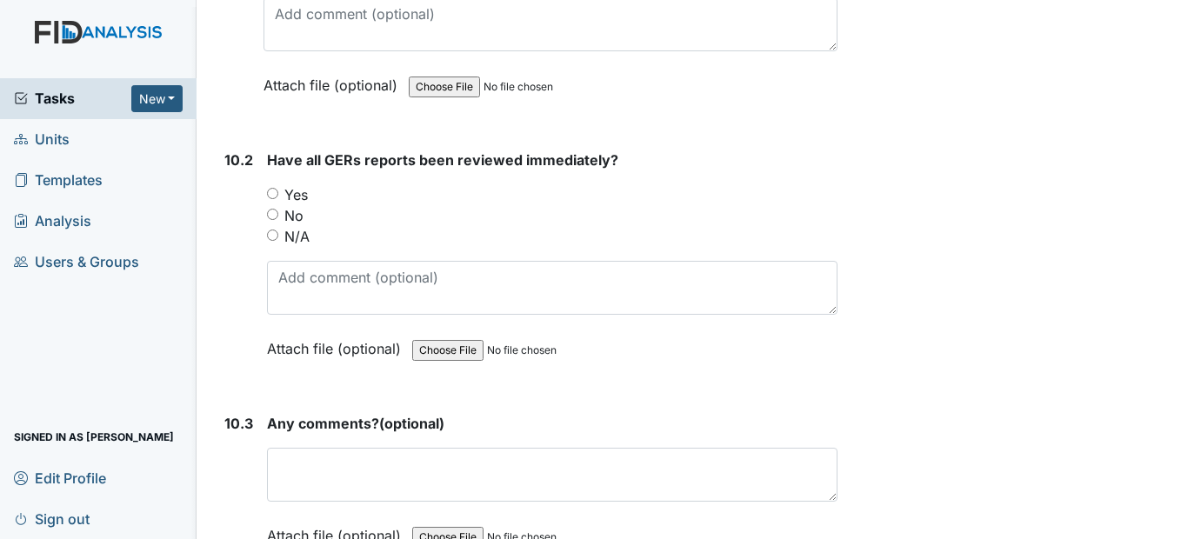
scroll to position [27701, 0]
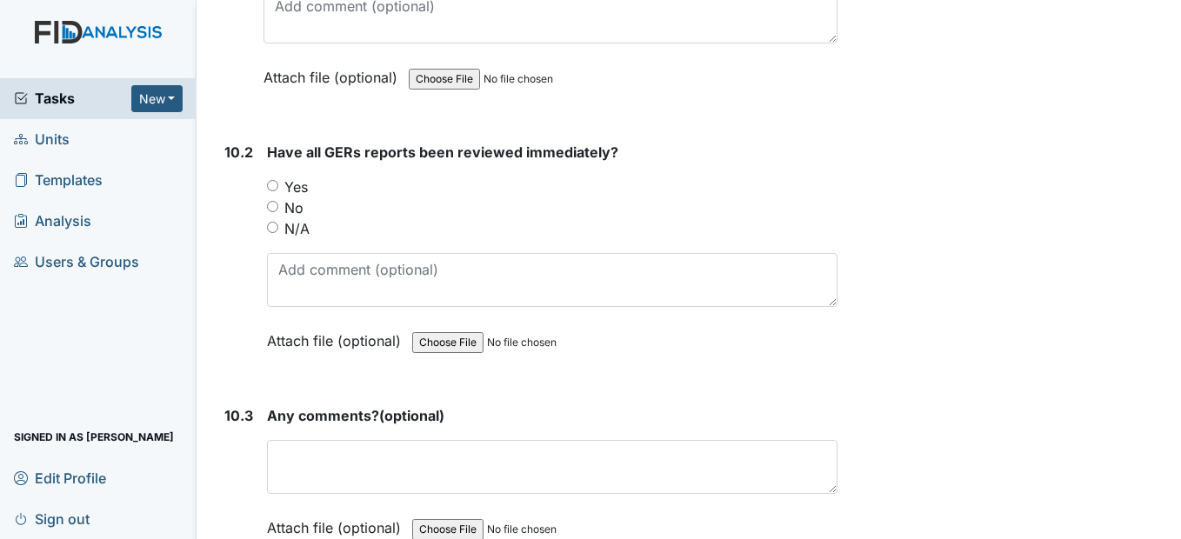
click at [268, 191] on input "Yes" at bounding box center [272, 185] width 11 height 11
radio input "true"
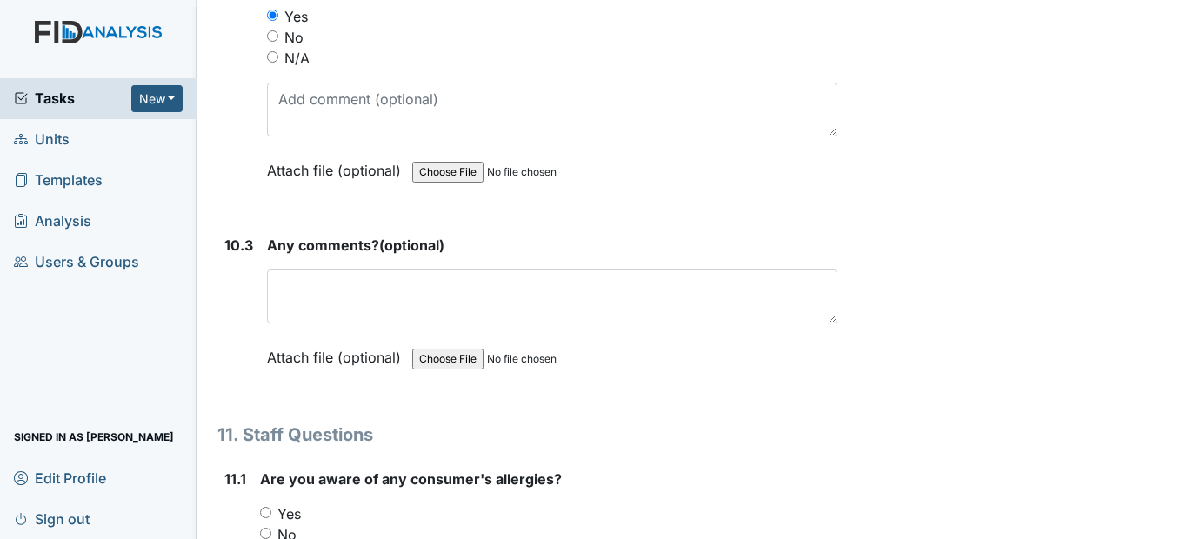
scroll to position [27961, 0]
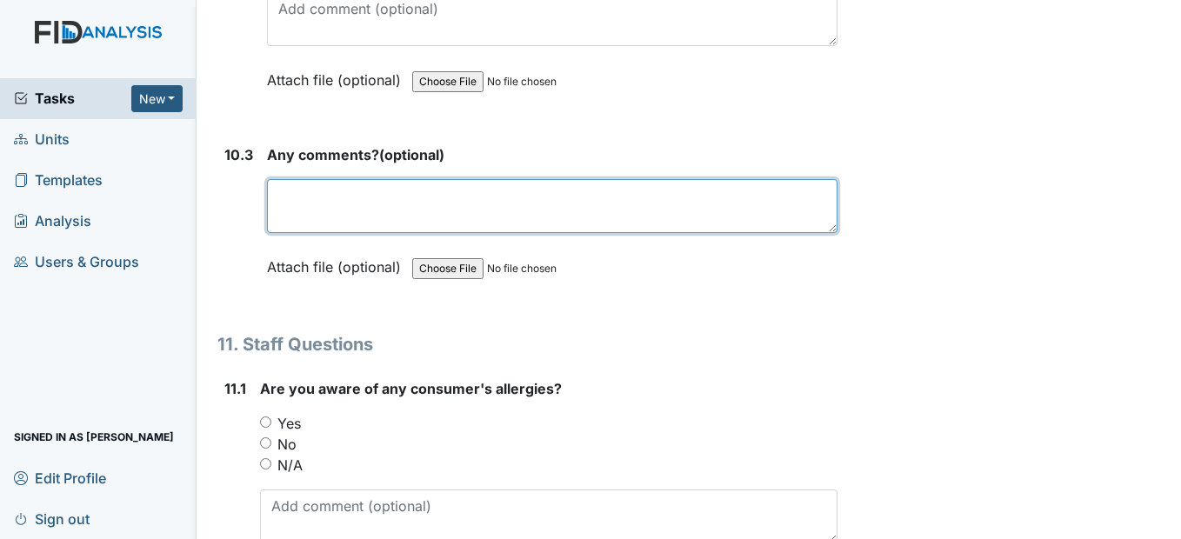
click at [390, 233] on textarea at bounding box center [552, 206] width 570 height 54
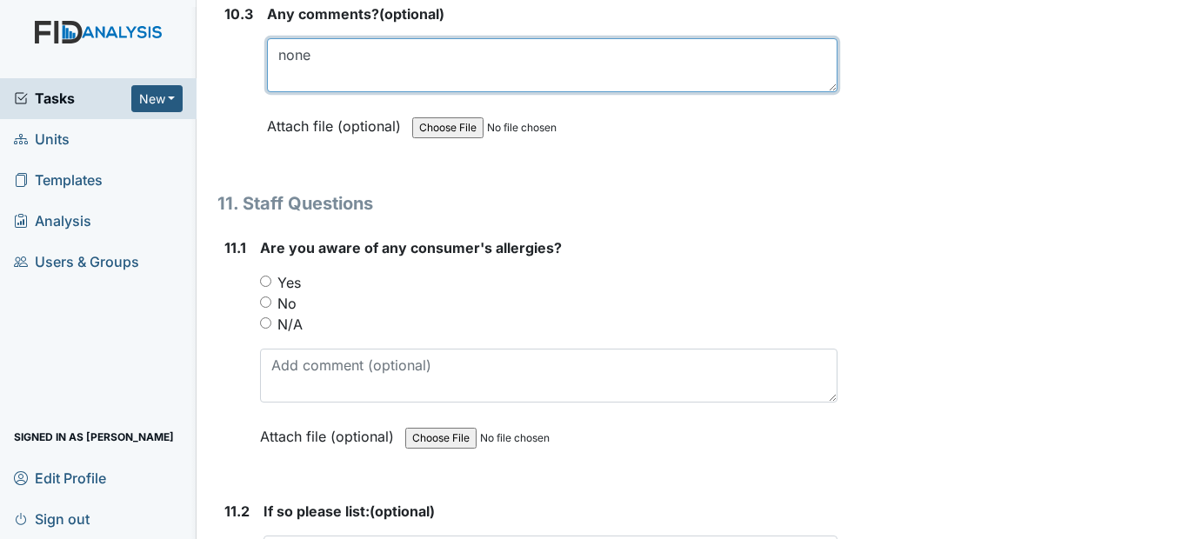
scroll to position [28135, 0]
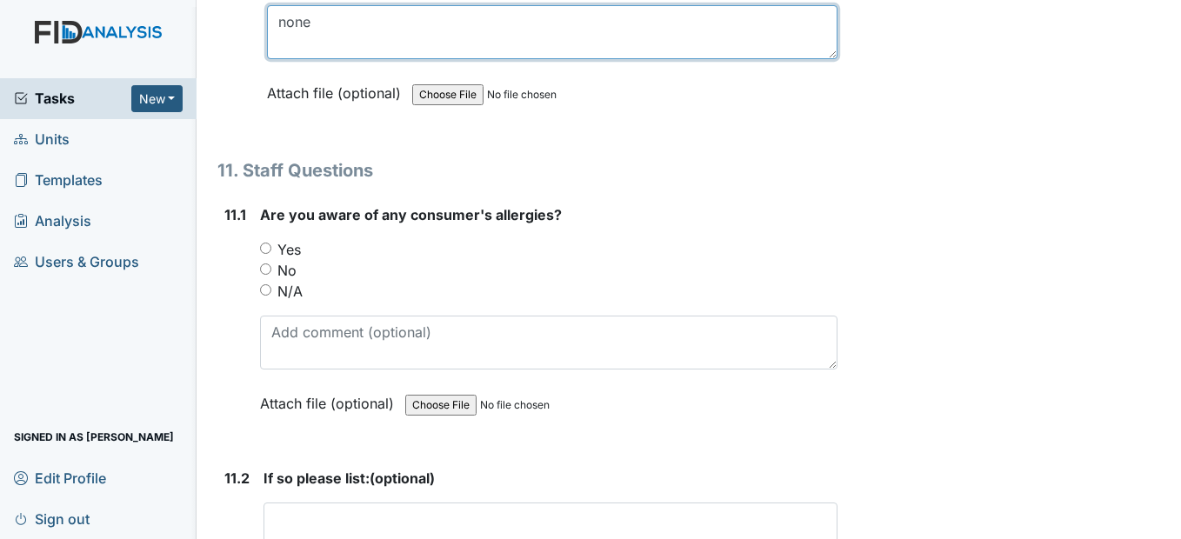
type textarea "none"
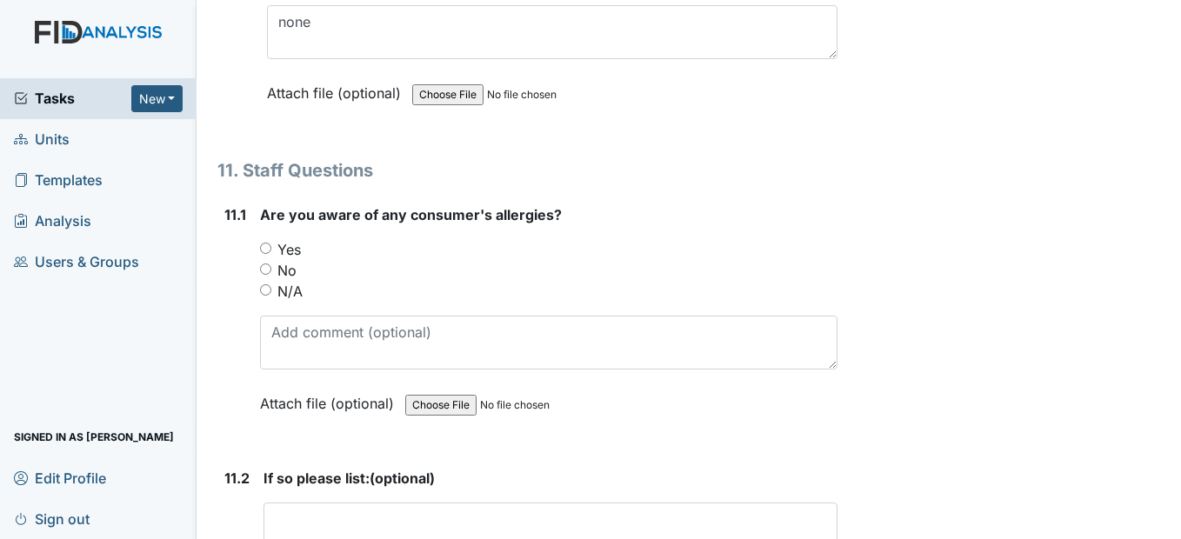
click at [265, 296] on input "N/A" at bounding box center [265, 289] width 11 height 11
radio input "true"
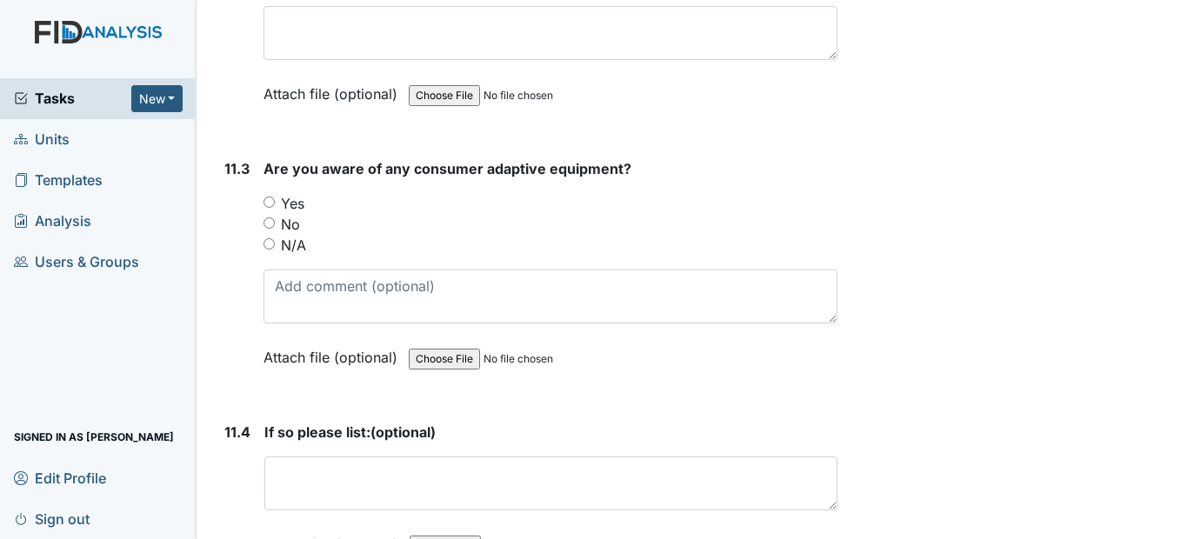
scroll to position [28657, 0]
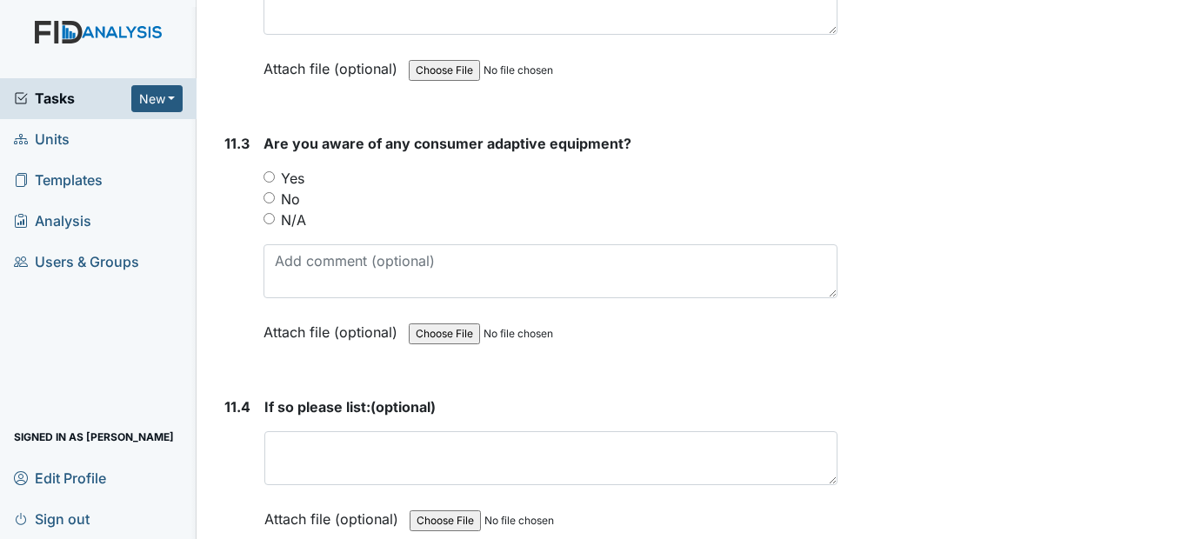
click at [270, 183] on input "Yes" at bounding box center [269, 176] width 11 height 11
radio input "true"
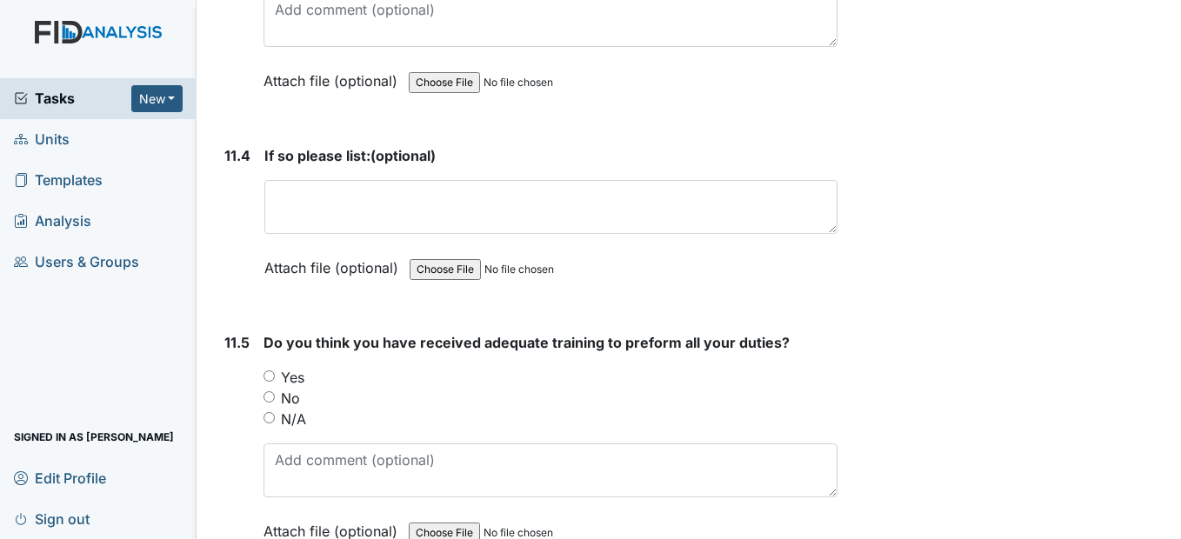
scroll to position [28918, 0]
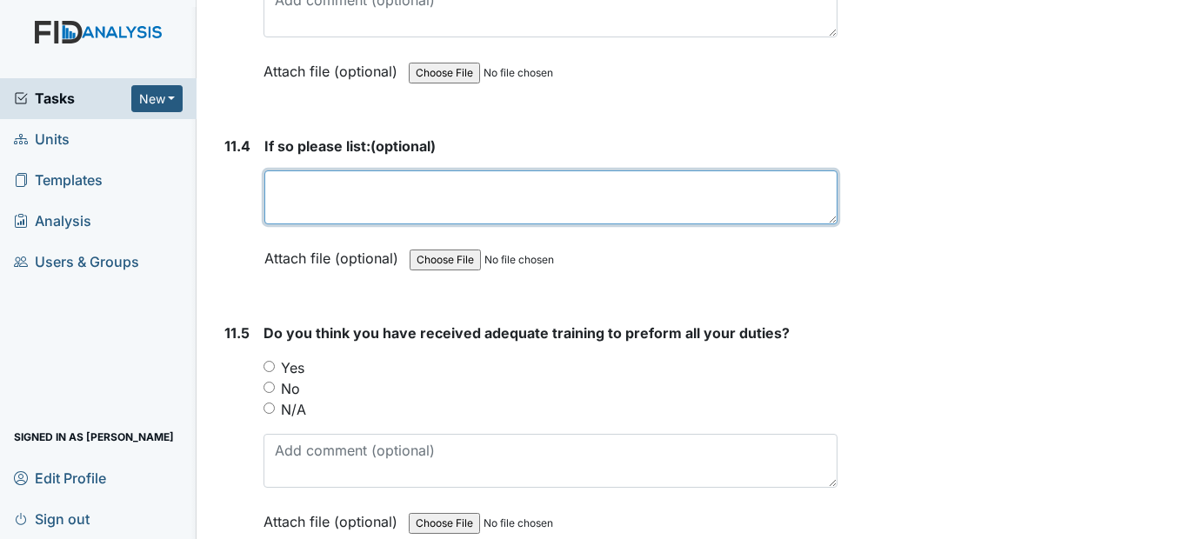
click at [277, 224] on textarea at bounding box center [550, 197] width 572 height 54
click at [377, 224] on textarea at bounding box center [550, 197] width 572 height 54
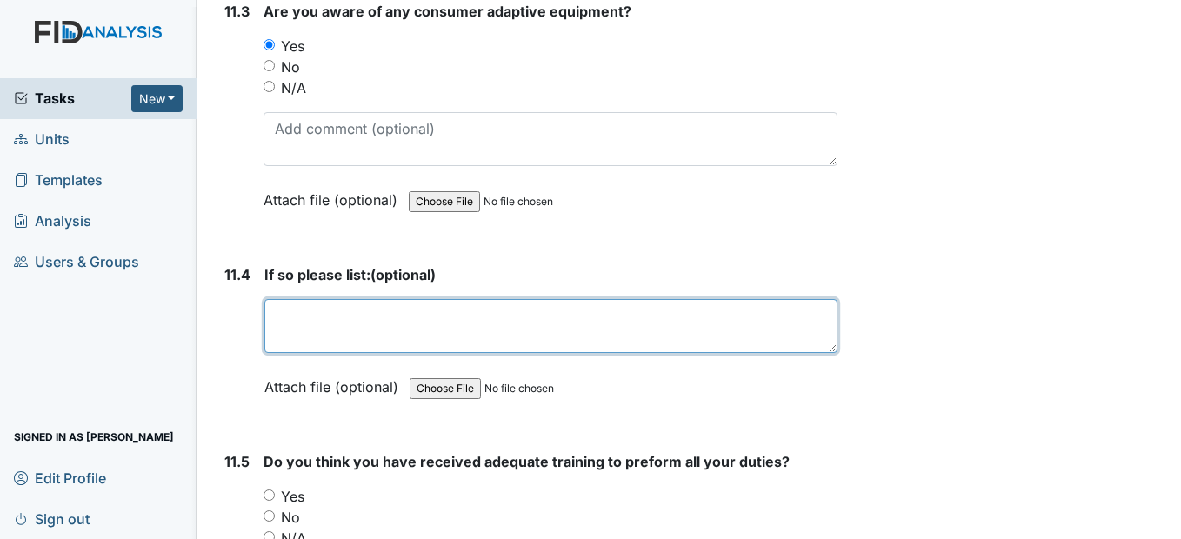
scroll to position [28831, 0]
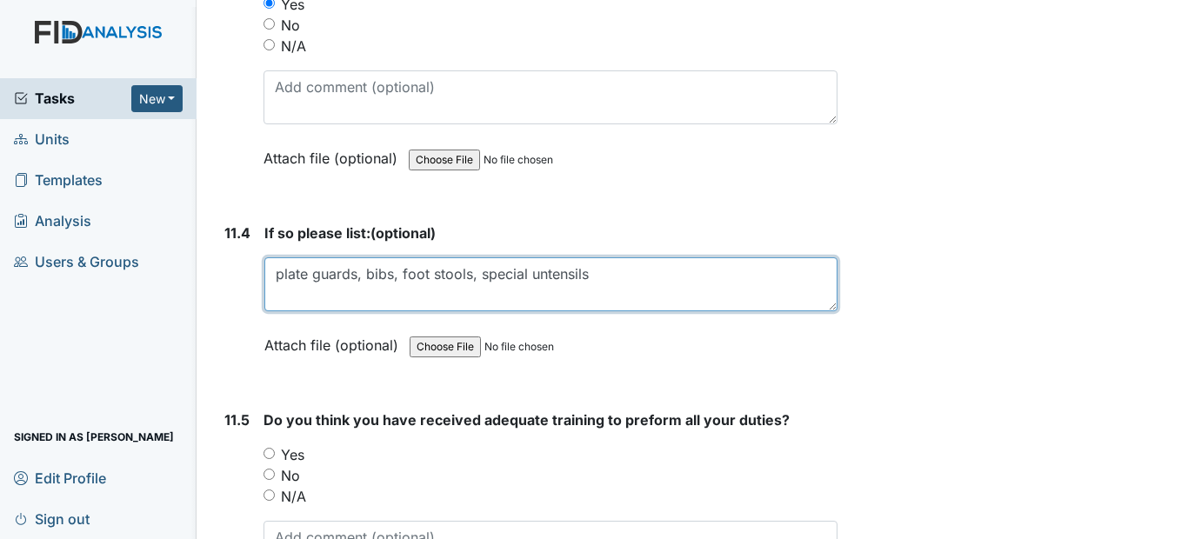
click at [590, 311] on textarea "plate guards, bibs, foot stools, special untensils" at bounding box center [550, 284] width 572 height 54
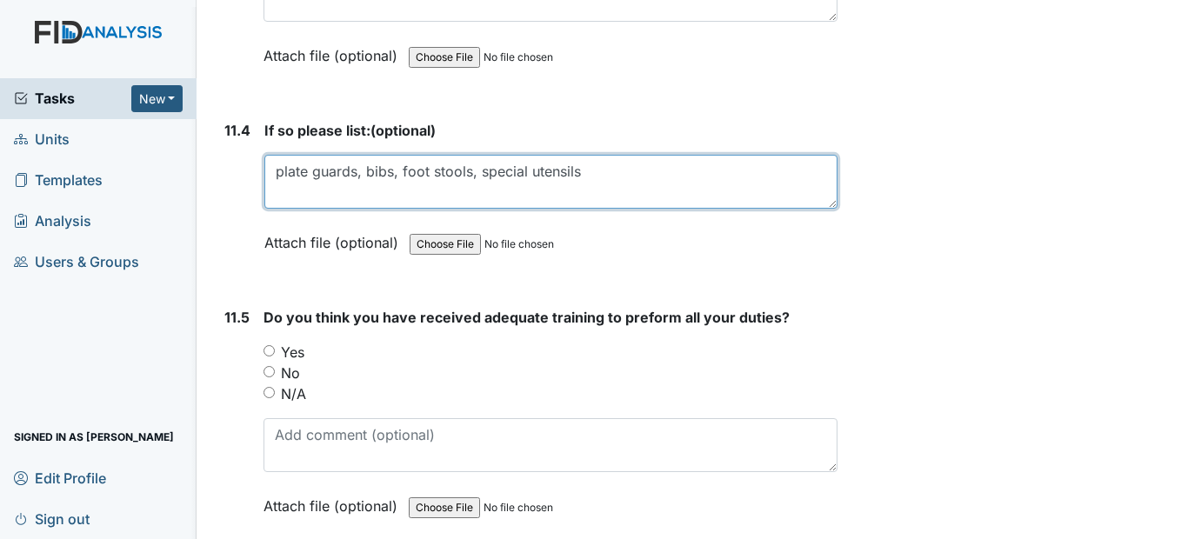
scroll to position [29005, 0]
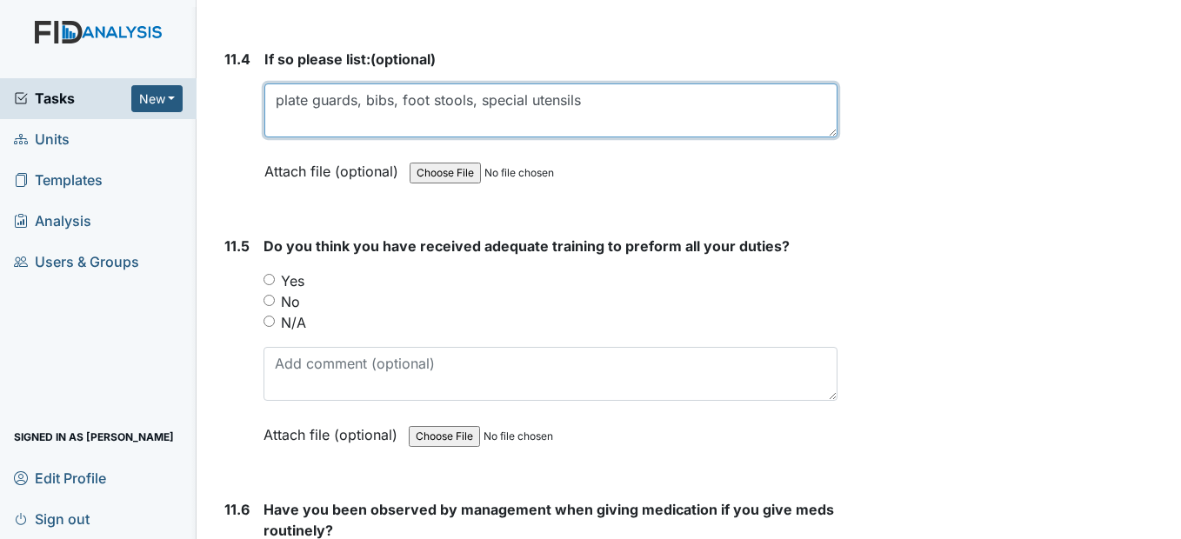
type textarea "plate guards, bibs, foot stools, special utensils"
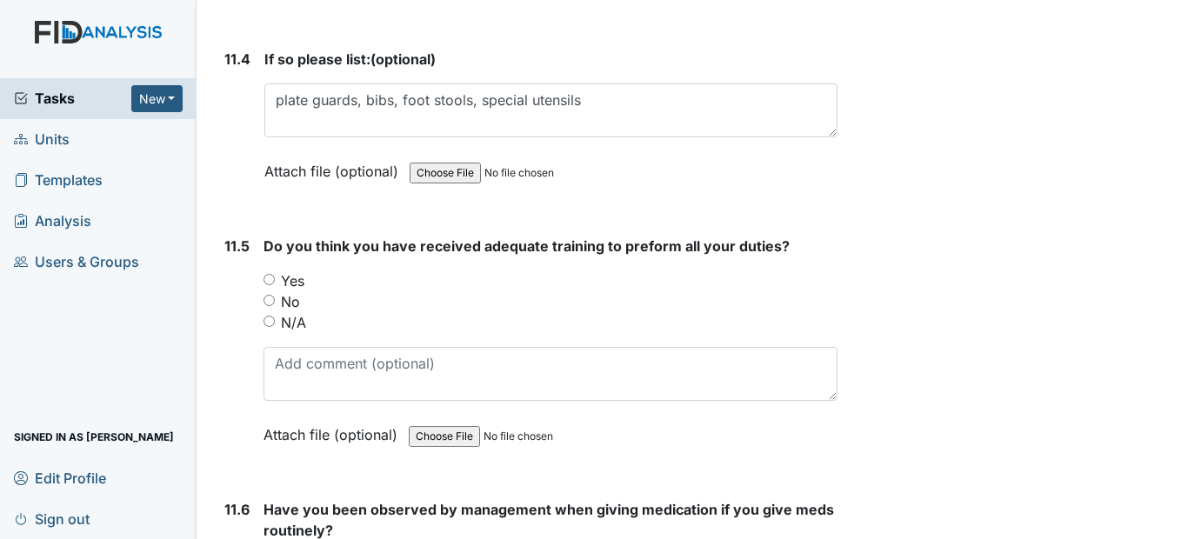
click at [270, 285] on input "Yes" at bounding box center [269, 279] width 11 height 11
radio input "true"
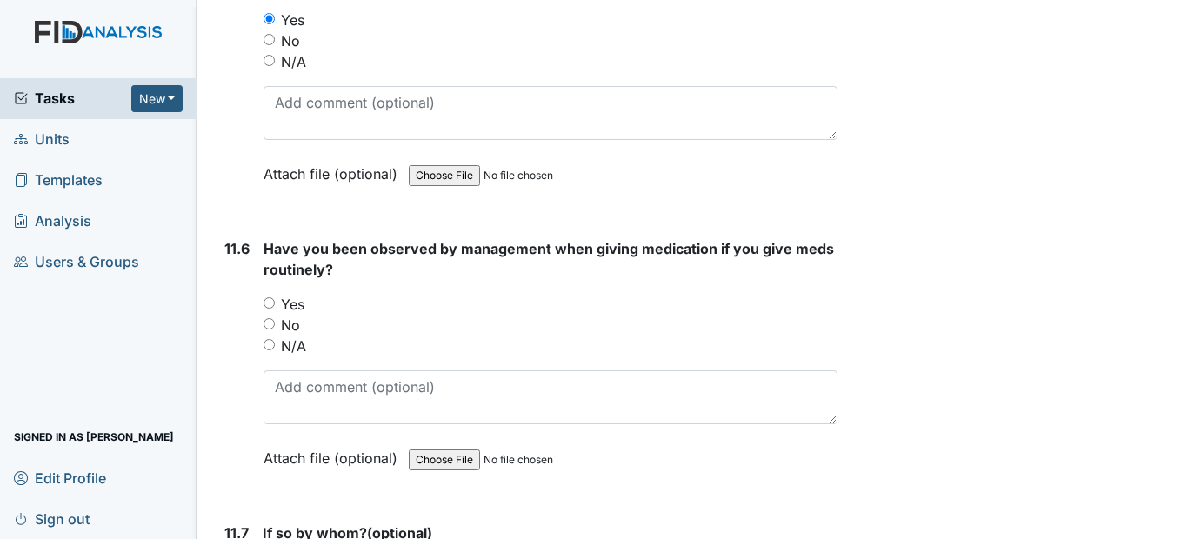
scroll to position [29353, 0]
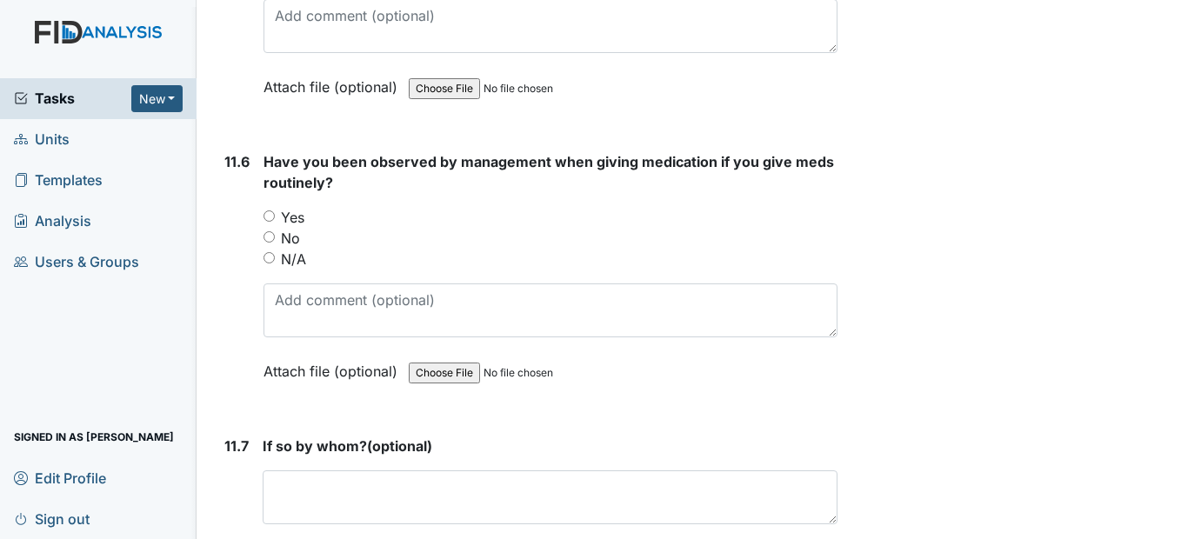
click at [265, 222] on input "Yes" at bounding box center [269, 215] width 11 height 11
radio input "true"
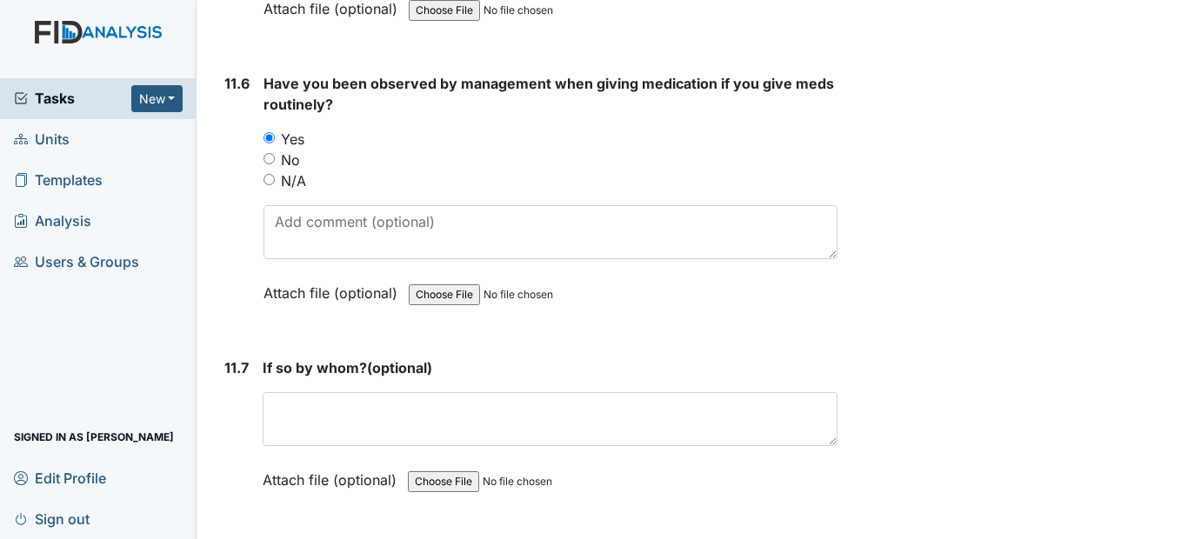
scroll to position [29614, 0]
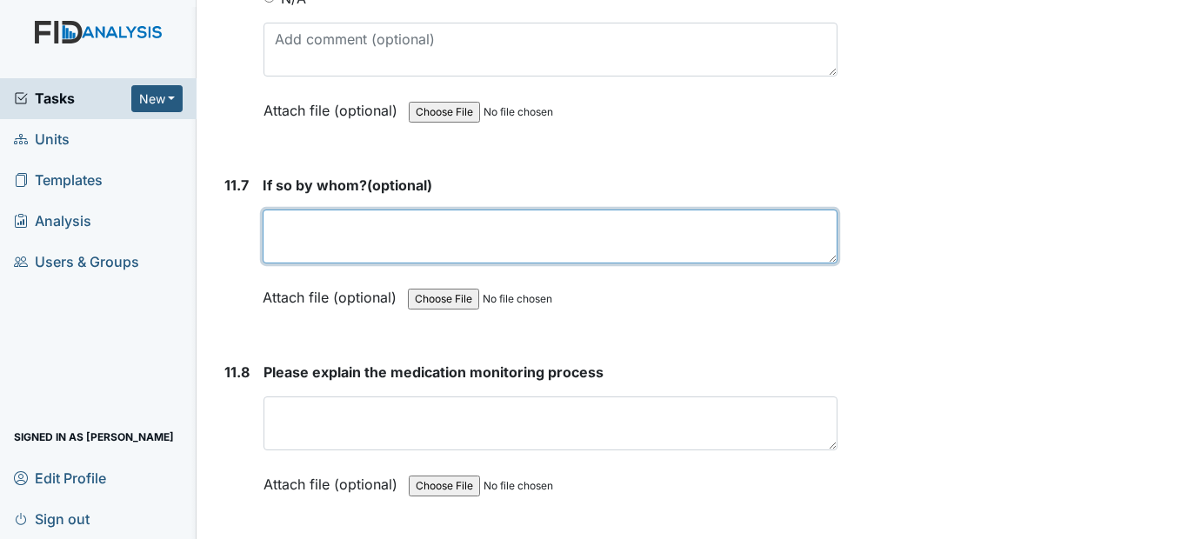
click at [308, 264] on textarea at bounding box center [550, 237] width 574 height 54
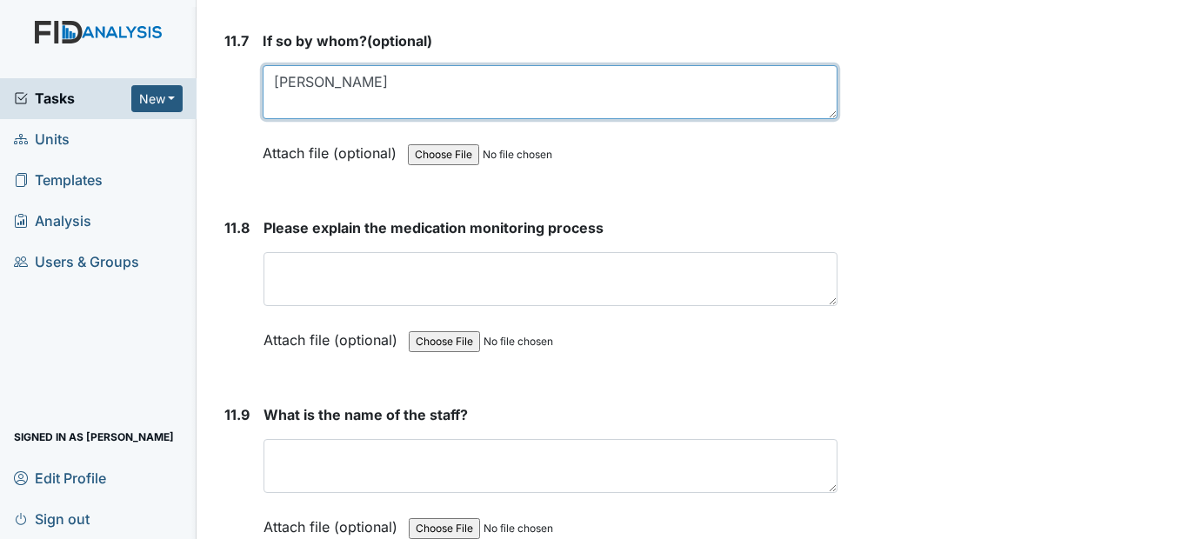
scroll to position [29788, 0]
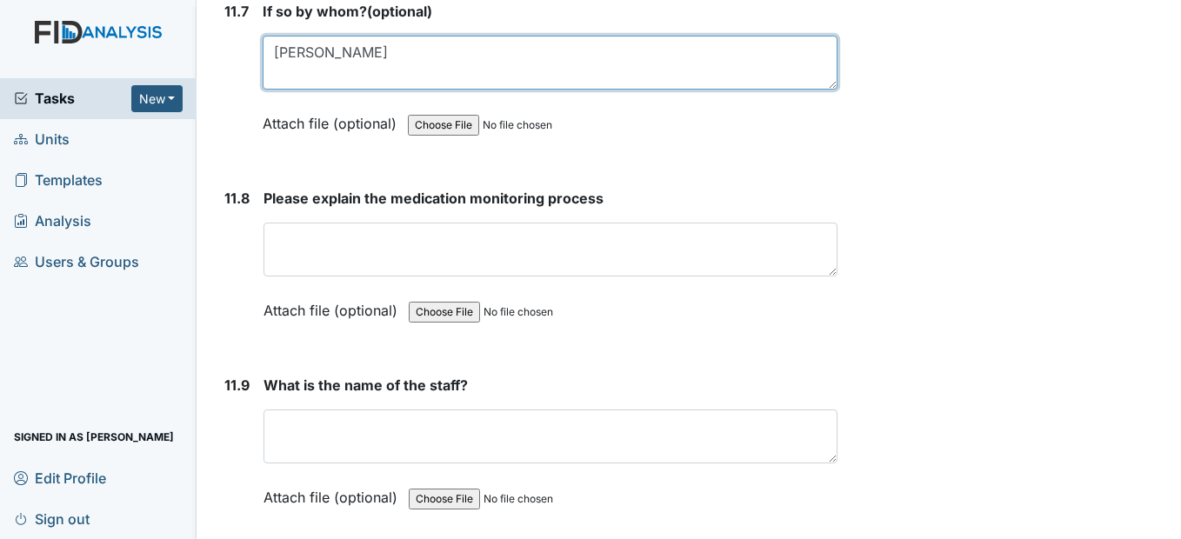
type textarea "Lynette Williams"
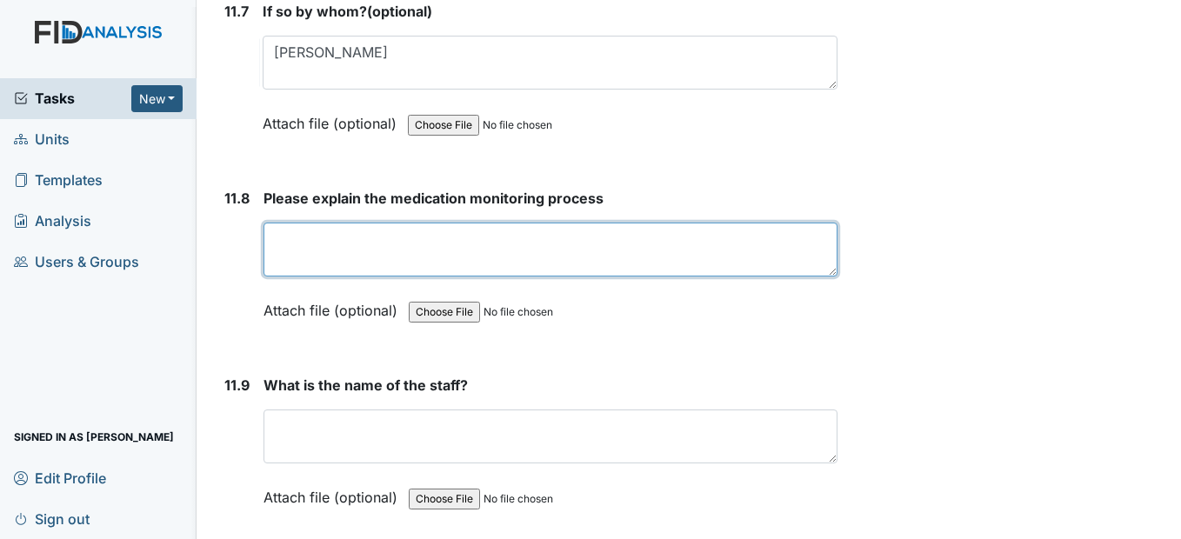
click at [349, 277] on textarea at bounding box center [550, 250] width 573 height 54
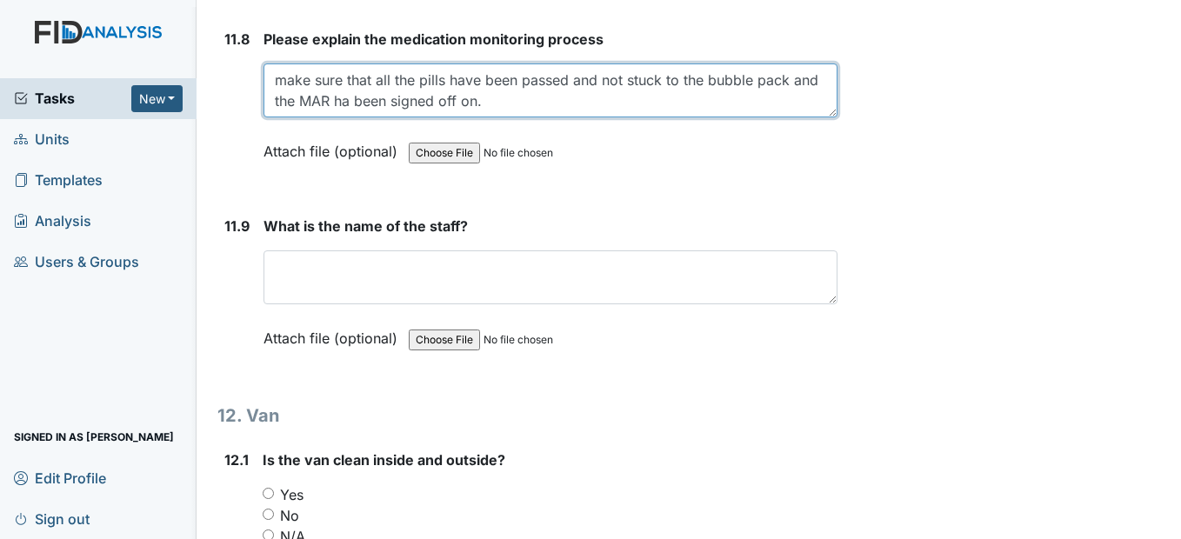
scroll to position [29962, 0]
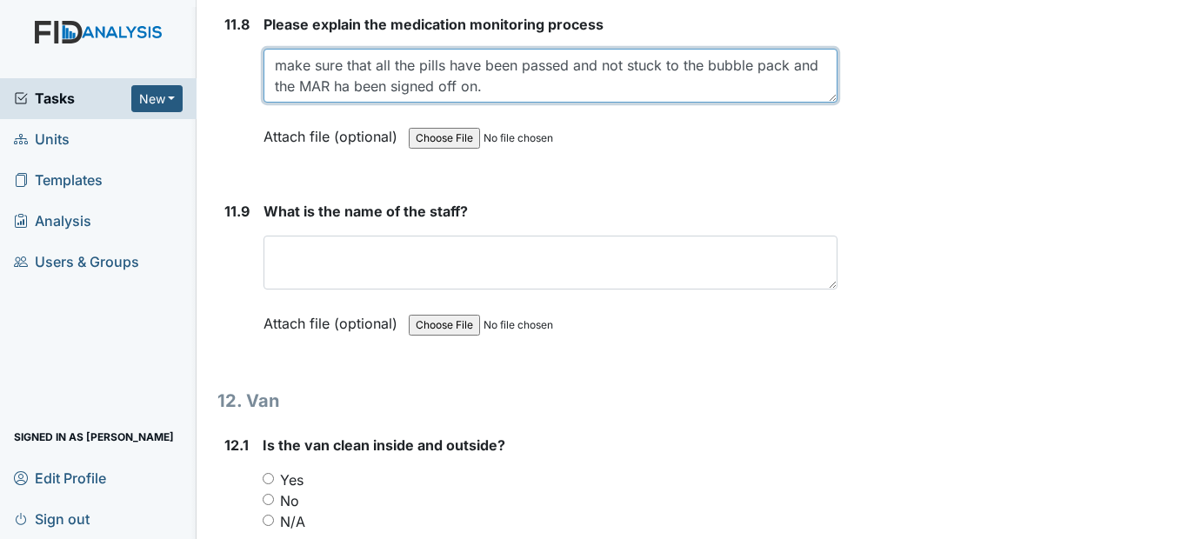
type textarea "make sure that all the pills have been passed and not stuck to the bubble pack …"
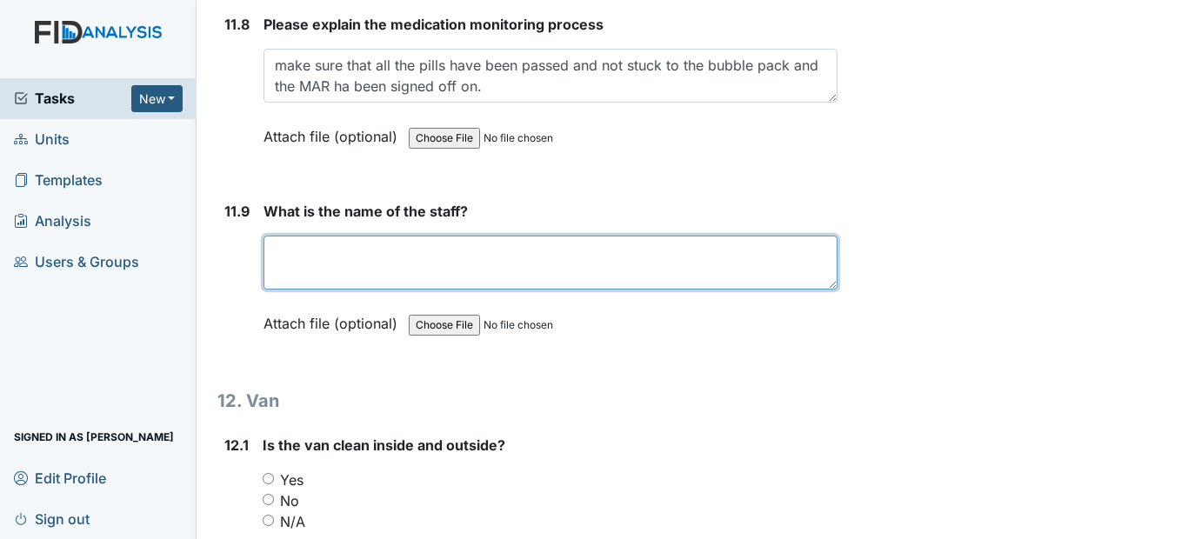
click at [323, 290] on textarea at bounding box center [550, 263] width 573 height 54
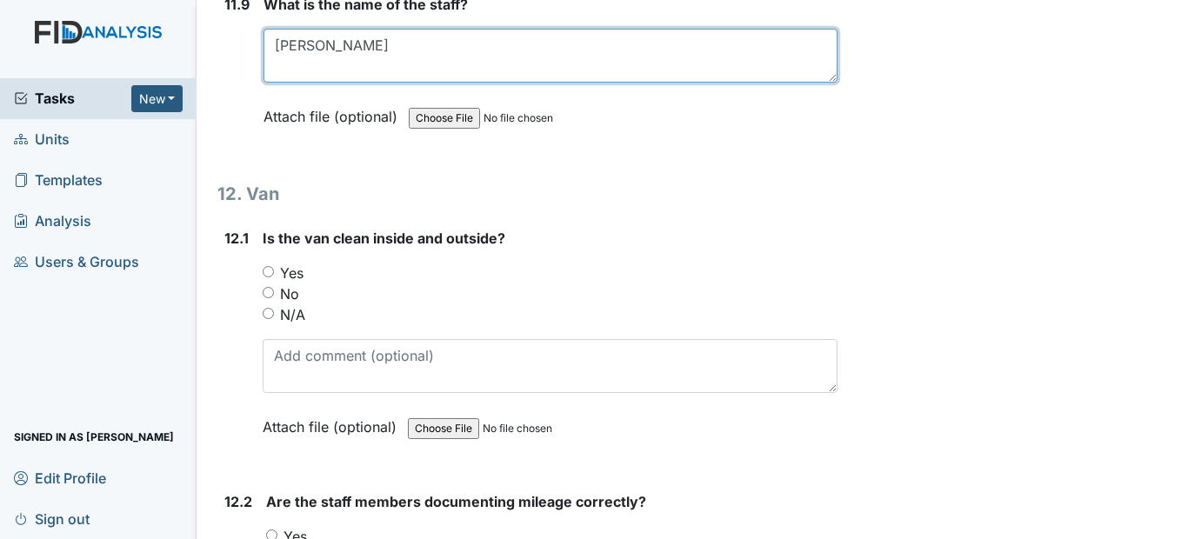
scroll to position [30223, 0]
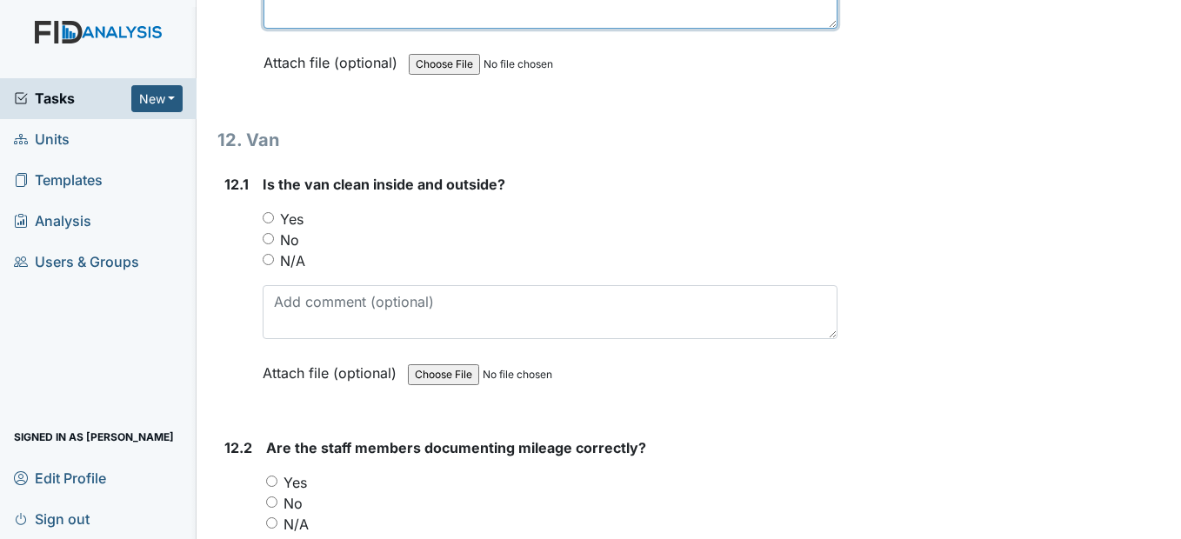
type textarea "Pam Smith"
click at [264, 223] on input "Yes" at bounding box center [268, 217] width 11 height 11
radio input "true"
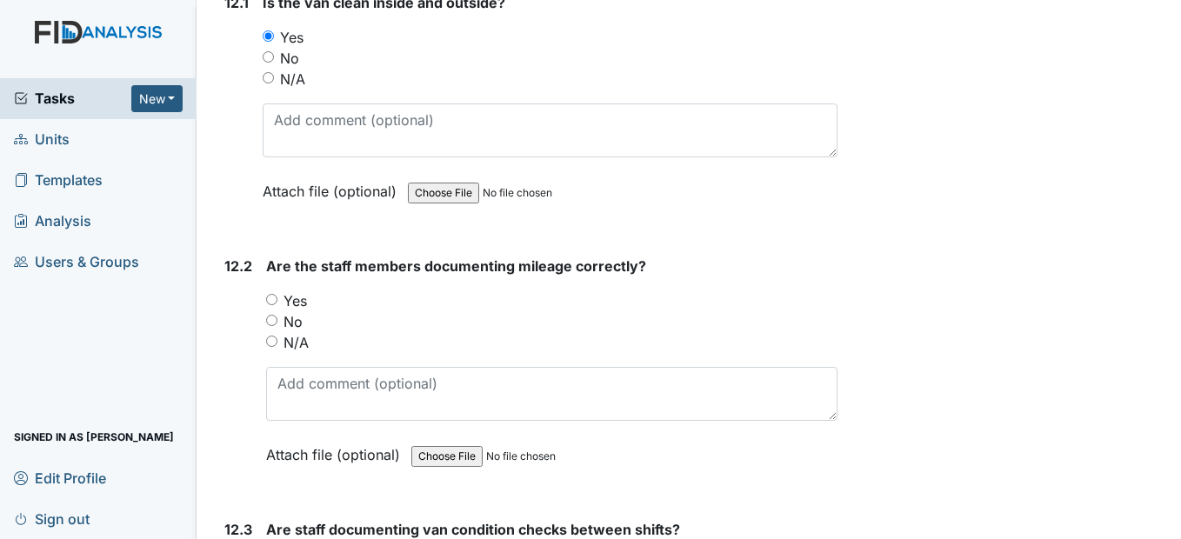
scroll to position [30483, 0]
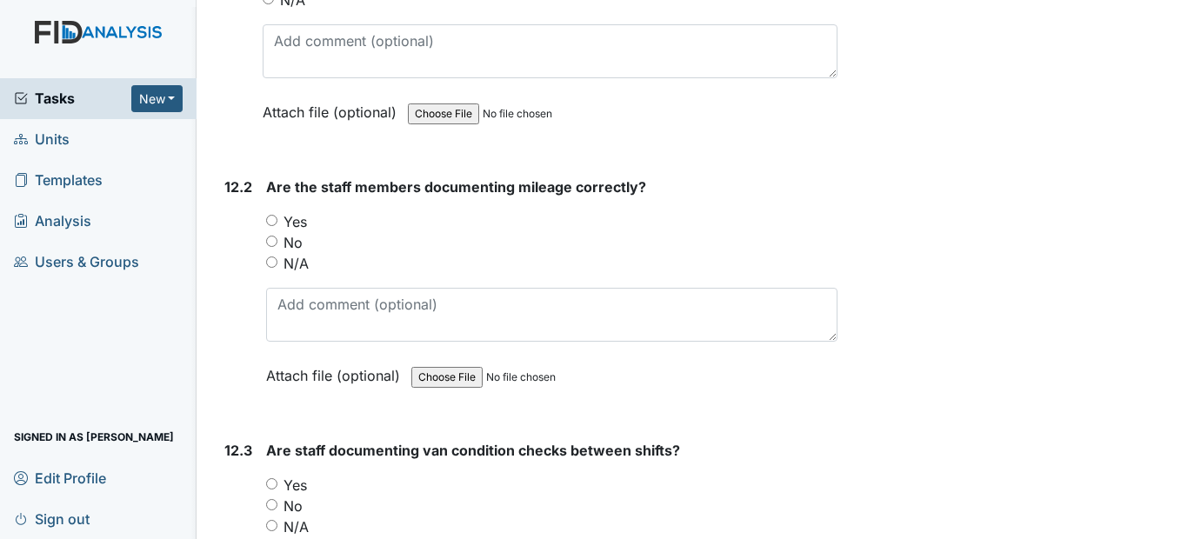
click at [282, 232] on div "Yes" at bounding box center [551, 221] width 570 height 21
click at [279, 232] on div "Yes" at bounding box center [551, 221] width 570 height 21
click at [274, 226] on input "Yes" at bounding box center [271, 220] width 11 height 11
radio input "true"
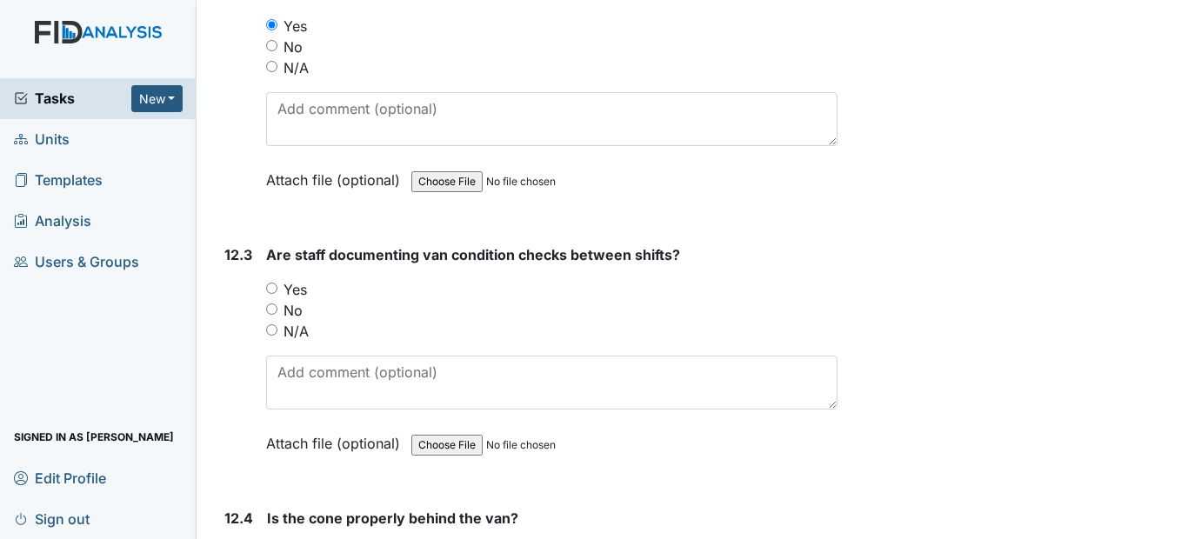
scroll to position [30744, 0]
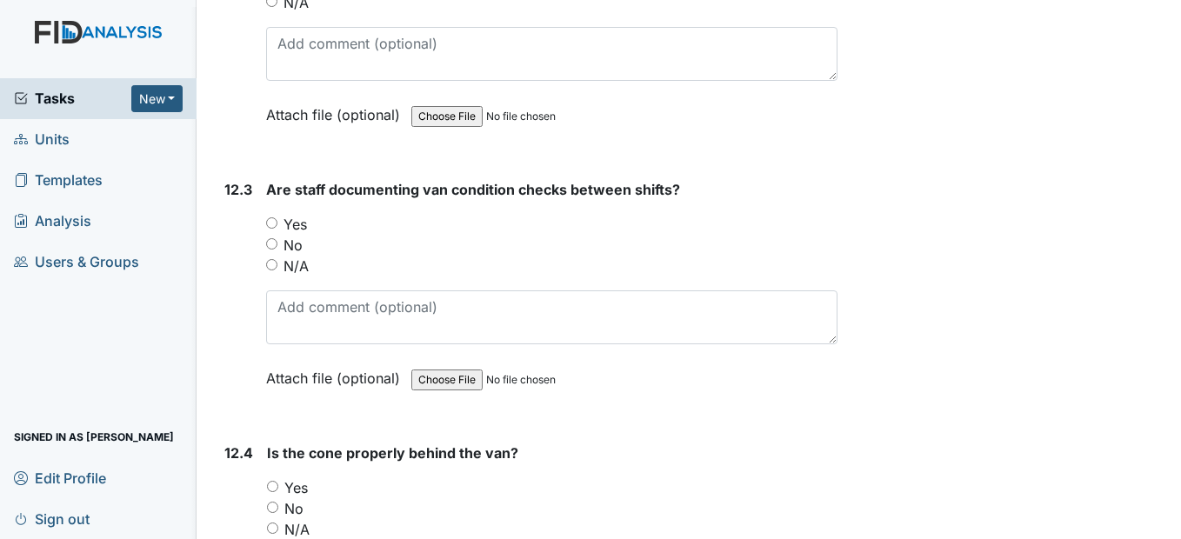
click at [268, 229] on input "Yes" at bounding box center [271, 222] width 11 height 11
radio input "true"
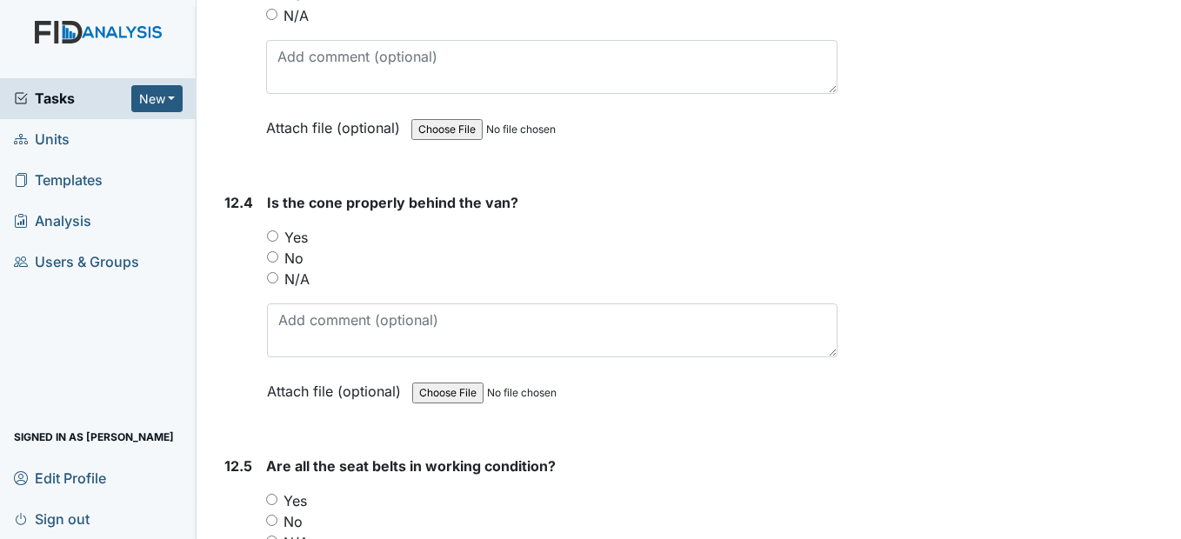
scroll to position [31005, 0]
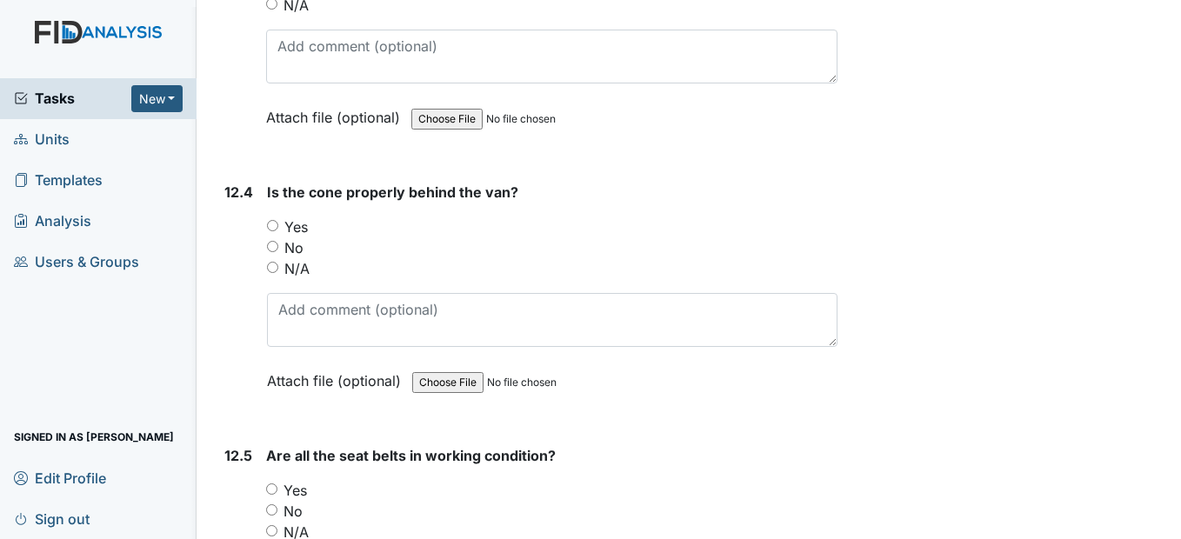
click at [275, 252] on input "No" at bounding box center [272, 246] width 11 height 11
radio input "true"
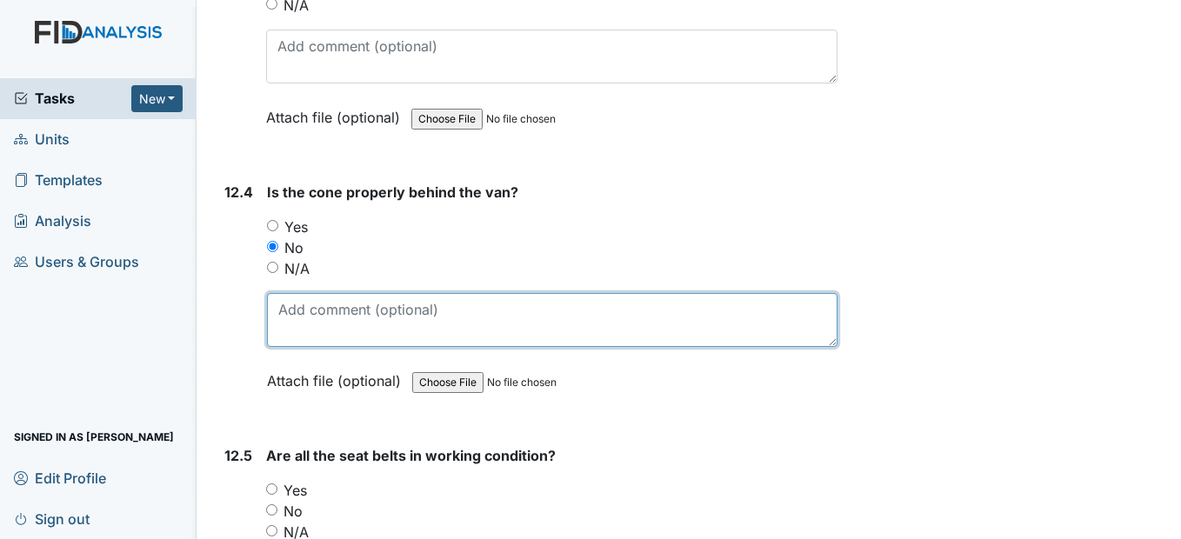
click at [314, 347] on textarea at bounding box center [552, 320] width 570 height 54
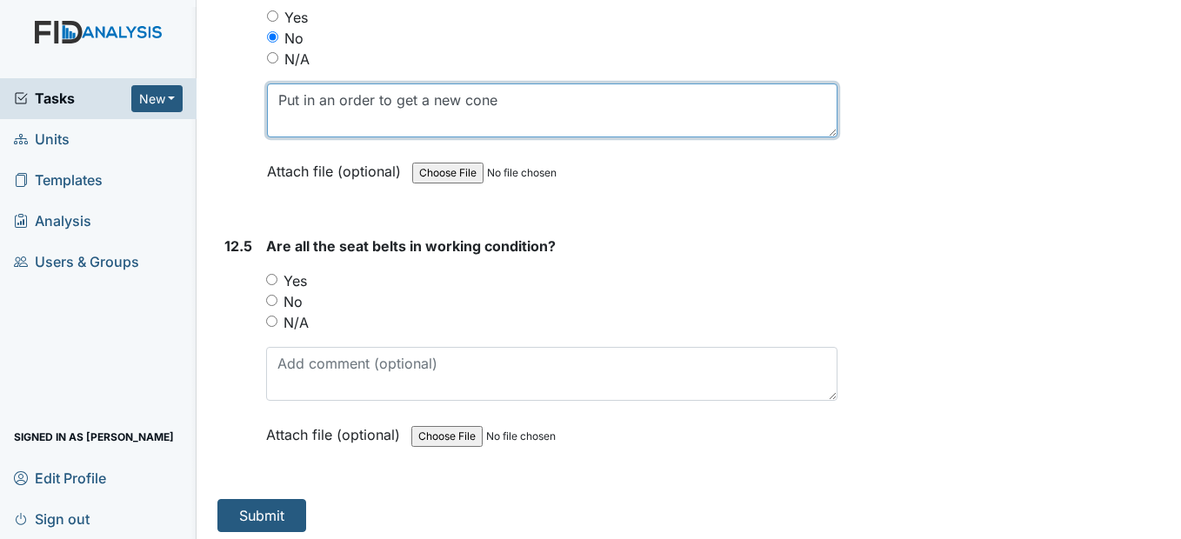
scroll to position [31266, 0]
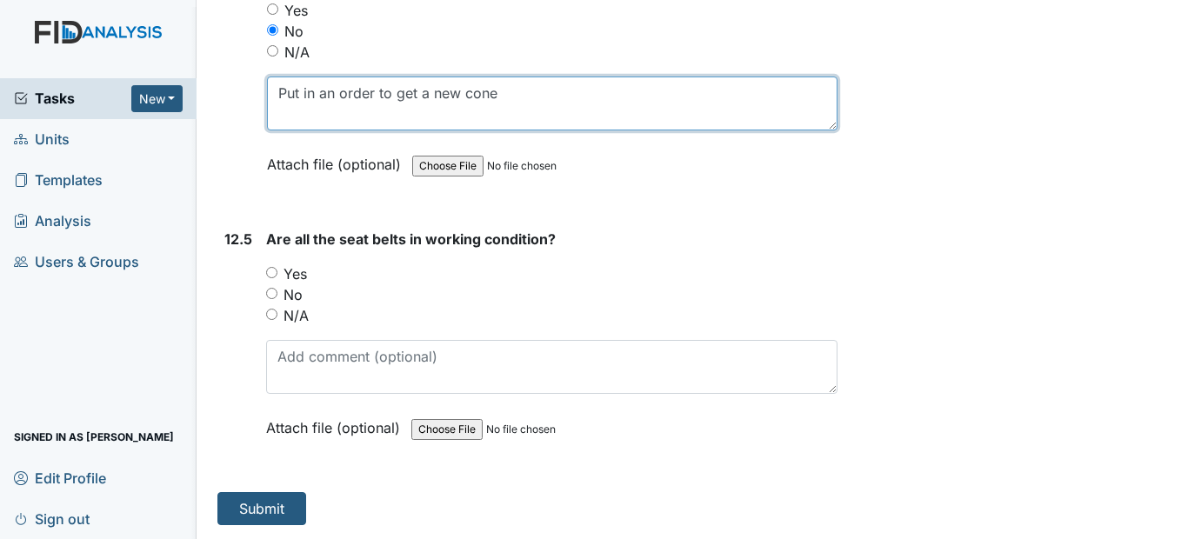
type textarea "Put in an order to get a new cone"
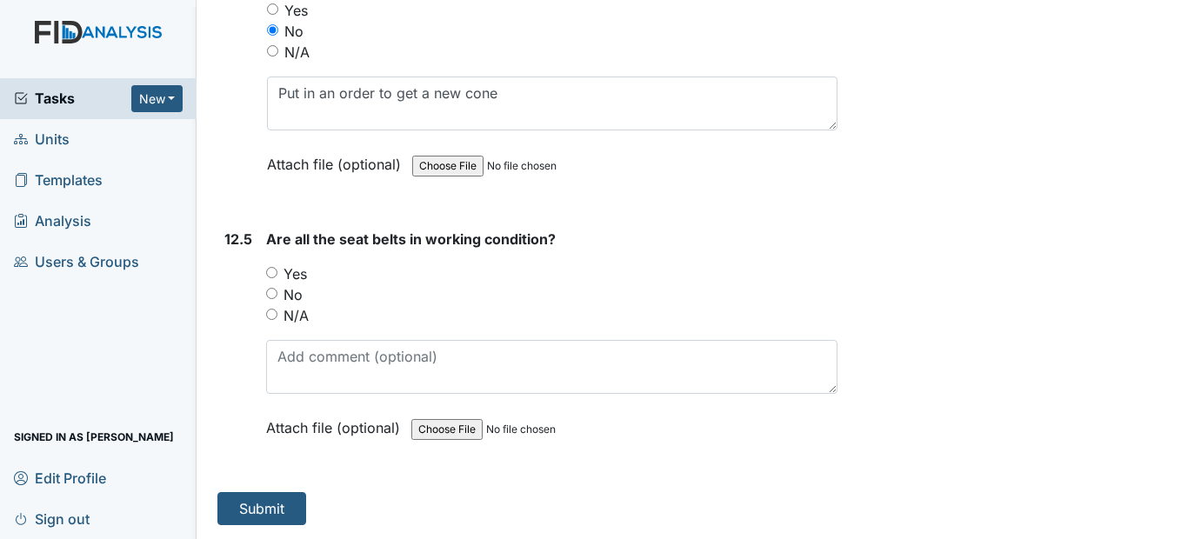
drag, startPoint x: 264, startPoint y: 284, endPoint x: 276, endPoint y: 297, distance: 17.3
click at [265, 285] on div "12.5 Are all the seat belts in working condition? You must select one of the be…" at bounding box center [526, 347] width 619 height 236
click at [273, 278] on input "Yes" at bounding box center [271, 272] width 11 height 11
radio input "true"
click at [279, 520] on button "Submit" at bounding box center [261, 508] width 89 height 33
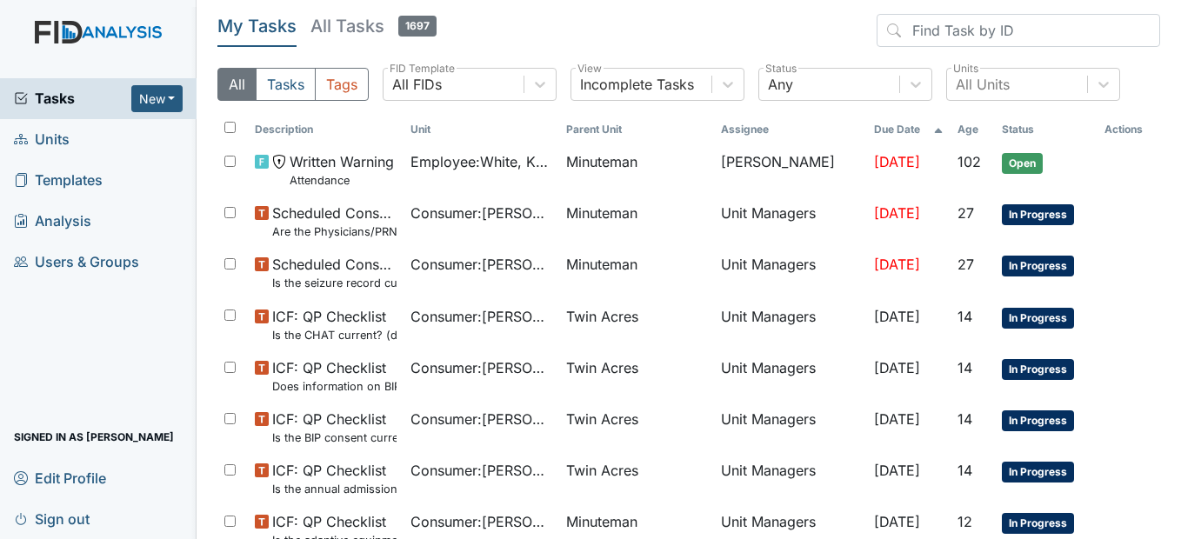
click at [50, 136] on span "Units" at bounding box center [42, 139] width 56 height 27
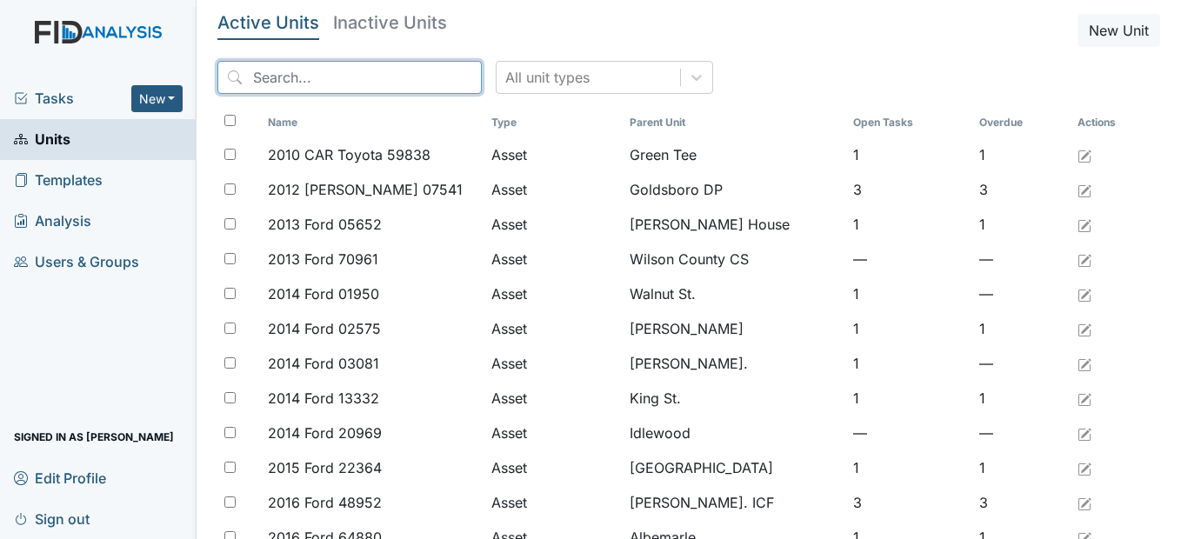
click at [319, 82] on input "search" at bounding box center [349, 77] width 264 height 33
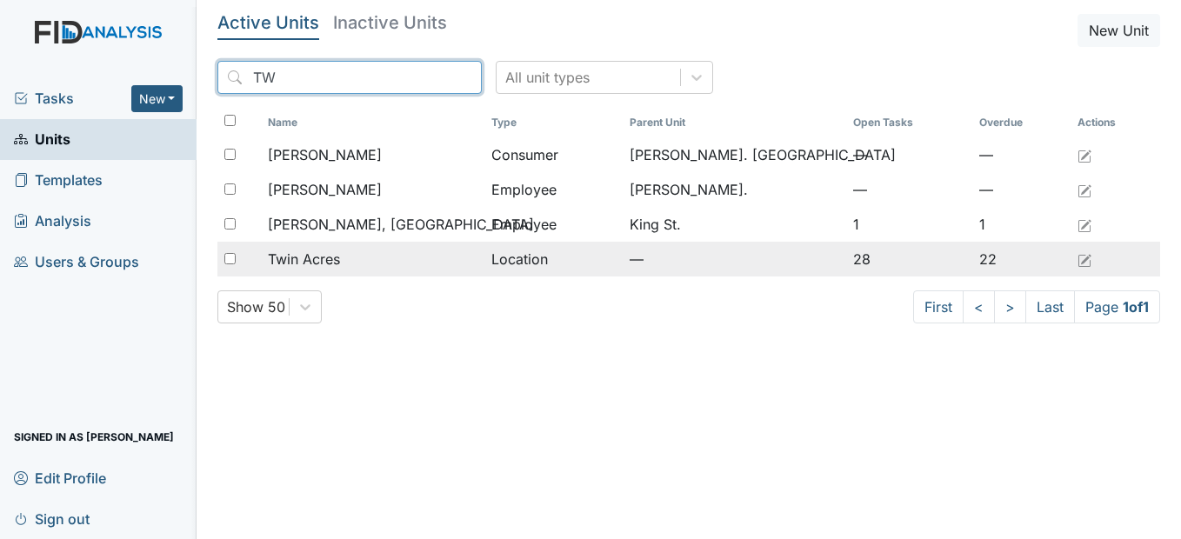
type input "TW"
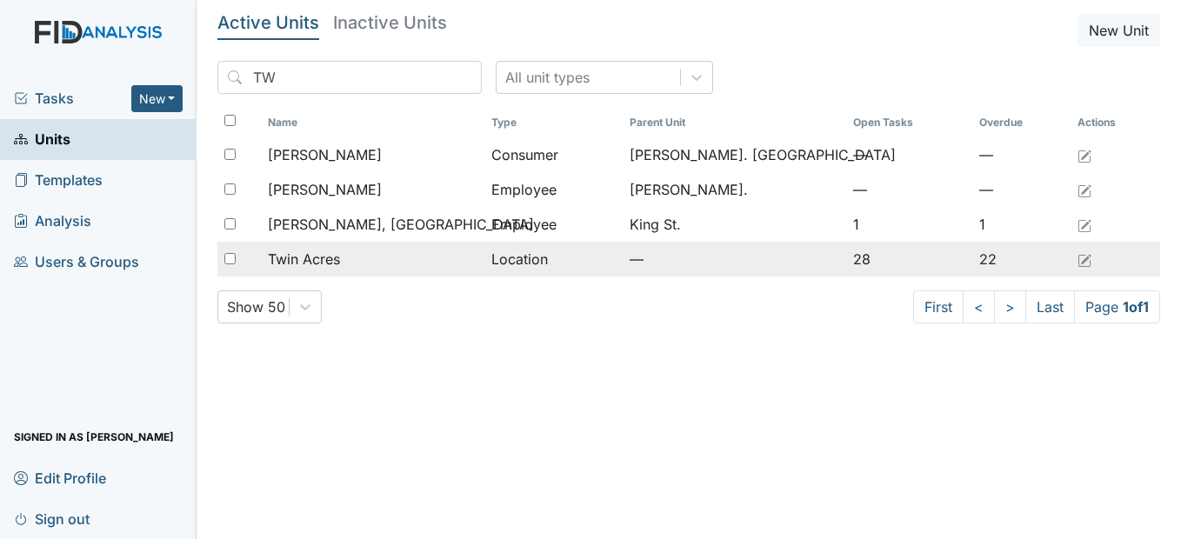
click at [365, 258] on div "Twin Acres" at bounding box center [373, 259] width 210 height 21
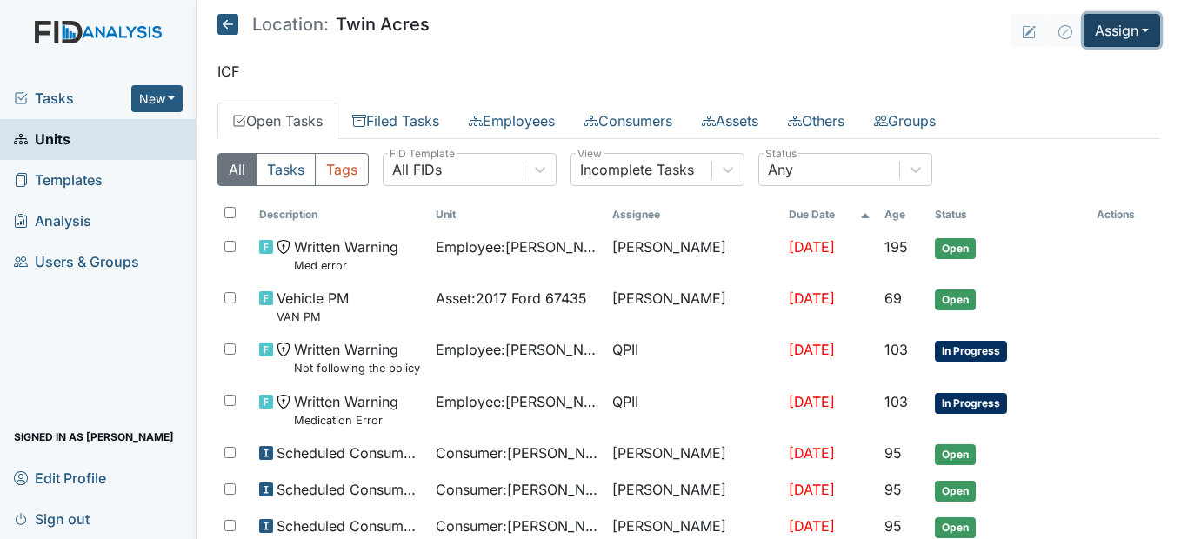
click at [1137, 30] on button "Assign" at bounding box center [1122, 30] width 77 height 33
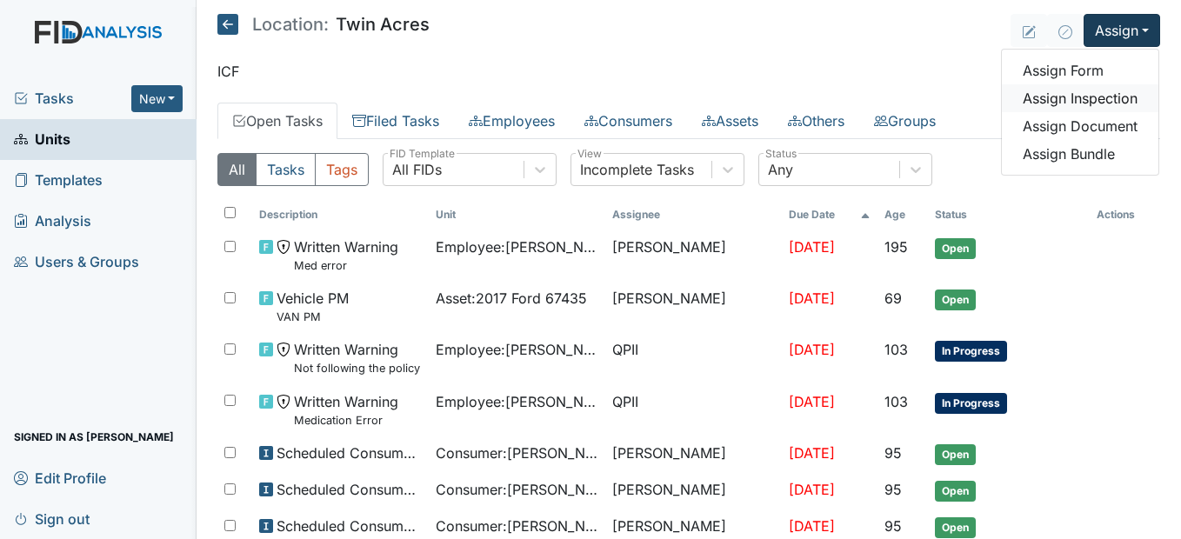
click at [1097, 93] on link "Assign Inspection" at bounding box center [1080, 98] width 157 height 28
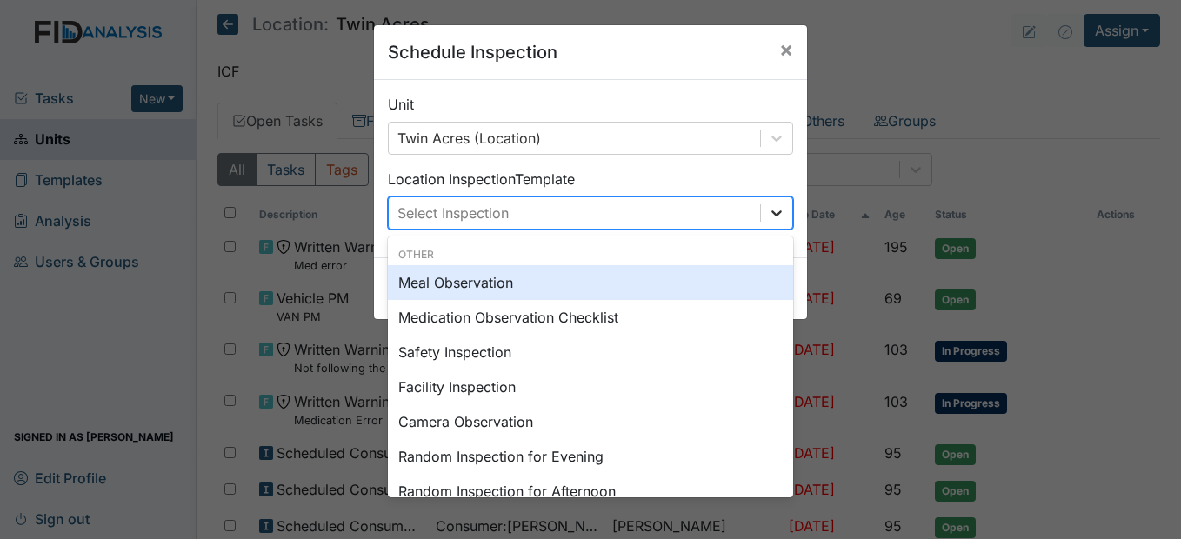
click at [768, 210] on icon at bounding box center [776, 212] width 17 height 17
click at [779, 50] on span "×" at bounding box center [786, 49] width 14 height 25
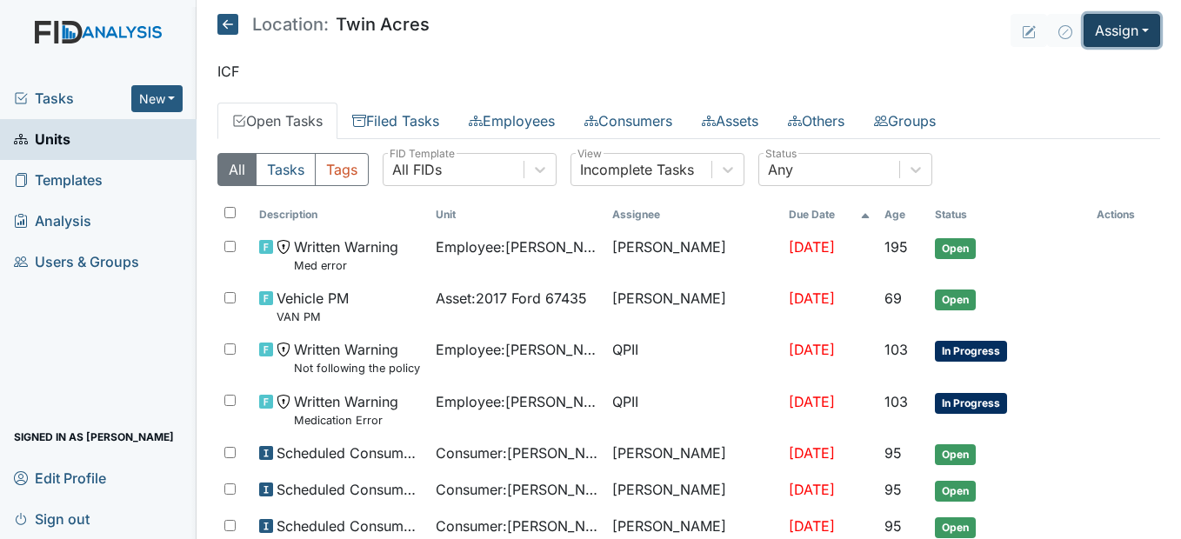
click at [1133, 23] on button "Assign" at bounding box center [1122, 30] width 77 height 33
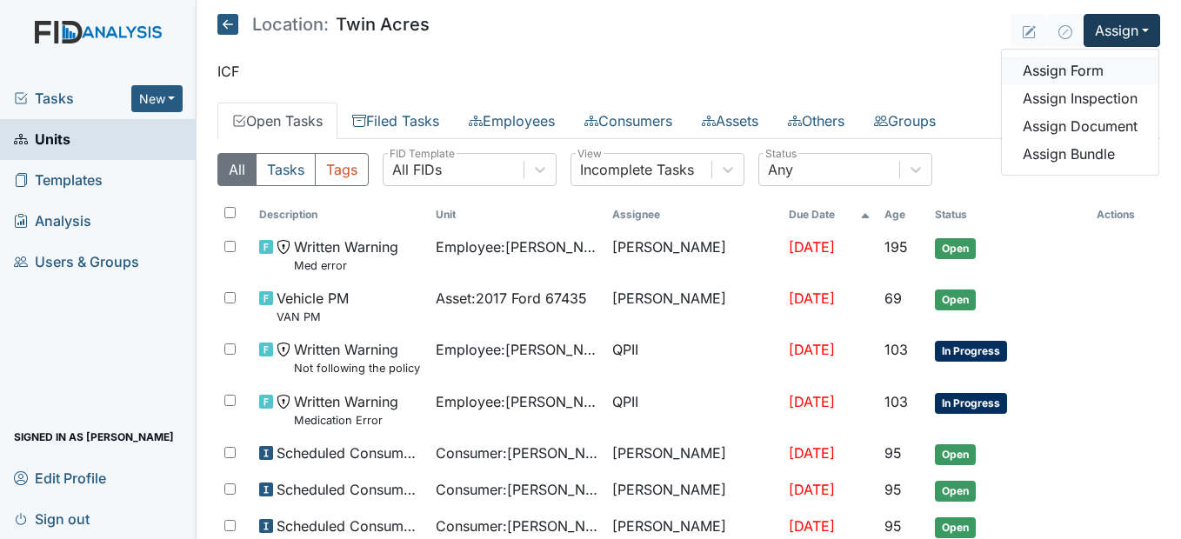
click at [1086, 73] on link "Assign Form" at bounding box center [1080, 71] width 157 height 28
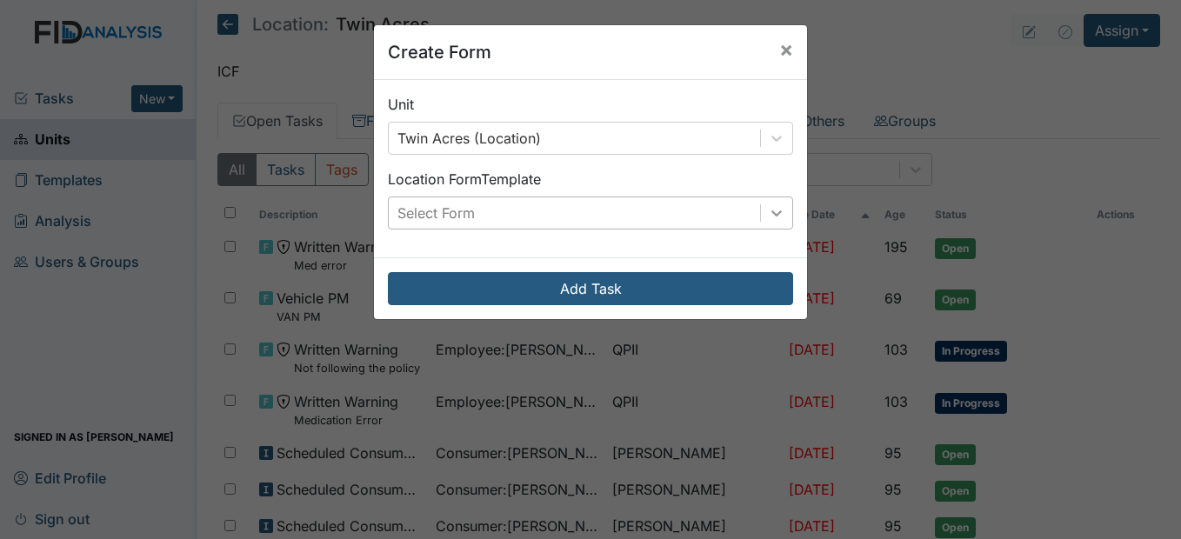
click at [771, 215] on icon at bounding box center [776, 213] width 10 height 6
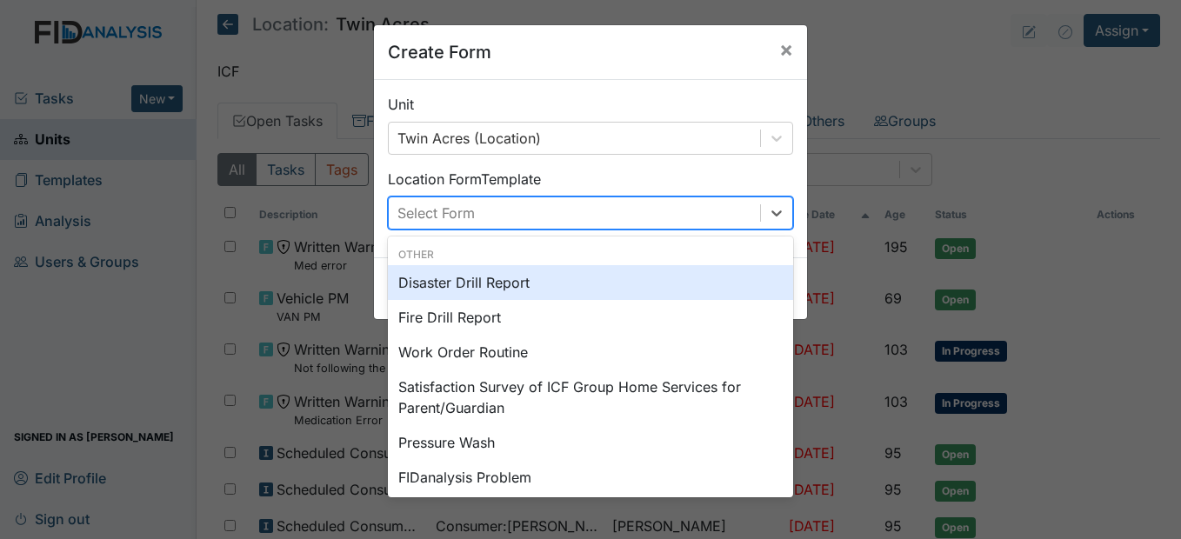
click at [615, 279] on div "Disaster Drill Report" at bounding box center [590, 282] width 405 height 35
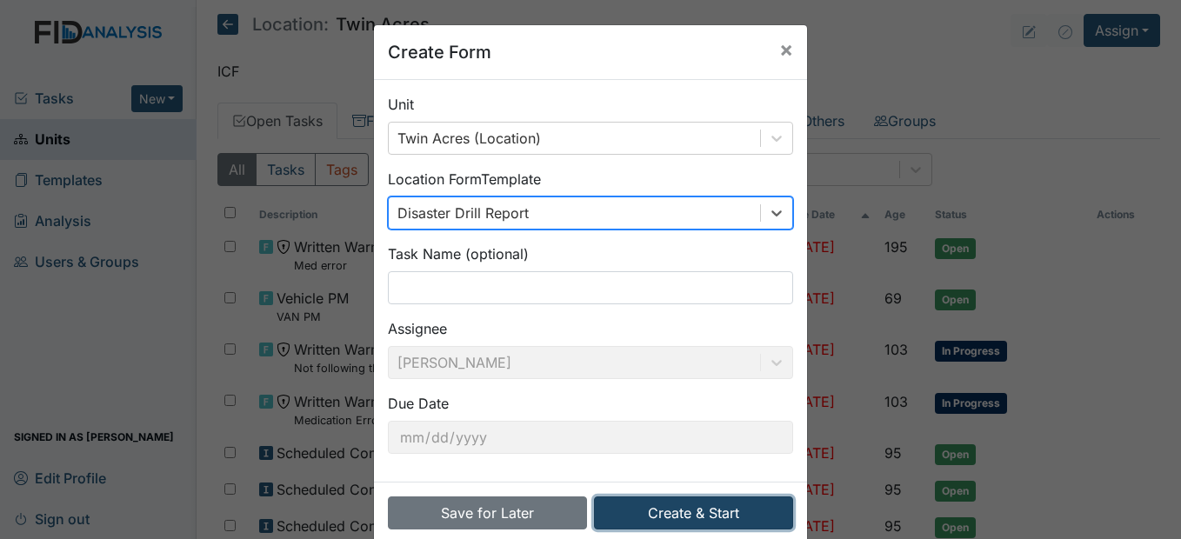
click at [747, 510] on button "Create & Start" at bounding box center [693, 513] width 199 height 33
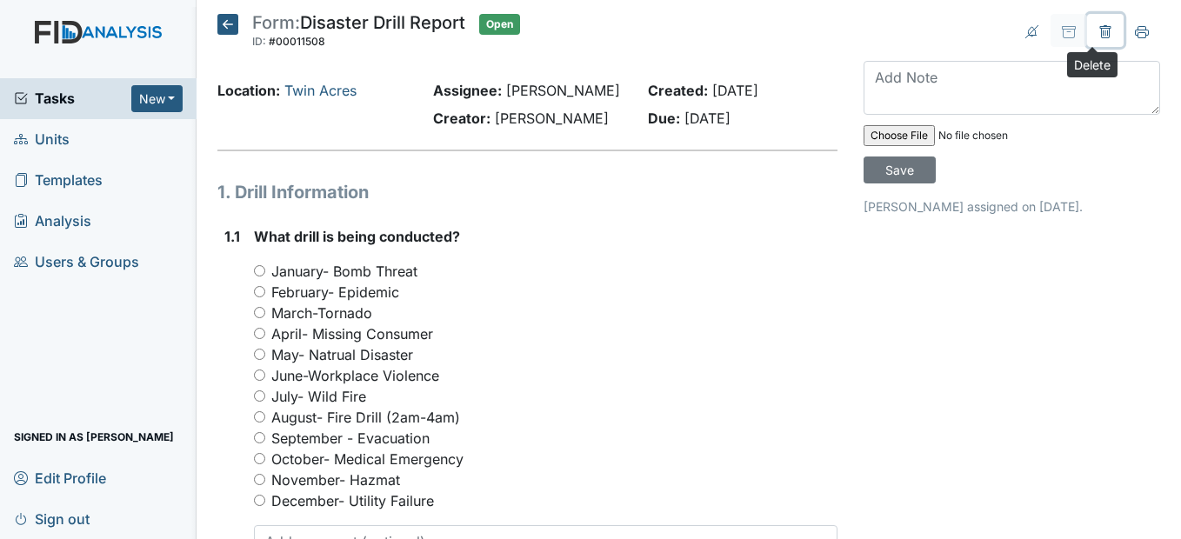
click at [1100, 32] on icon at bounding box center [1105, 31] width 11 height 13
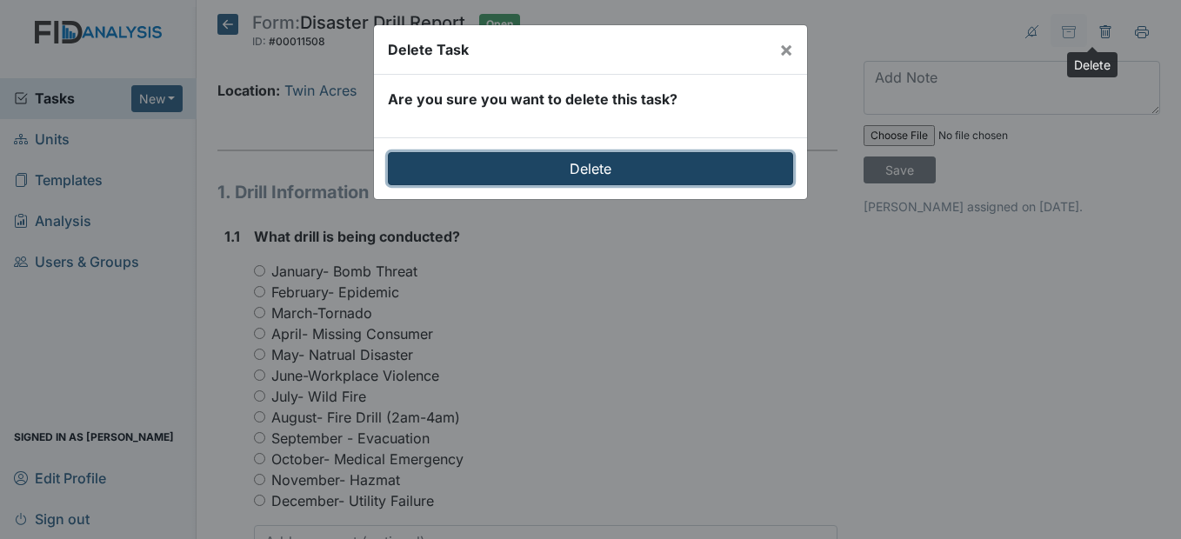
click at [607, 174] on input "Delete" at bounding box center [590, 168] width 405 height 33
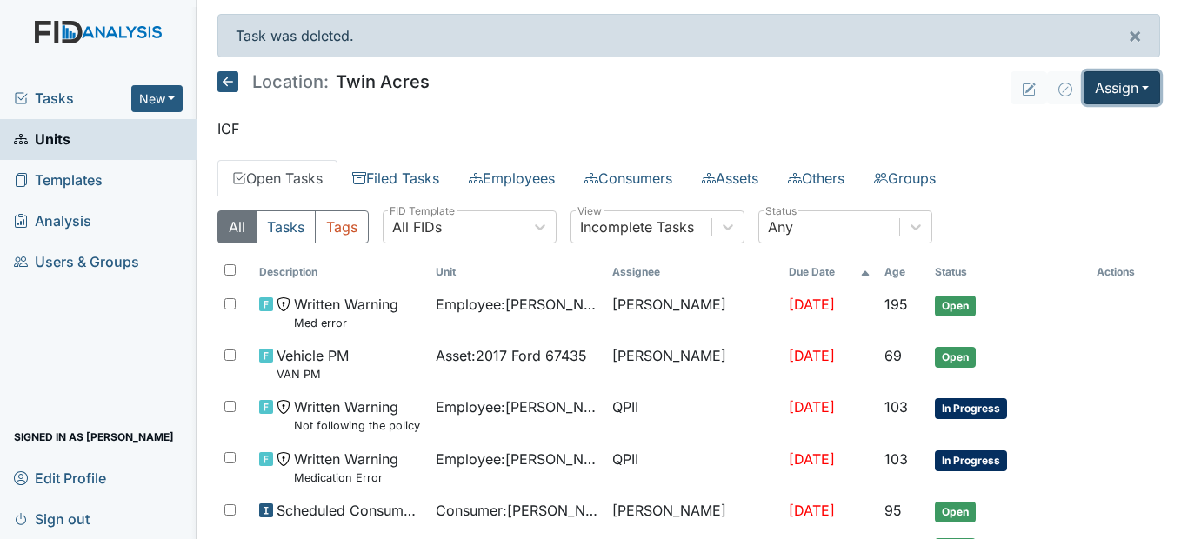
click at [1117, 80] on button "Assign" at bounding box center [1122, 87] width 77 height 33
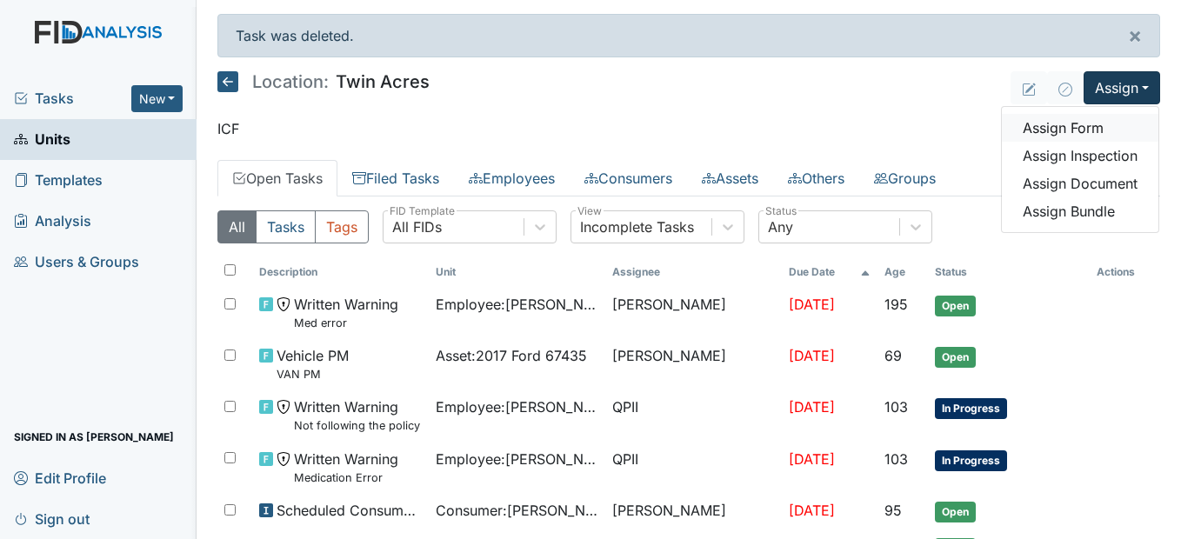
click at [1097, 130] on link "Assign Form" at bounding box center [1080, 128] width 157 height 28
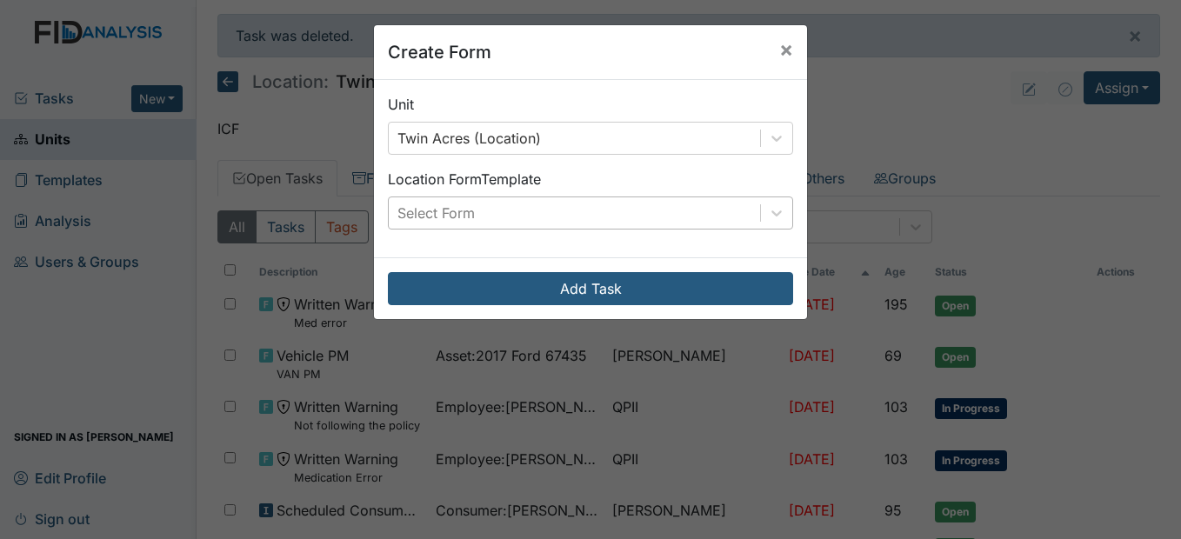
click at [670, 214] on div "Select Form" at bounding box center [574, 212] width 371 height 31
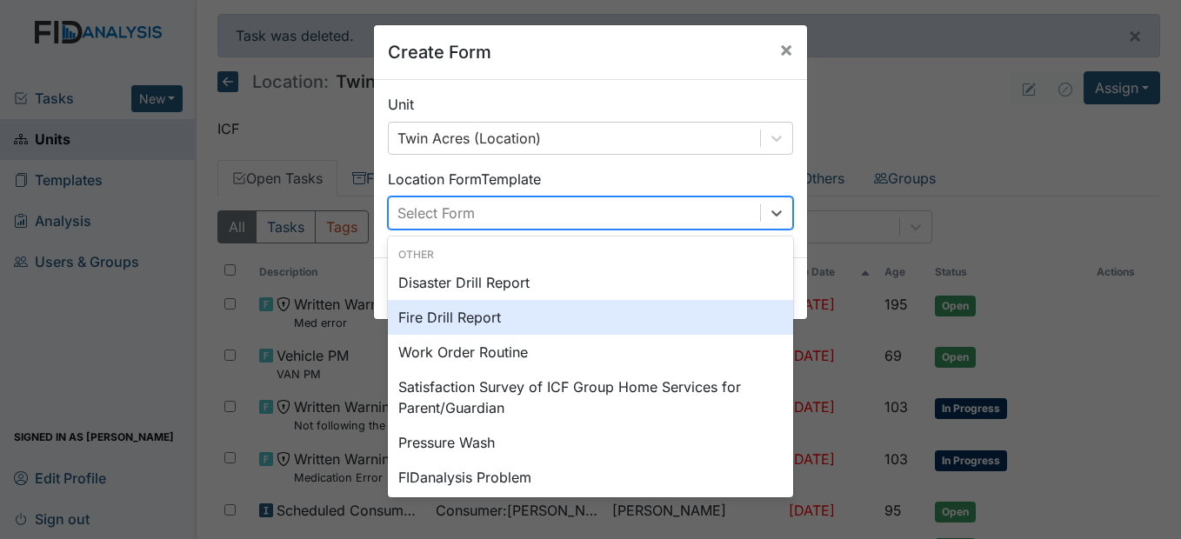
click at [590, 312] on div "Fire Drill Report" at bounding box center [590, 317] width 405 height 35
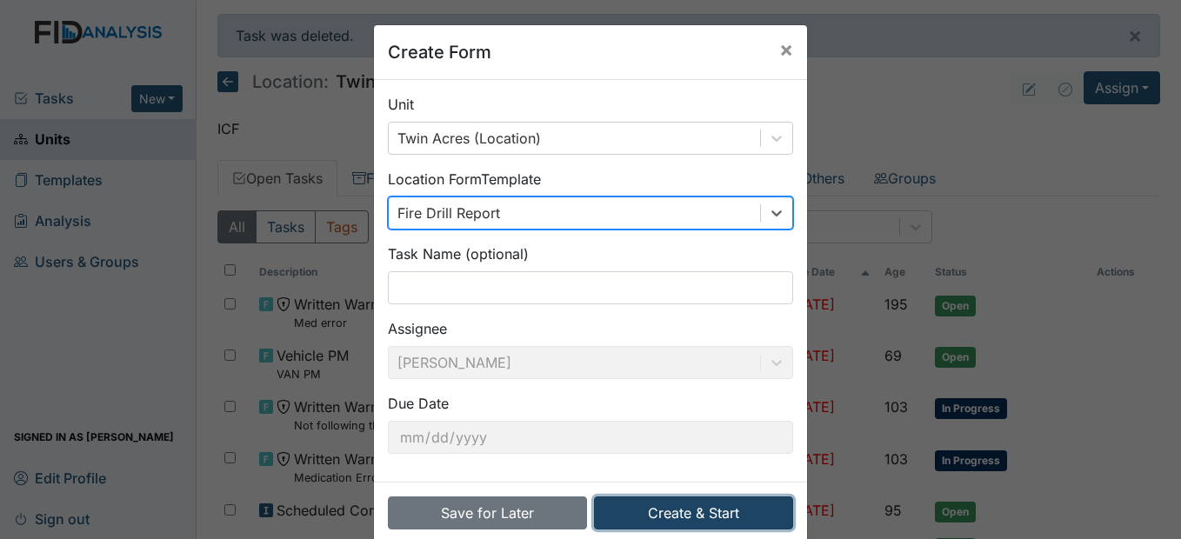
click at [707, 511] on button "Create & Start" at bounding box center [693, 513] width 199 height 33
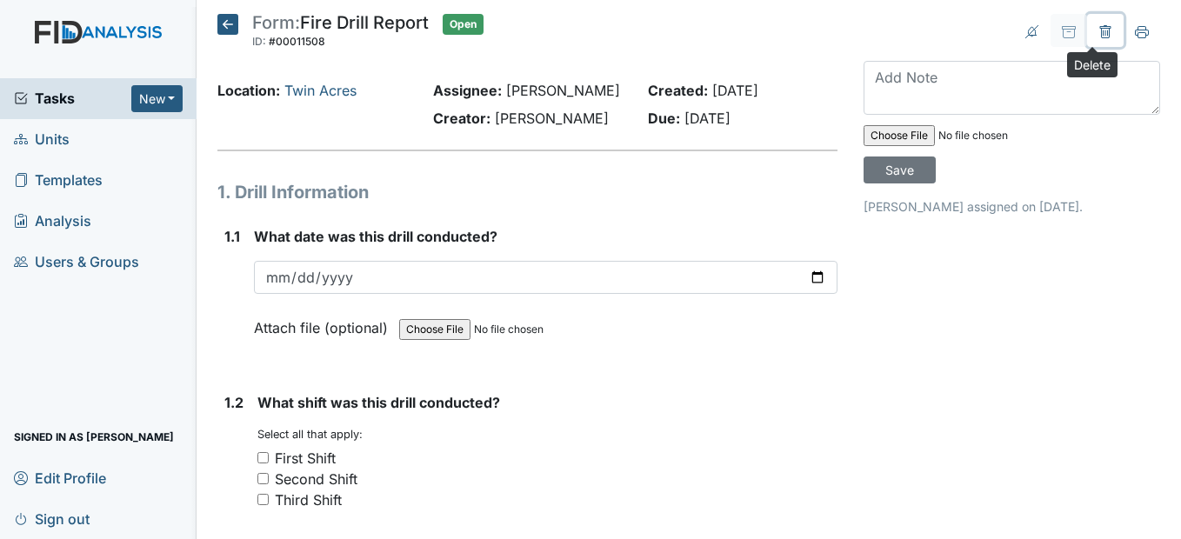
click at [1100, 26] on icon at bounding box center [1105, 31] width 11 height 13
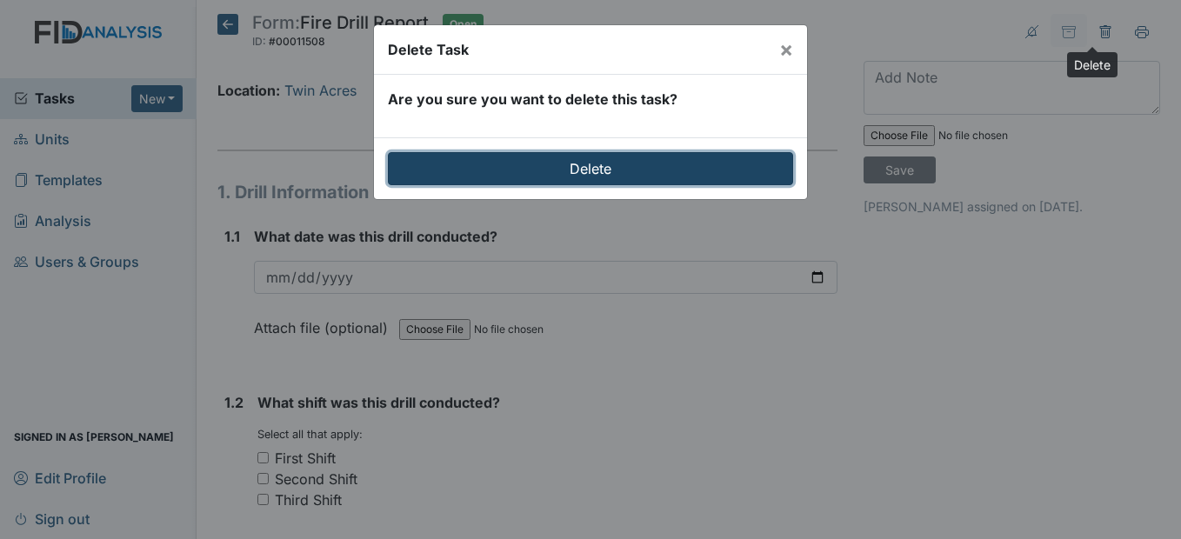
click at [702, 166] on input "Delete" at bounding box center [590, 168] width 405 height 33
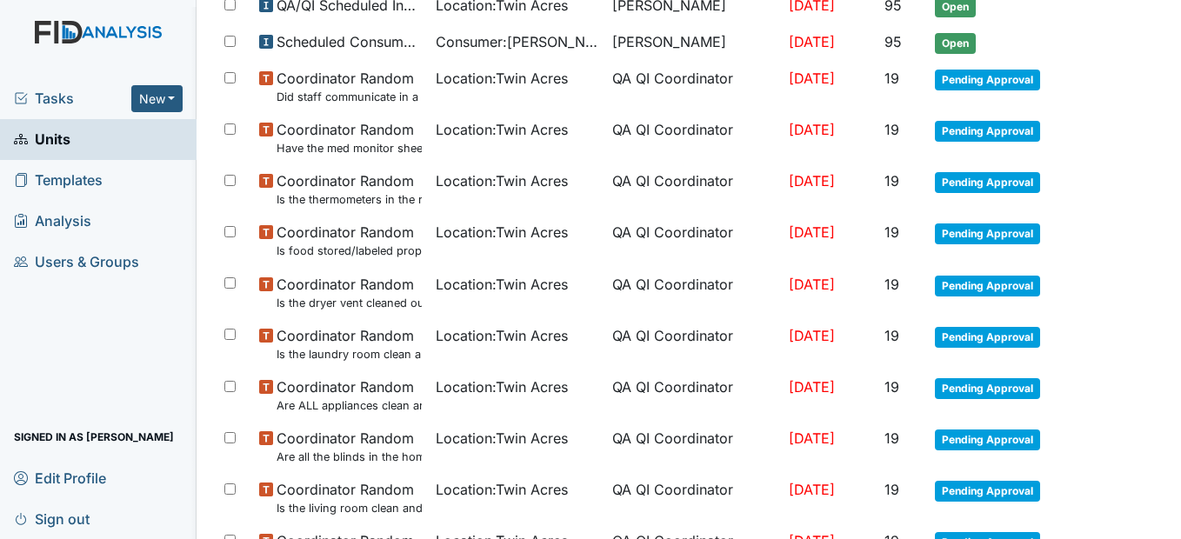
scroll to position [696, 0]
